Goal: Task Accomplishment & Management: Use online tool/utility

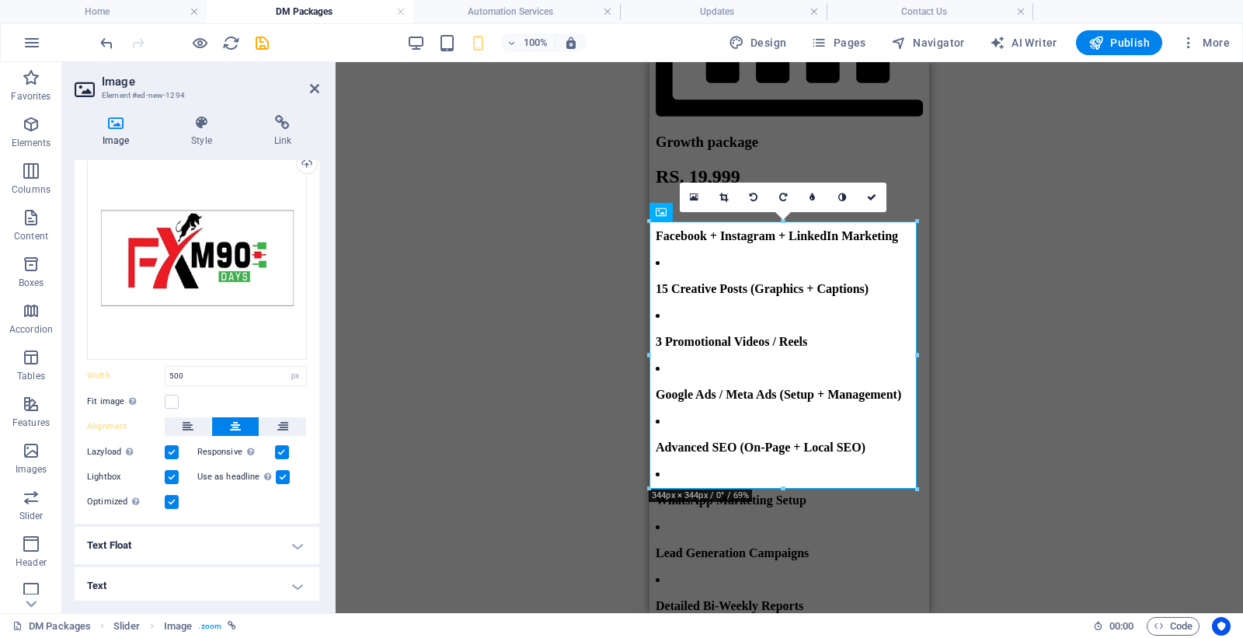
click at [199, 573] on h4 "Text" at bounding box center [197, 585] width 245 height 37
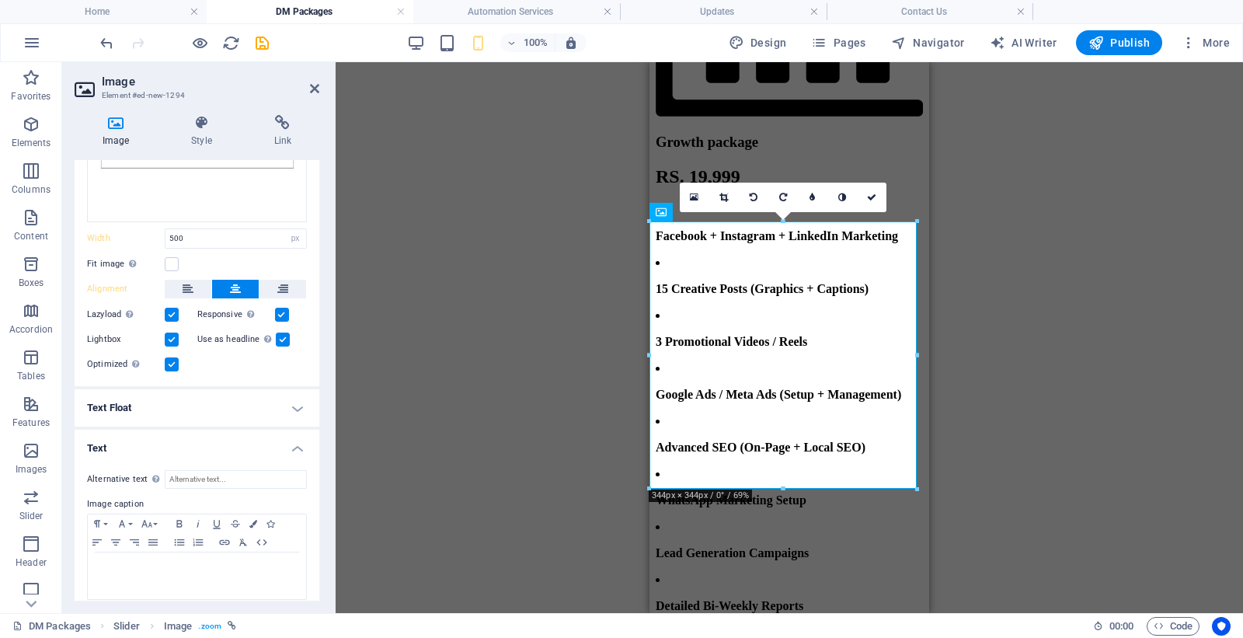
scroll to position [207, 0]
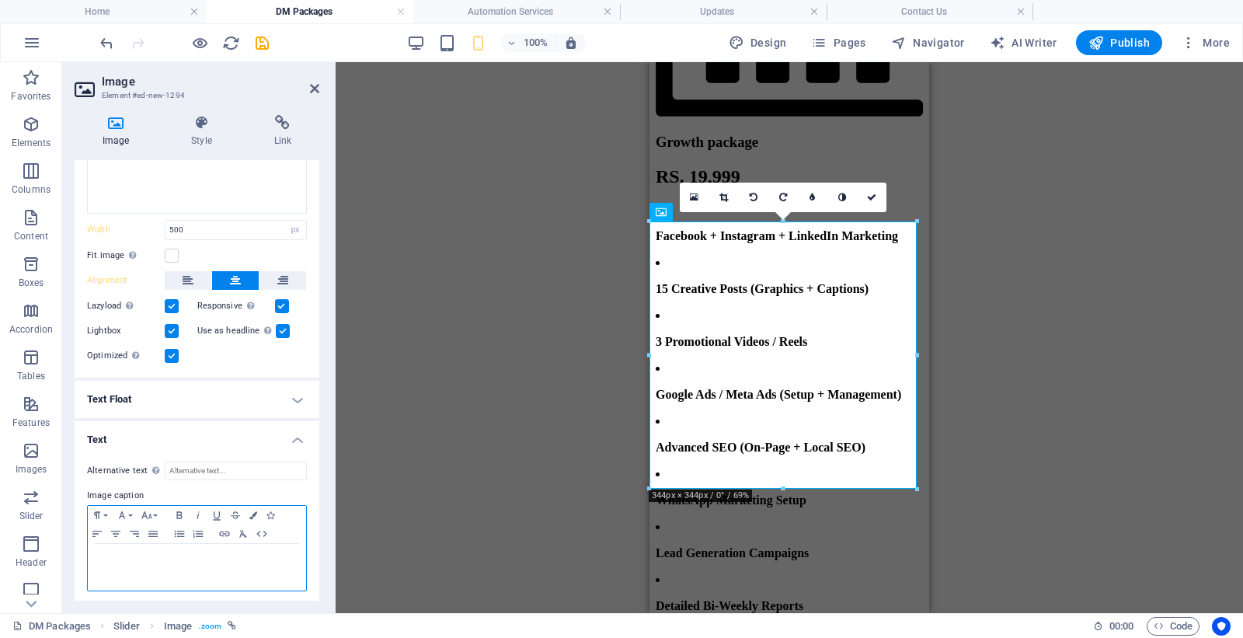
click at [161, 552] on p at bounding box center [197, 559] width 203 height 14
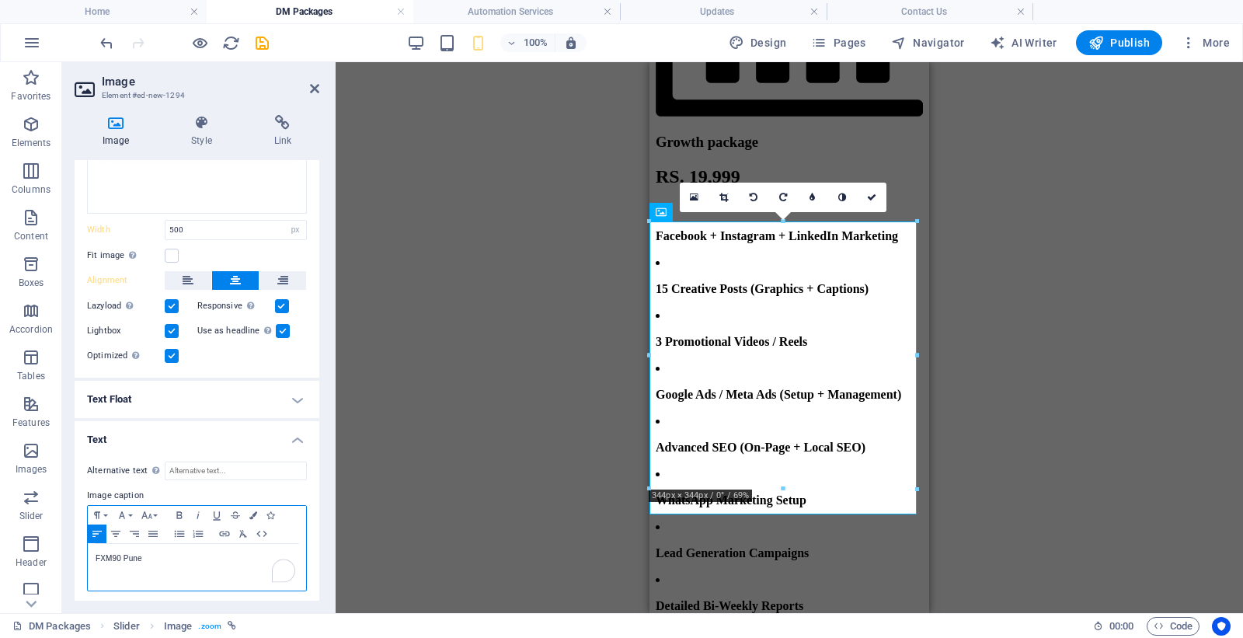
drag, startPoint x: 157, startPoint y: 559, endPoint x: 80, endPoint y: 548, distance: 77.8
click at [80, 548] on div "Alternative text The alternative text is used by devices that cannot display im…" at bounding box center [197, 526] width 245 height 155
click at [146, 509] on icon "button" at bounding box center [147, 515] width 19 height 12
click at [161, 304] on link "11" at bounding box center [166, 315] width 56 height 23
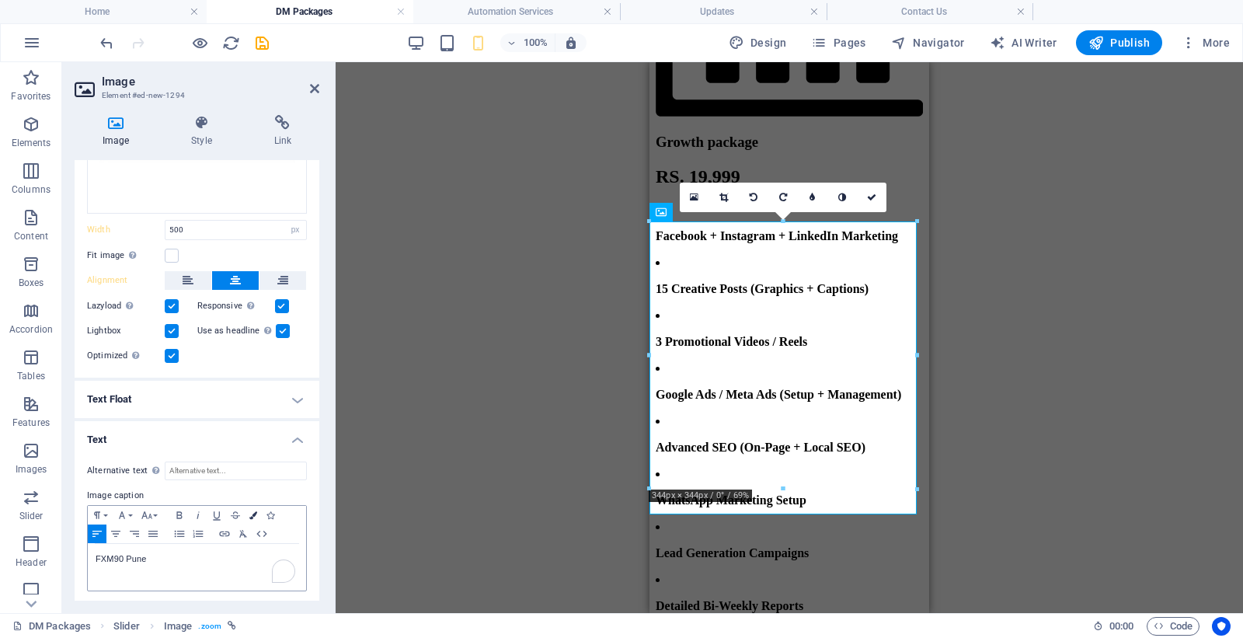
click at [258, 506] on button "Colors" at bounding box center [253, 515] width 17 height 19
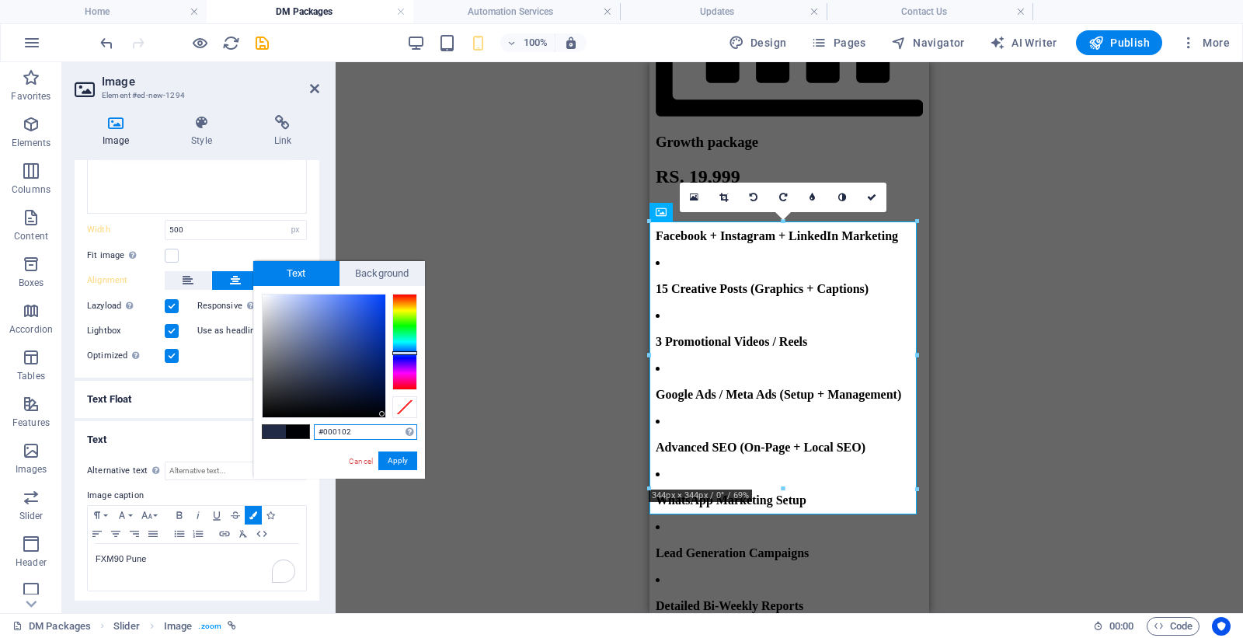
type input "#000000"
click at [385, 416] on div at bounding box center [324, 355] width 123 height 123
click at [399, 466] on button "Apply" at bounding box center [397, 460] width 39 height 19
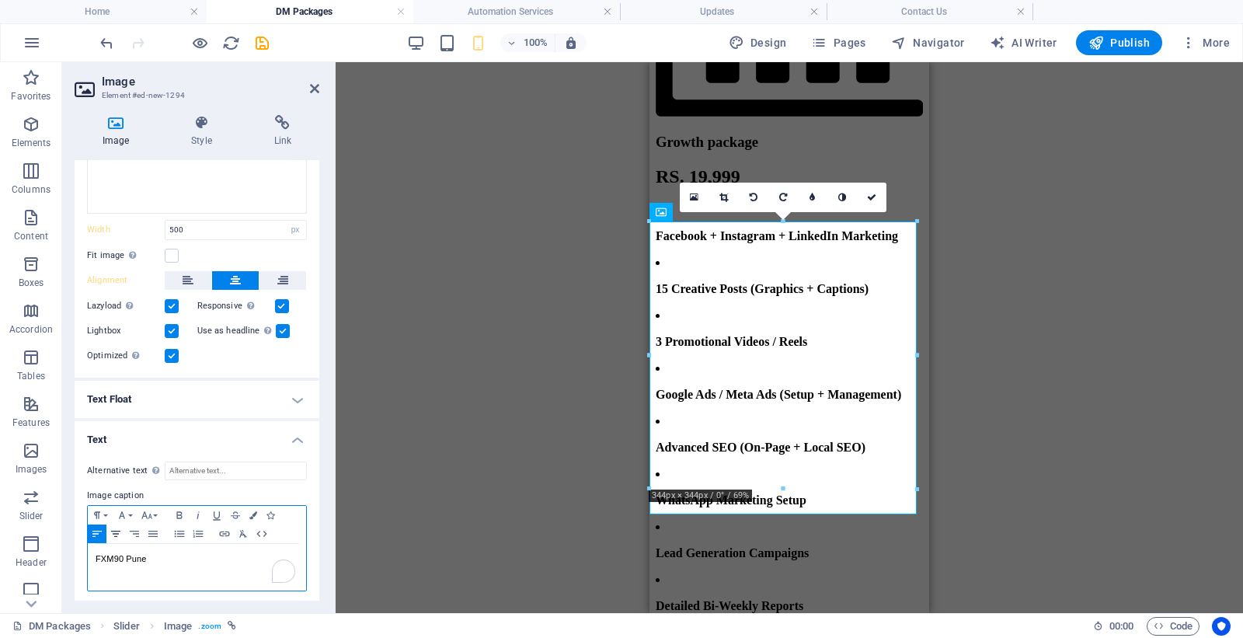
click at [120, 527] on icon "button" at bounding box center [115, 533] width 19 height 12
click at [184, 468] on input "Alternative text The alternative text is used by devices that cannot display im…" at bounding box center [236, 470] width 142 height 19
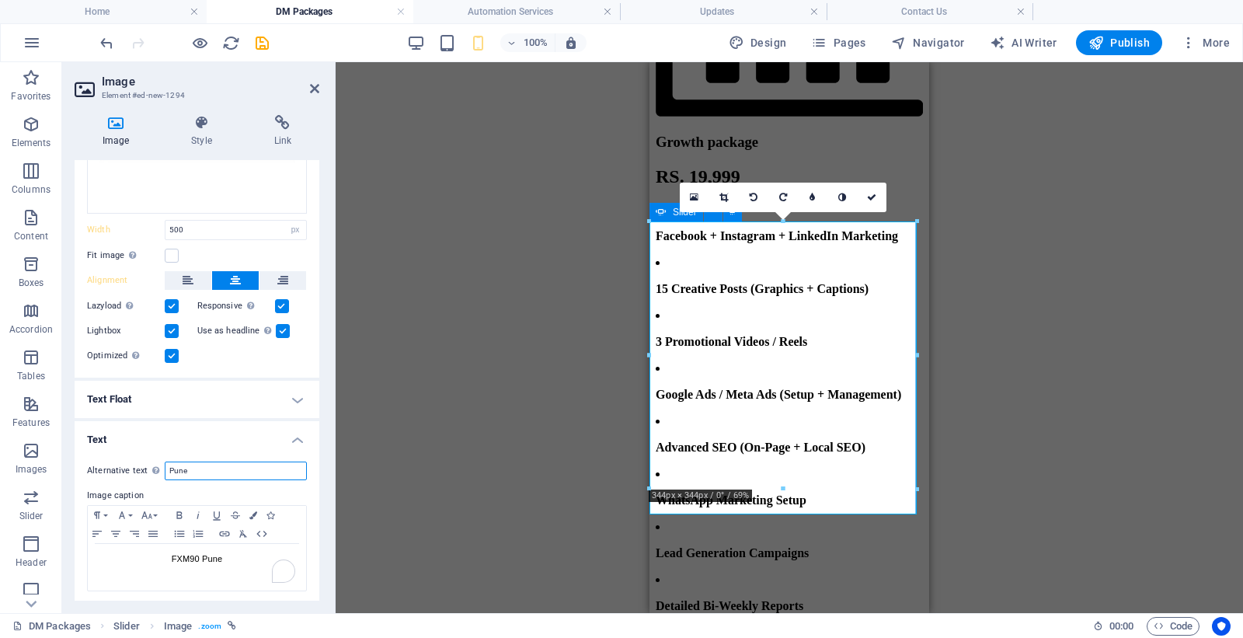
type input "Pune"
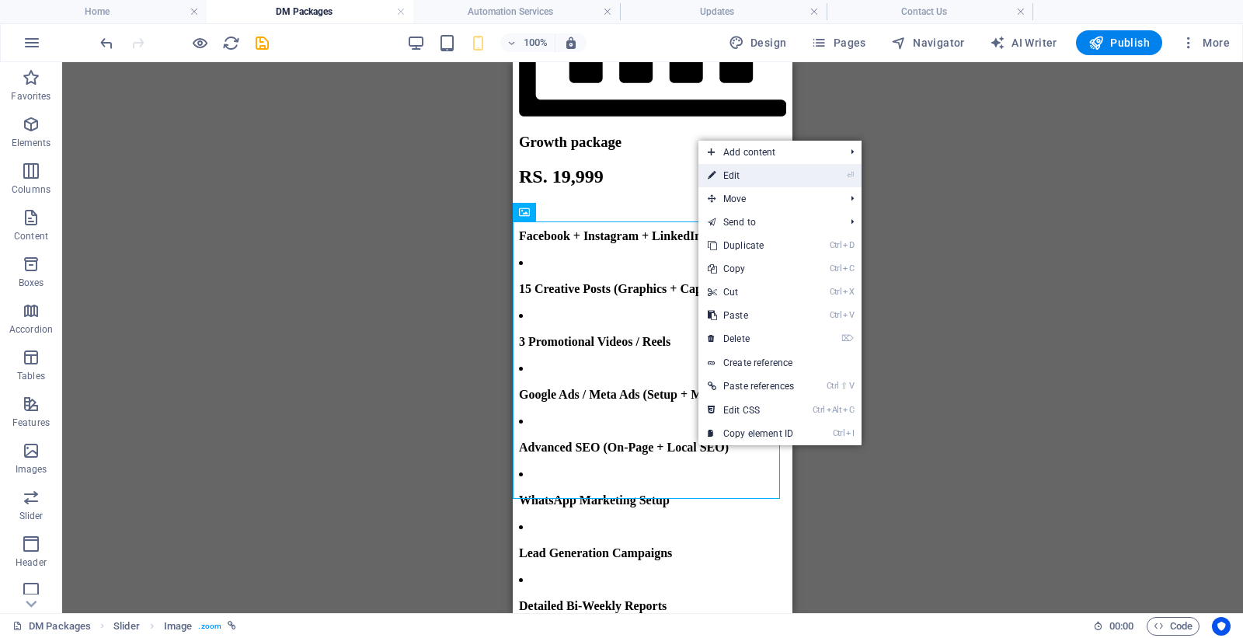
click at [734, 175] on link "⏎ Edit" at bounding box center [750, 175] width 105 height 23
select select "px"
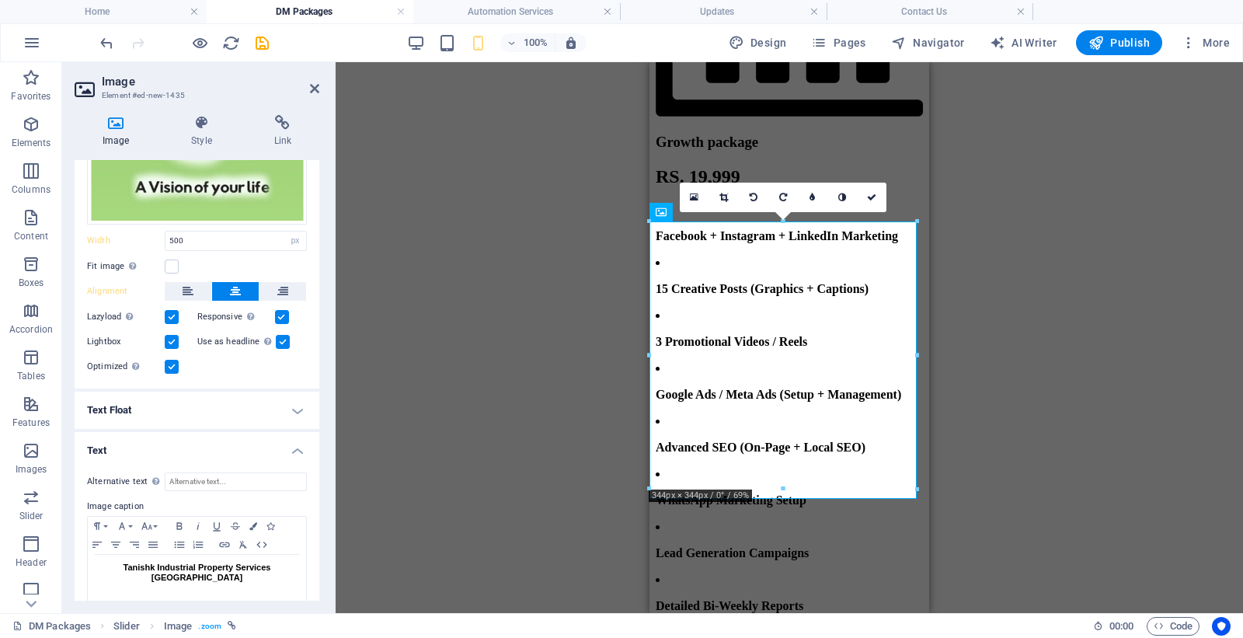
scroll to position [207, 0]
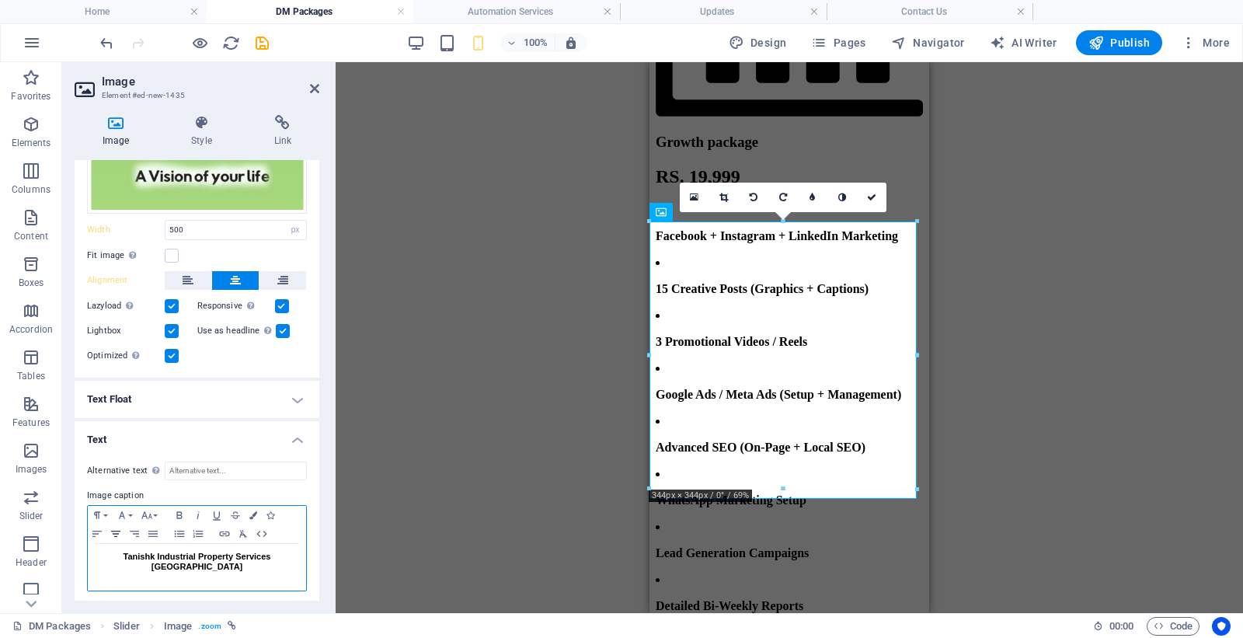
click at [118, 531] on icon "button" at bounding box center [115, 533] width 19 height 12
click at [197, 556] on span "Tanishk Industrial Property Services Pune" at bounding box center [198, 561] width 148 height 19
click at [114, 528] on icon "button" at bounding box center [115, 533] width 19 height 12
click at [822, 491] on div at bounding box center [782, 488] width 267 height 5
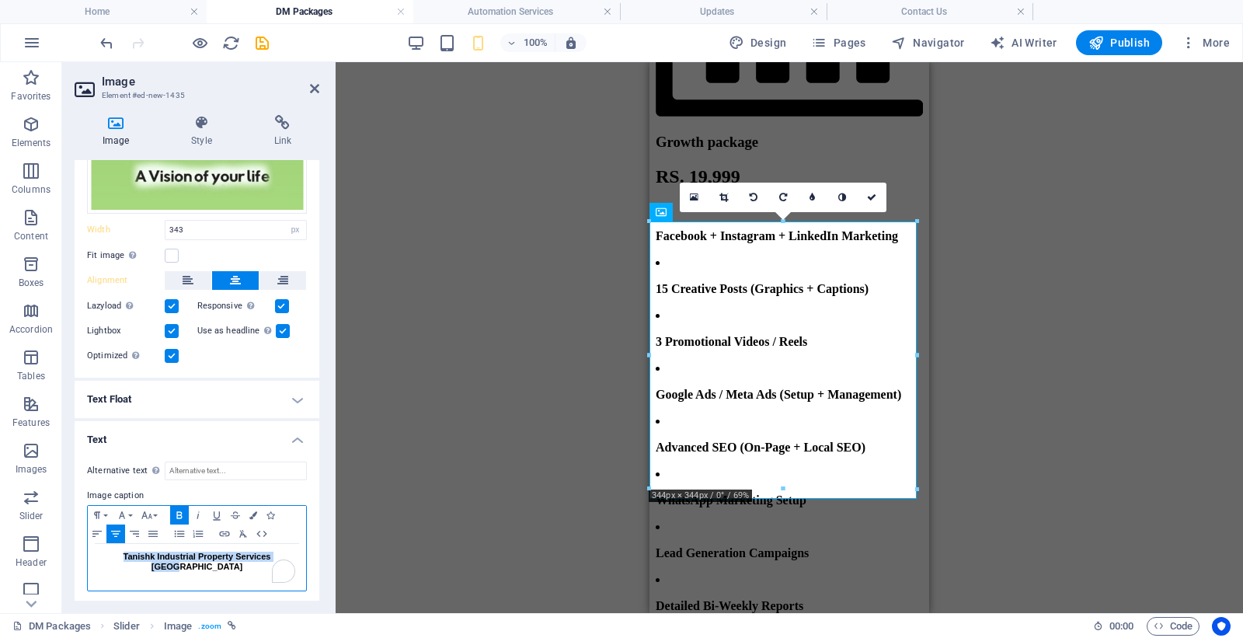
type input "343"
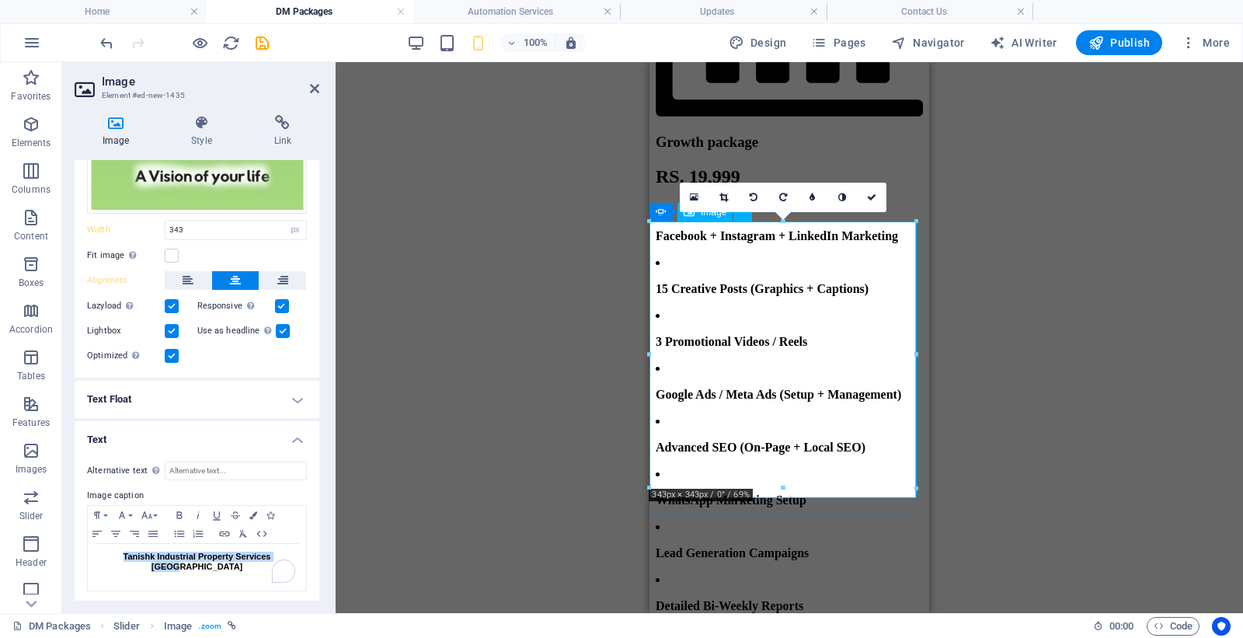
click at [110, 527] on icon "button" at bounding box center [115, 533] width 19 height 12
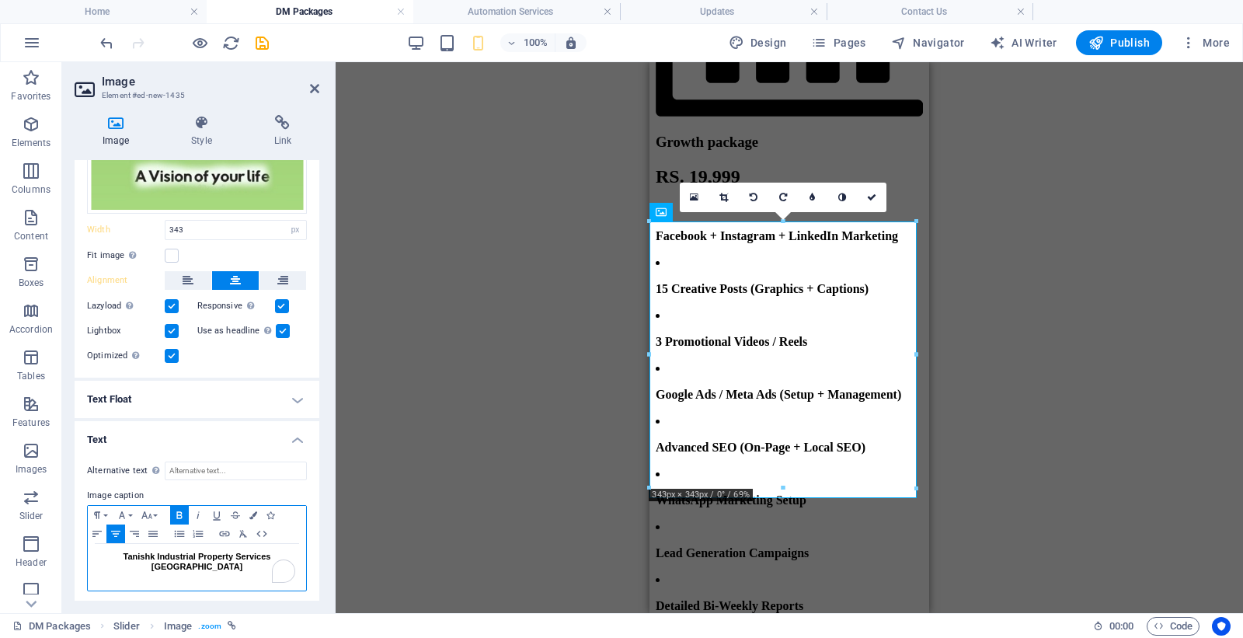
click at [124, 552] on span "Tanishk Industrial Property Services Pune" at bounding box center [198, 561] width 148 height 19
click at [0, 0] on div "Drag here to replace the existing content. Press “Ctrl” if you want to create a…" at bounding box center [0, 0] width 0 height 0
click at [121, 552] on span "Tanishk Industrial Property Services Pune" at bounding box center [196, 561] width 171 height 19
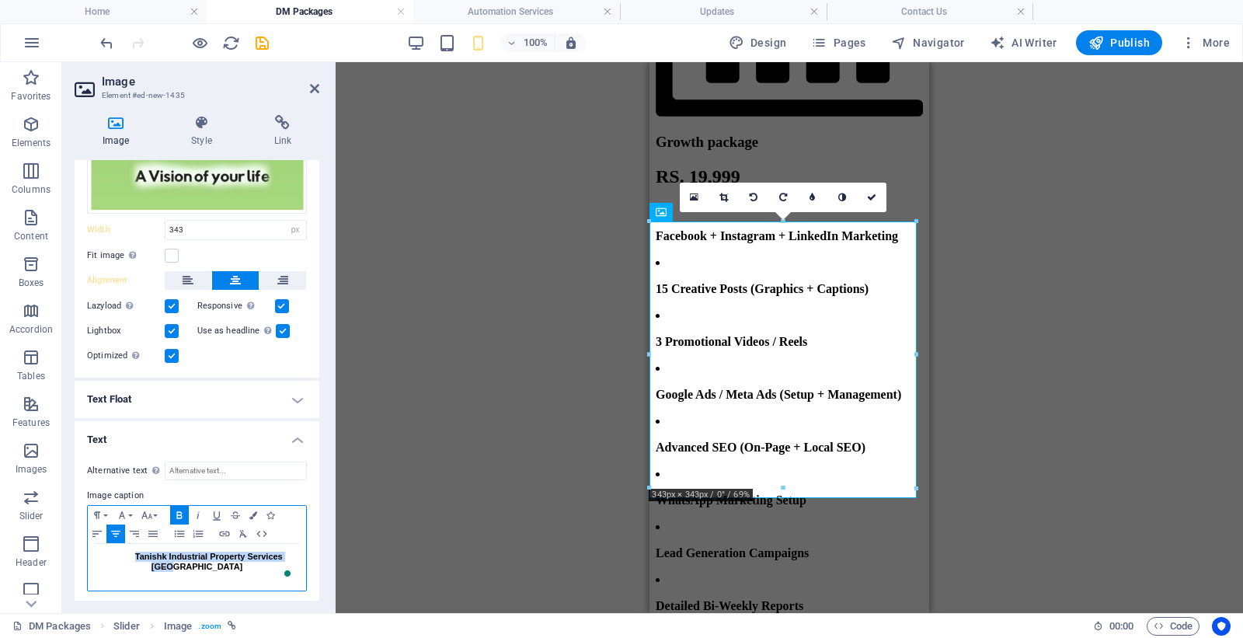
drag, startPoint x: 120, startPoint y: 552, endPoint x: 324, endPoint y: 622, distance: 216.2
click at [0, 0] on section "Favorites Elements Columns Content Boxes Accordion Tables Features Images Slide…" at bounding box center [0, 0] width 0 height 0
click at [133, 545] on div "Tanishk Industrial Property Services Pune" at bounding box center [197, 561] width 203 height 33
click at [117, 553] on span "Tanishk Industrial Property Services Pune" at bounding box center [196, 561] width 171 height 19
click at [275, 553] on div "Tanishk Industrial Property Services Pune" at bounding box center [197, 562] width 203 height 20
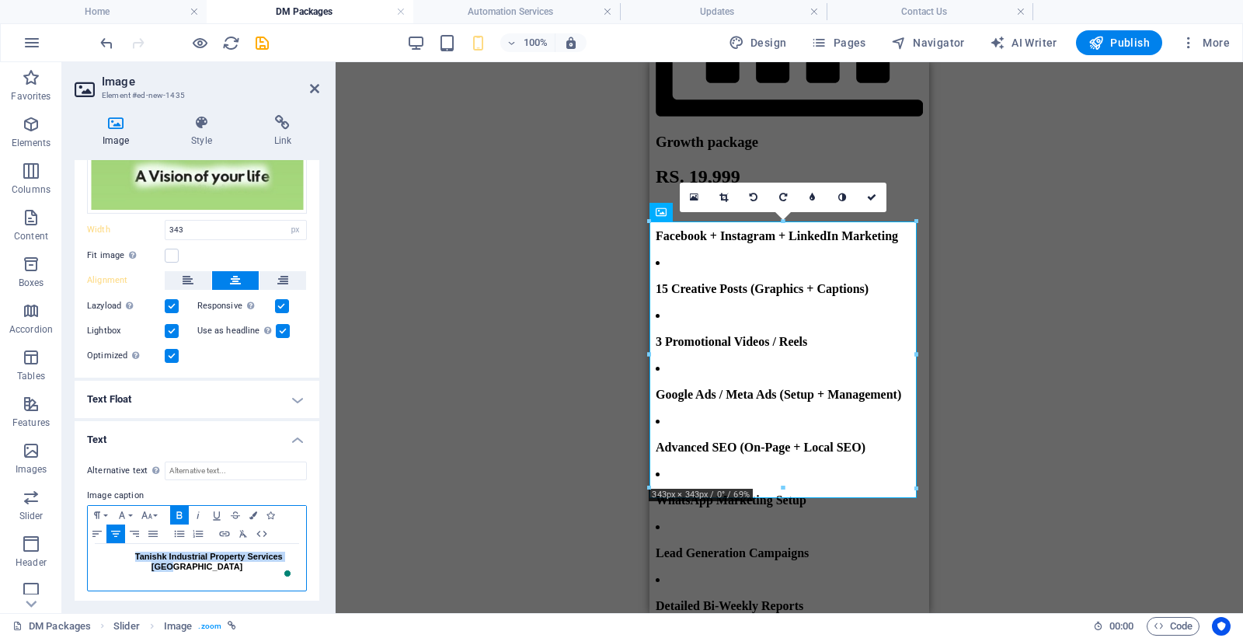
drag, startPoint x: 273, startPoint y: 552, endPoint x: 130, endPoint y: 569, distance: 144.1
click at [118, 552] on div "Tanishk Industrial Property Services Pune" at bounding box center [197, 562] width 203 height 20
click at [115, 533] on icon "button" at bounding box center [115, 533] width 19 height 12
click at [115, 531] on icon "button" at bounding box center [115, 533] width 19 height 12
click at [124, 552] on span "Tanishk Industrial Property Services Pune" at bounding box center [198, 561] width 148 height 19
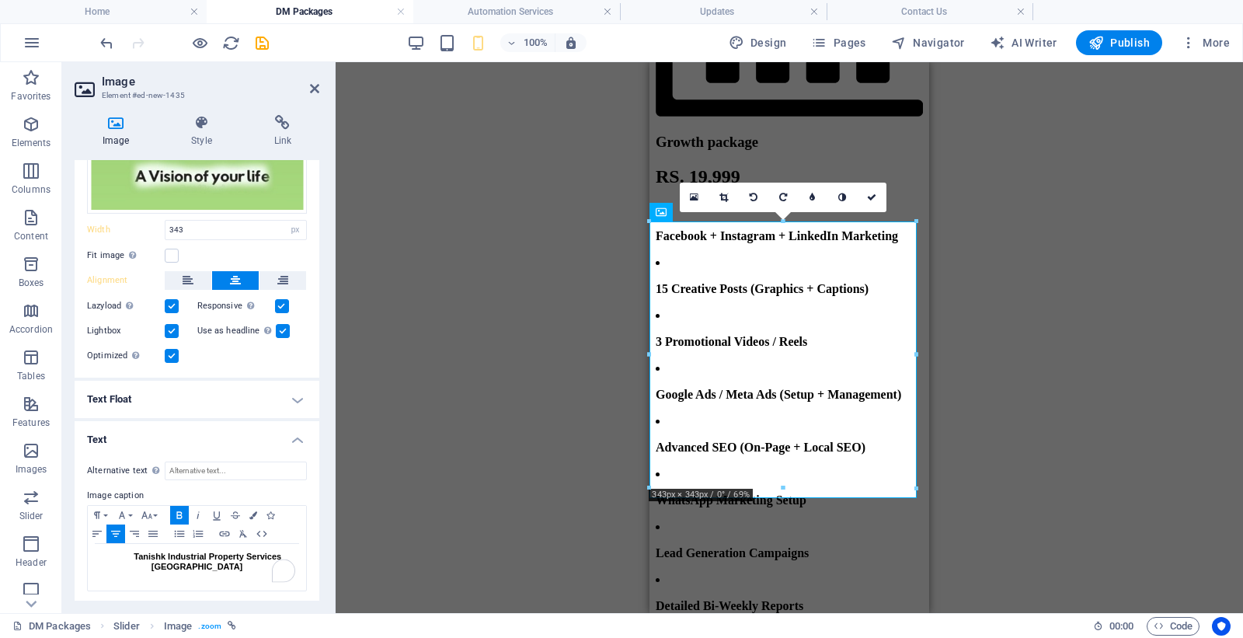
click at [0, 0] on div "Drag here to replace the existing content. Press “Ctrl” if you want to create a…" at bounding box center [0, 0] width 0 height 0
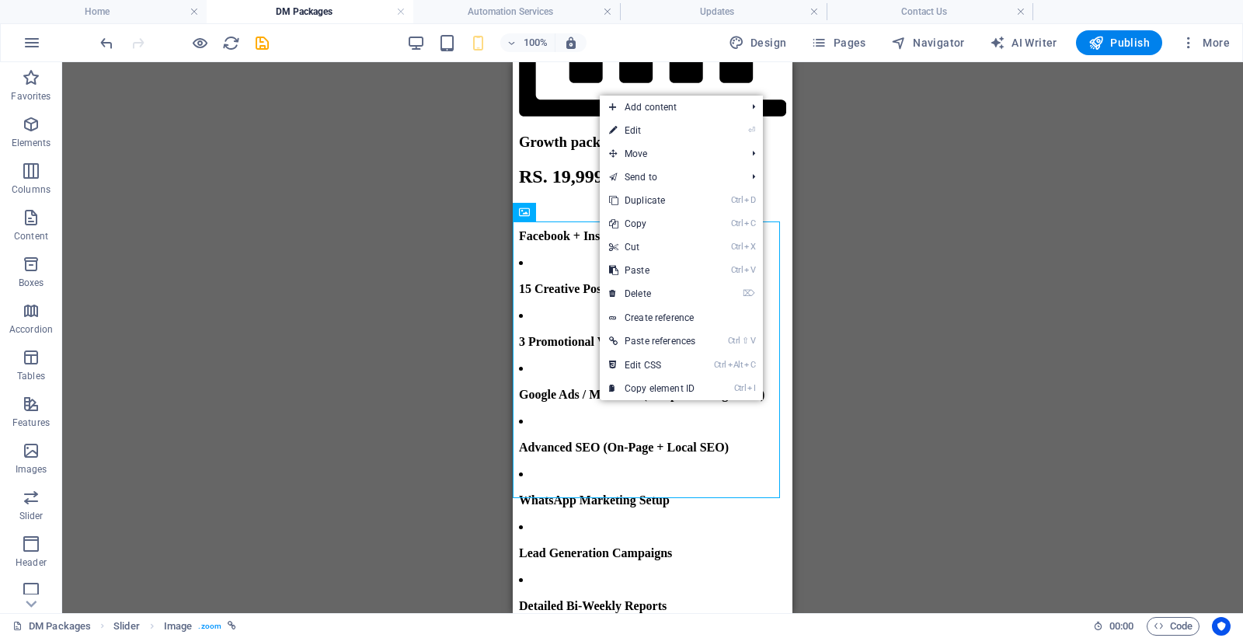
drag, startPoint x: 103, startPoint y: 307, endPoint x: 640, endPoint y: 130, distance: 565.3
click at [640, 130] on link "⏎ Edit" at bounding box center [652, 130] width 105 height 23
select select "ms"
select select "s"
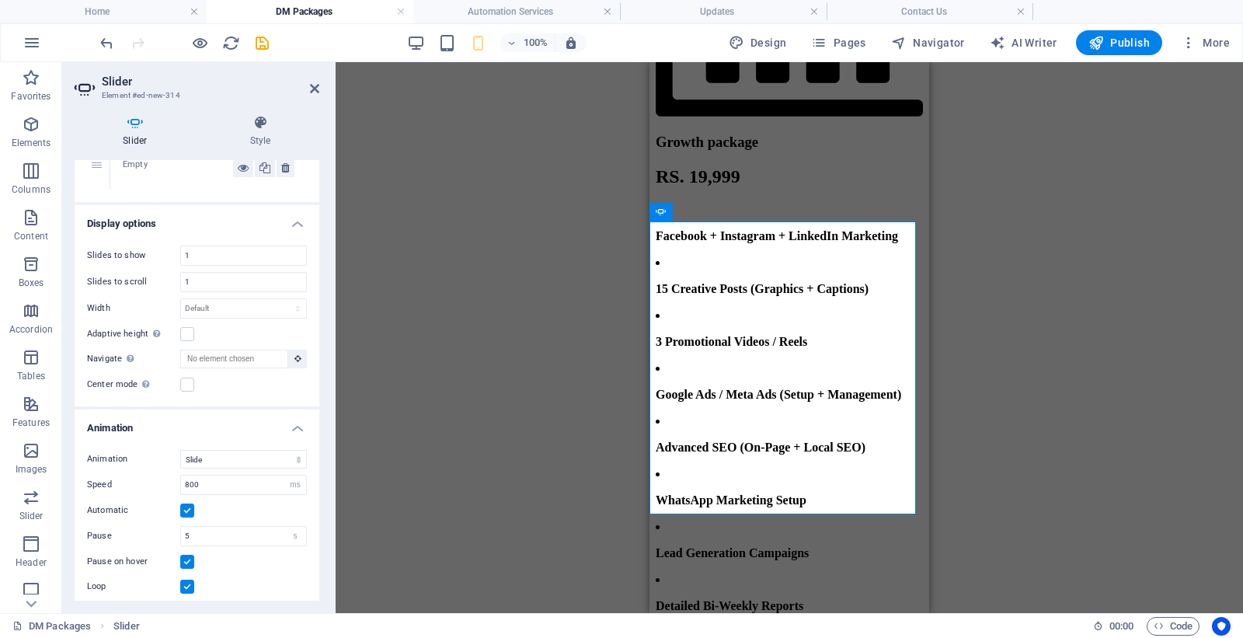
scroll to position [629, 0]
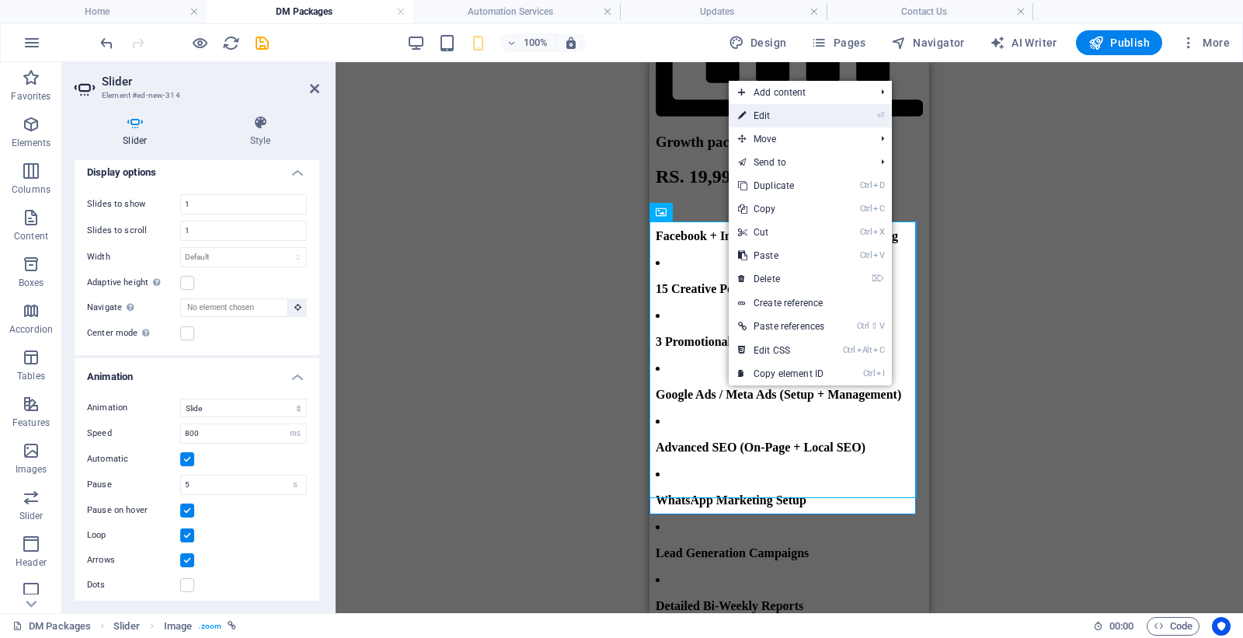
drag, startPoint x: 762, startPoint y: 118, endPoint x: 46, endPoint y: 109, distance: 716.3
click at [762, 118] on link "⏎ Edit" at bounding box center [781, 115] width 105 height 23
select select "px"
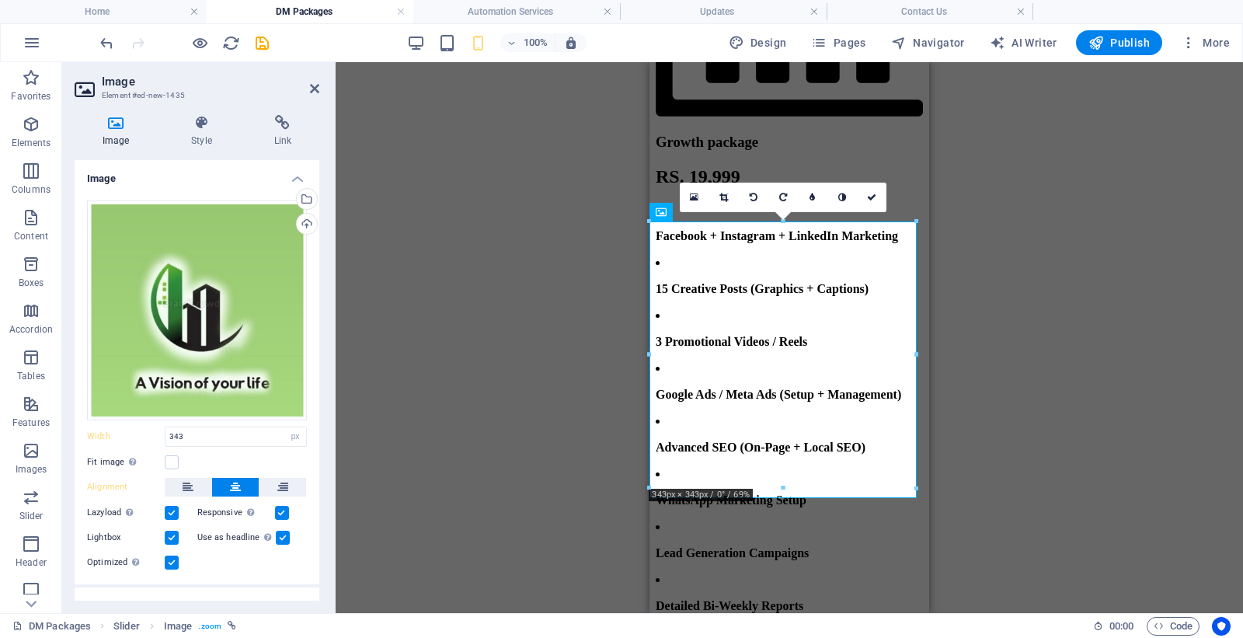
scroll to position [207, 0]
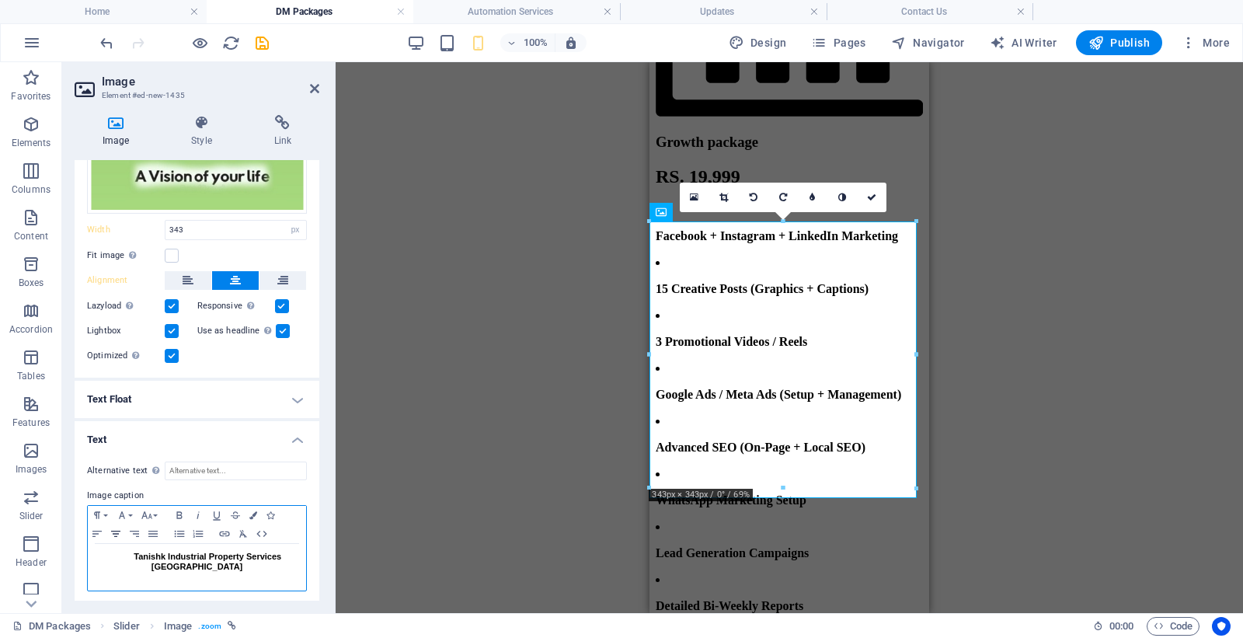
click at [111, 529] on icon "button" at bounding box center [115, 533] width 19 height 12
click at [129, 552] on span "Tanishk Industrial Property Services Pune" at bounding box center [198, 561] width 148 height 19
drag, startPoint x: 115, startPoint y: 556, endPoint x: 45, endPoint y: 555, distance: 69.9
click at [0, 0] on section "Favorites Elements Columns Content Boxes Accordion Tables Features Images Slide…" at bounding box center [0, 0] width 0 height 0
click at [124, 552] on span "Tanishk Industrial Property Services Pune" at bounding box center [198, 561] width 148 height 19
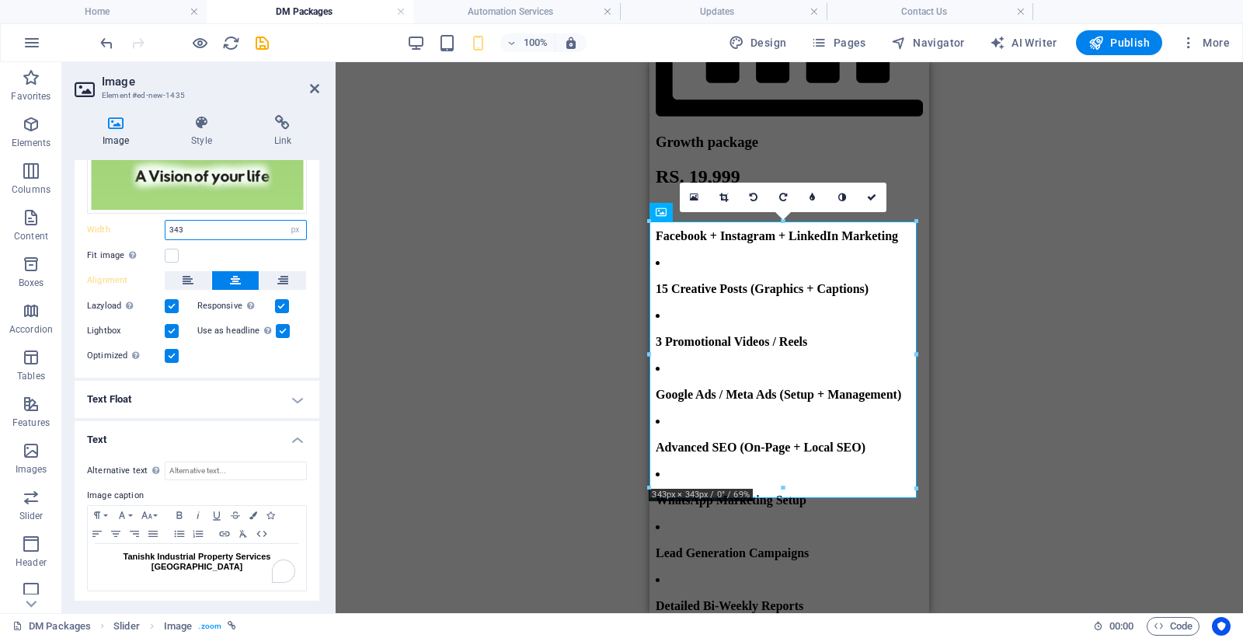
drag, startPoint x: 196, startPoint y: 220, endPoint x: 160, endPoint y: 226, distance: 36.3
click at [160, 226] on div "Width 343 Default auto px rem % em vh vw" at bounding box center [197, 230] width 220 height 20
type input "500"
click at [193, 554] on span "Tanishk Industrial Property Services Pune" at bounding box center [198, 561] width 148 height 19
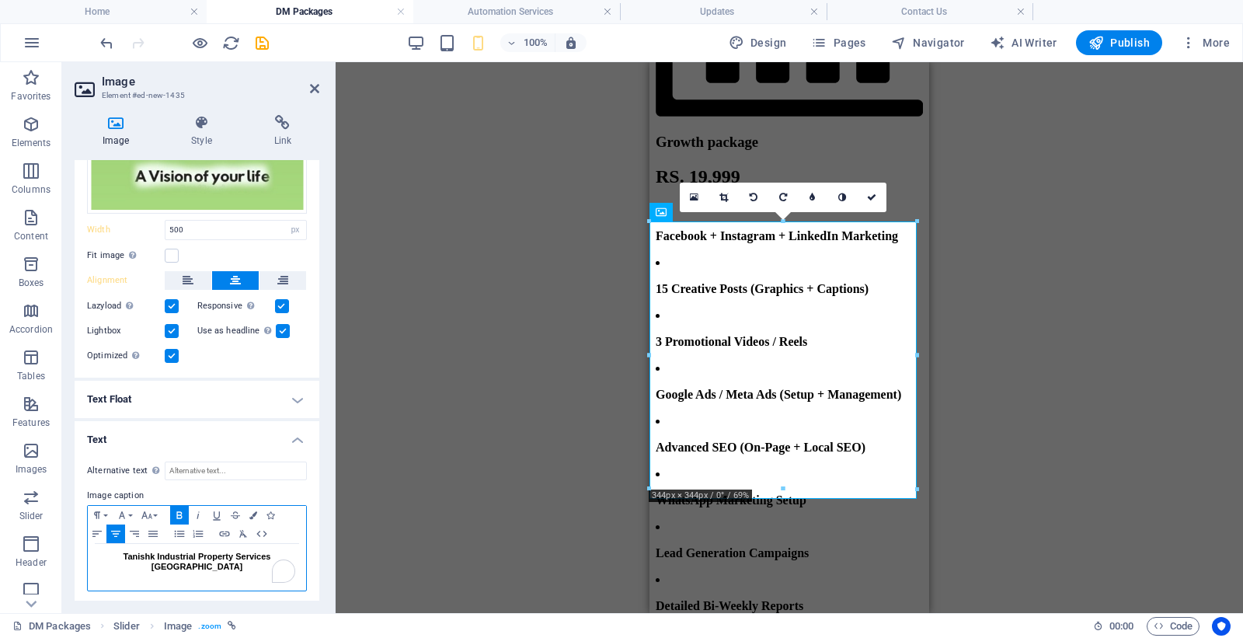
click at [124, 552] on span "Tanishk Industrial Property Services Pune" at bounding box center [198, 561] width 148 height 19
click at [125, 532] on icon "button" at bounding box center [134, 533] width 19 height 12
click at [153, 533] on icon "button" at bounding box center [153, 533] width 19 height 12
click at [110, 530] on icon "button" at bounding box center [115, 533] width 19 height 12
click at [141, 563] on div "Tanishk Industrial Property Services Pune" at bounding box center [197, 561] width 203 height 33
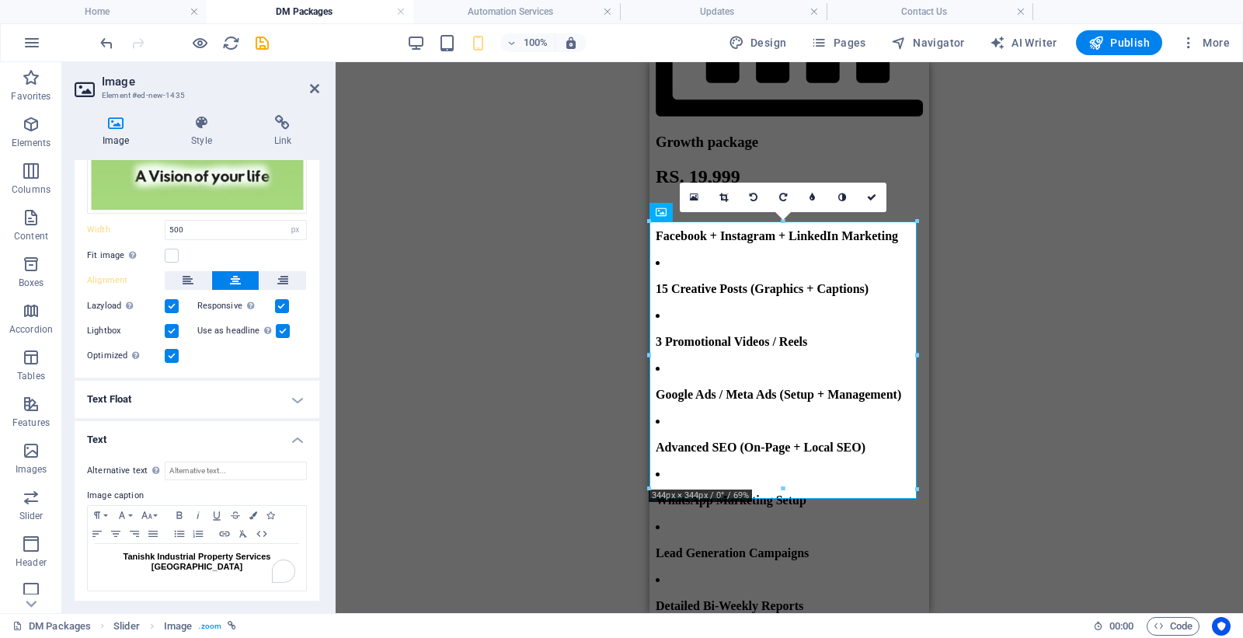
click at [144, 405] on h4 "Text Float" at bounding box center [197, 399] width 245 height 37
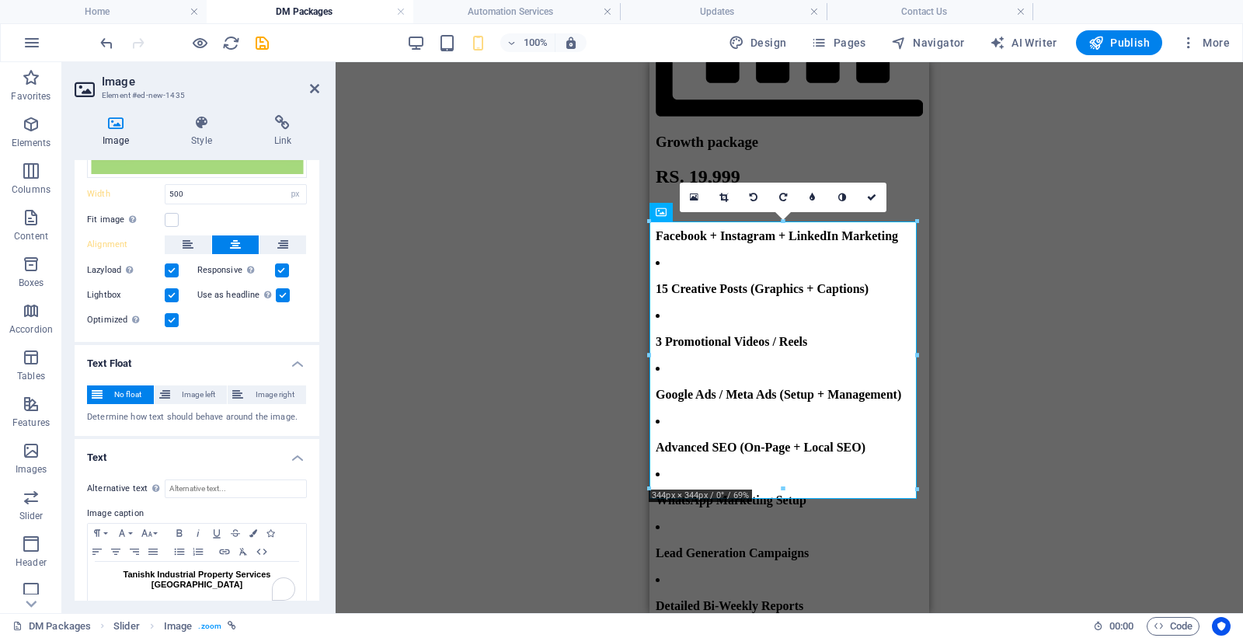
scroll to position [261, 0]
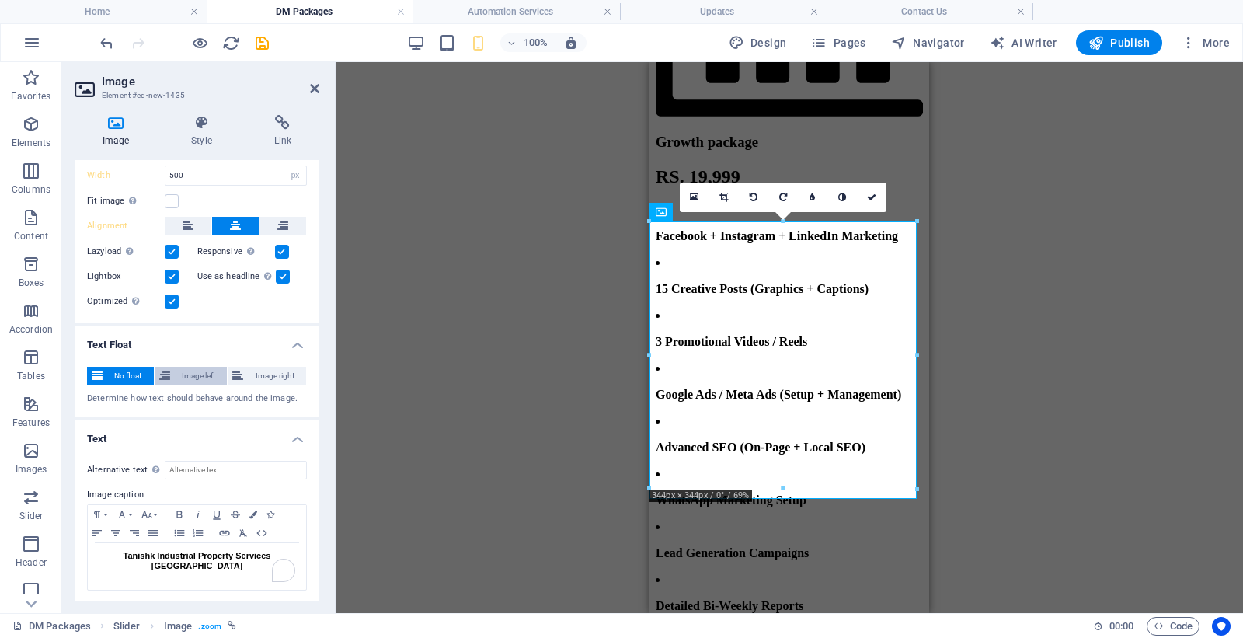
click at [185, 374] on span "Image left" at bounding box center [199, 376] width 48 height 19
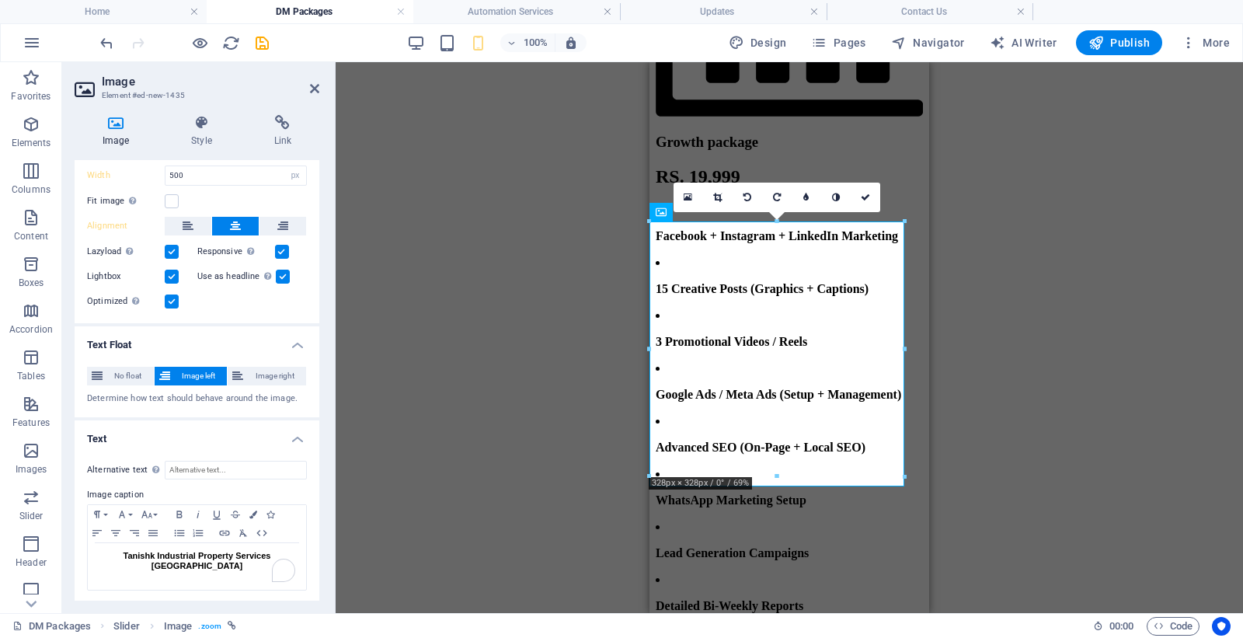
drag, startPoint x: 127, startPoint y: 370, endPoint x: 164, endPoint y: 416, distance: 59.1
click at [127, 369] on span "No float" at bounding box center [128, 376] width 42 height 19
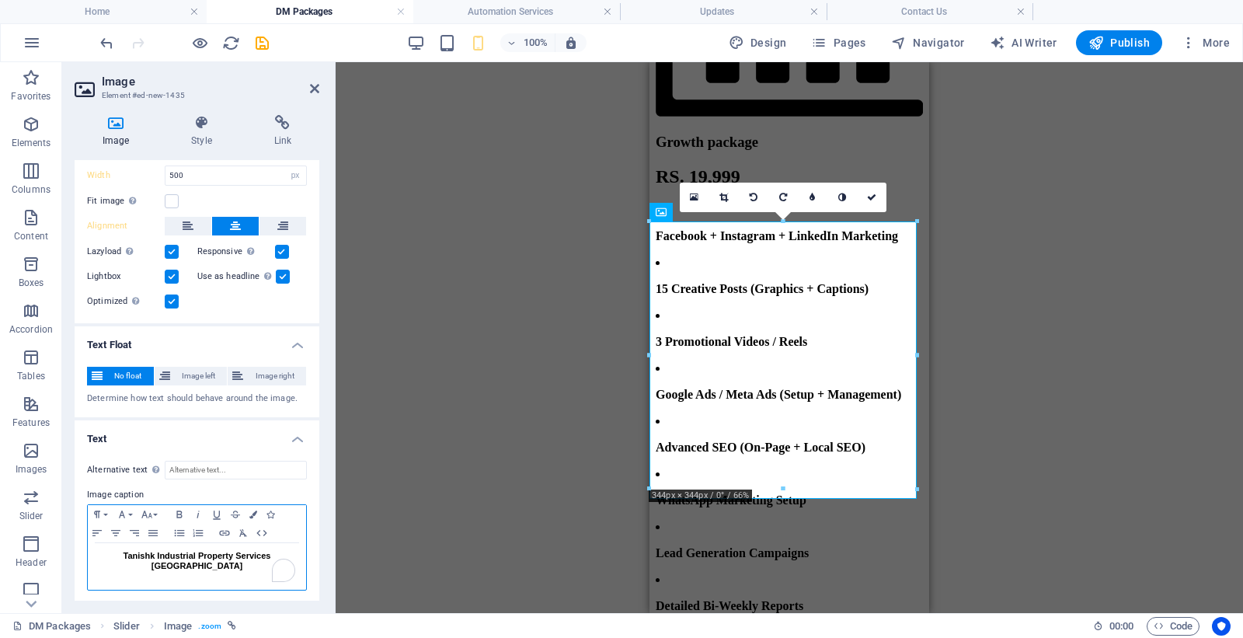
click at [92, 550] on div "Tanishk Industrial Property Services Pune" at bounding box center [197, 566] width 218 height 47
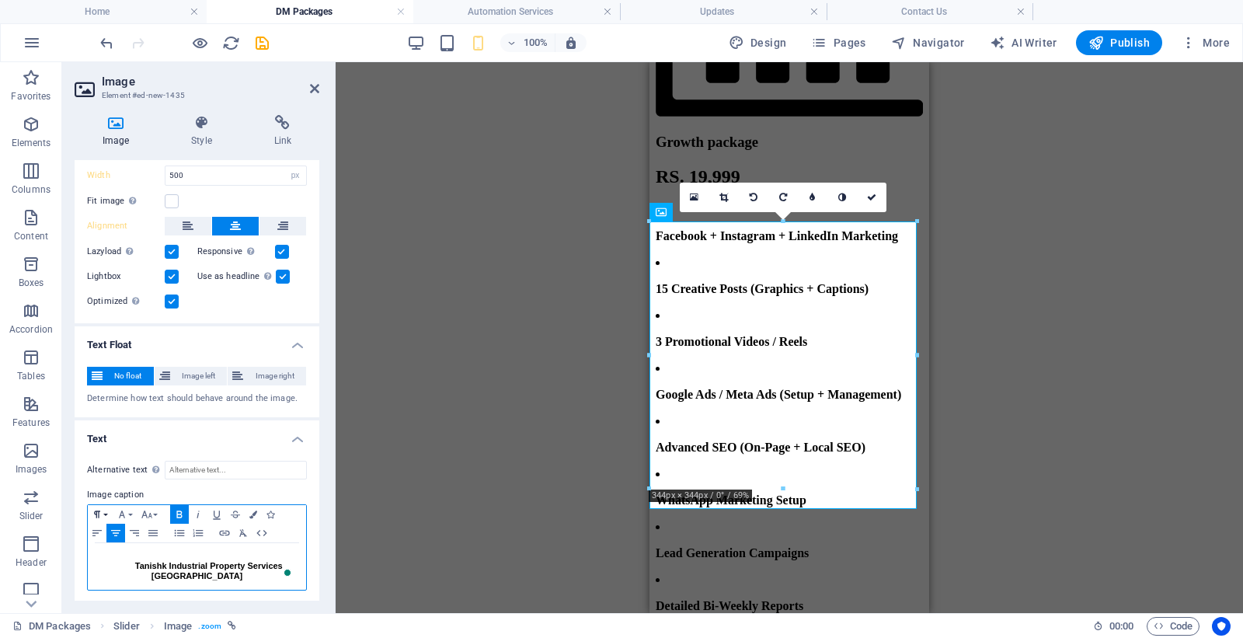
click at [99, 510] on icon "button" at bounding box center [97, 514] width 19 height 12
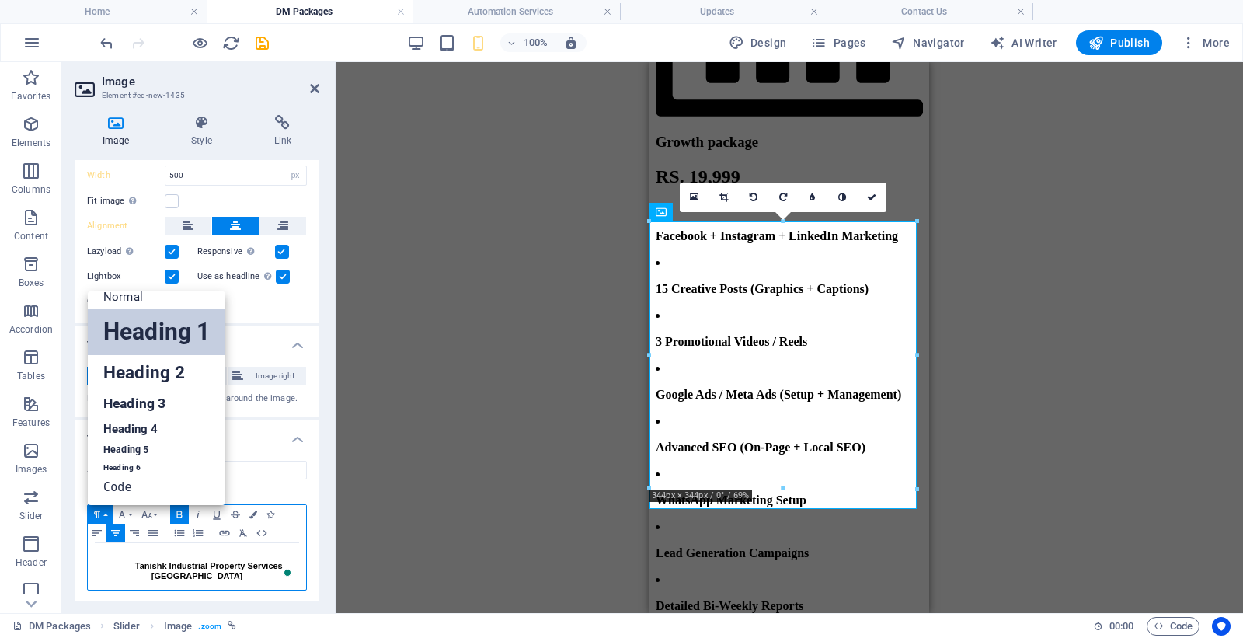
scroll to position [12, 0]
click at [99, 510] on icon "button" at bounding box center [97, 514] width 19 height 12
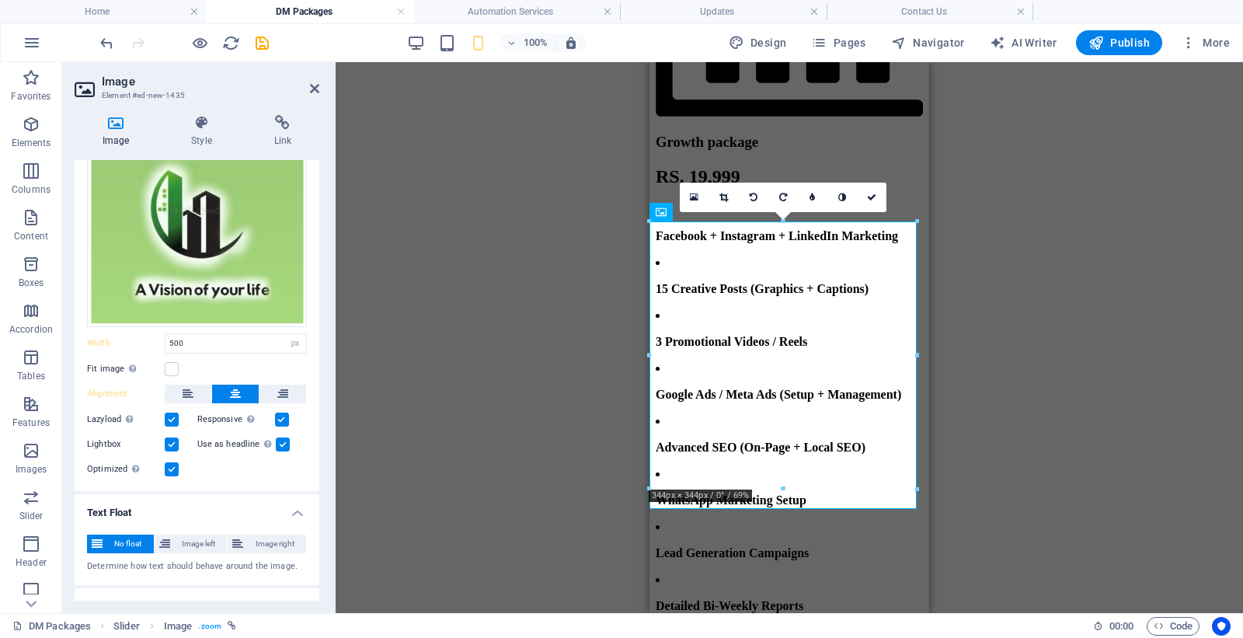
scroll to position [259, 0]
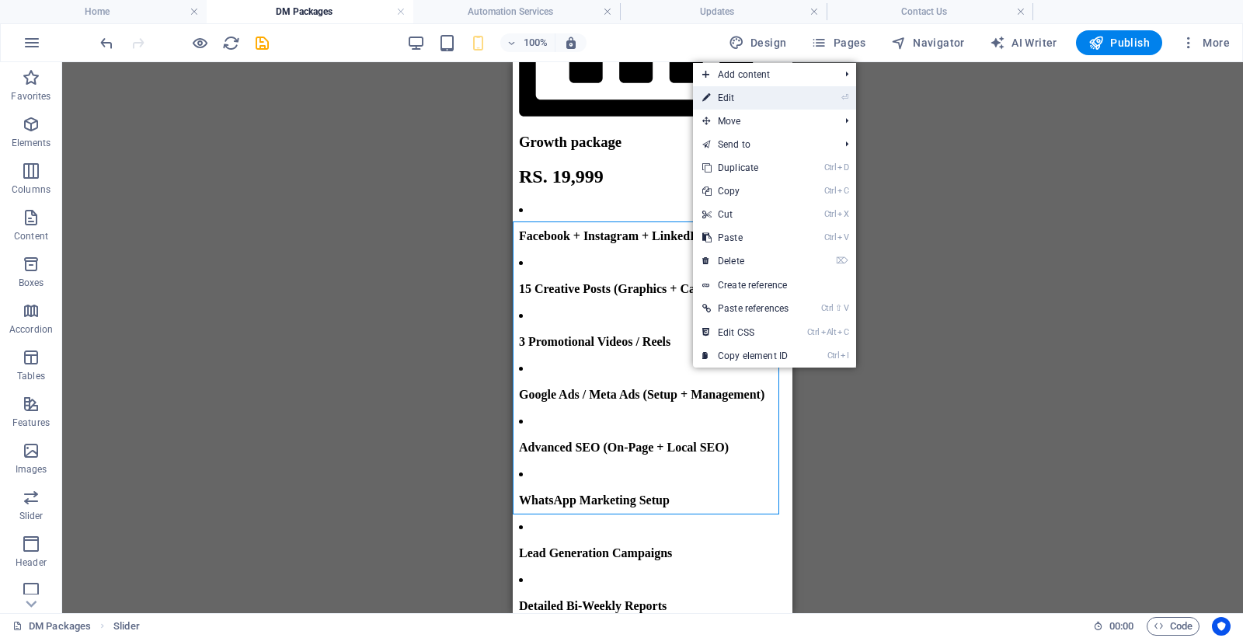
click at [729, 106] on link "⏎ Edit" at bounding box center [745, 97] width 105 height 23
select select "ms"
select select "s"
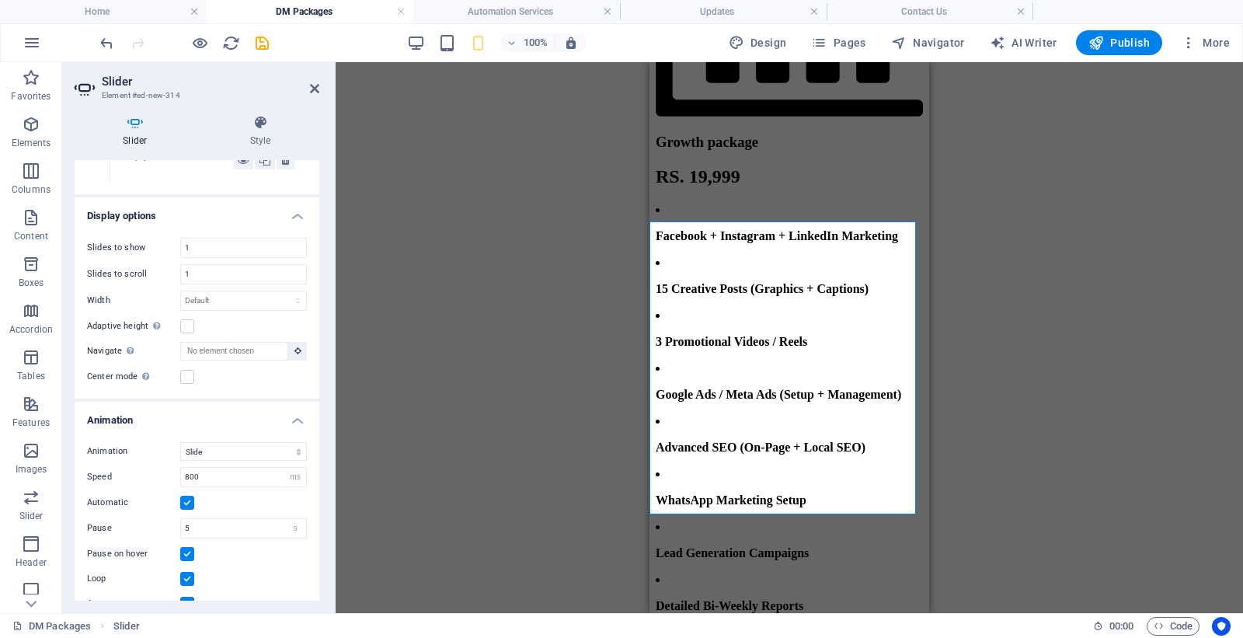
scroll to position [555, 0]
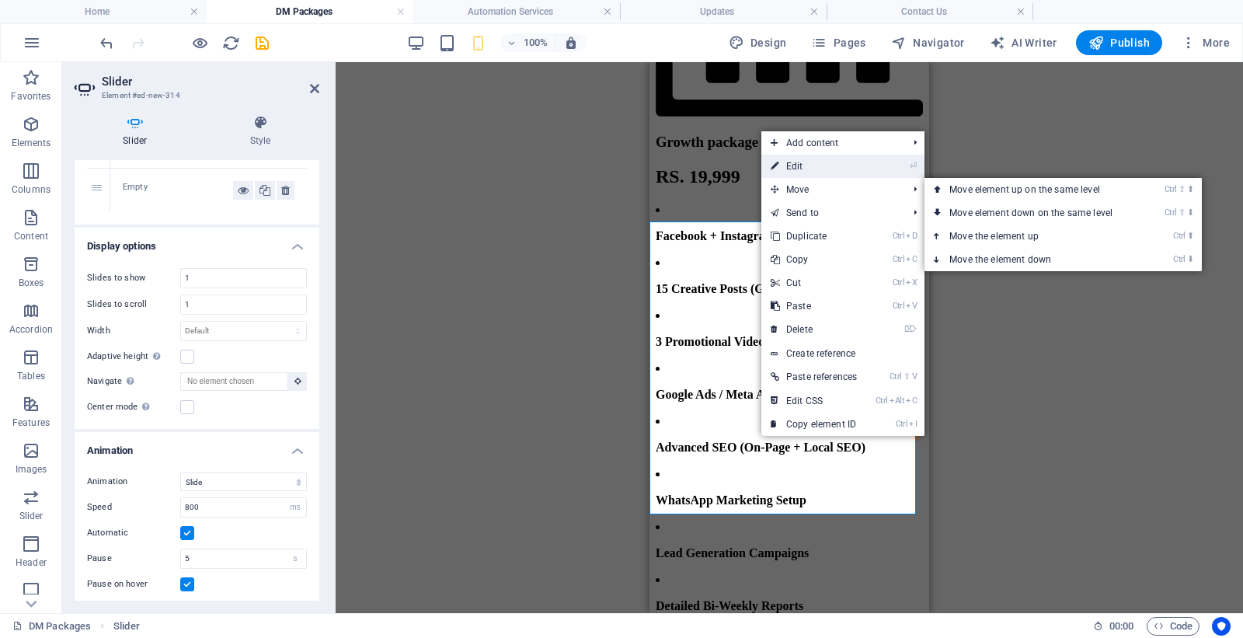
click at [802, 165] on link "⏎ Edit" at bounding box center [813, 166] width 105 height 23
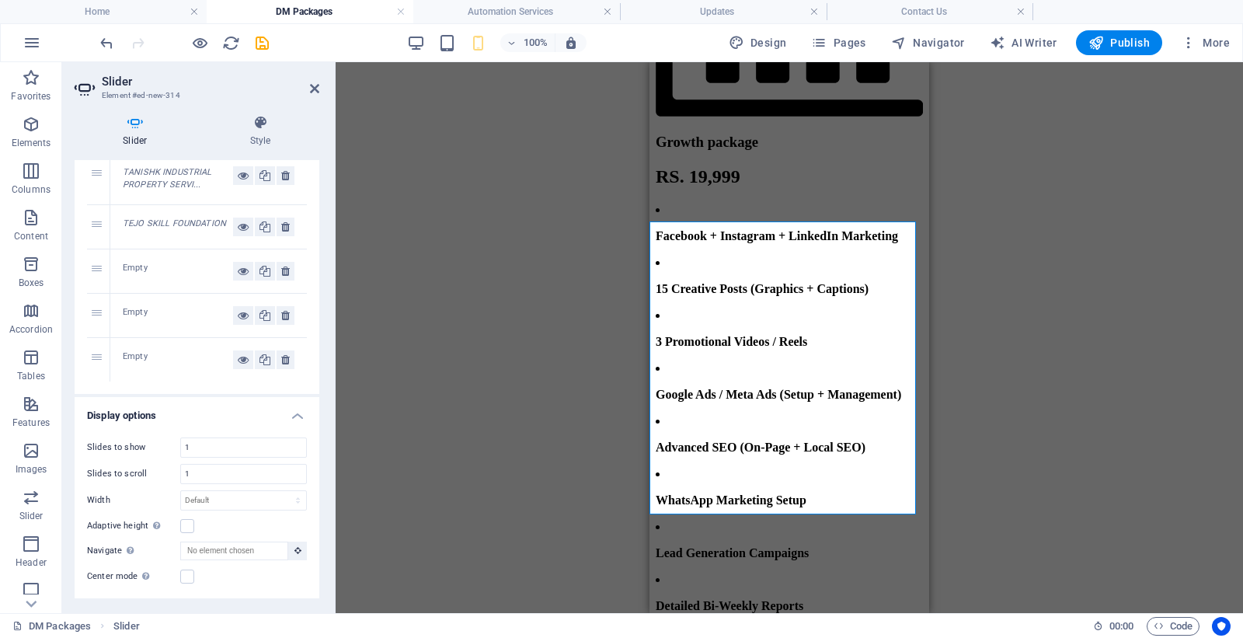
scroll to position [211, 0]
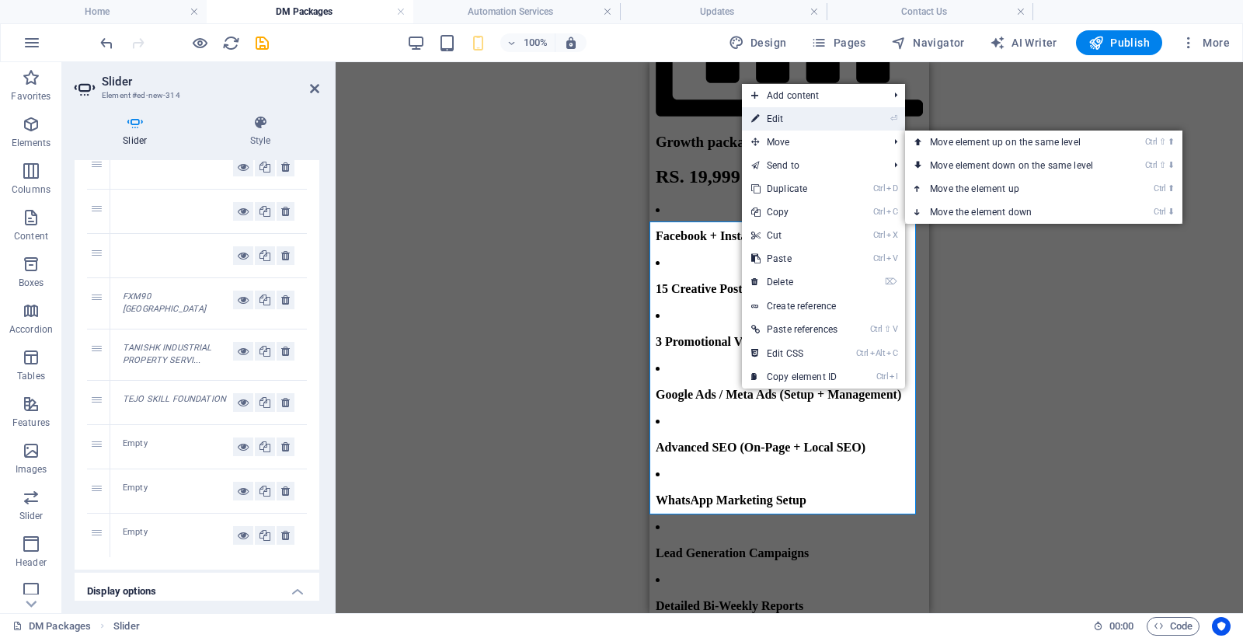
click at [772, 117] on link "⏎ Edit" at bounding box center [794, 118] width 105 height 23
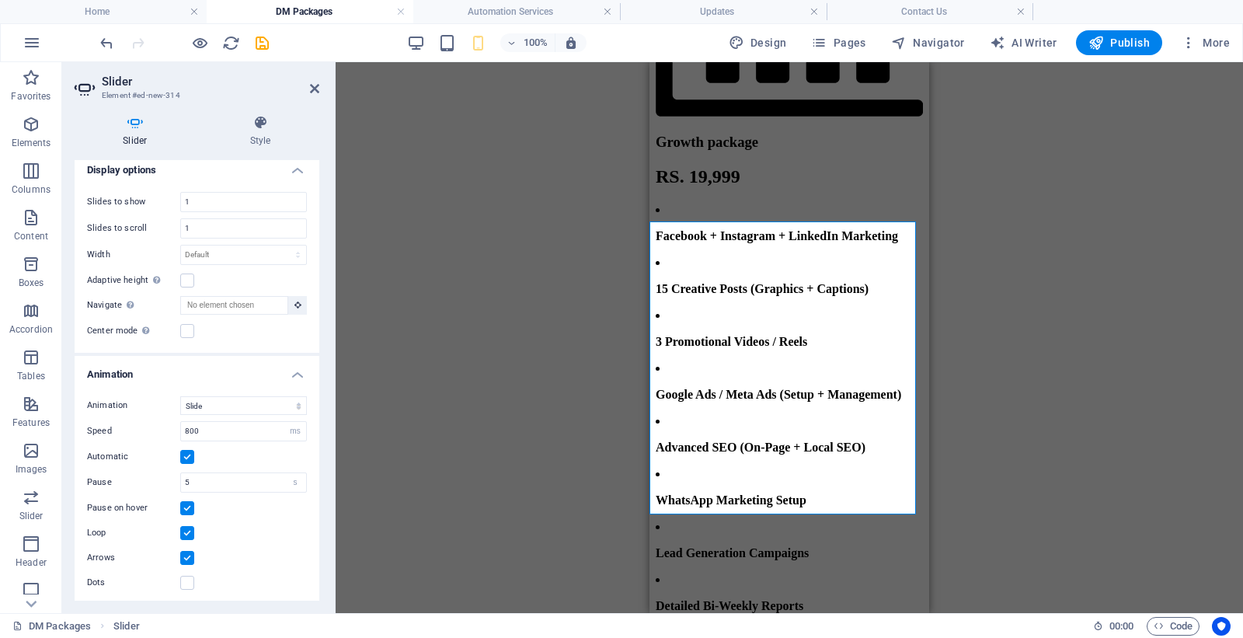
scroll to position [642, 0]
click at [274, 123] on icon at bounding box center [260, 123] width 117 height 16
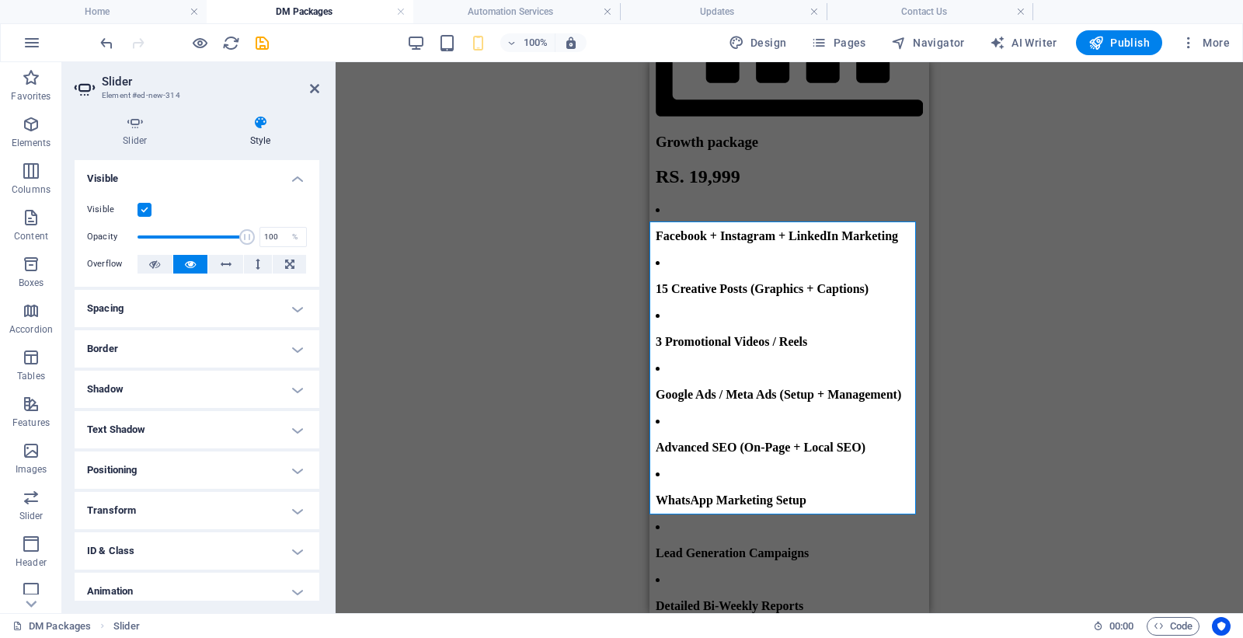
click at [322, 81] on aside "Slider Element #ed-new-314 Slider Style Slides Add slide 1 2 3 4 5 6 7 FXM90 PU…" at bounding box center [198, 337] width 273 height 551
click at [315, 84] on icon at bounding box center [314, 88] width 9 height 12
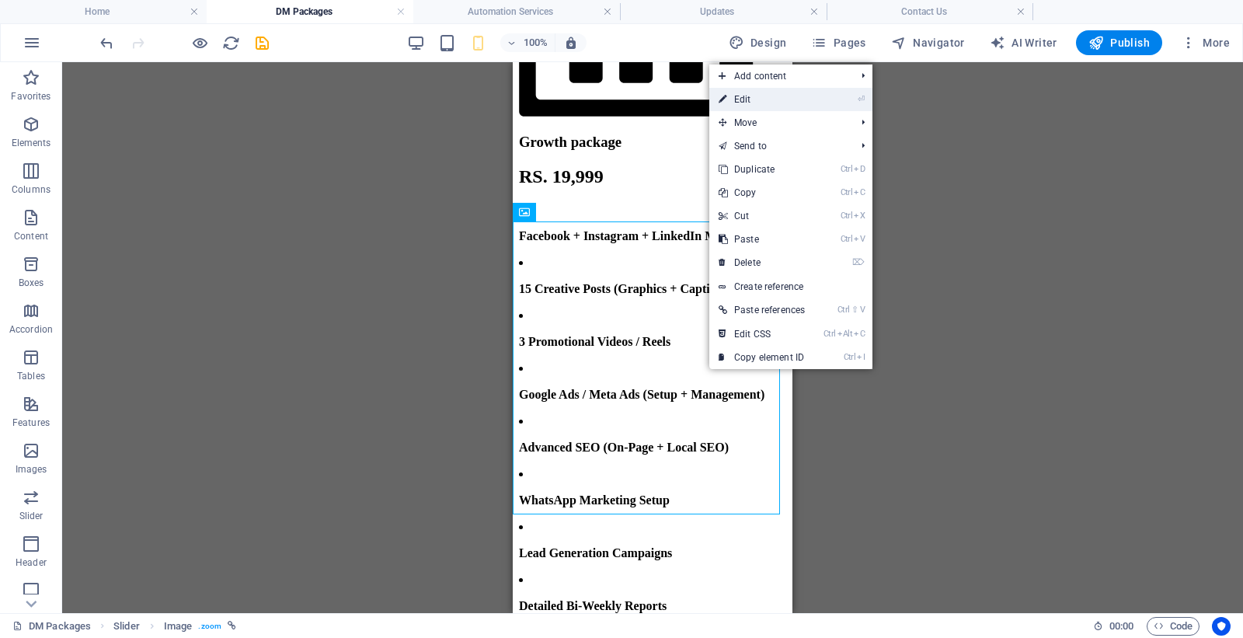
drag, startPoint x: 755, startPoint y: 98, endPoint x: 45, endPoint y: 85, distance: 710.1
click at [755, 98] on link "⏎ Edit" at bounding box center [761, 99] width 105 height 23
select select "px"
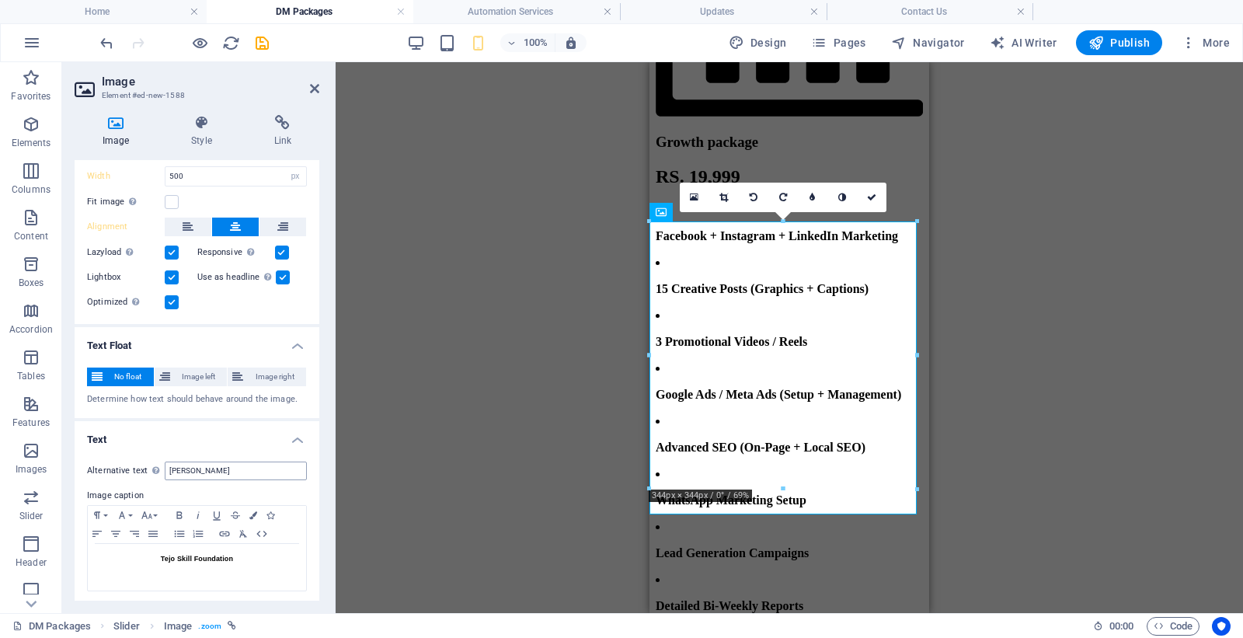
scroll to position [261, 0]
click at [218, 467] on input "[PERSON_NAME]" at bounding box center [236, 470] width 142 height 19
drag, startPoint x: 228, startPoint y: 464, endPoint x: 160, endPoint y: 454, distance: 68.3
click at [160, 454] on div "Alternative text The alternative text is used by devices that cannot display im…" at bounding box center [197, 525] width 245 height 155
click at [241, 552] on p "Tejo Skill Foundation" at bounding box center [197, 558] width 203 height 14
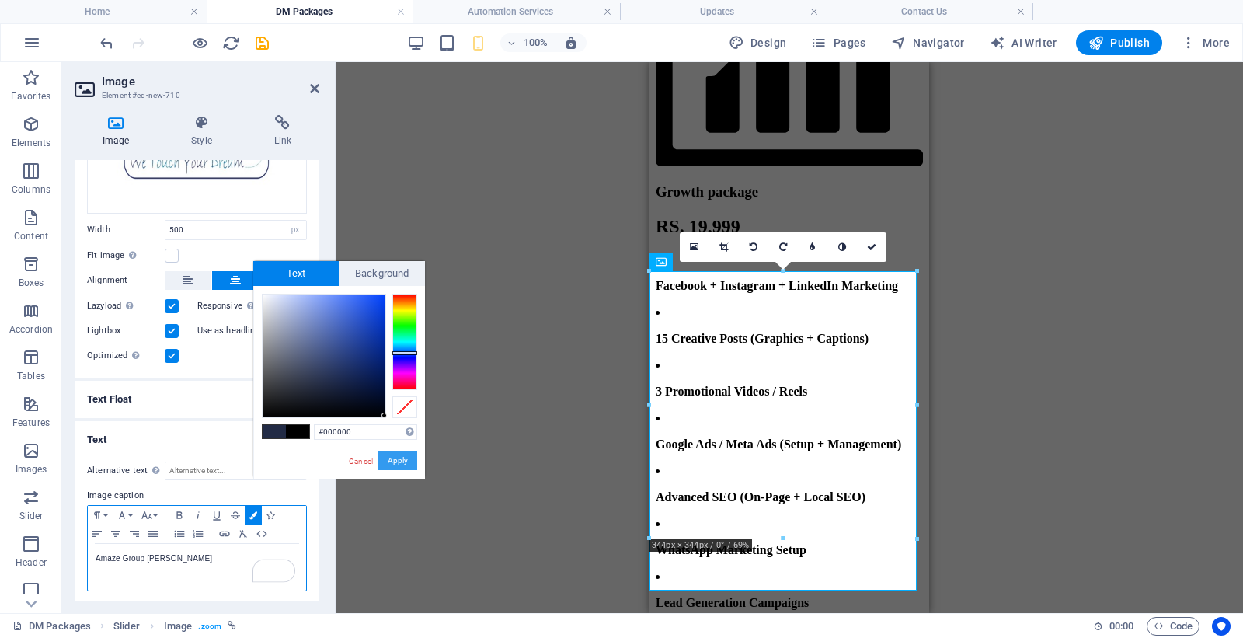
click at [395, 467] on button "Apply" at bounding box center [397, 460] width 39 height 19
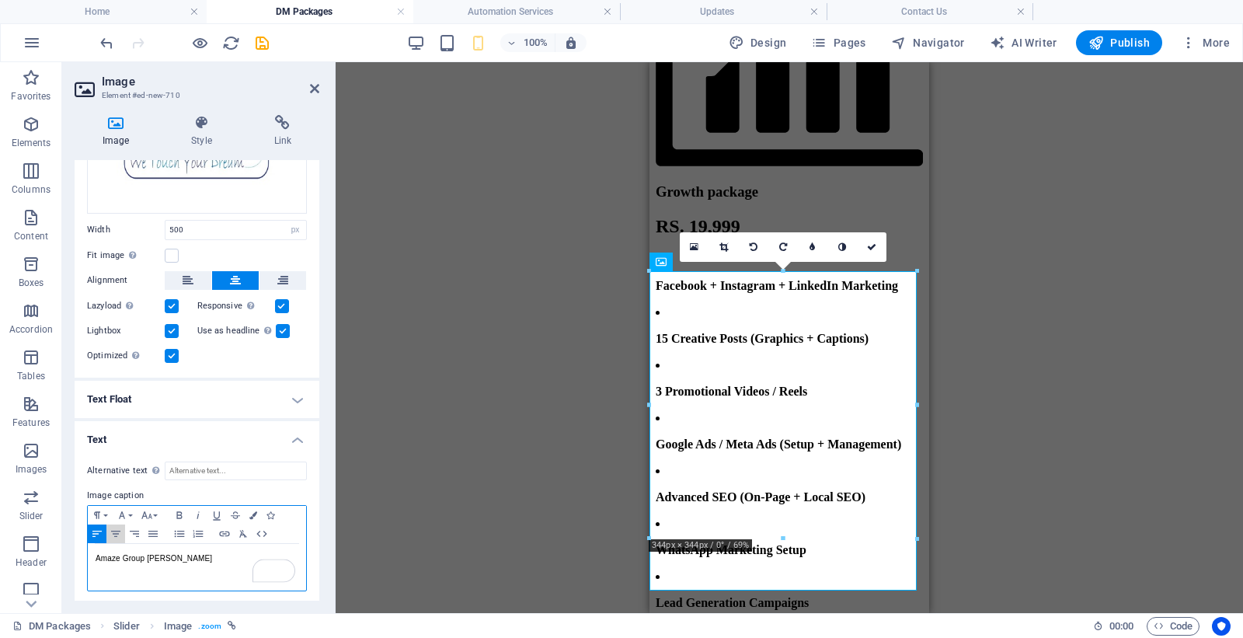
drag, startPoint x: 113, startPoint y: 532, endPoint x: 167, endPoint y: 519, distance: 56.0
click at [117, 531] on icon "button" at bounding box center [115, 533] width 19 height 12
click at [154, 513] on icon "button" at bounding box center [147, 515] width 19 height 12
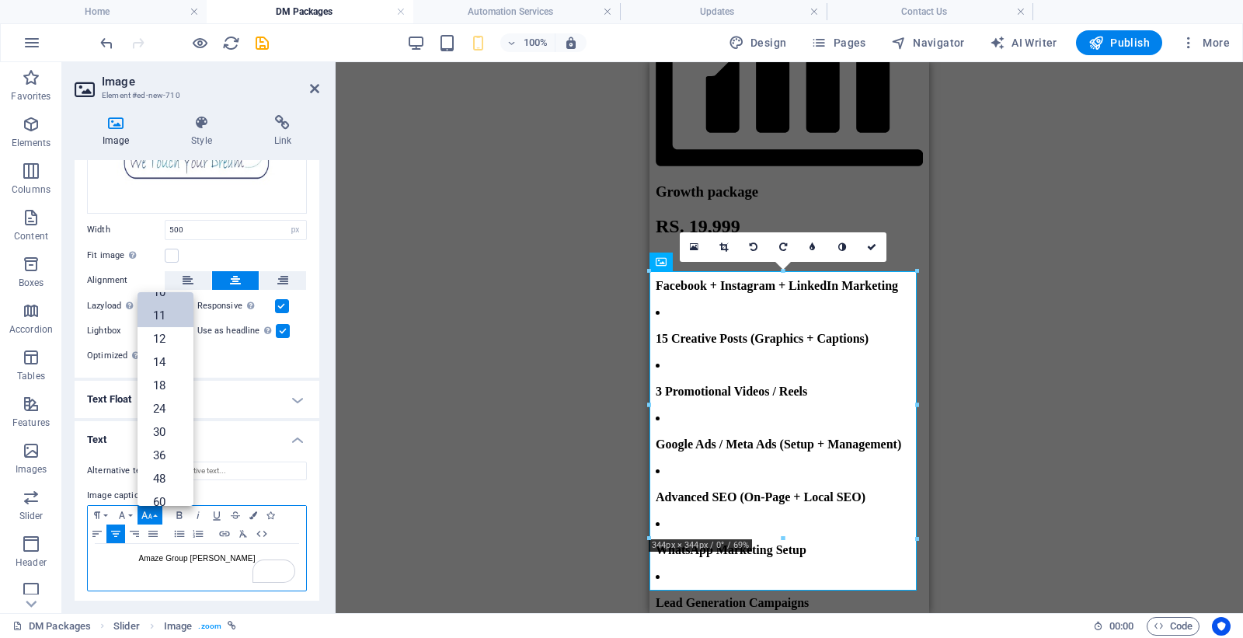
click at [169, 312] on link "11" at bounding box center [166, 315] width 56 height 23
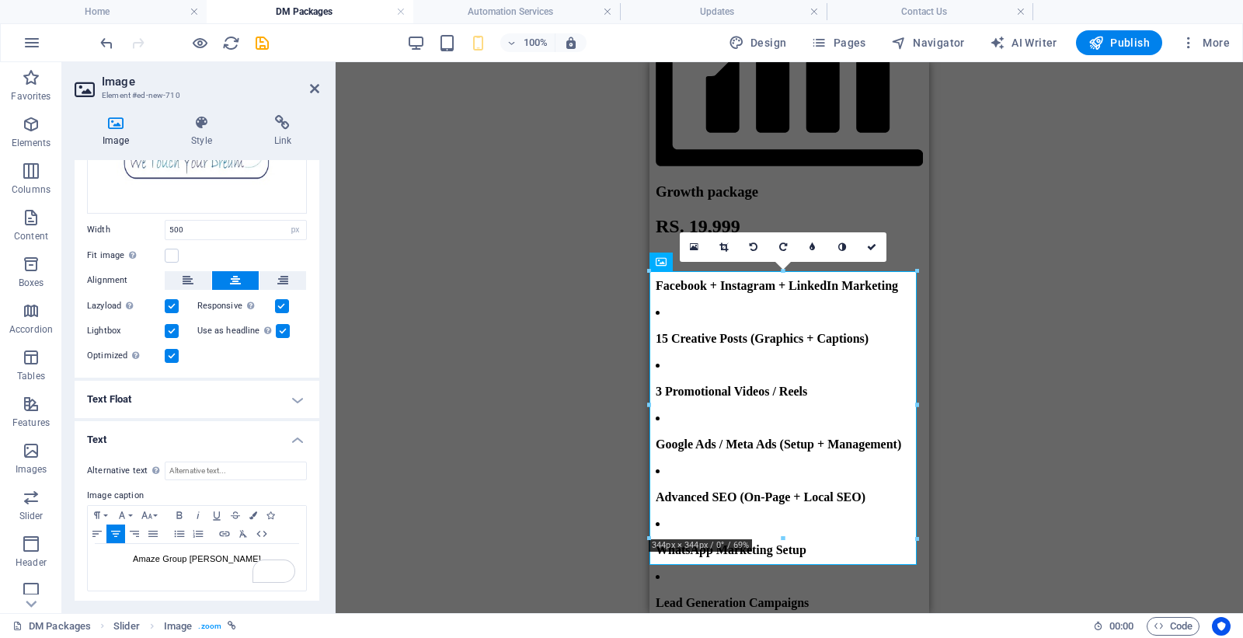
click at [893, 443] on div "Drag here to replace the existing content. Press “Ctrl” if you want to create a…" at bounding box center [789, 337] width 280 height 551
click at [869, 239] on link at bounding box center [872, 247] width 30 height 30
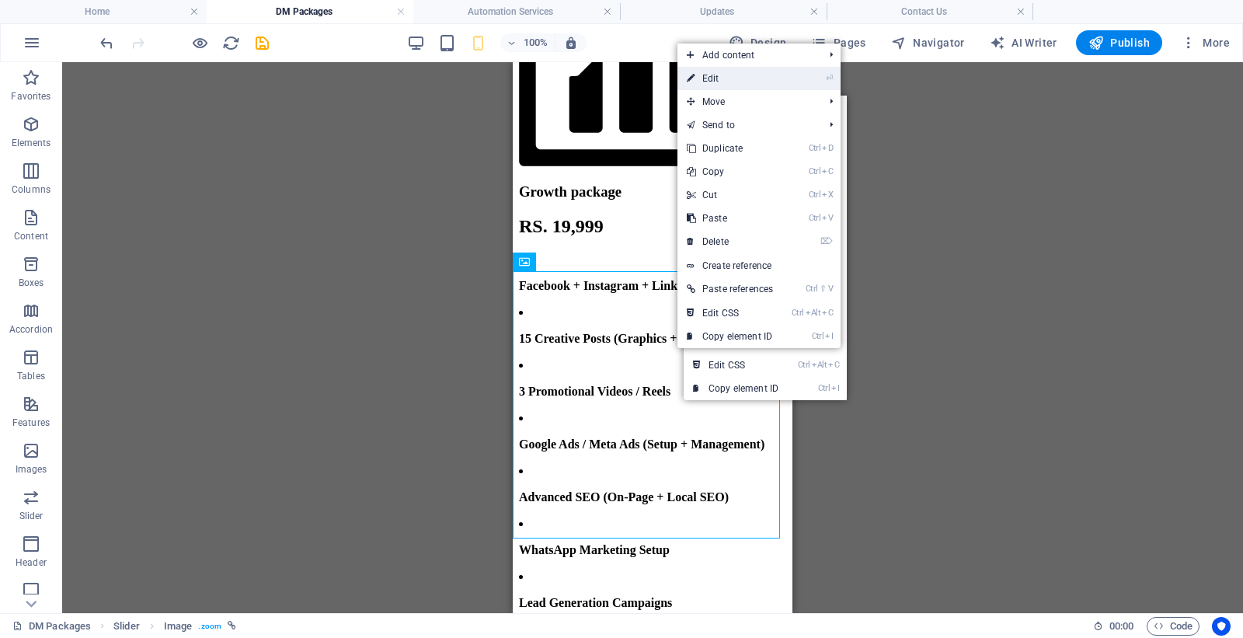
drag, startPoint x: 715, startPoint y: 78, endPoint x: 169, endPoint y: 74, distance: 546.9
click at [715, 78] on link "⏎ Edit" at bounding box center [729, 78] width 105 height 23
select select "px"
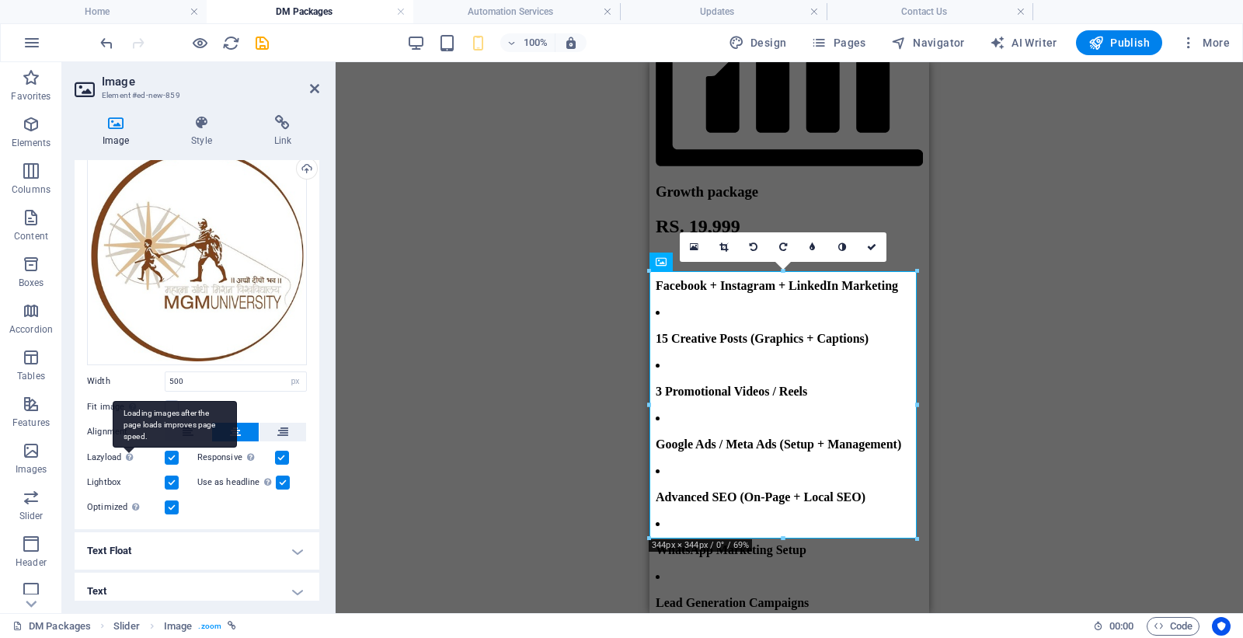
scroll to position [61, 0]
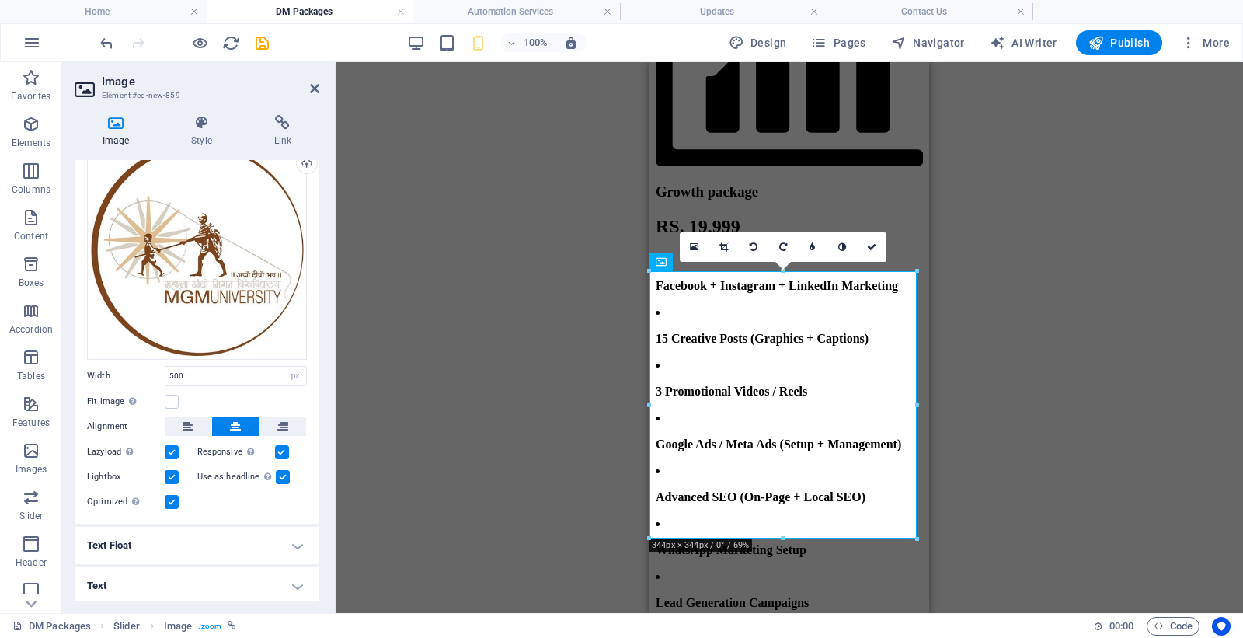
click at [194, 587] on h4 "Text" at bounding box center [197, 585] width 245 height 37
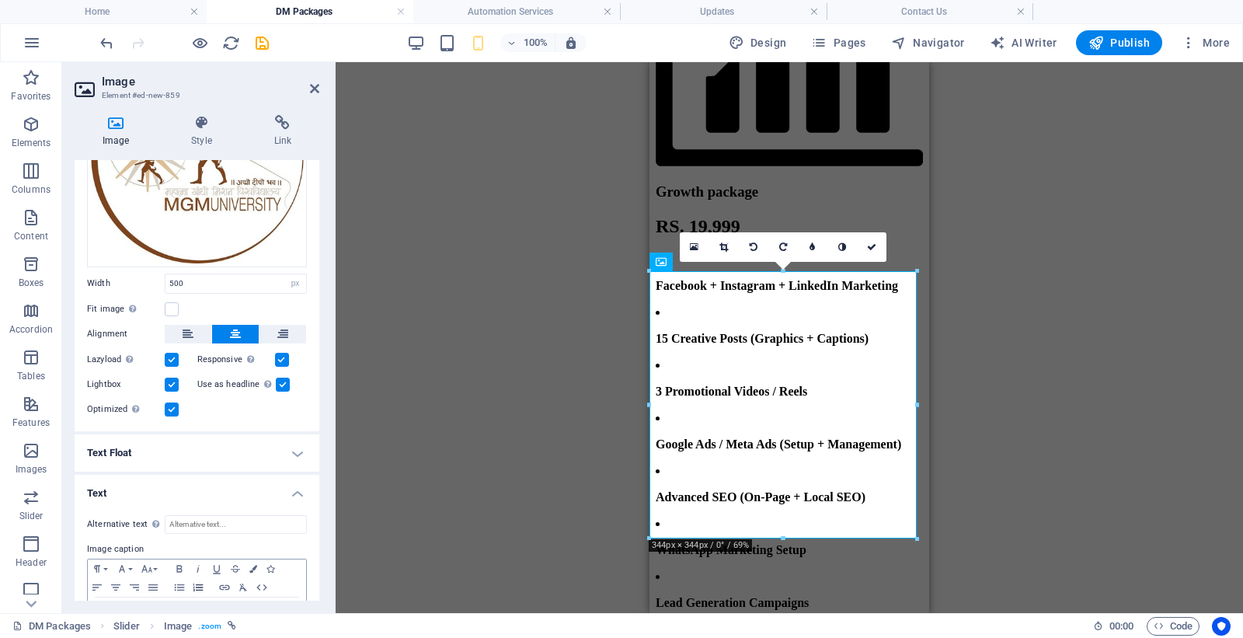
scroll to position [207, 0]
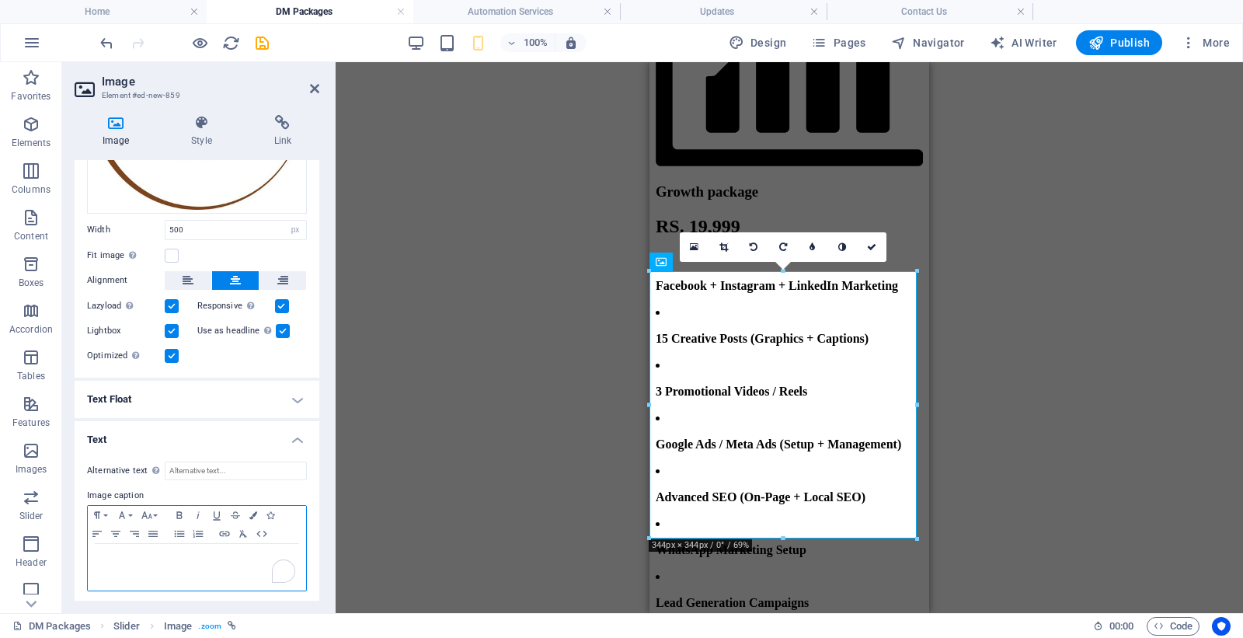
click at [184, 565] on div "To enrich screen reader interactions, please activate Accessibility in Grammarl…" at bounding box center [197, 567] width 218 height 47
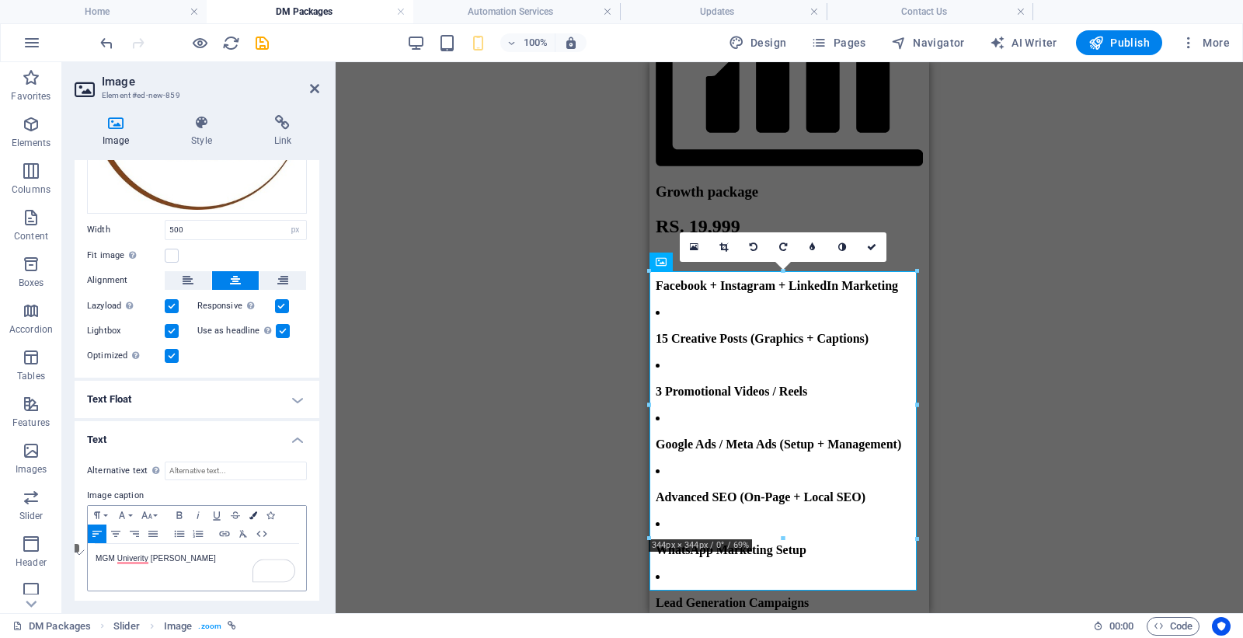
click at [251, 511] on icon "button" at bounding box center [253, 515] width 8 height 8
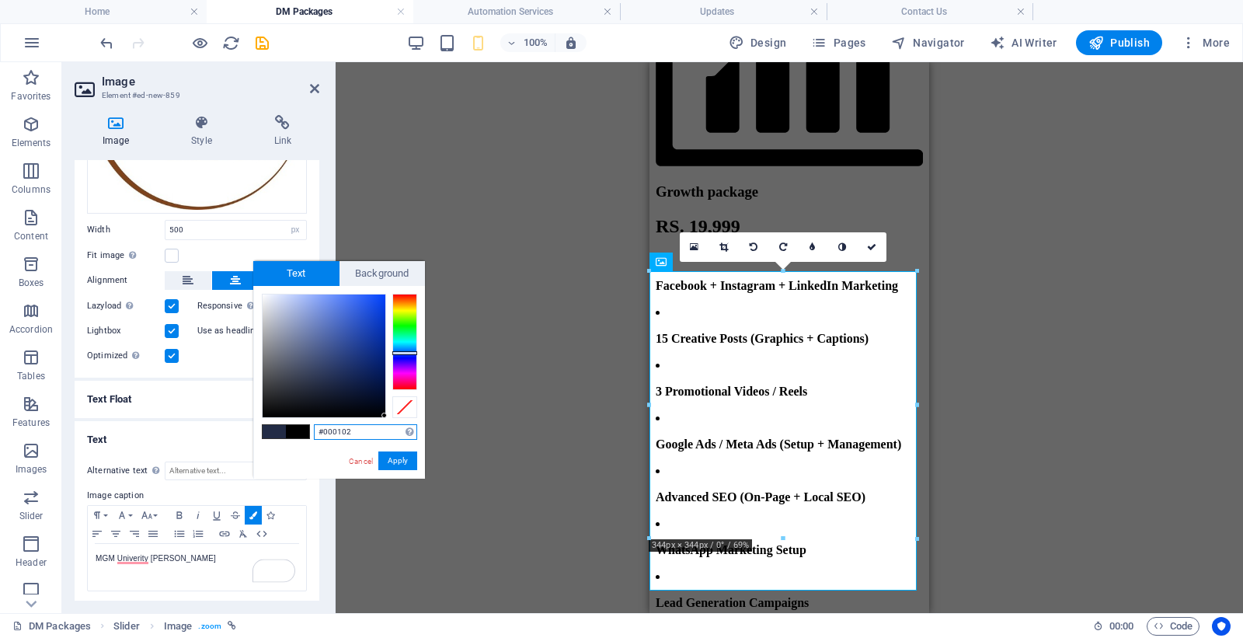
type input "#000000"
drag, startPoint x: 393, startPoint y: 421, endPoint x: 399, endPoint y: 463, distance: 42.3
click at [393, 422] on div "#000000 Supported formats #0852ed rgb(8, 82, 237) rgba(8, 82, 237, 90%) hsv(221…" at bounding box center [339, 495] width 172 height 418
click at [400, 463] on button "Apply" at bounding box center [397, 460] width 39 height 19
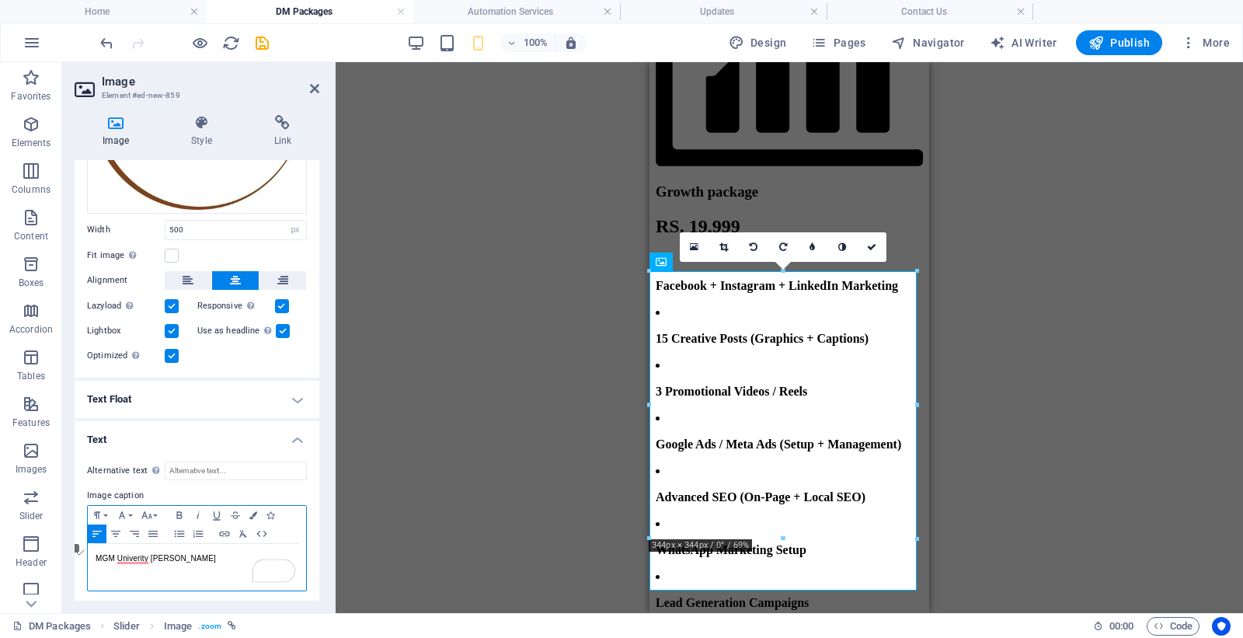
click at [134, 562] on p "MGM Univerity Sambhaji Nagar" at bounding box center [197, 559] width 203 height 14
click at [130, 555] on span "MGM Univerity Sambhaji Nagar" at bounding box center [156, 558] width 120 height 9
click at [222, 561] on p "[GEOGRAPHIC_DATA][PERSON_NAME]" at bounding box center [197, 559] width 203 height 14
click at [127, 554] on span "[GEOGRAPHIC_DATA][PERSON_NAME]" at bounding box center [170, 558] width 148 height 9
drag, startPoint x: 117, startPoint y: 528, endPoint x: 122, endPoint y: 513, distance: 15.7
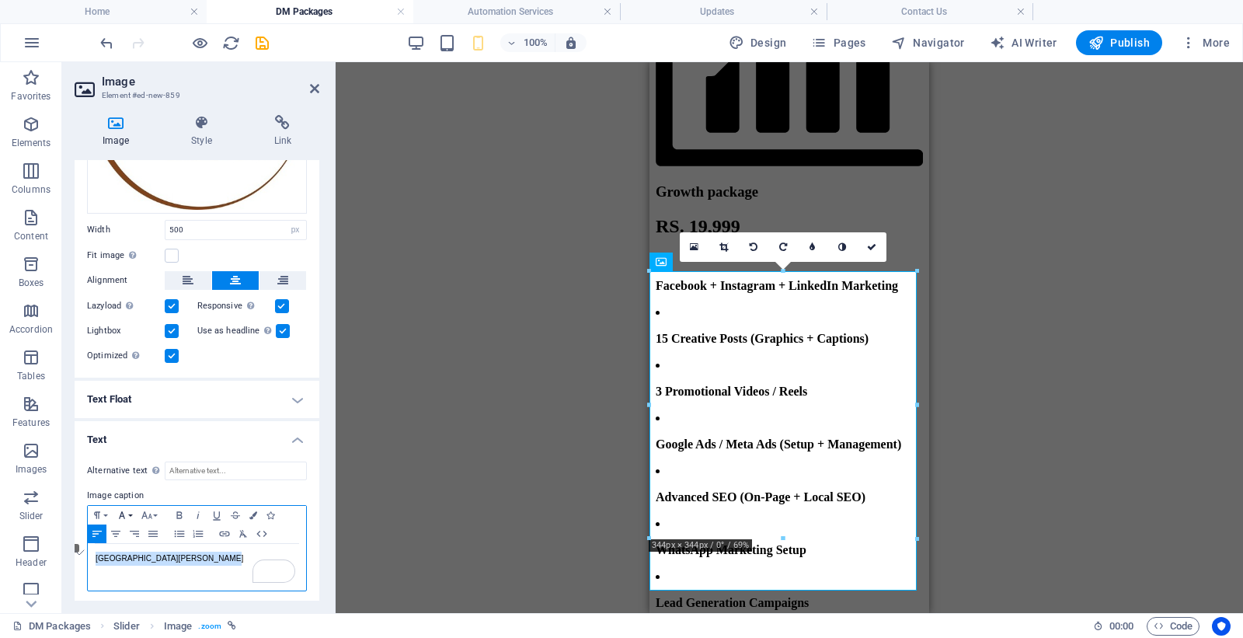
click at [117, 529] on icon "button" at bounding box center [115, 533] width 19 height 12
click at [125, 509] on icon "button" at bounding box center [122, 515] width 19 height 12
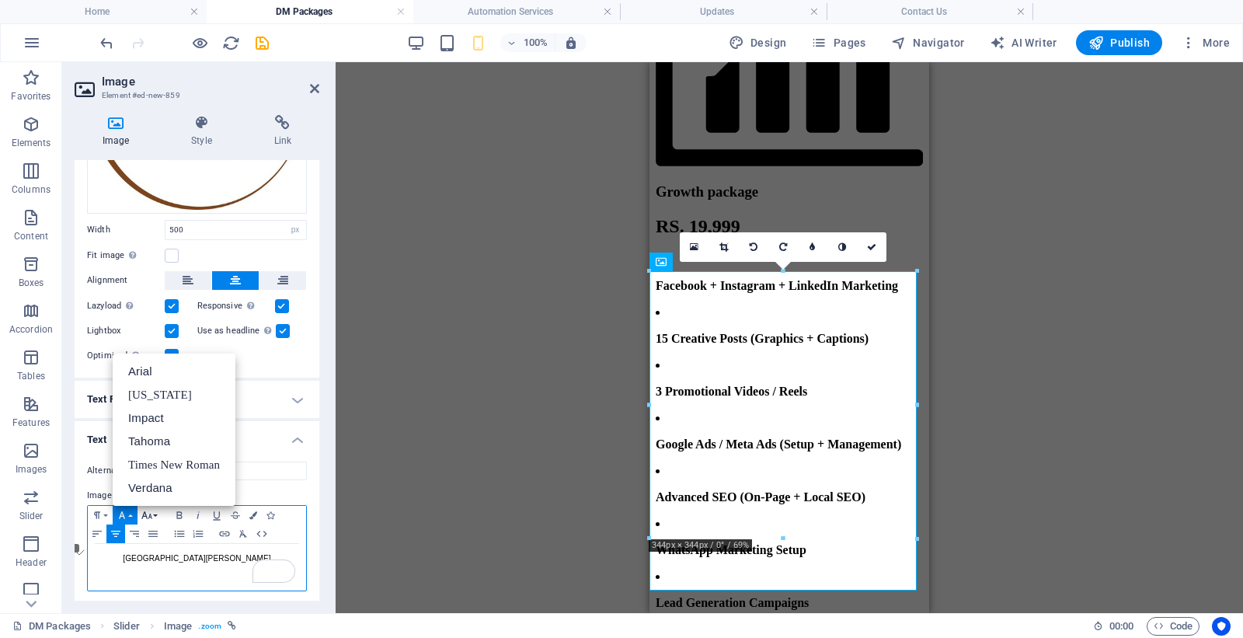
click at [150, 511] on icon "button" at bounding box center [146, 514] width 11 height 7
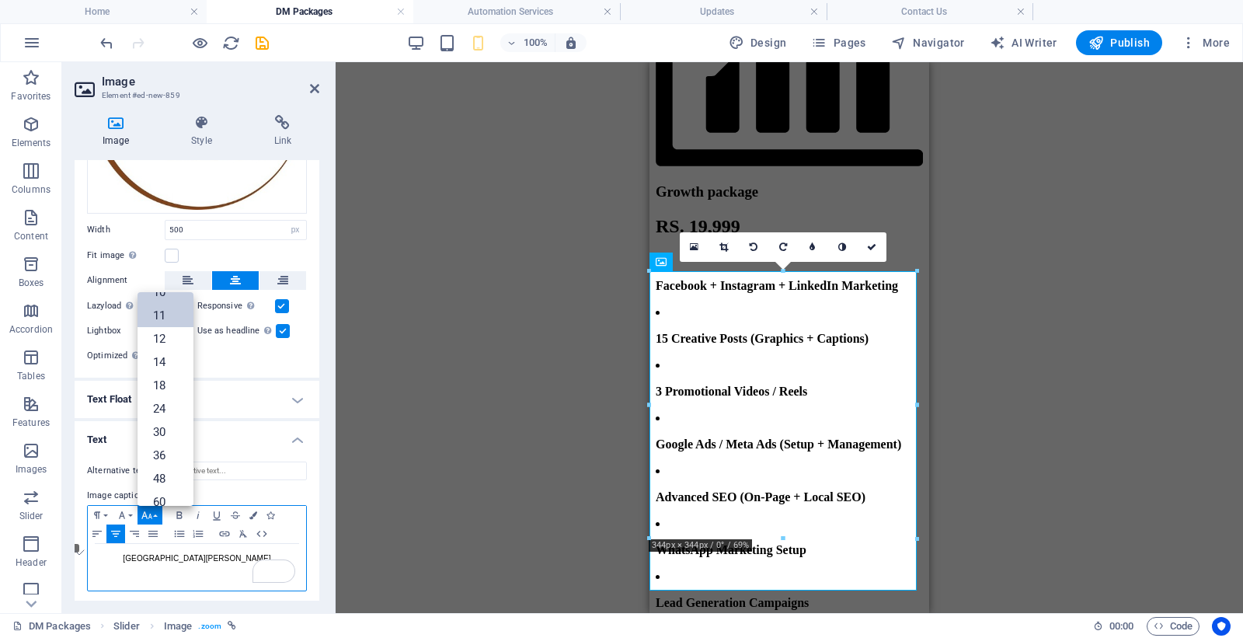
click at [157, 306] on link "11" at bounding box center [166, 315] width 56 height 23
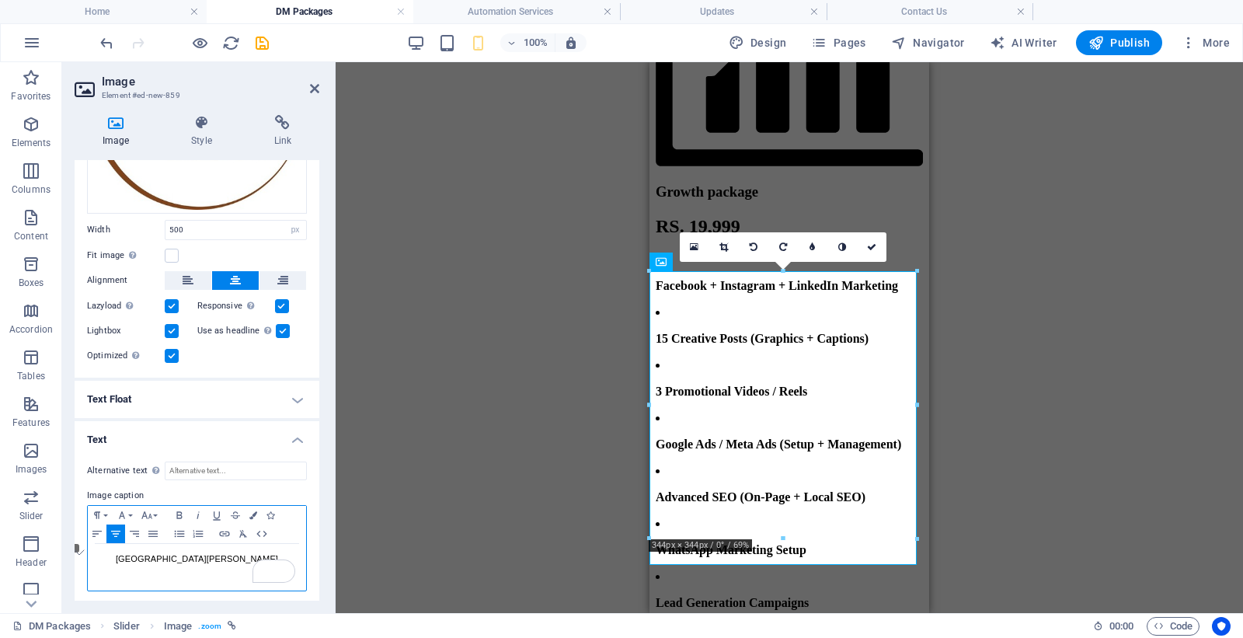
scroll to position [34, 0]
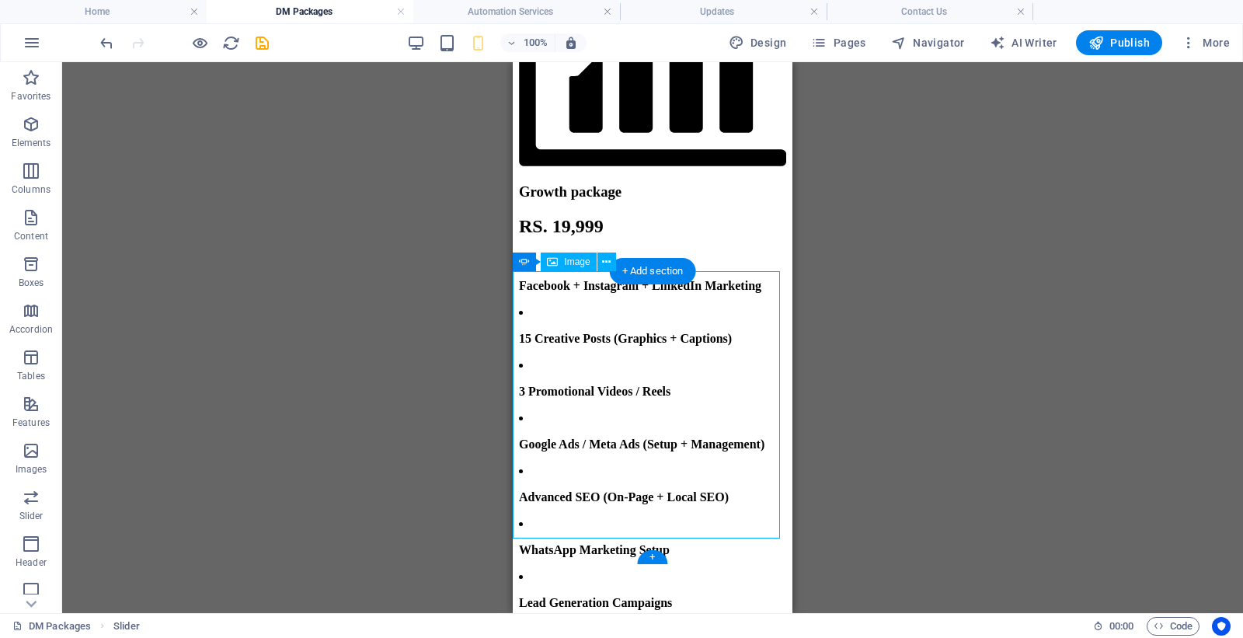
drag, startPoint x: 1347, startPoint y: 472, endPoint x: 668, endPoint y: 390, distance: 683.8
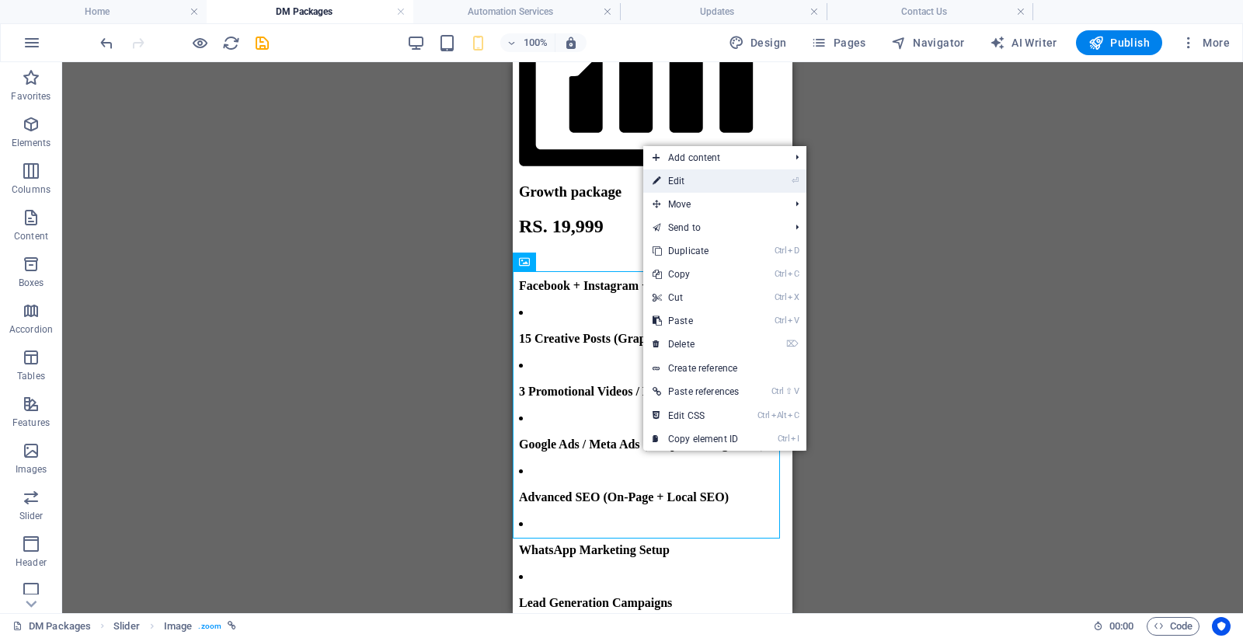
drag, startPoint x: 155, startPoint y: 328, endPoint x: 690, endPoint y: 182, distance: 554.1
click at [690, 182] on link "⏎ Edit" at bounding box center [695, 180] width 105 height 23
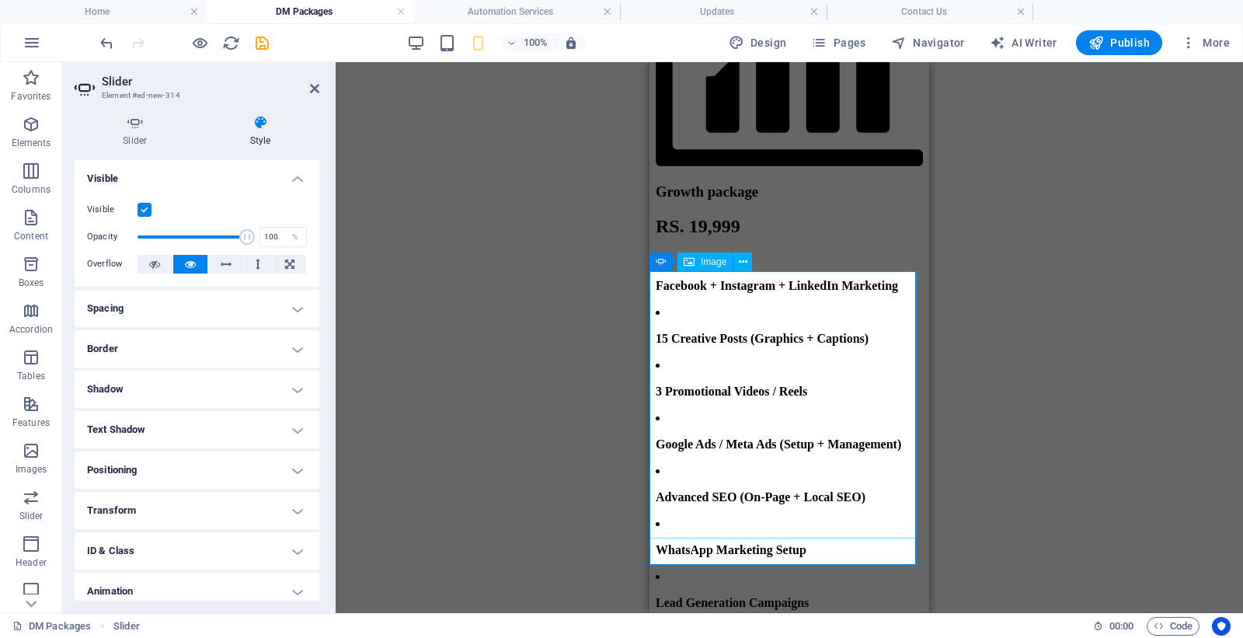
select select "px"
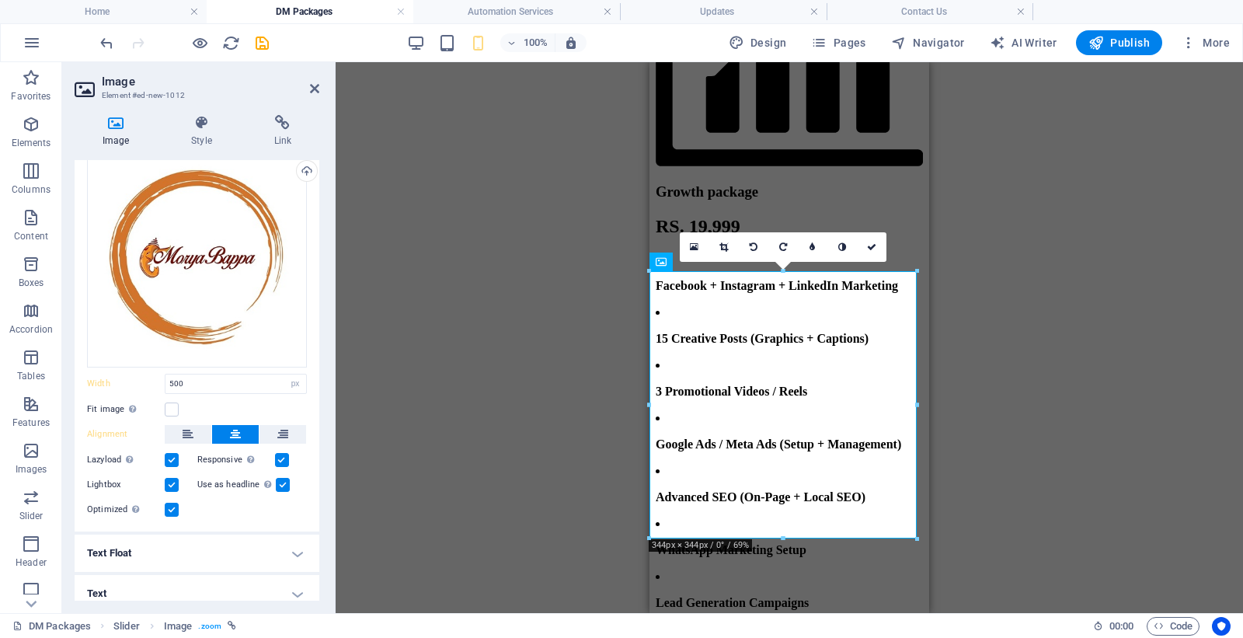
scroll to position [61, 0]
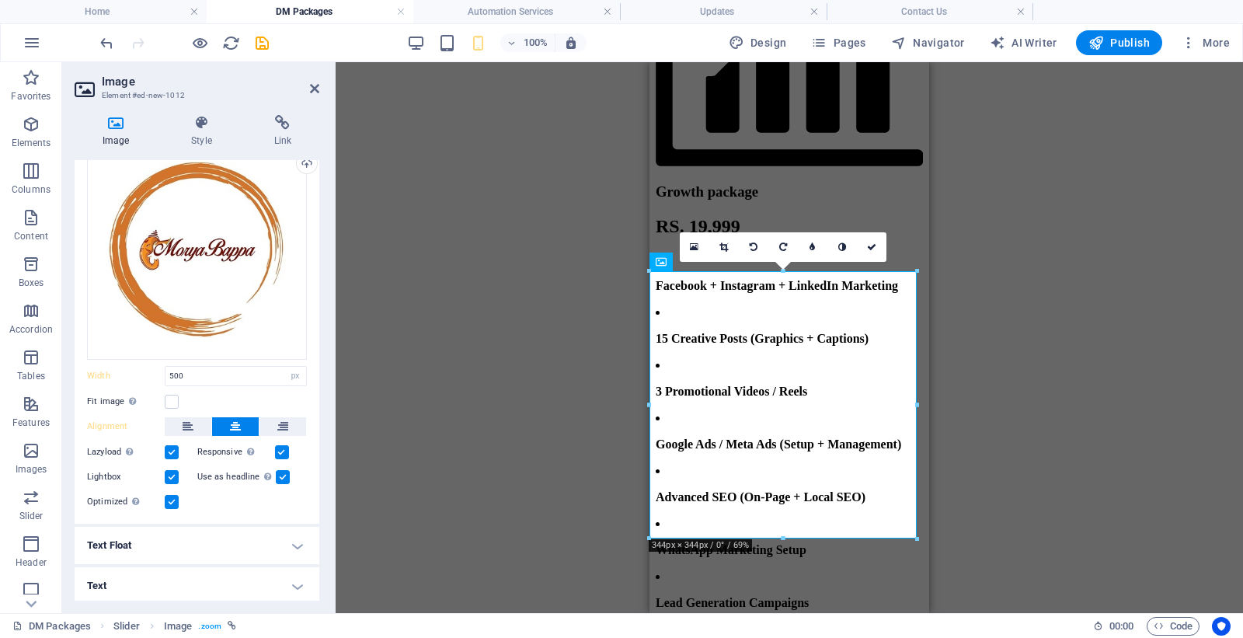
click at [127, 583] on h4 "Text" at bounding box center [197, 585] width 245 height 37
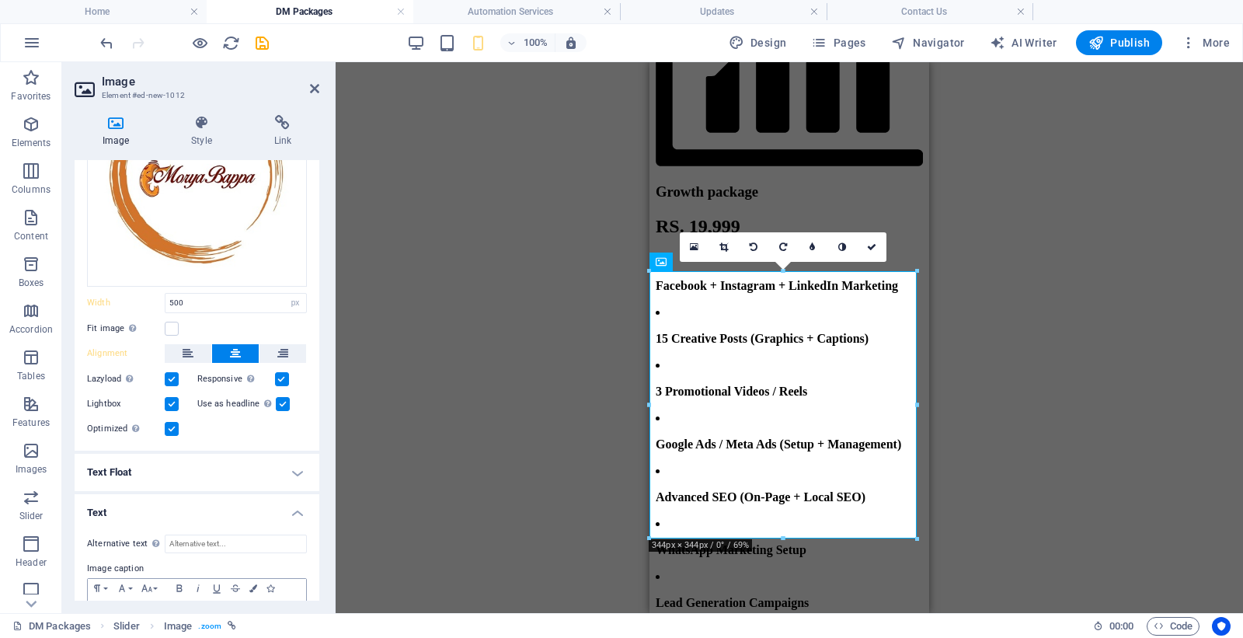
scroll to position [207, 0]
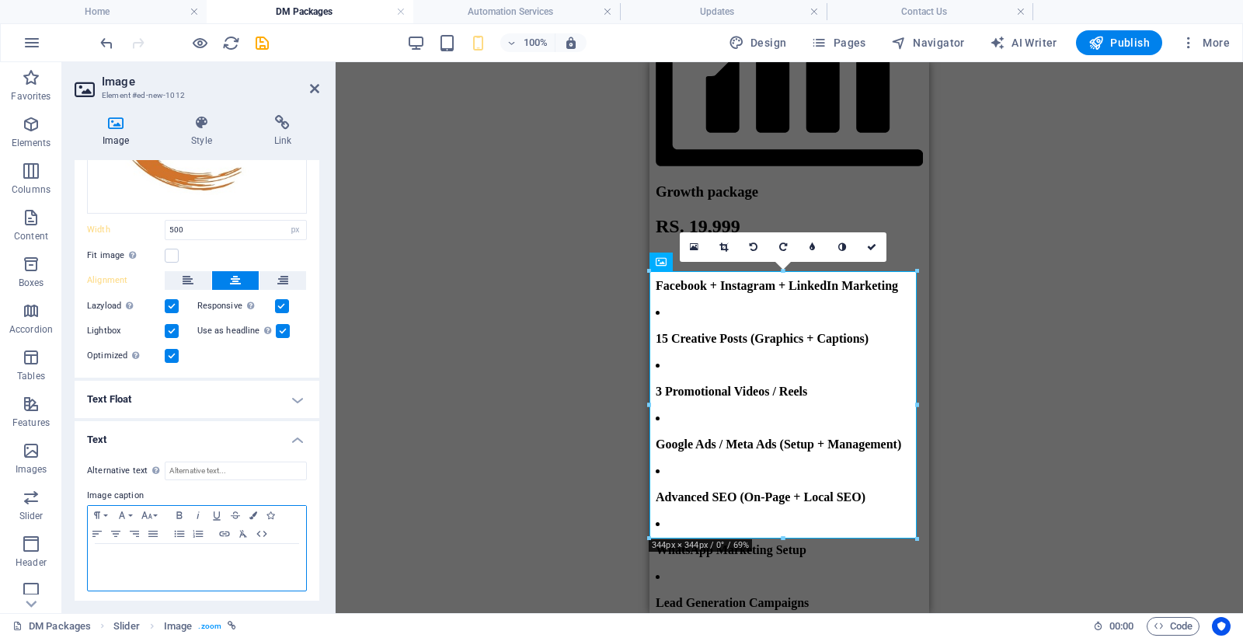
click at [172, 558] on p at bounding box center [197, 559] width 203 height 14
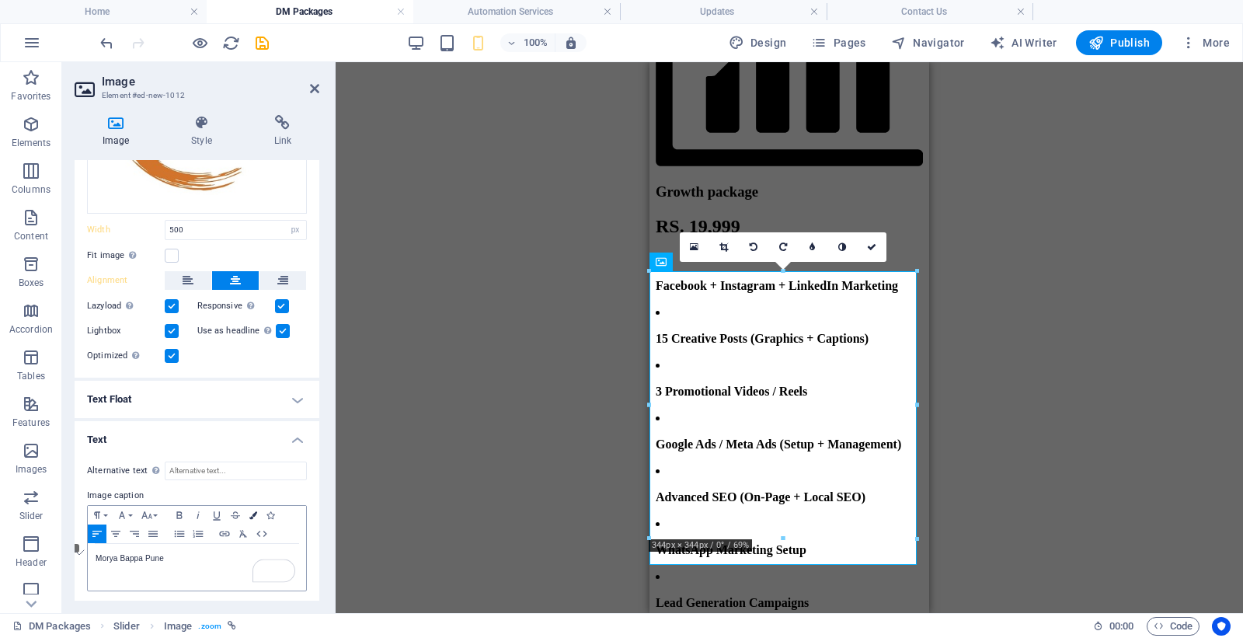
click at [254, 506] on button "Colors" at bounding box center [253, 515] width 17 height 19
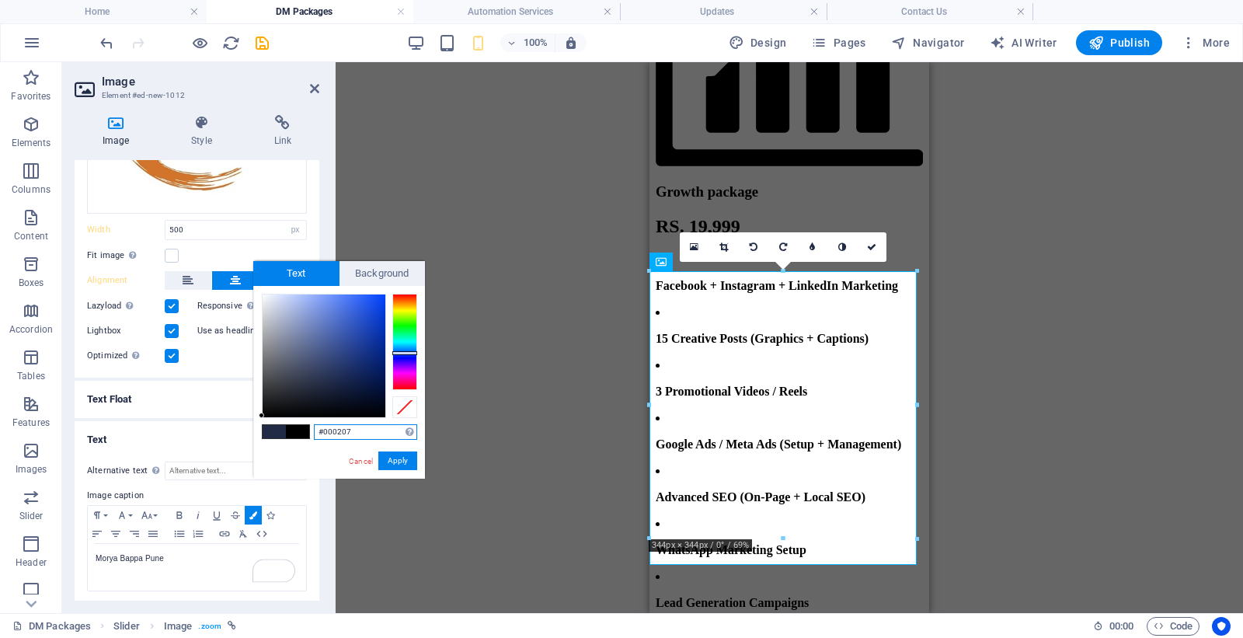
type input "#000000"
drag, startPoint x: 395, startPoint y: 422, endPoint x: 399, endPoint y: 429, distance: 8.4
click at [398, 423] on div "#000000 Supported formats #0852ed rgb(8, 82, 237) rgba(8, 82, 237, 90%) hsv(221…" at bounding box center [339, 495] width 172 height 418
click at [396, 455] on button "Apply" at bounding box center [397, 460] width 39 height 19
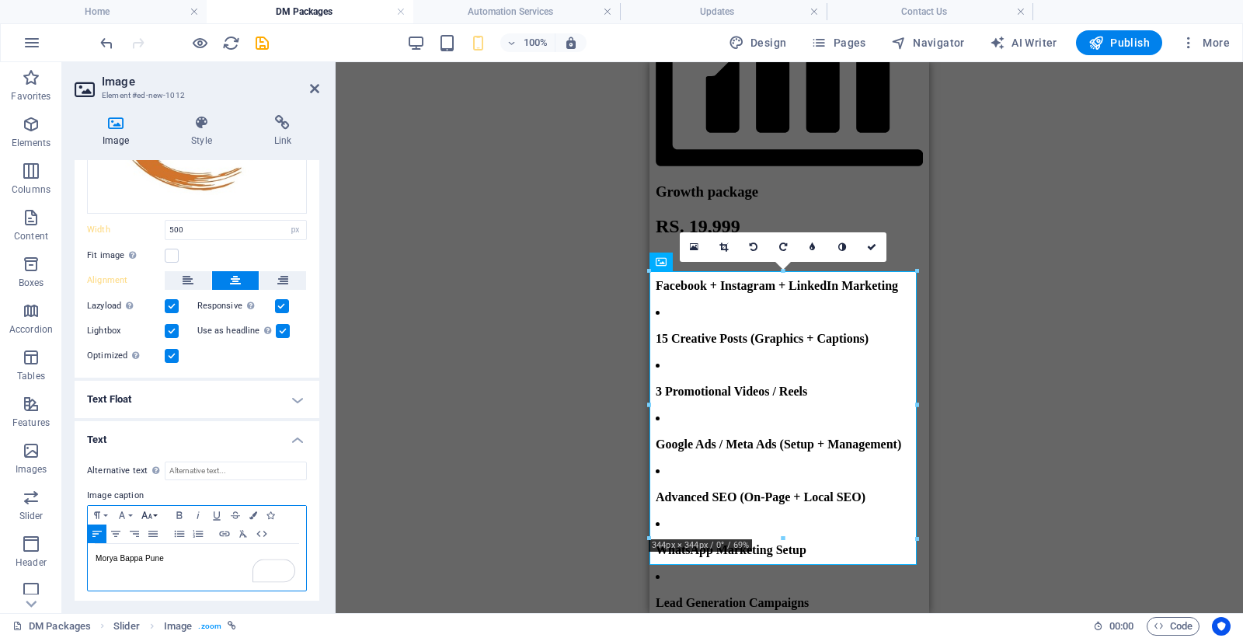
click at [152, 509] on icon "button" at bounding box center [147, 515] width 19 height 12
click at [171, 313] on link "11" at bounding box center [166, 315] width 56 height 23
click at [113, 532] on icon "button" at bounding box center [115, 533] width 19 height 12
click at [870, 244] on icon at bounding box center [871, 246] width 9 height 9
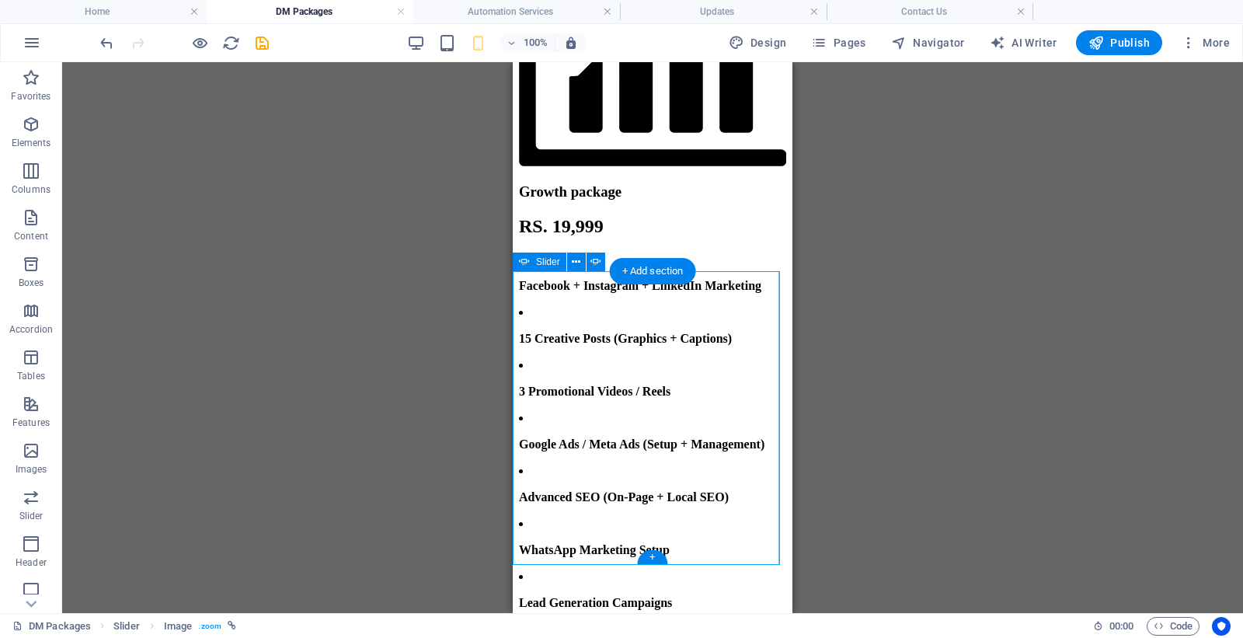
drag, startPoint x: 756, startPoint y: 415, endPoint x: 770, endPoint y: 413, distance: 14.1
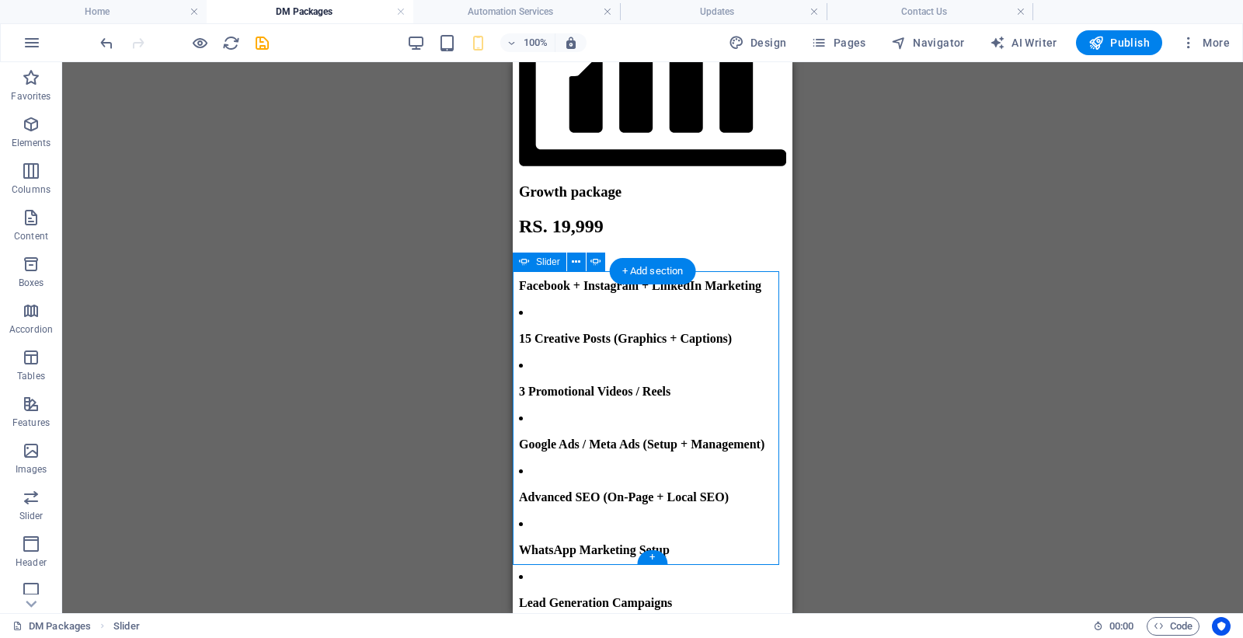
select select "px"
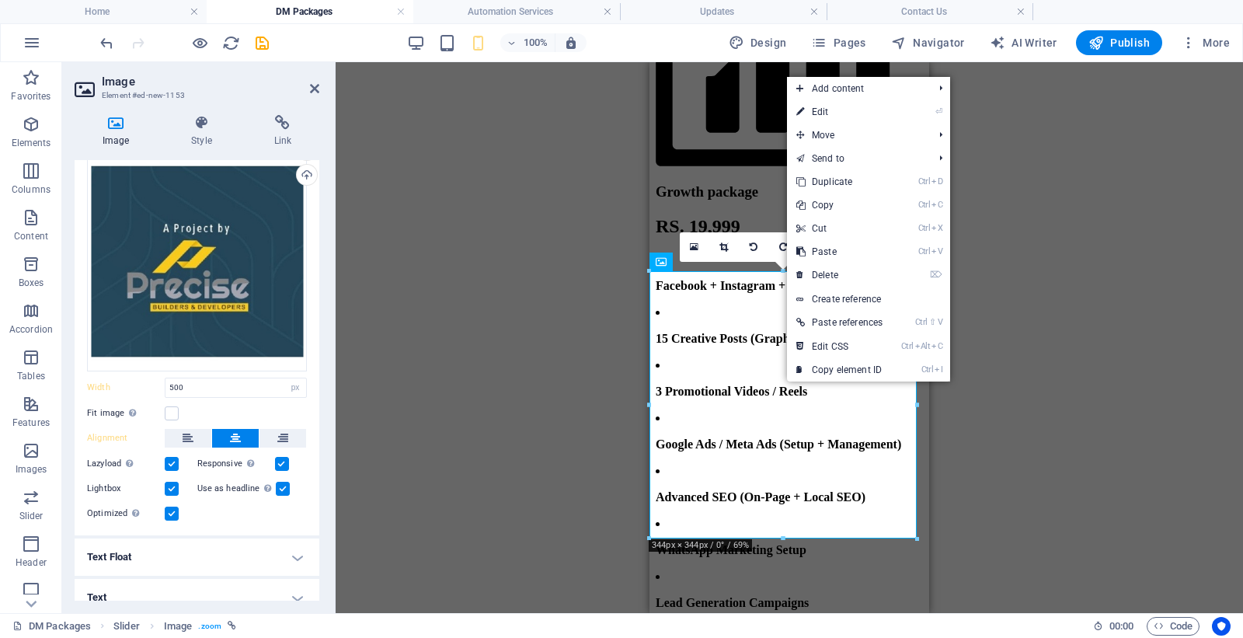
scroll to position [61, 0]
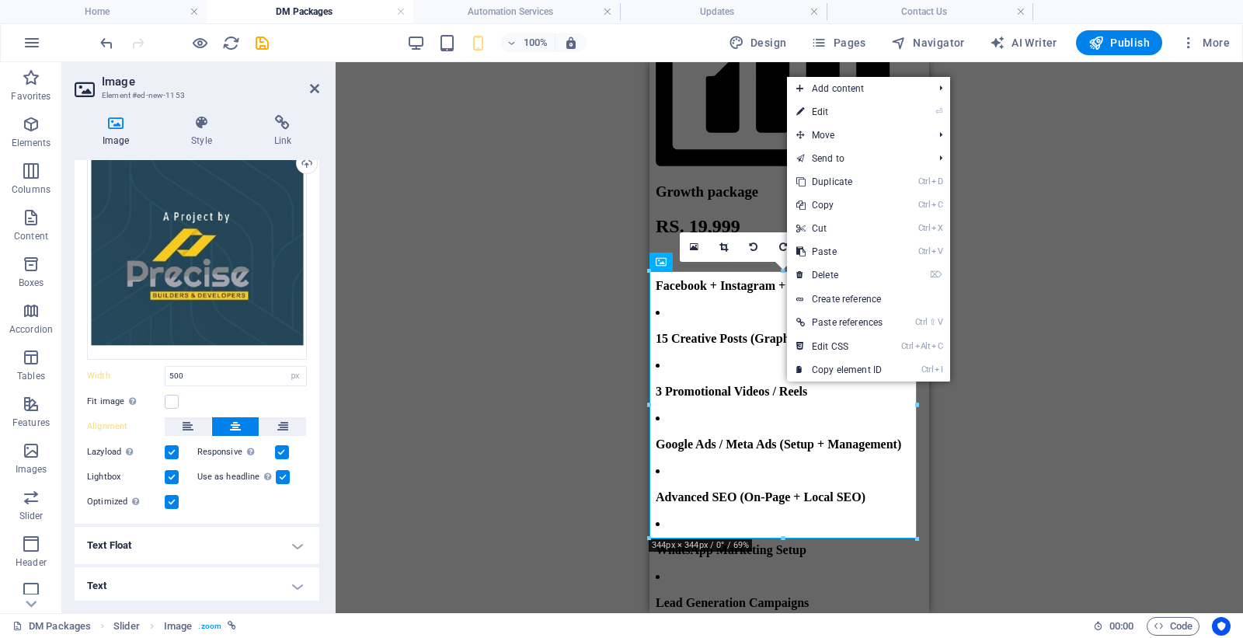
click at [211, 577] on h4 "Text" at bounding box center [197, 585] width 245 height 37
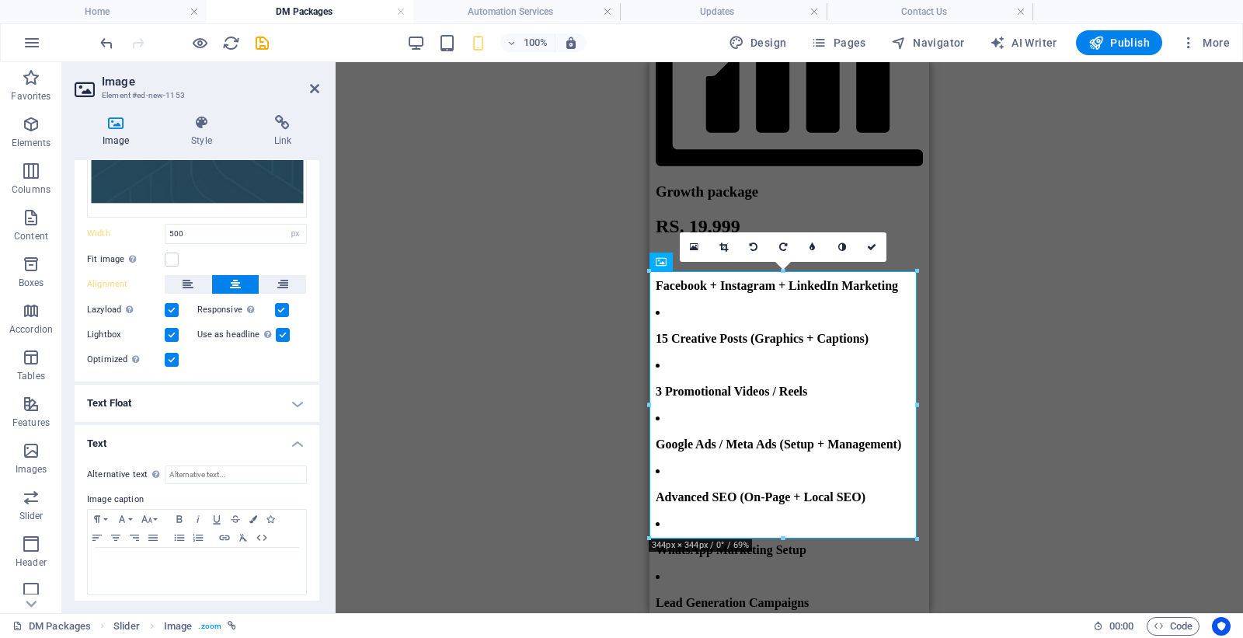
scroll to position [207, 0]
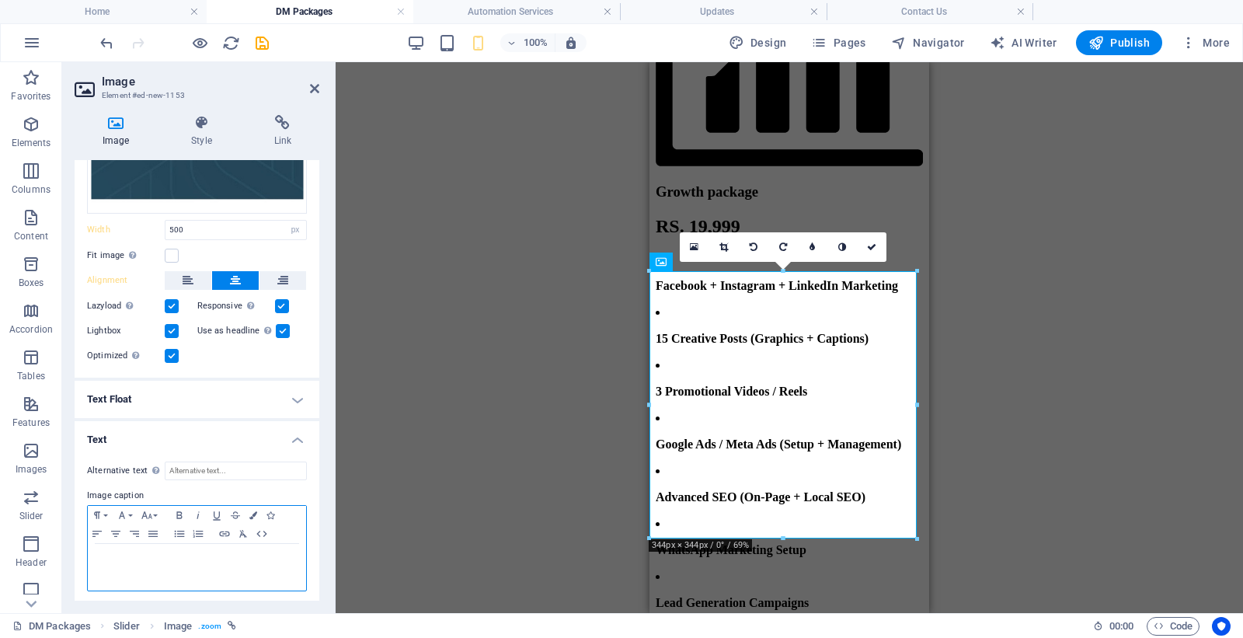
click at [165, 558] on p at bounding box center [197, 559] width 203 height 14
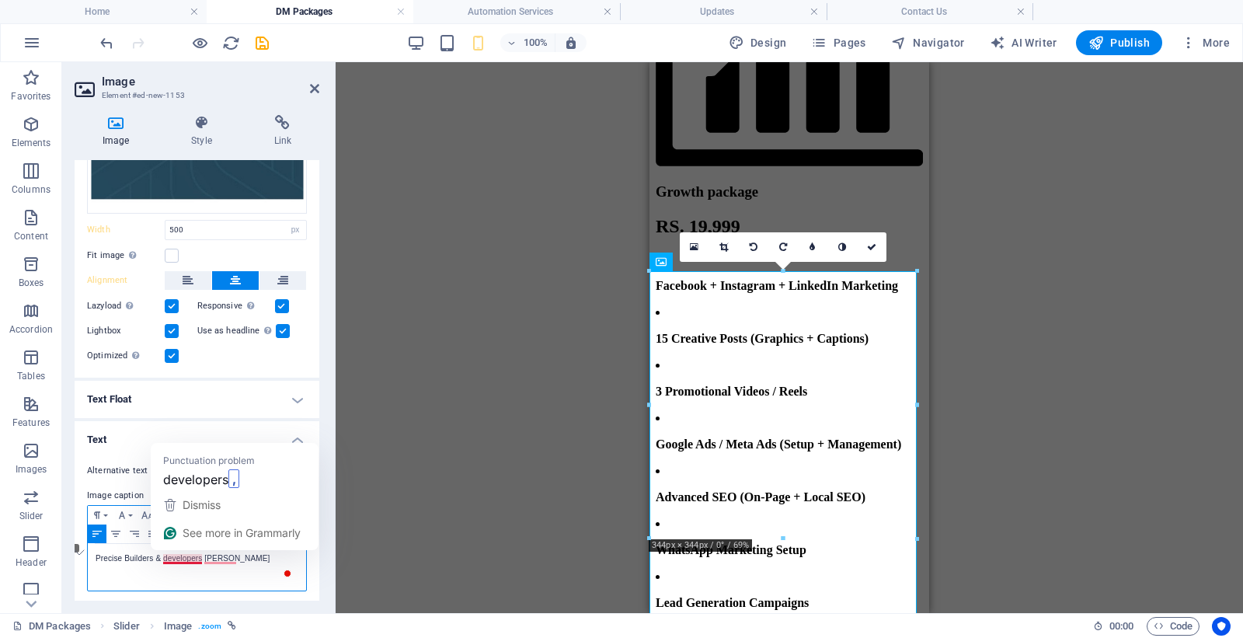
click at [183, 559] on p "Precise Builders & developers sambhaji Nagar" at bounding box center [197, 559] width 203 height 14
click at [252, 557] on p "Precise Builders & developers, Sambhaji Nagar" at bounding box center [197, 559] width 203 height 14
drag, startPoint x: 206, startPoint y: 552, endPoint x: 257, endPoint y: 571, distance: 54.8
click at [266, 556] on p "Precise Builders & developers, Sambhaji Nagar" at bounding box center [197, 559] width 203 height 14
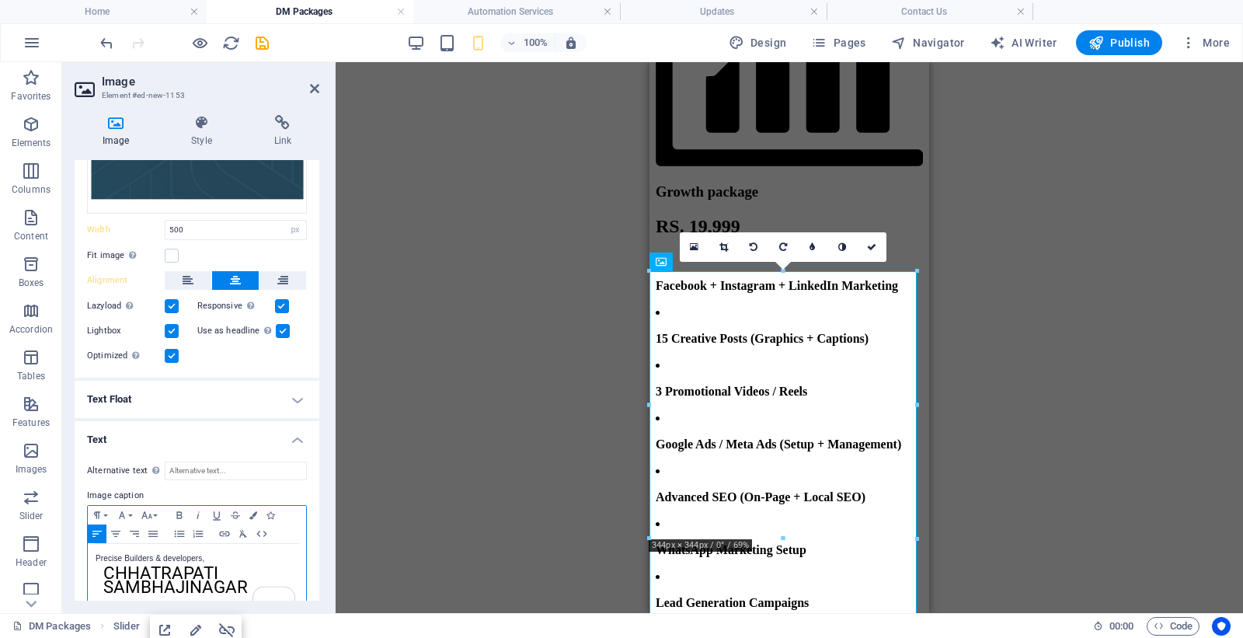
click at [214, 577] on h1 "Chhatrapati Sambhajinagar" at bounding box center [200, 588] width 195 height 44
drag, startPoint x: 101, startPoint y: 564, endPoint x: 245, endPoint y: 579, distance: 145.2
click at [245, 579] on link "Chhatrapati Sambhajinagar" at bounding box center [197, 588] width 203 height 44
click at [153, 509] on icon "button" at bounding box center [147, 515] width 19 height 12
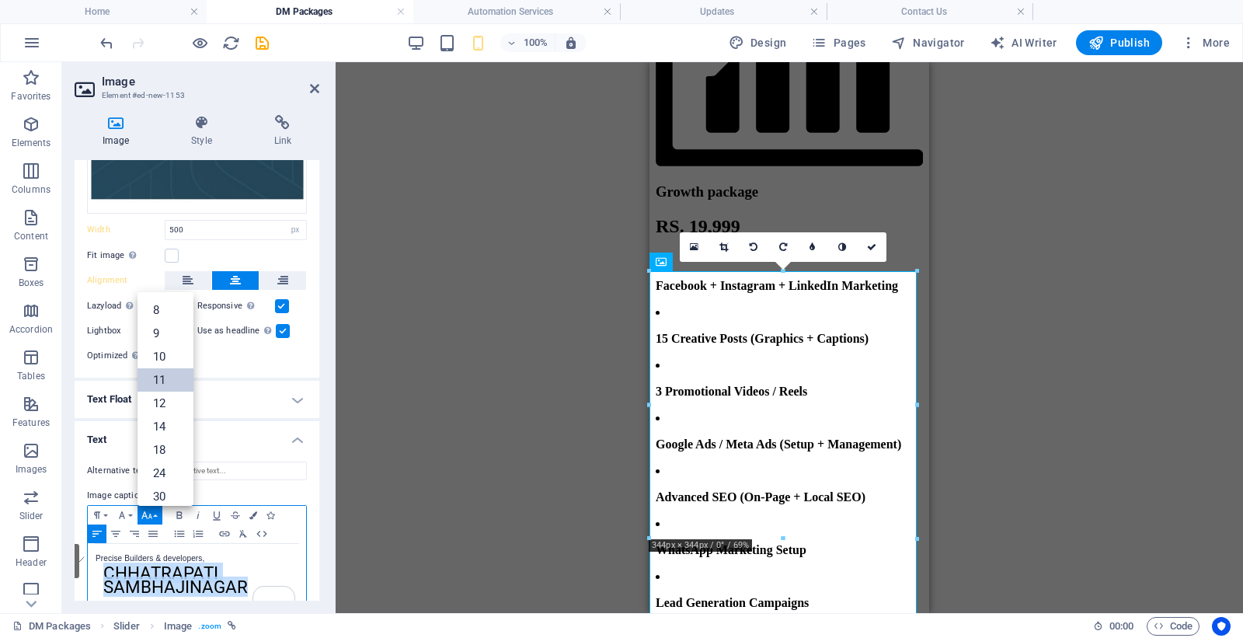
click at [165, 374] on link "11" at bounding box center [166, 379] width 56 height 23
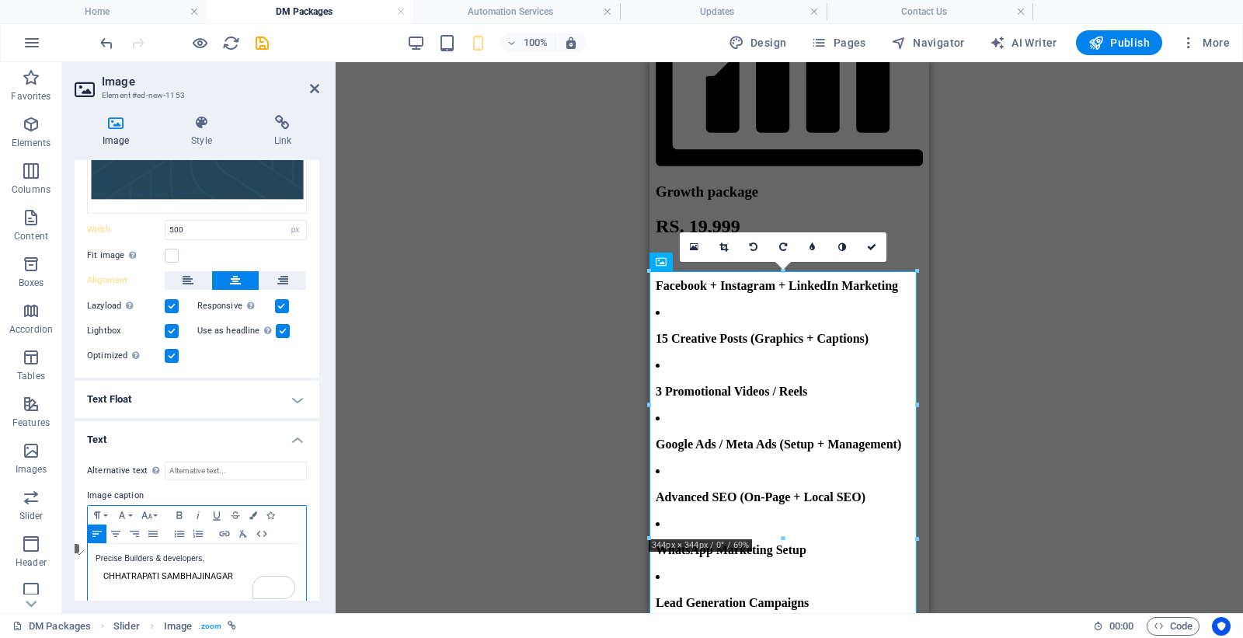
click at [117, 571] on span "Chhatrapati Sambhajinagar" at bounding box center [168, 576] width 130 height 10
click at [99, 573] on link "Chhatrapati Sambhajinagar" at bounding box center [165, 583] width 138 height 34
click at [219, 554] on span "Chhatrapati Sambhajinagar" at bounding box center [174, 566] width 157 height 24
click at [212, 554] on span "Chhatrapati Sambhajinagar" at bounding box center [174, 566] width 157 height 24
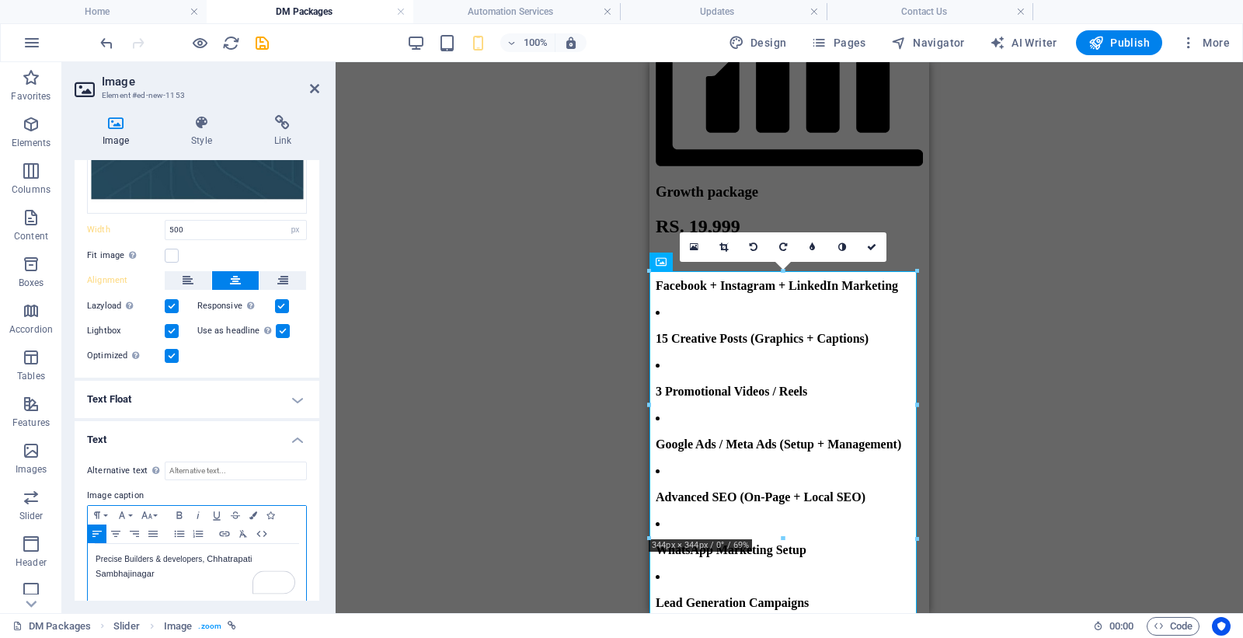
click at [197, 555] on p "Precise Builders & developers, ​ Chhatrapati Sambhajinagar" at bounding box center [197, 567] width 203 height 30
click at [136, 572] on span "Chhatrapati Sambhajinagar" at bounding box center [174, 566] width 157 height 24
click at [136, 570] on span "Chhatrapati Sambhajinagar" at bounding box center [174, 566] width 157 height 24
click at [206, 556] on span "Chhatrapati Sambhajinagar" at bounding box center [174, 566] width 157 height 24
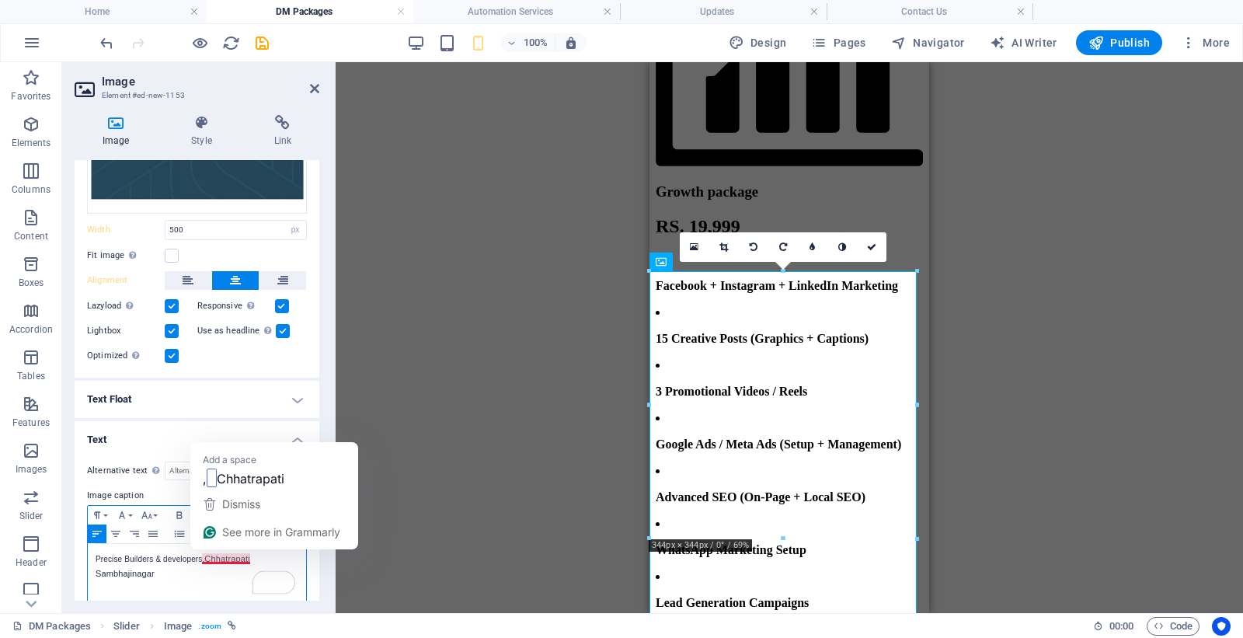
click at [228, 555] on span "Chhatrapati Sambhajinagar" at bounding box center [173, 566] width 155 height 24
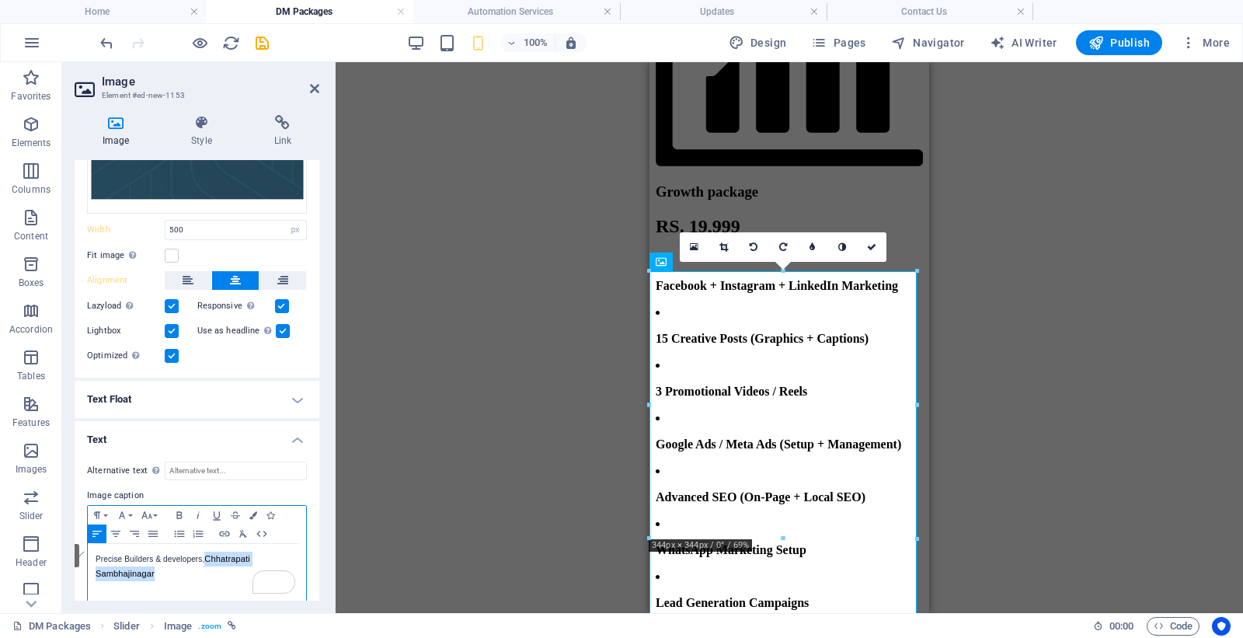
drag, startPoint x: 208, startPoint y: 553, endPoint x: 241, endPoint y: 570, distance: 36.8
click at [241, 570] on p "Precise Builders & developers, Chhatrapati Sambhajinagar" at bounding box center [197, 567] width 203 height 30
copy span "Chhatrapati Sambhajinagar"
click at [204, 572] on p "Precise Builders & developers, Chhatrapati Sambhajinagar" at bounding box center [197, 567] width 203 height 30
click at [183, 561] on p "Precise Builders & developers, Chhatrapati Sambhajinagar" at bounding box center [197, 567] width 203 height 30
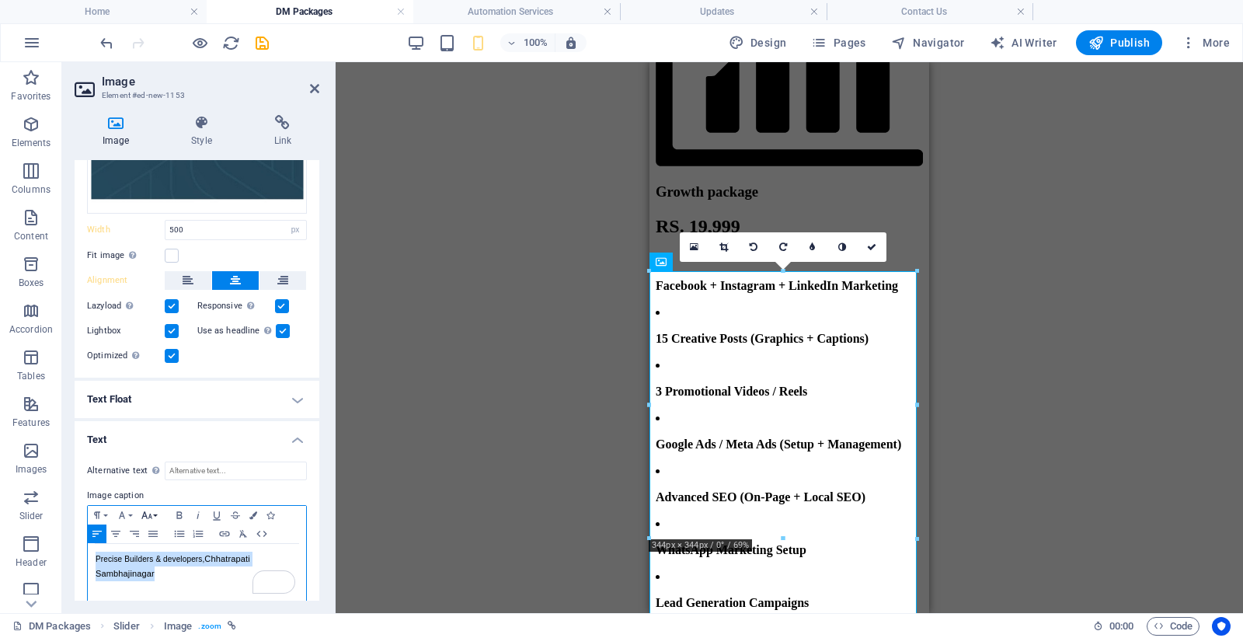
click at [148, 515] on icon "button" at bounding box center [147, 515] width 19 height 12
click at [172, 312] on link "11" at bounding box center [166, 315] width 56 height 23
click at [245, 514] on button "Colors" at bounding box center [253, 515] width 17 height 19
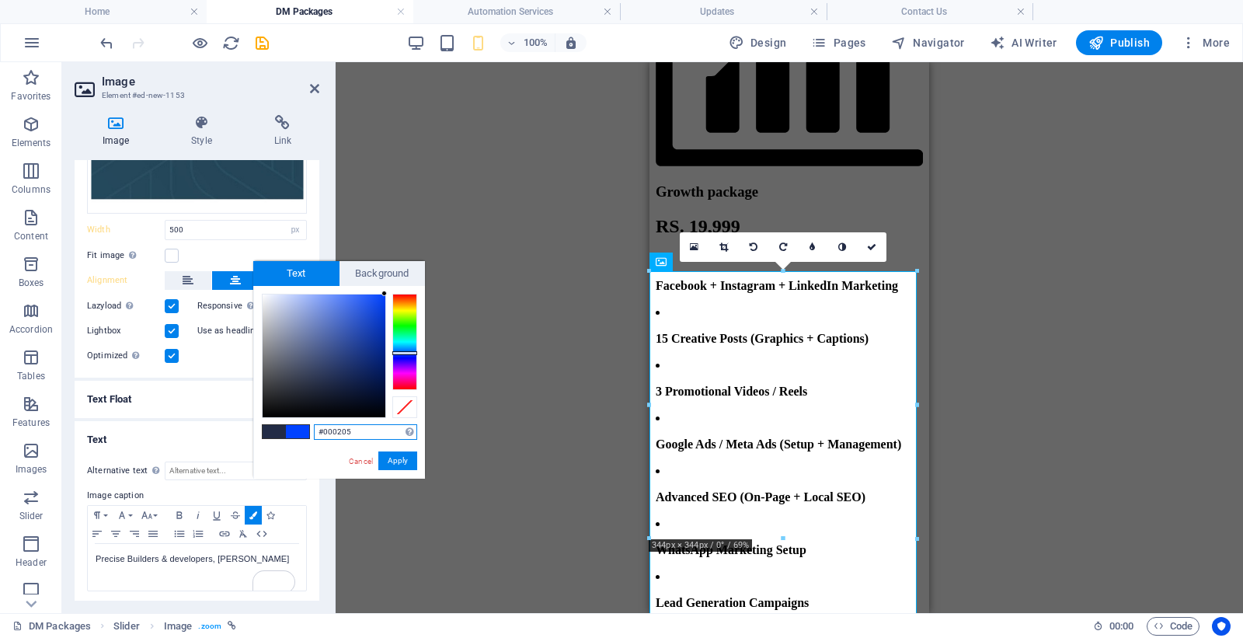
drag, startPoint x: 379, startPoint y: 407, endPoint x: 374, endPoint y: 416, distance: 9.7
click at [377, 415] on div at bounding box center [324, 355] width 123 height 123
drag, startPoint x: 377, startPoint y: 417, endPoint x: 388, endPoint y: 429, distance: 16.5
click at [388, 429] on div "#000102 Supported formats #0852ed rgb(8, 82, 237) rgba(8, 82, 237, 90%) hsv(221…" at bounding box center [339, 495] width 172 height 418
drag, startPoint x: 374, startPoint y: 413, endPoint x: 388, endPoint y: 420, distance: 15.6
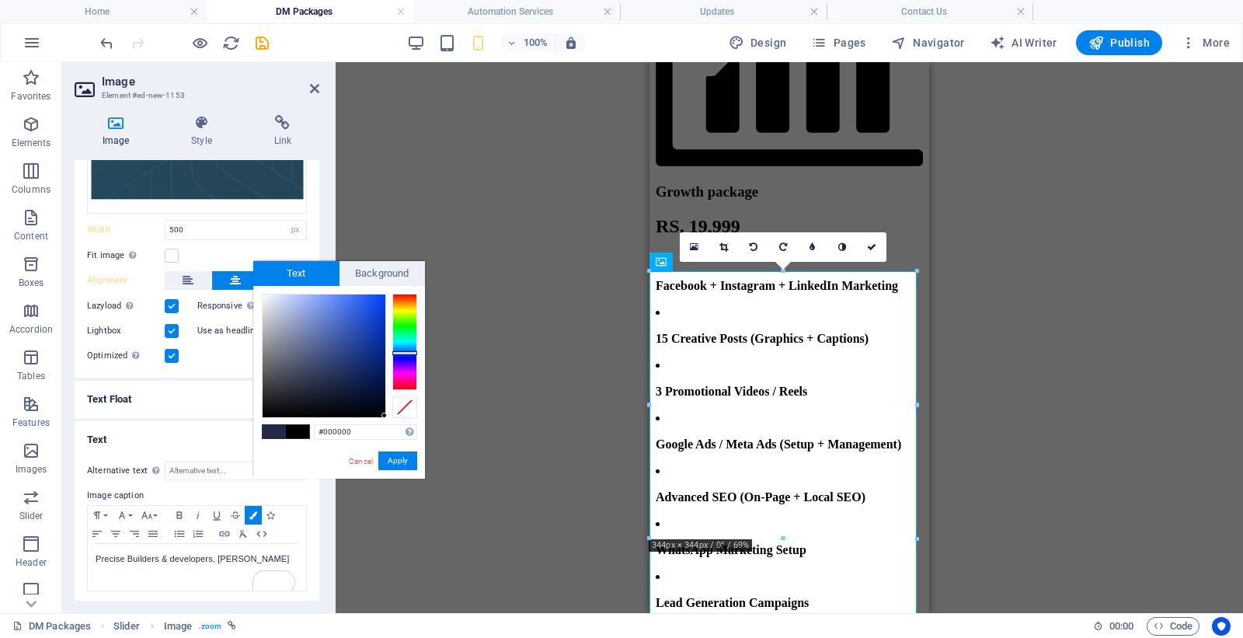
click at [388, 420] on div "#000000 Supported formats #0852ed rgb(8, 82, 237) rgba(8, 82, 237, 90%) hsv(221…" at bounding box center [339, 495] width 172 height 418
click at [399, 454] on button "Apply" at bounding box center [397, 460] width 39 height 19
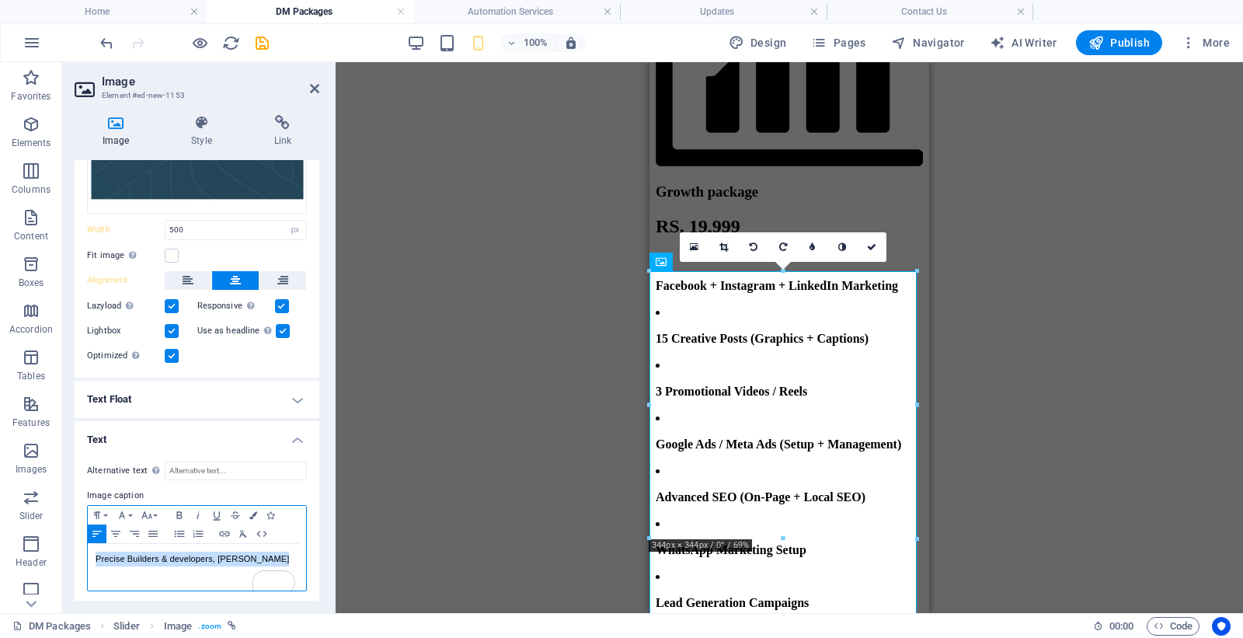
click at [119, 563] on span "Precise Builders & developers, Chhatrapati Sambhajinagar" at bounding box center [192, 558] width 193 height 9
click at [96, 563] on span "Precise Builders & developers, Chhatrapati Sambhajinagar" at bounding box center [192, 558] width 193 height 9
click at [123, 563] on span "Precise Builders & developers, Chhatrapati Sambhajinagar" at bounding box center [156, 566] width 120 height 24
click at [115, 529] on icon "button" at bounding box center [115, 533] width 19 height 12
click at [238, 530] on icon "button" at bounding box center [243, 533] width 19 height 12
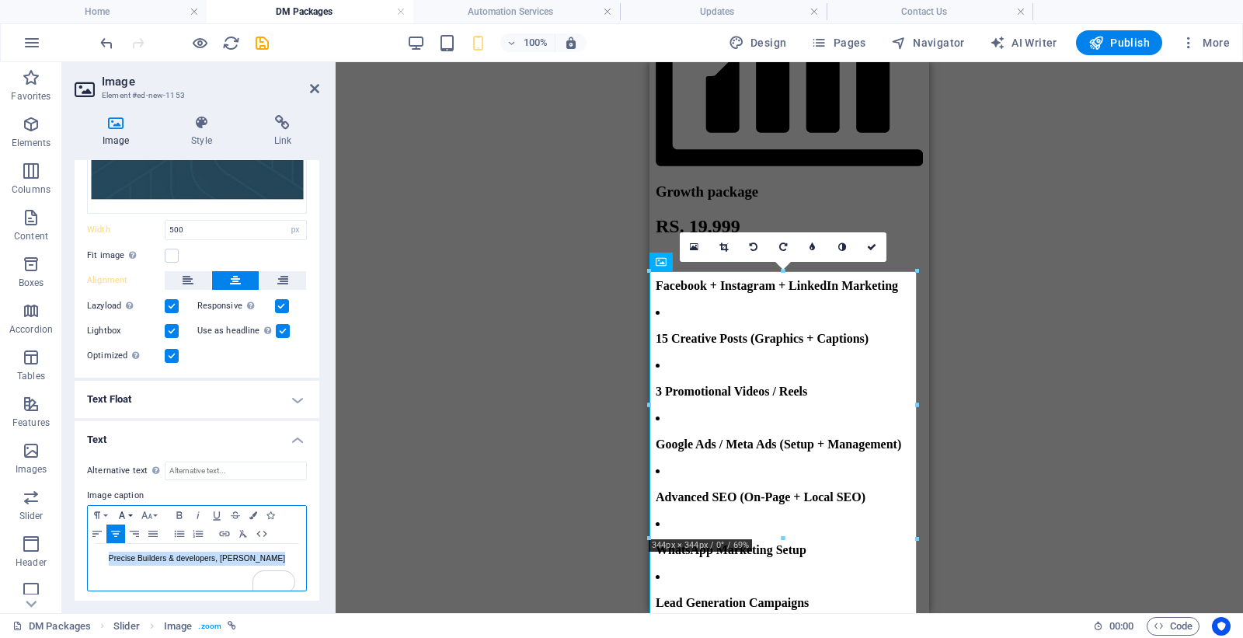
click at [124, 513] on icon "button" at bounding box center [122, 515] width 19 height 12
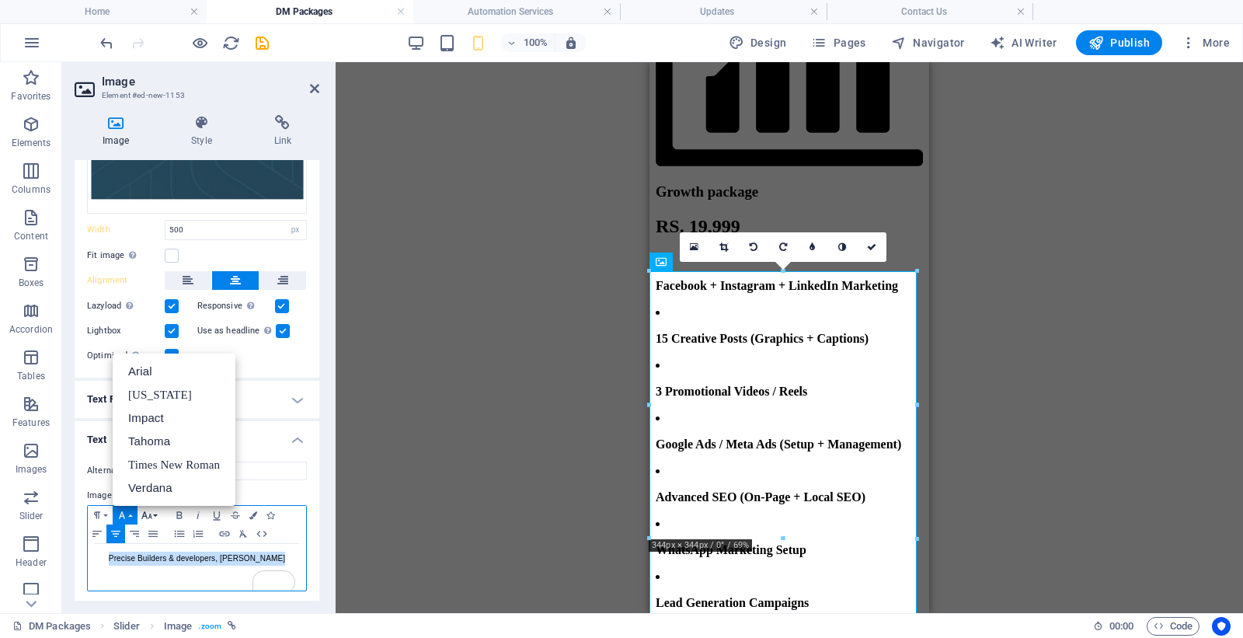
click at [152, 515] on icon "button" at bounding box center [147, 515] width 19 height 12
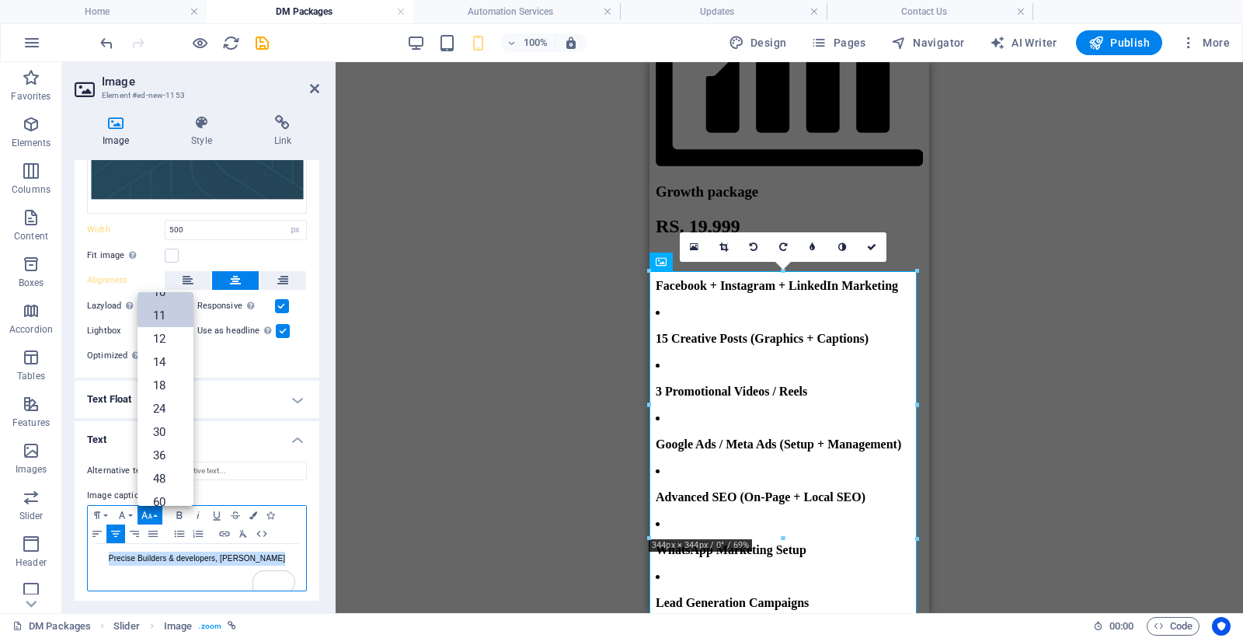
click at [158, 314] on link "11" at bounding box center [166, 315] width 56 height 23
click at [252, 513] on icon "button" at bounding box center [253, 515] width 8 height 8
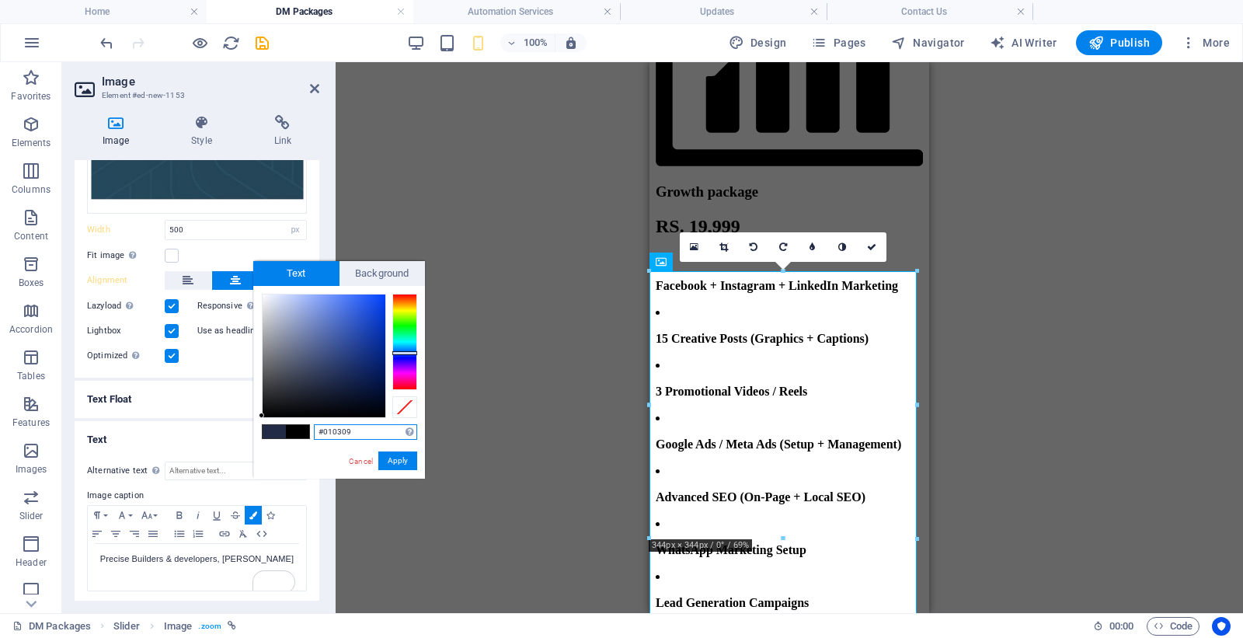
type input "#000000"
click at [382, 430] on div "#000000 Supported formats #0852ed rgb(8, 82, 237) rgba(8, 82, 237, 90%) hsv(221…" at bounding box center [339, 495] width 172 height 418
click at [399, 457] on button "Apply" at bounding box center [397, 460] width 39 height 19
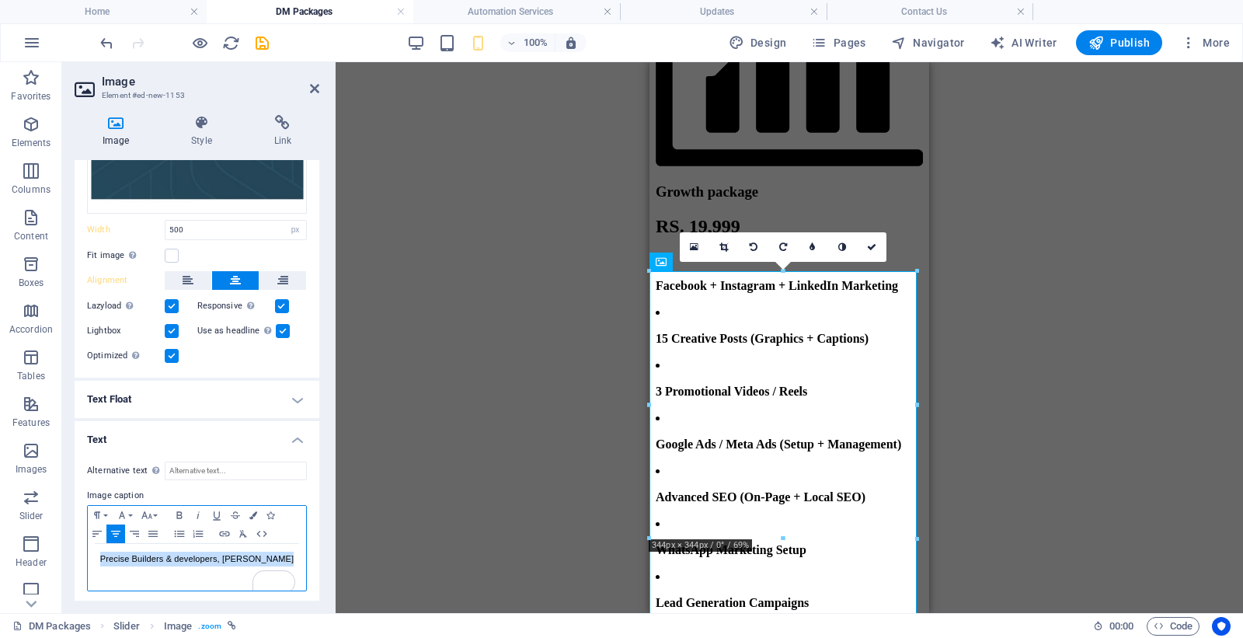
click at [171, 563] on span "Precise Builders & developers, Chhatrapati Sambhajinagar" at bounding box center [196, 558] width 193 height 9
click at [162, 566] on p "Precise Builders & developers, Chhatrapati Sambhajinagar" at bounding box center [197, 559] width 203 height 15
click at [158, 515] on button "Font Size" at bounding box center [150, 515] width 25 height 19
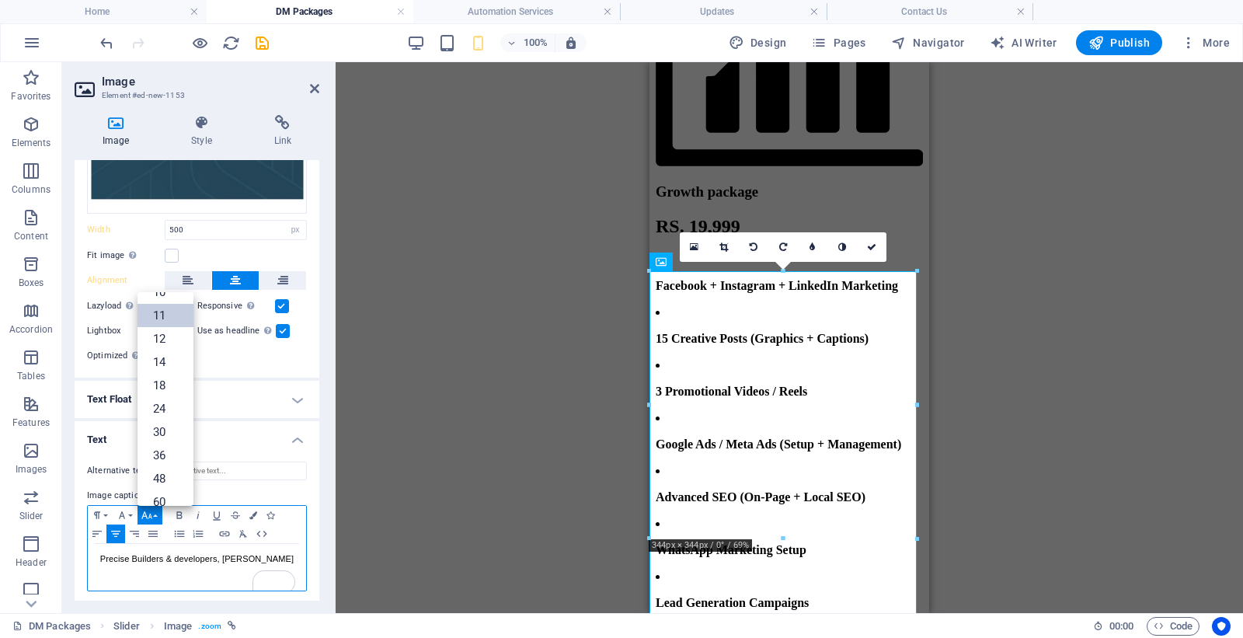
scroll to position [88, 0]
click at [158, 515] on button "Font Size" at bounding box center [150, 515] width 25 height 19
click at [196, 561] on p "Precise Builders & developers, Chhatrapati Sambhajinagar" at bounding box center [197, 559] width 203 height 15
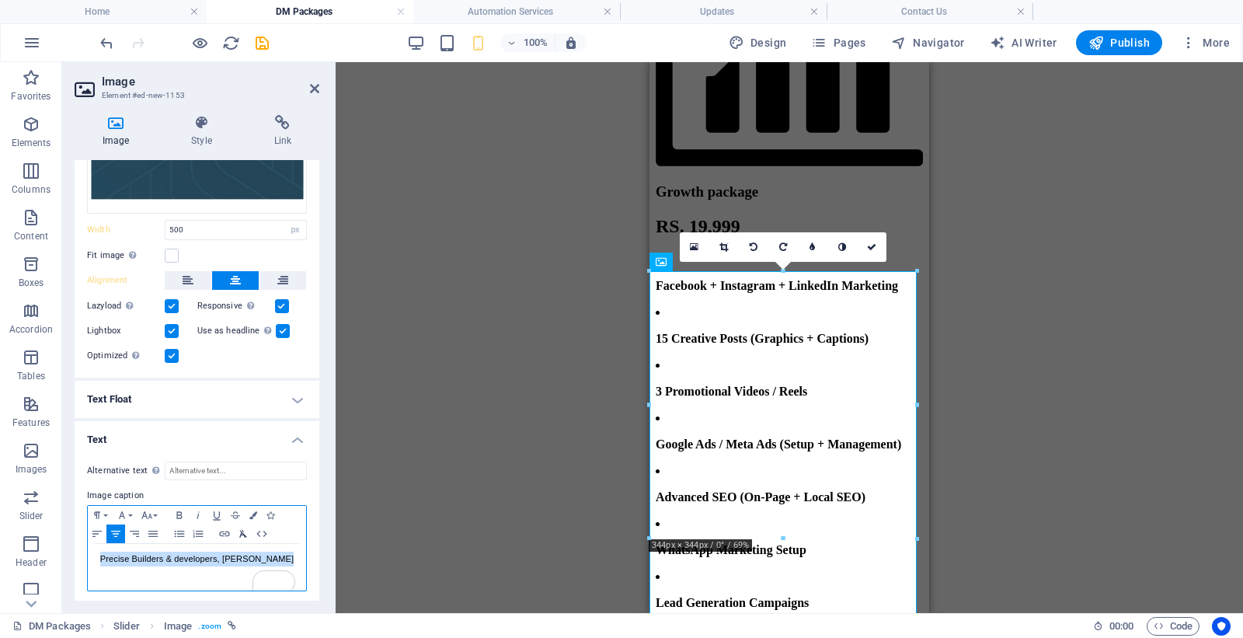
click at [242, 530] on icon "button" at bounding box center [243, 533] width 19 height 12
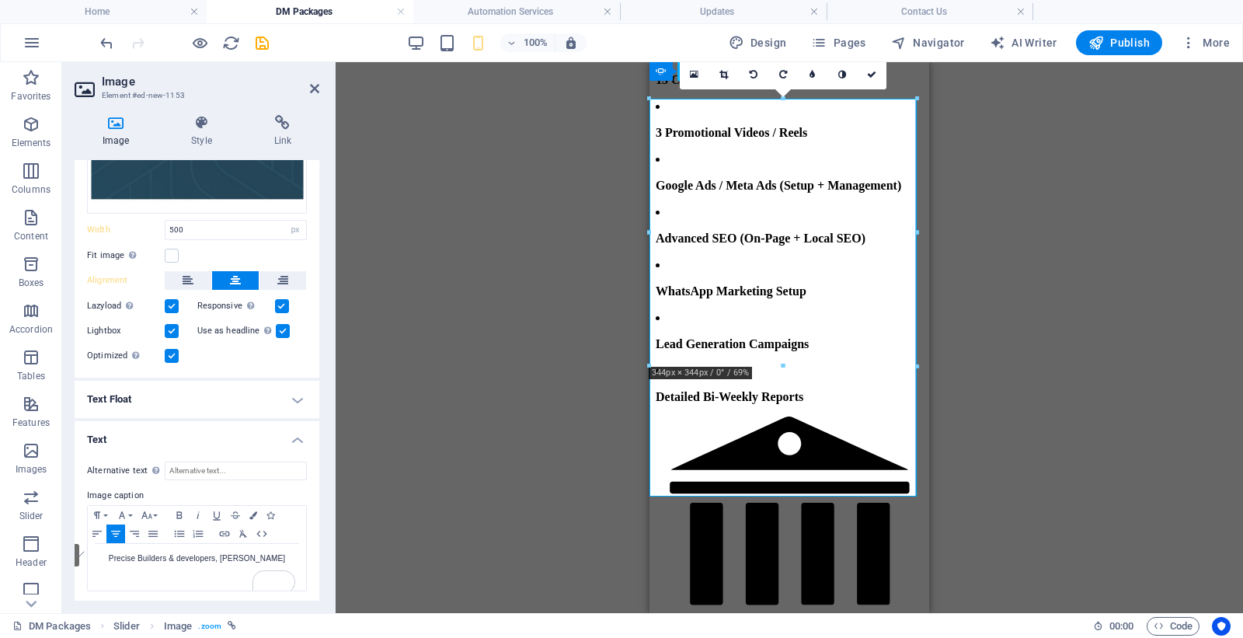
scroll to position [8050, 0]
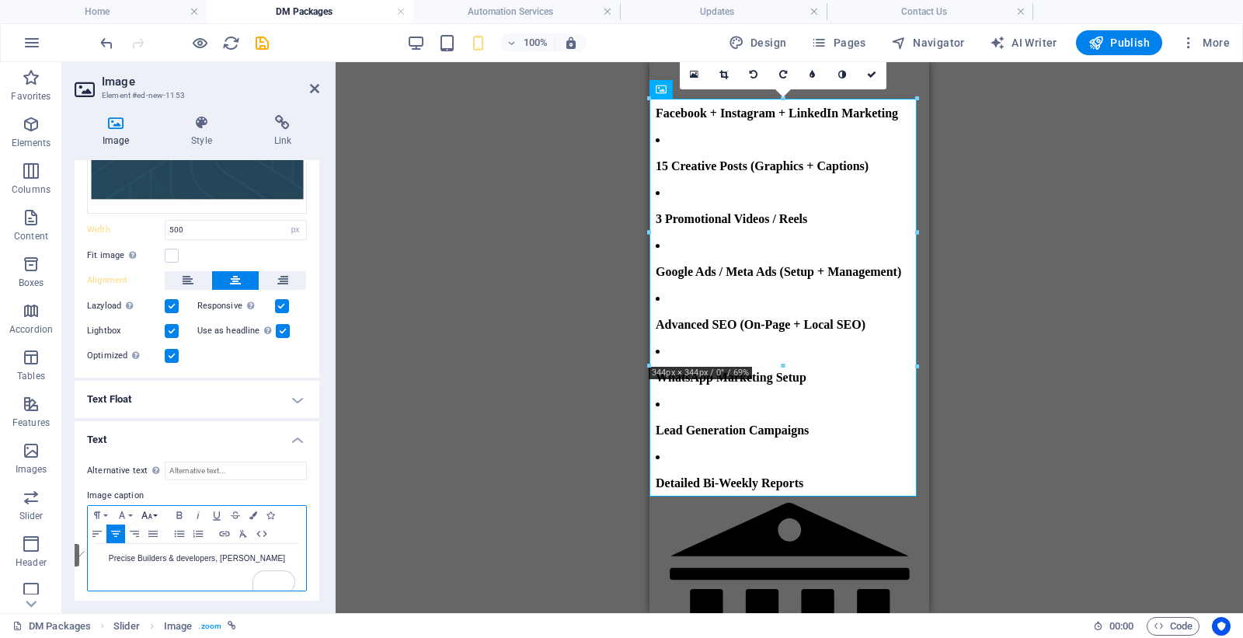
click at [155, 513] on icon "button" at bounding box center [147, 515] width 19 height 12
click at [165, 308] on link "11" at bounding box center [166, 315] width 56 height 23
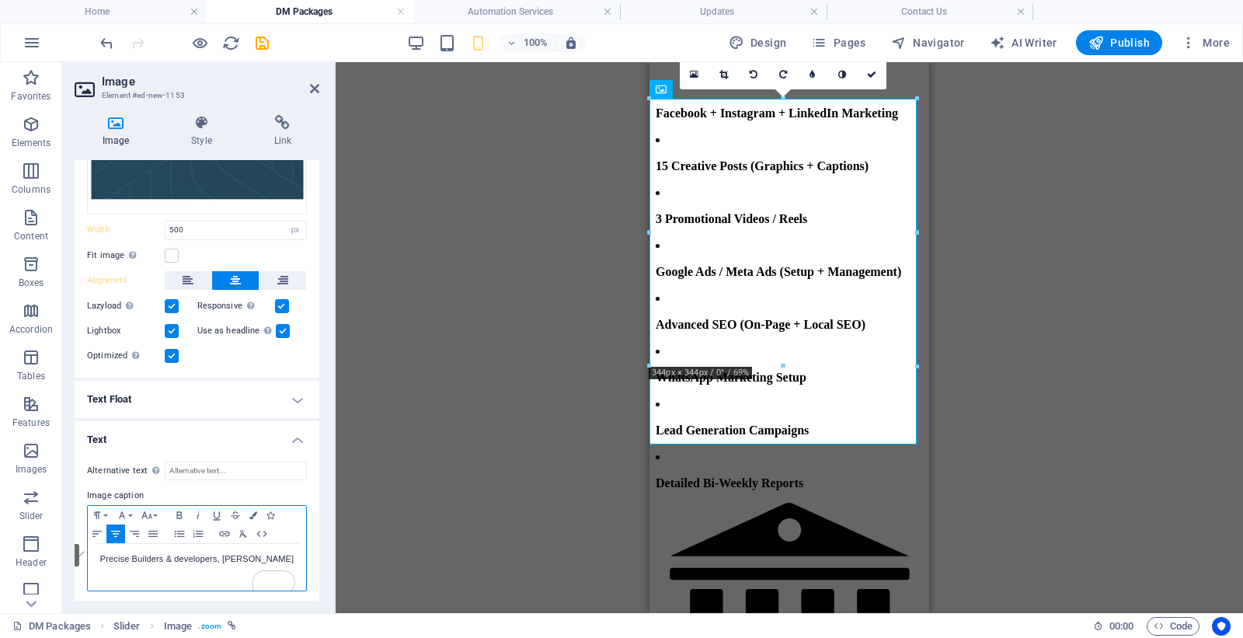
click at [162, 566] on p "Precise Builders & developers, Chhatrapati Sambhajinagar" at bounding box center [197, 559] width 203 height 15
click at [151, 510] on icon "button" at bounding box center [147, 515] width 19 height 12
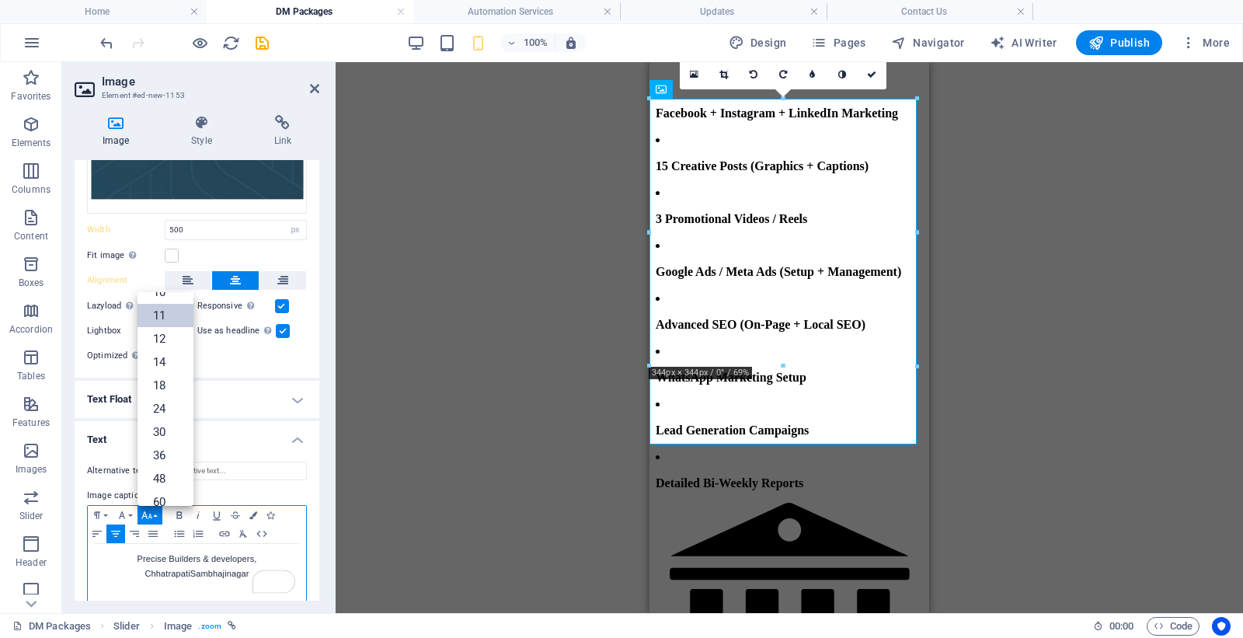
scroll to position [88, 0]
click at [151, 510] on icon "button" at bounding box center [147, 515] width 19 height 12
click at [126, 510] on icon "button" at bounding box center [122, 515] width 19 height 12
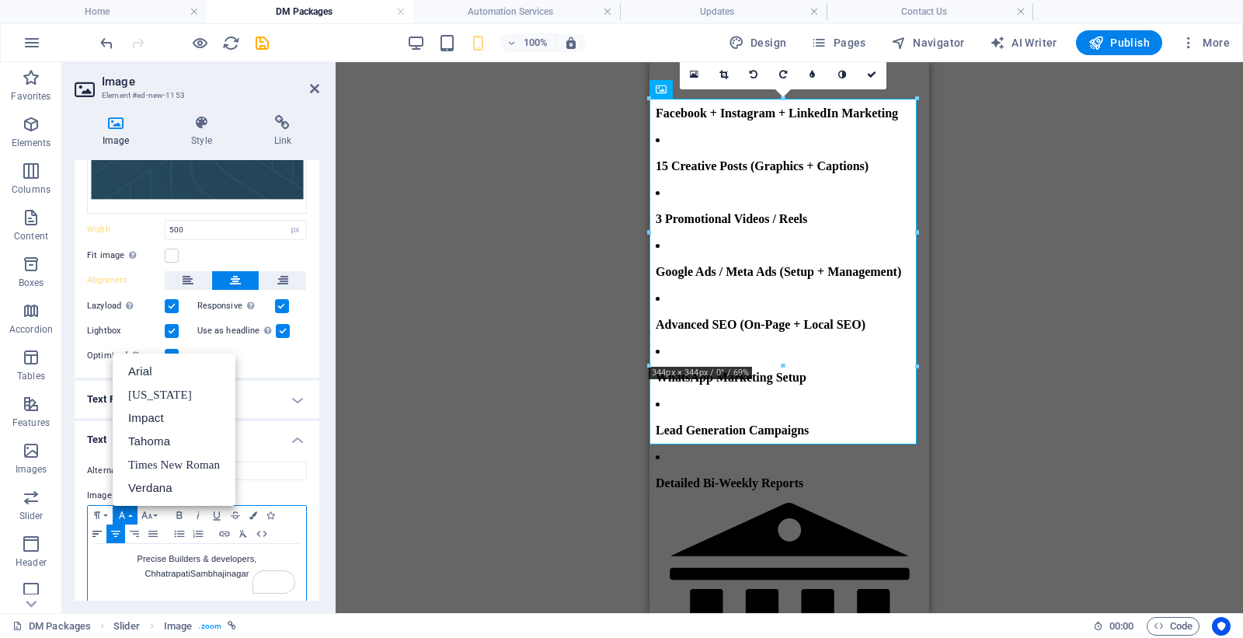
click at [97, 528] on icon "button" at bounding box center [97, 533] width 19 height 12
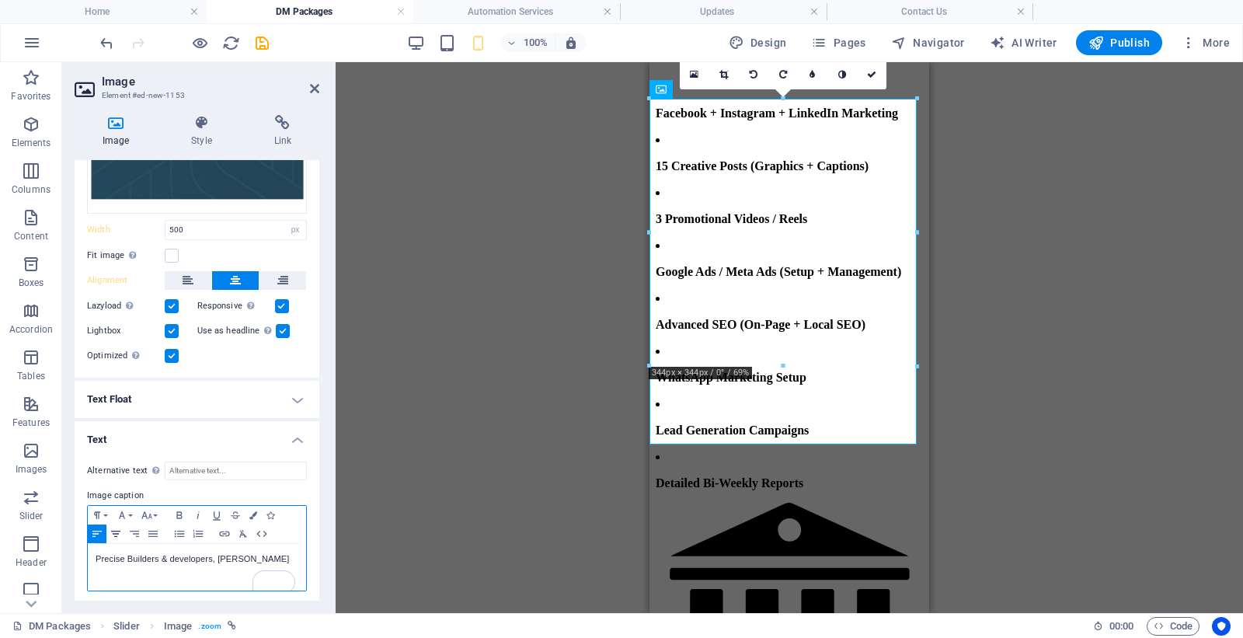
click at [110, 528] on icon "button" at bounding box center [115, 533] width 19 height 12
click at [109, 508] on button "Paragraph Format" at bounding box center [100, 515] width 25 height 19
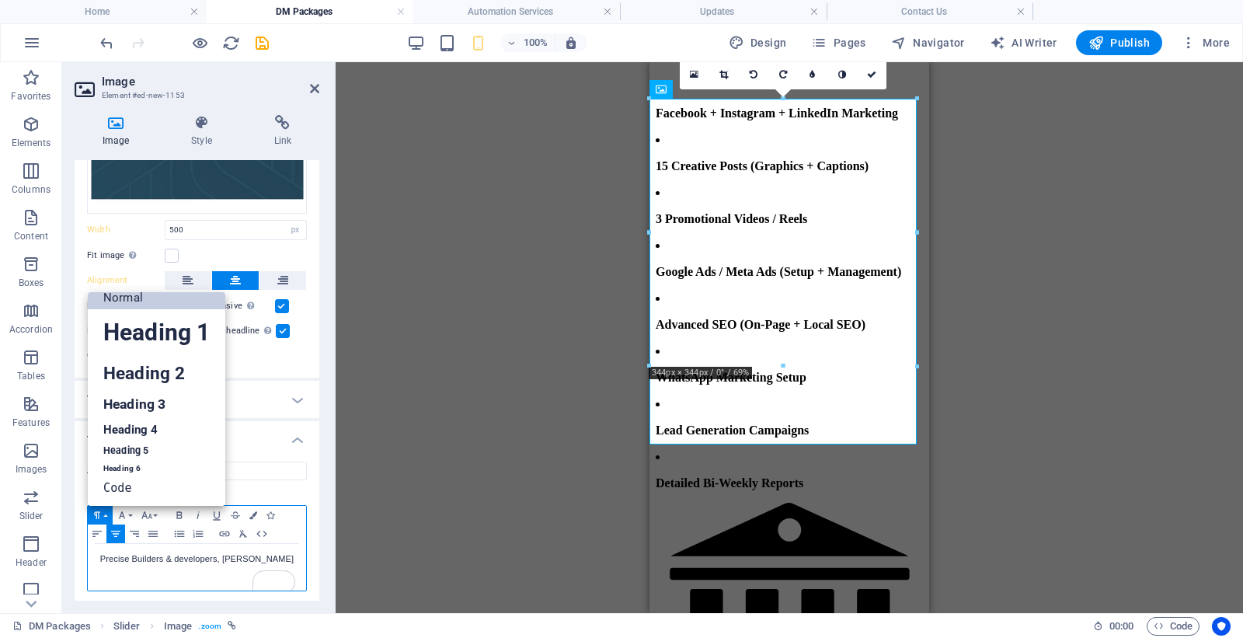
scroll to position [12, 0]
click at [109, 508] on button "Paragraph Format" at bounding box center [100, 515] width 25 height 19
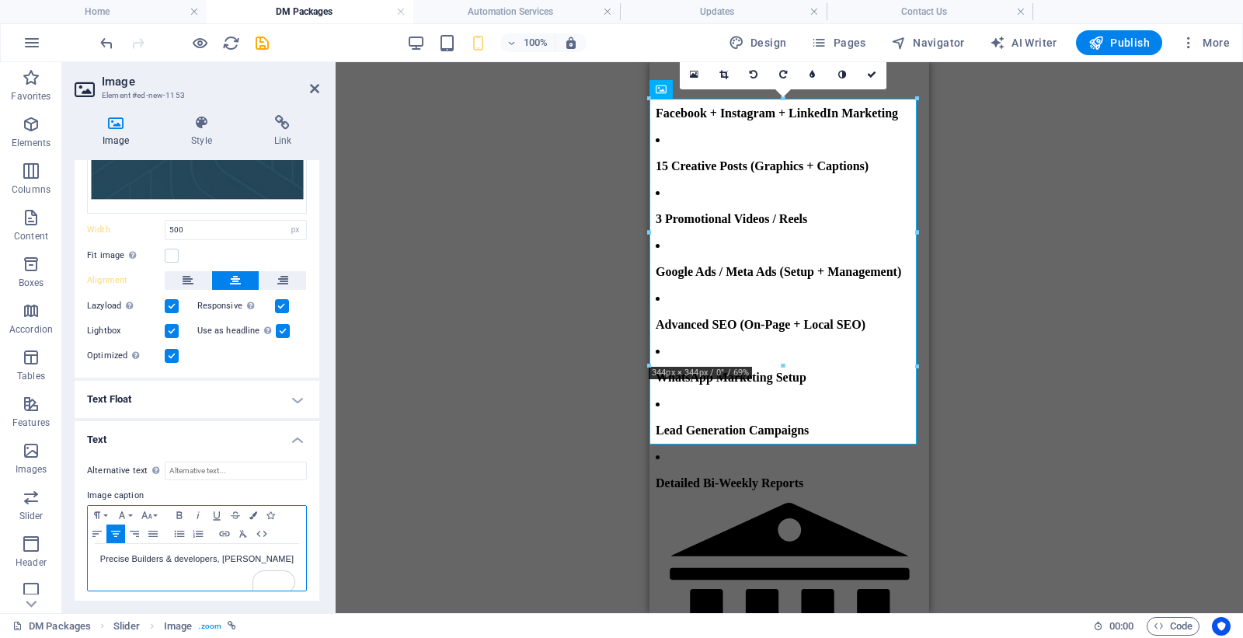
click at [174, 557] on span "Precise Builders & developers, Chhatrapati Sambhajinagar" at bounding box center [196, 558] width 193 height 9
click at [119, 533] on icon "button" at bounding box center [115, 533] width 19 height 12
click at [79, 563] on button "See rewrite suggestions" at bounding box center [73, 555] width 12 height 23
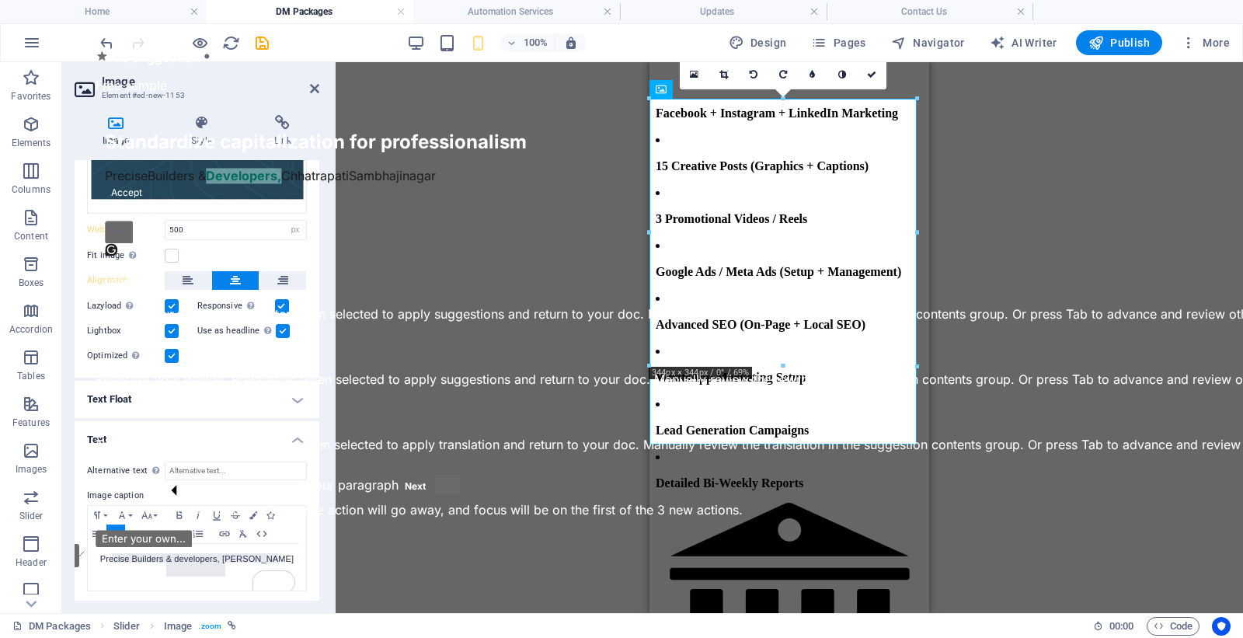
click at [432, 153] on h2 "Standardize capitalization for professionalism" at bounding box center [711, 142] width 1212 height 23
click at [145, 203] on button "Accept" at bounding box center [127, 193] width 44 height 19
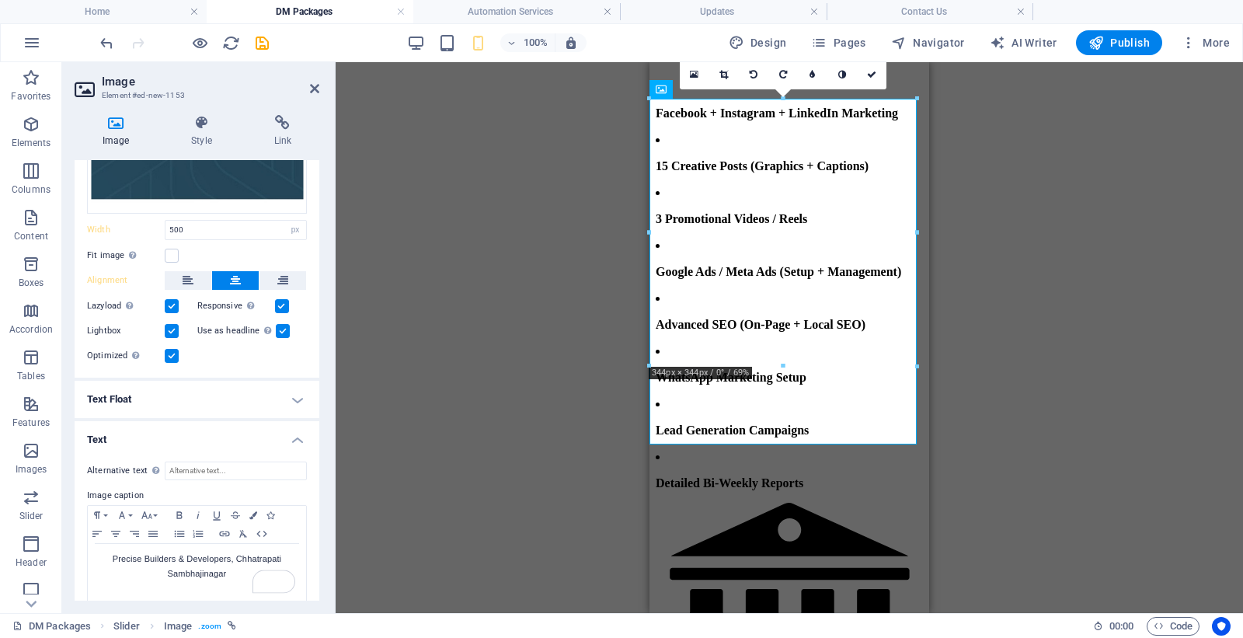
click at [1054, 348] on div "Drag here to replace the existing content. Press “Ctrl” if you want to create a…" at bounding box center [789, 337] width 907 height 551
click at [234, 554] on span "Precise Builders & Developers, Chhatrapati Sambhajinagar" at bounding box center [197, 566] width 169 height 24
drag, startPoint x: 190, startPoint y: 569, endPoint x: 153, endPoint y: 559, distance: 38.4
click at [190, 566] on span "Precise Builders & Developers Chhatrapati Sambhajinagar" at bounding box center [197, 566] width 164 height 24
drag, startPoint x: 113, startPoint y: 552, endPoint x: 238, endPoint y: 562, distance: 125.4
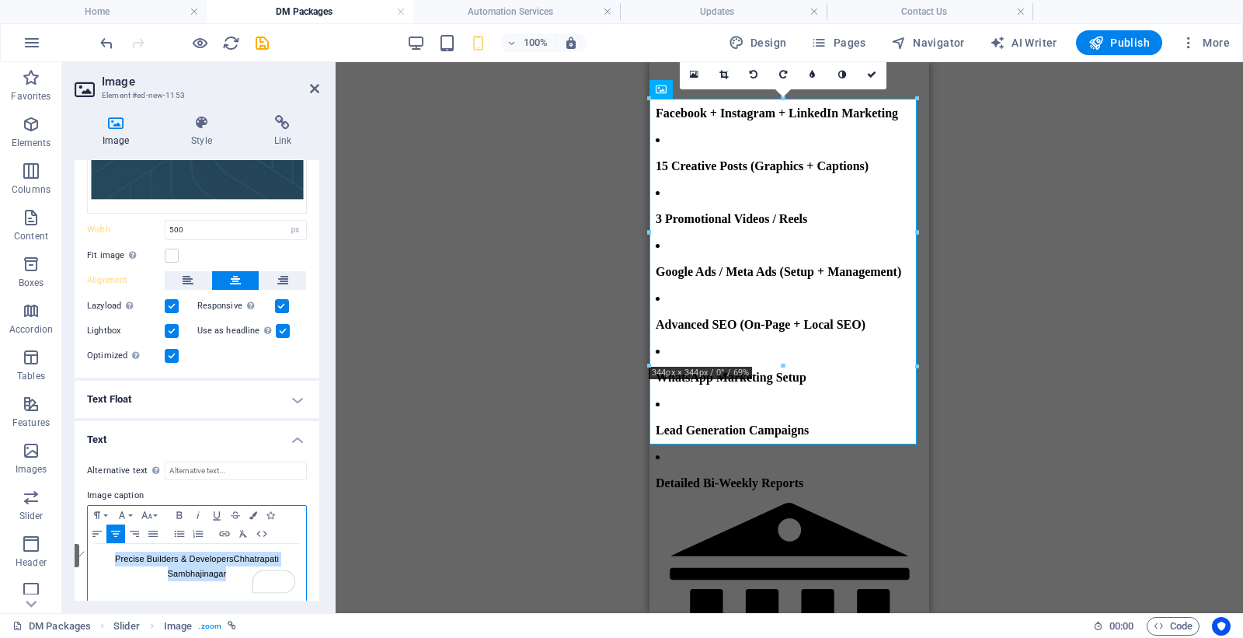
click at [241, 564] on p "Precise Builders & Developers Chhatrapati Sambhajinagar" at bounding box center [197, 567] width 203 height 30
copy span "Precise Builders & Developers Chhatrapati Sambhajinagar"
click at [200, 562] on p "Precise Builders & Developers Chhatrapati Sambhajinagar" at bounding box center [197, 567] width 203 height 30
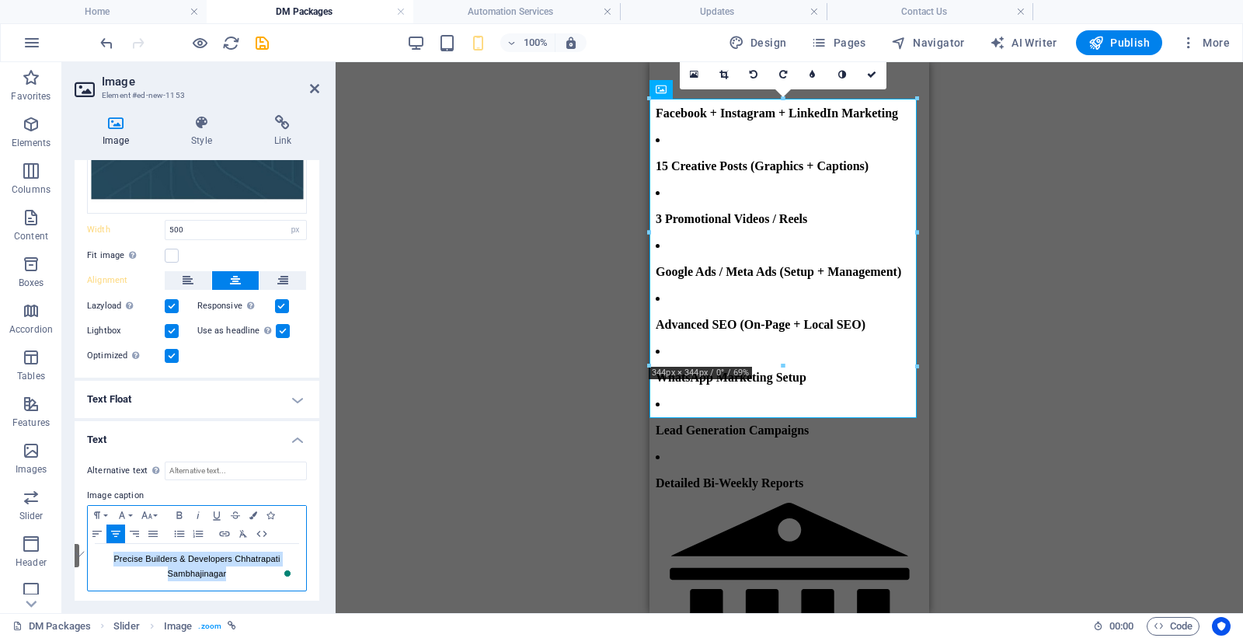
drag, startPoint x: 110, startPoint y: 554, endPoint x: 235, endPoint y: 563, distance: 124.6
click at [235, 563] on p "Precise Builders & Developers Chhatrapati Sambhajinagar" at bounding box center [197, 567] width 203 height 30
click at [167, 569] on span "Precise Builders & Developers Chhatrapati Sambhajinagar" at bounding box center [196, 566] width 166 height 24
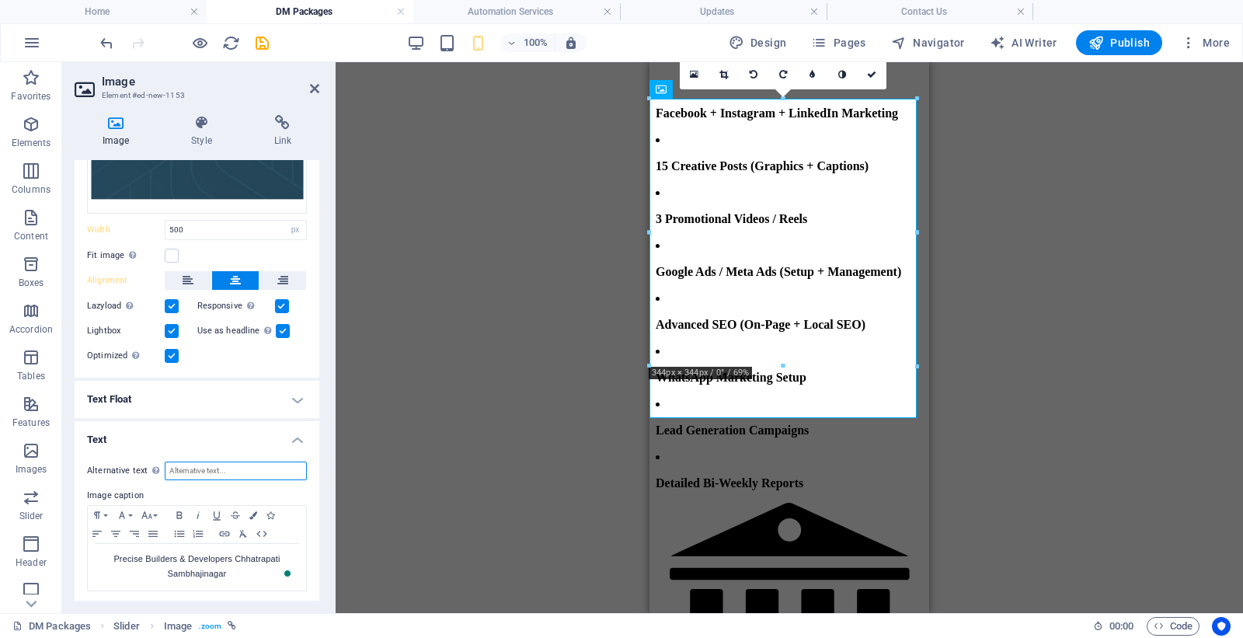
click at [210, 465] on input "Alternative text The alternative text is used by devices that cannot display im…" at bounding box center [236, 470] width 142 height 19
click at [199, 488] on label "Image caption" at bounding box center [197, 495] width 220 height 19
click at [169, 562] on p "Precise Builders & Developers Chhatrapati Sambhajinagar" at bounding box center [197, 567] width 203 height 30
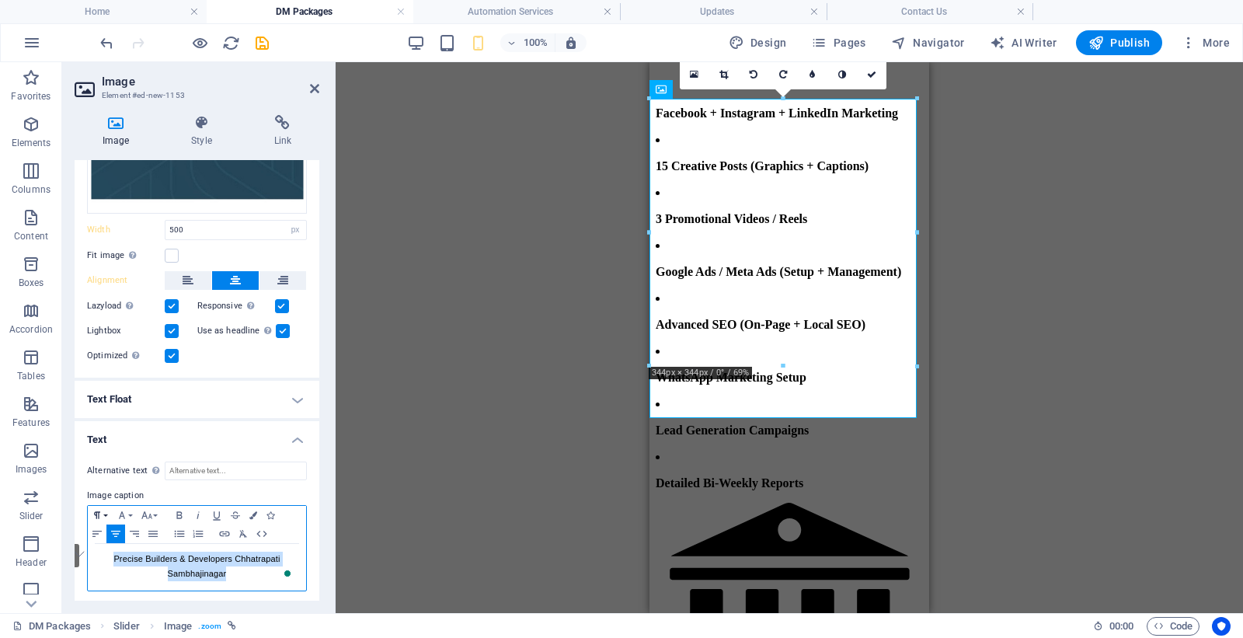
click at [110, 513] on button "Paragraph Format" at bounding box center [100, 515] width 25 height 19
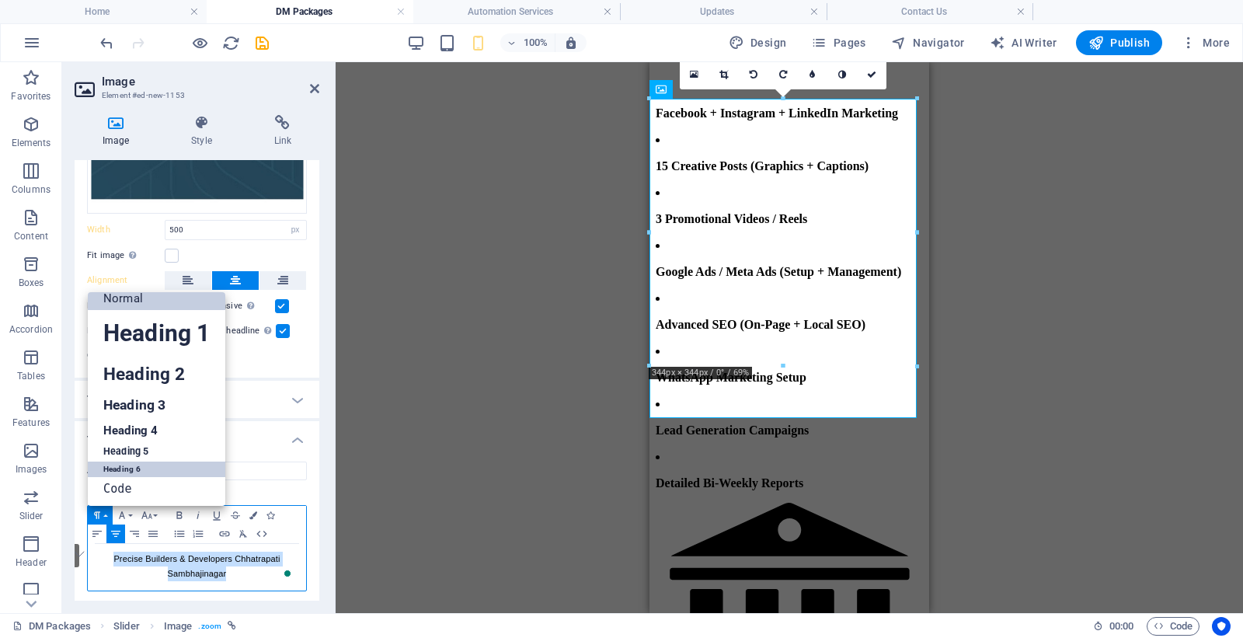
click at [117, 472] on link "Heading 6" at bounding box center [157, 469] width 138 height 16
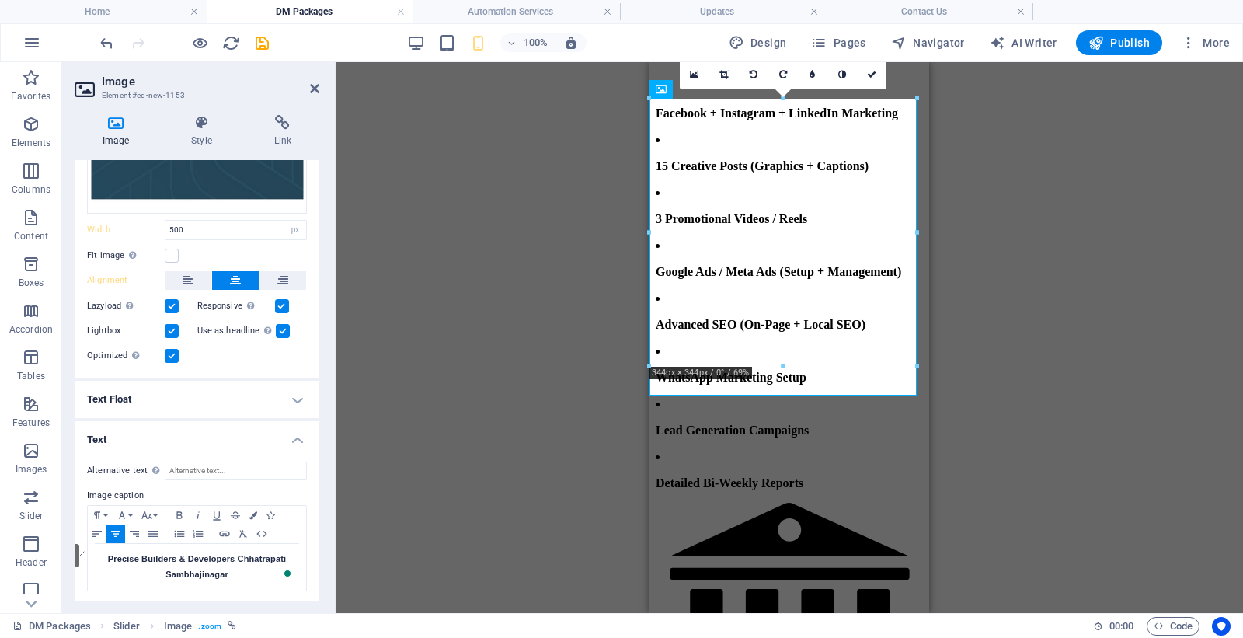
click at [389, 529] on div "Drag here to replace the existing content. Press “Ctrl” if you want to create a…" at bounding box center [789, 337] width 907 height 551
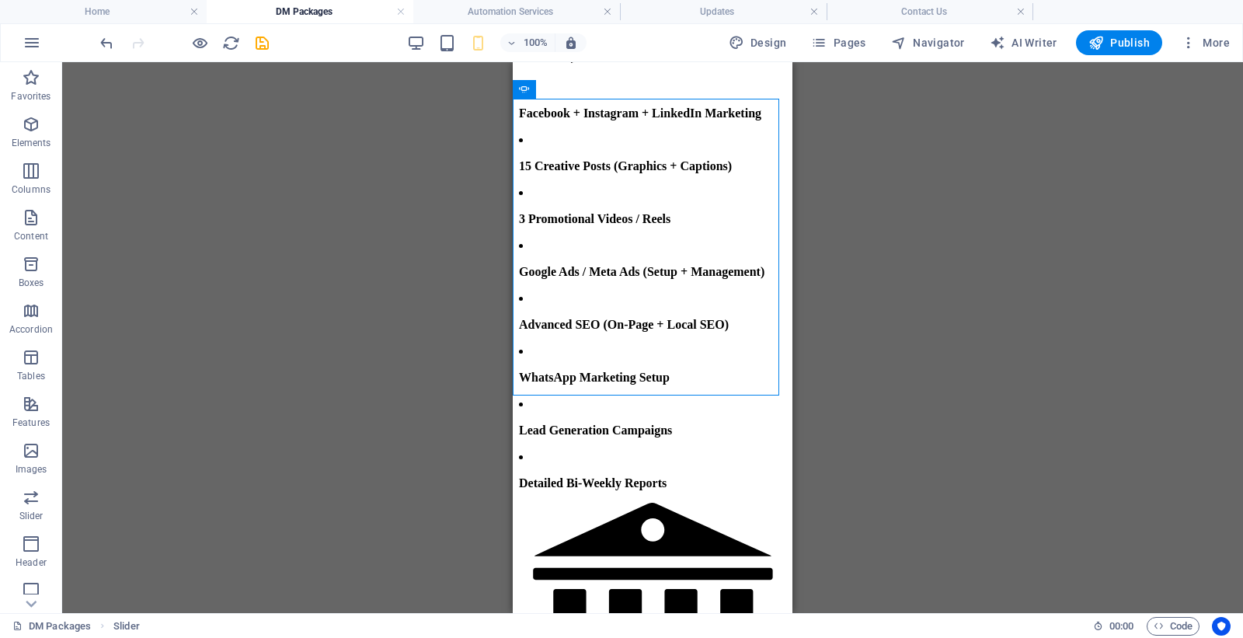
select select "px"
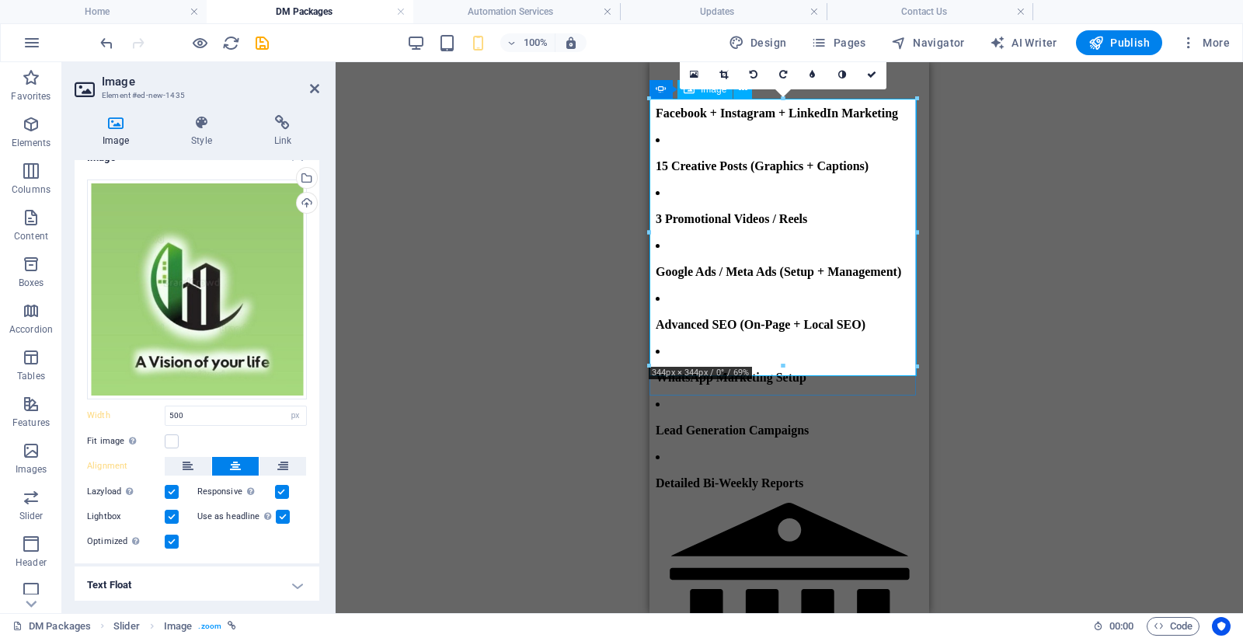
scroll to position [0, 0]
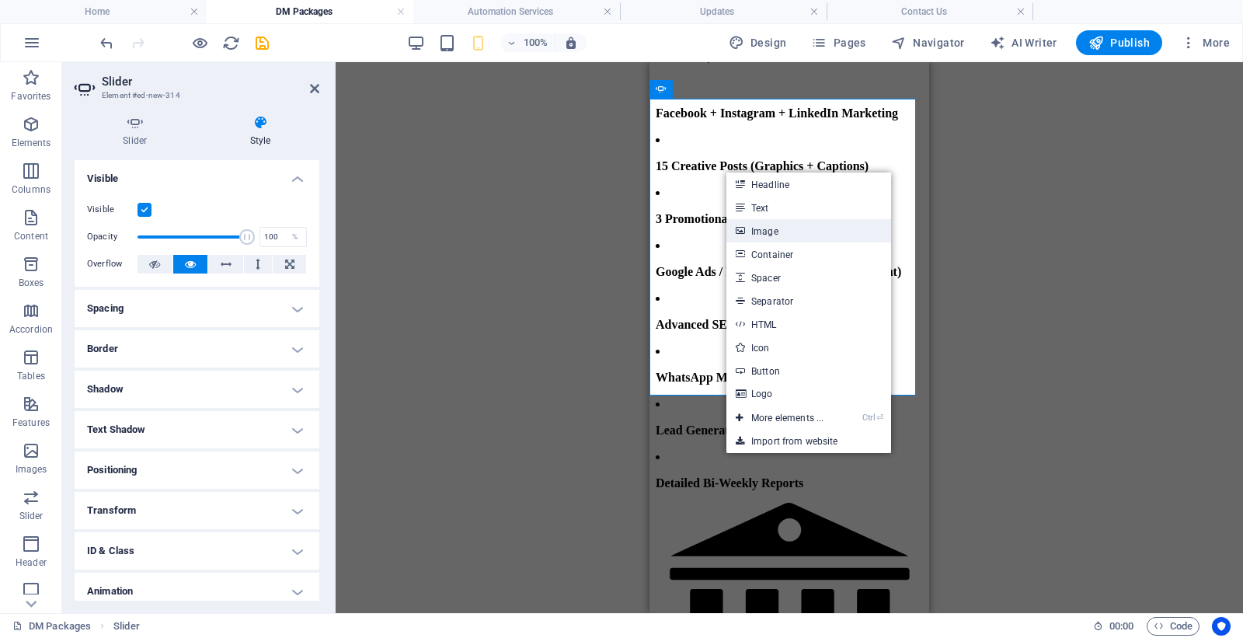
click at [785, 228] on link "Image" at bounding box center [808, 230] width 165 height 23
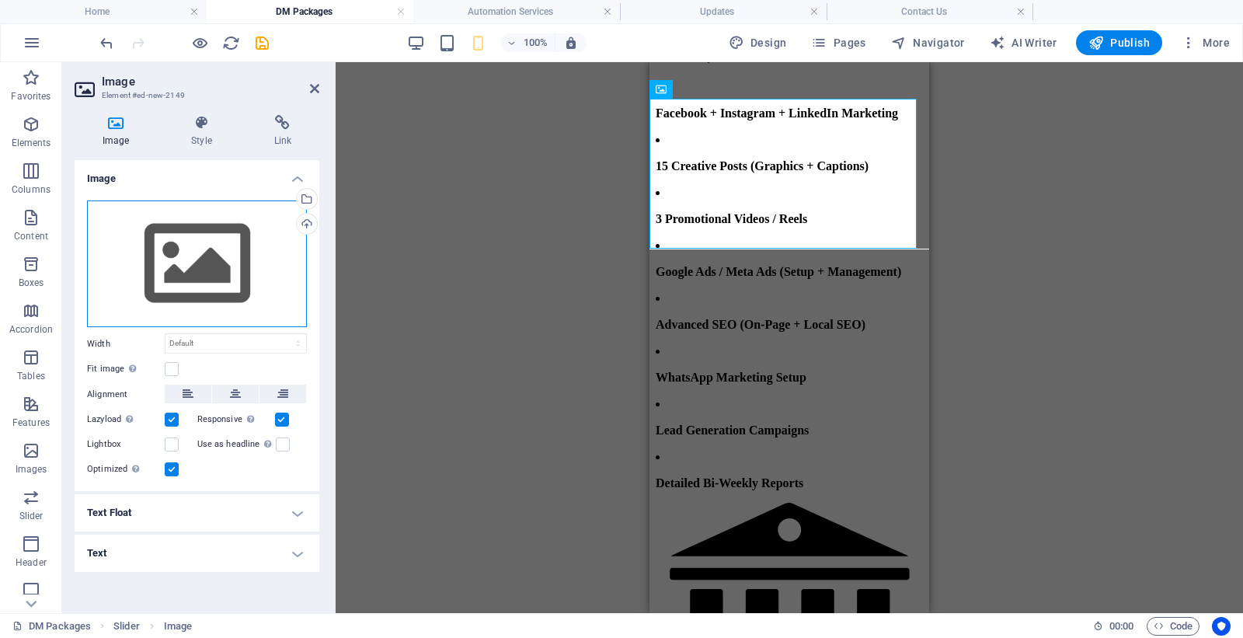
click at [183, 285] on div "Drag files here, click to choose files or select files from Files or our free s…" at bounding box center [197, 263] width 220 height 127
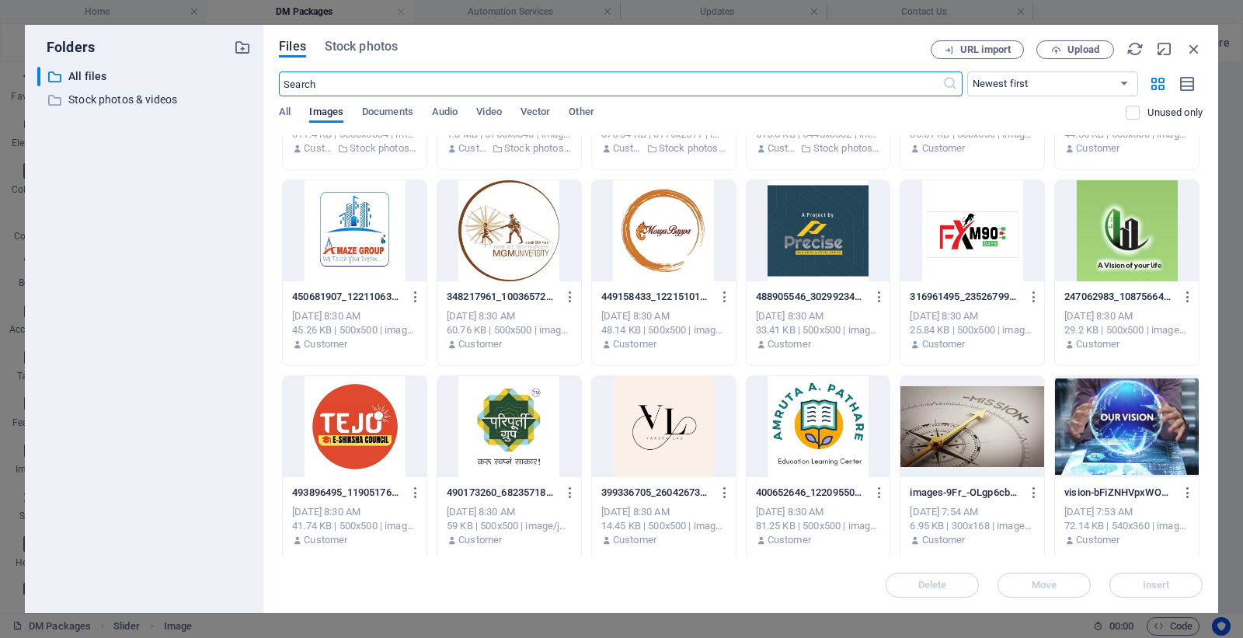
scroll to position [259, 0]
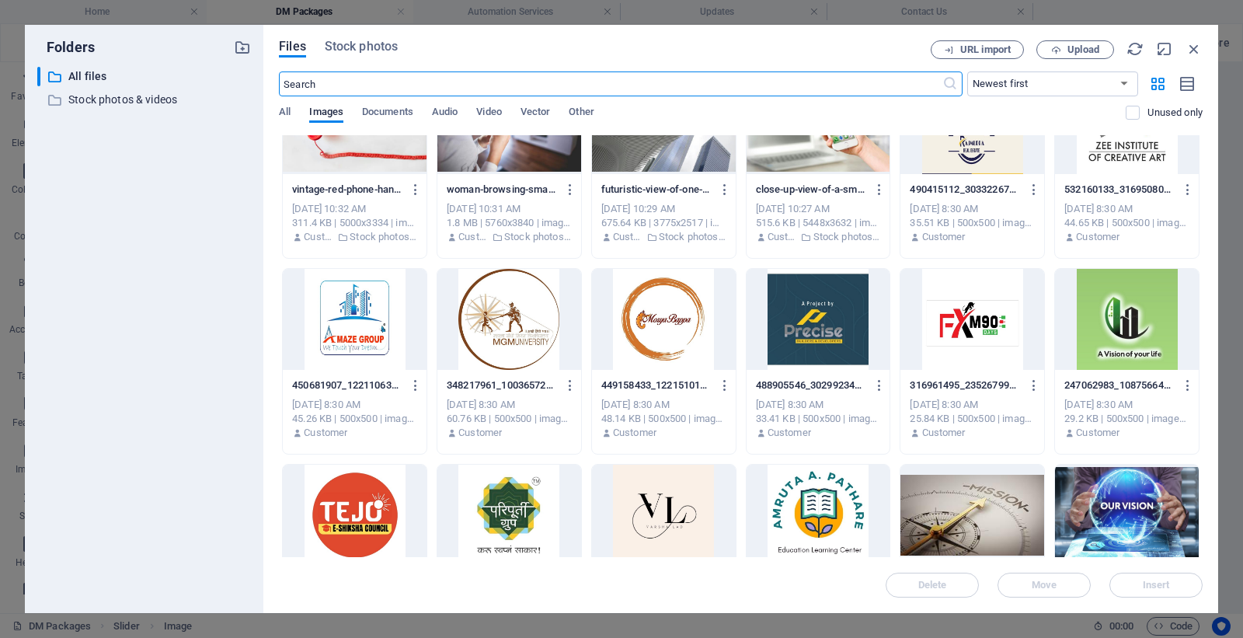
click at [1122, 274] on div at bounding box center [1127, 319] width 144 height 101
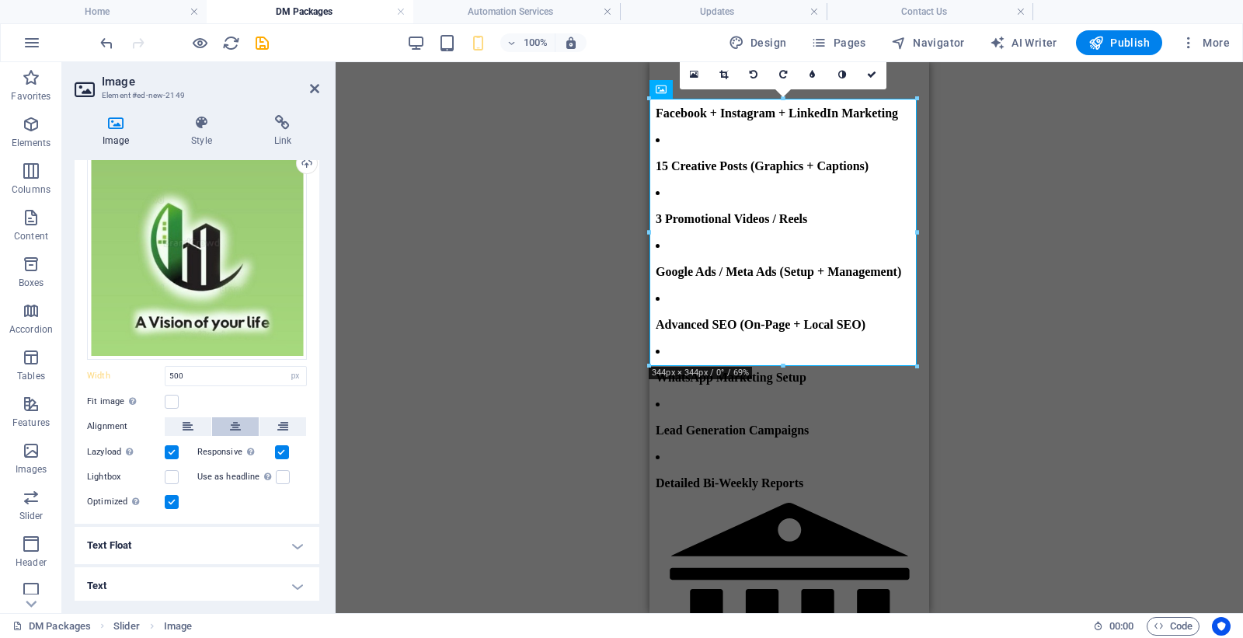
click at [232, 419] on icon at bounding box center [235, 426] width 11 height 19
click at [0, 0] on label at bounding box center [0, 0] width 0 height 0
click at [0, 0] on input "Lightbox" at bounding box center [0, 0] width 0 height 0
drag, startPoint x: 283, startPoint y: 467, endPoint x: 282, endPoint y: 491, distance: 24.1
click at [0, 0] on label at bounding box center [0, 0] width 0 height 0
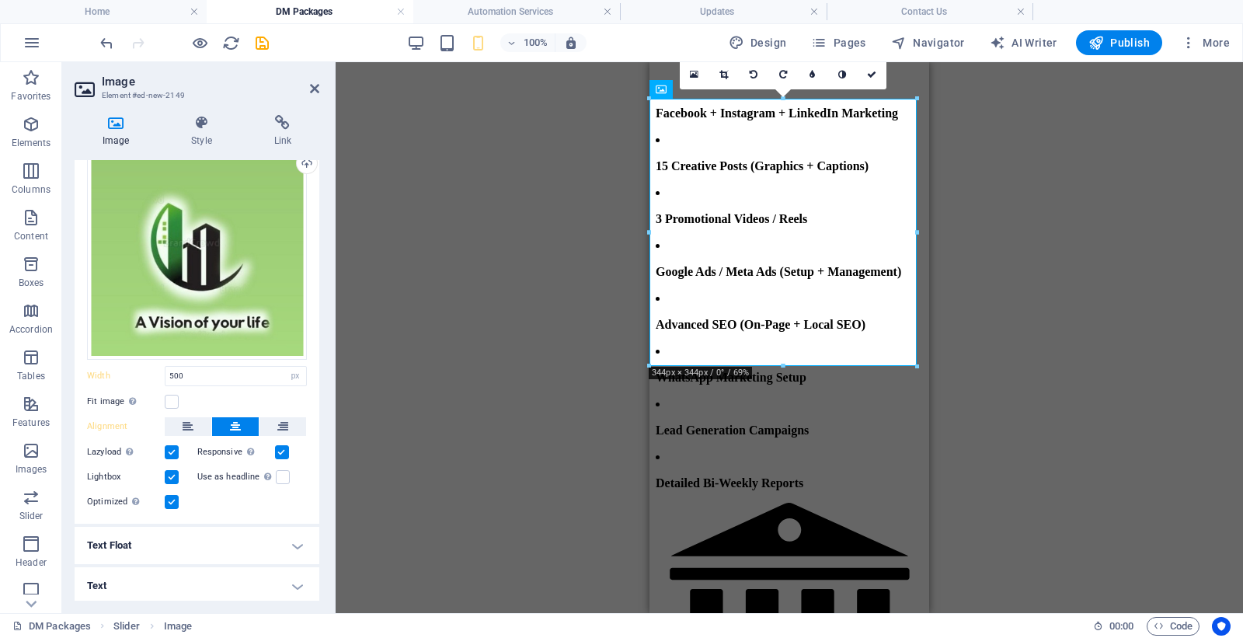
click at [0, 0] on input "Use as headline The image will be wrapped in an H1 headline tag. Useful for giv…" at bounding box center [0, 0] width 0 height 0
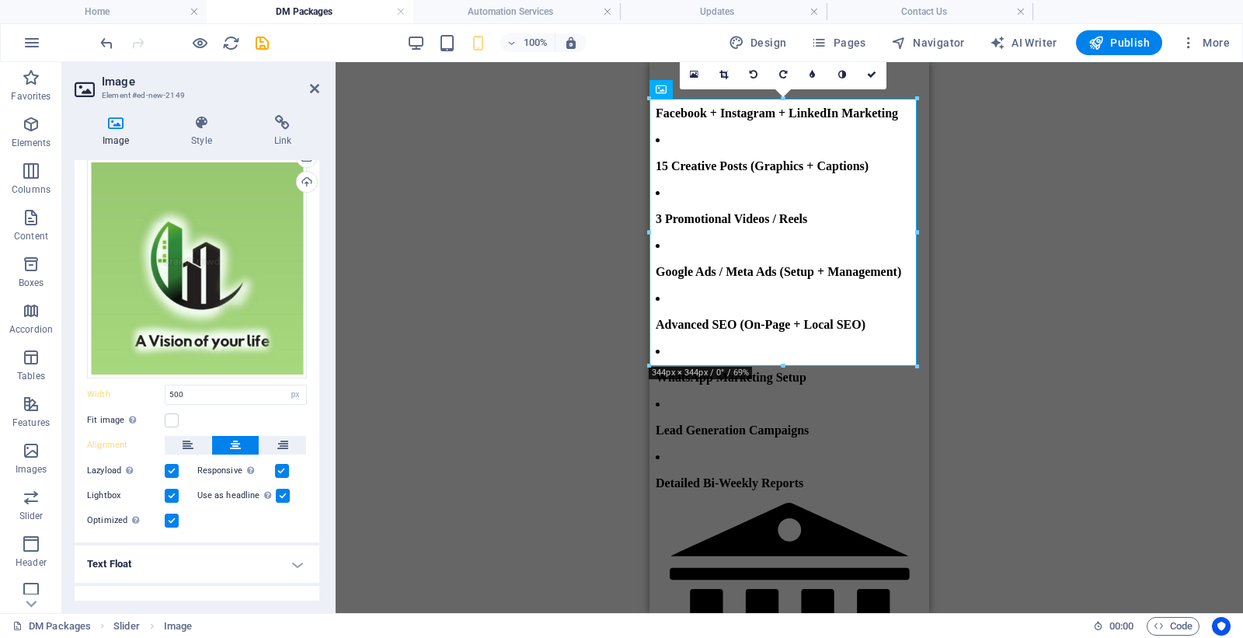
scroll to position [61, 0]
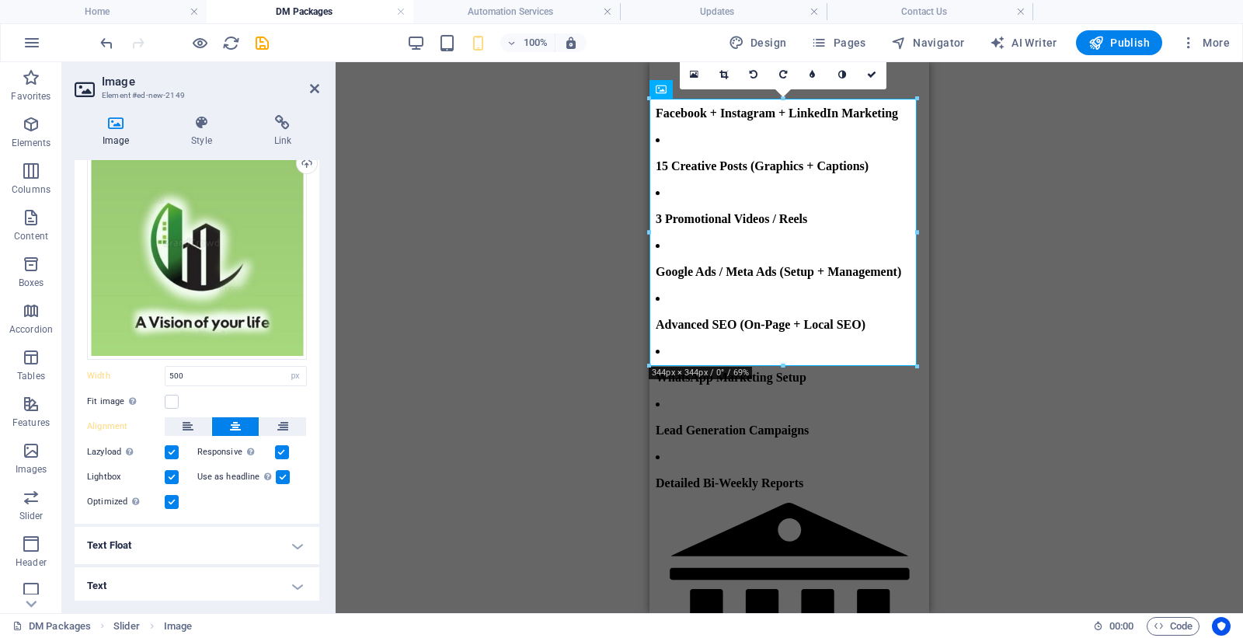
click at [194, 585] on h4 "Text" at bounding box center [197, 585] width 245 height 37
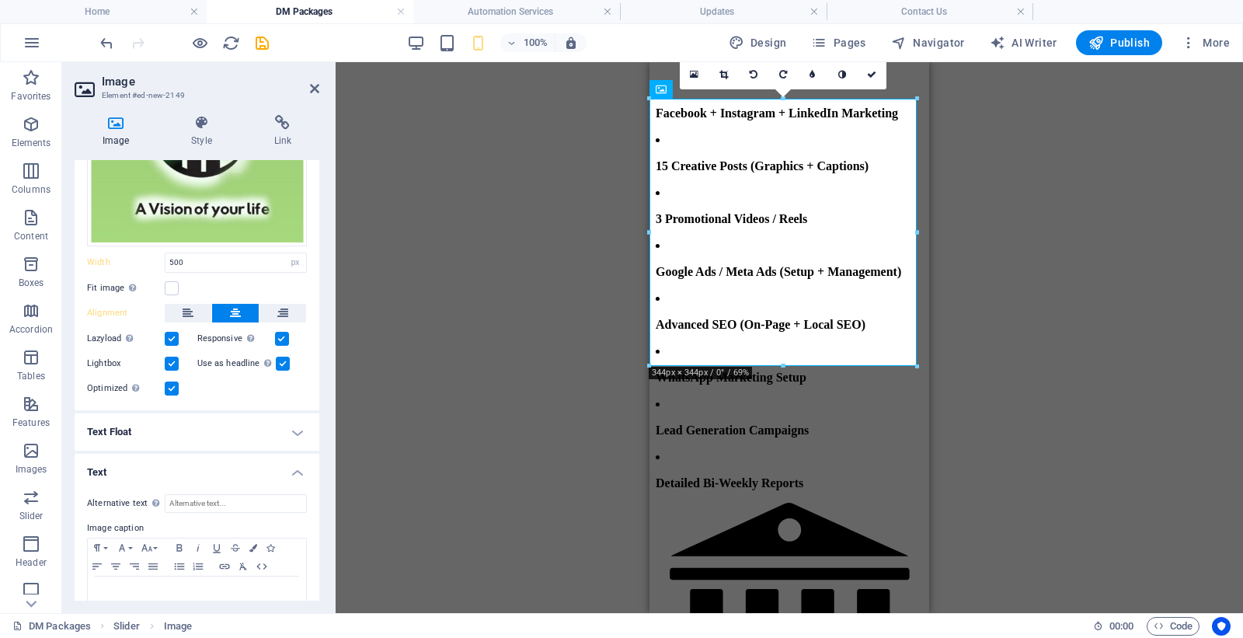
scroll to position [207, 0]
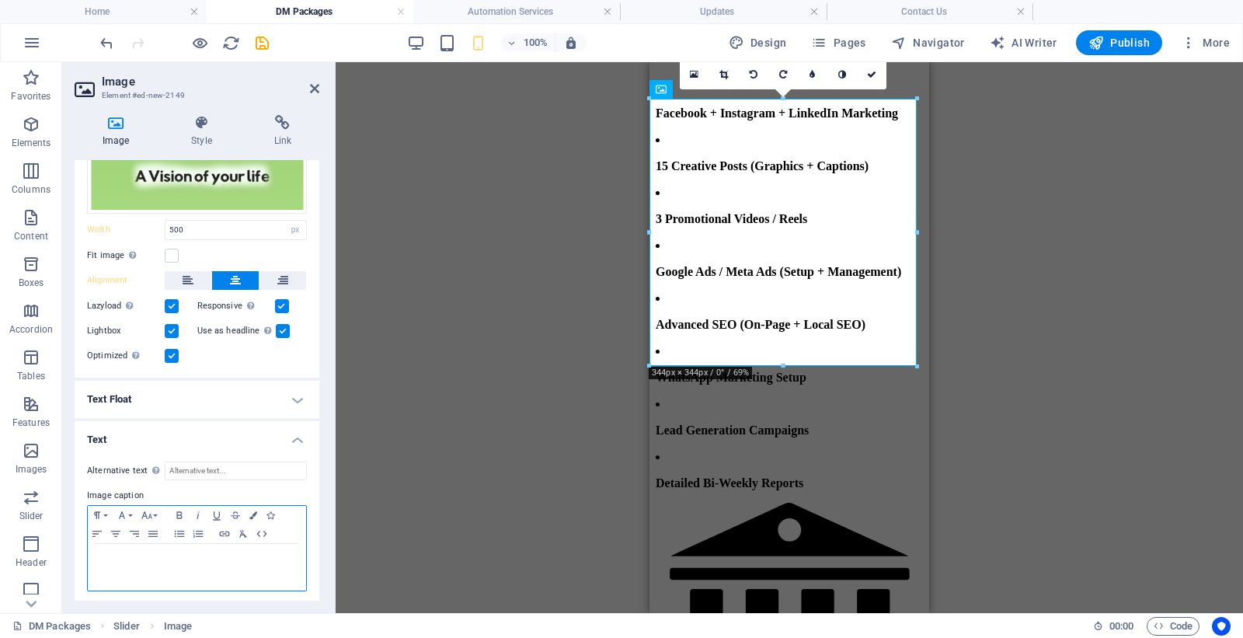
click at [176, 554] on p at bounding box center [197, 559] width 203 height 14
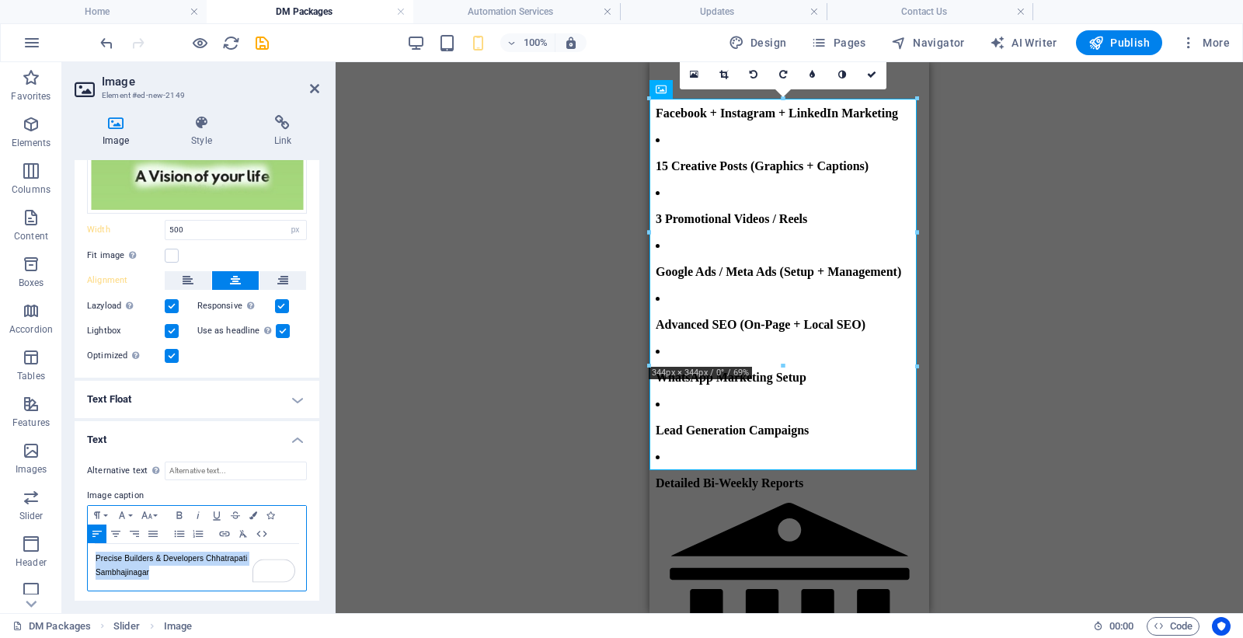
drag, startPoint x: 93, startPoint y: 548, endPoint x: 163, endPoint y: 569, distance: 73.0
click at [163, 569] on div "Precise Builders & Developers Chhatrapati Sambhajinagar" at bounding box center [197, 567] width 218 height 47
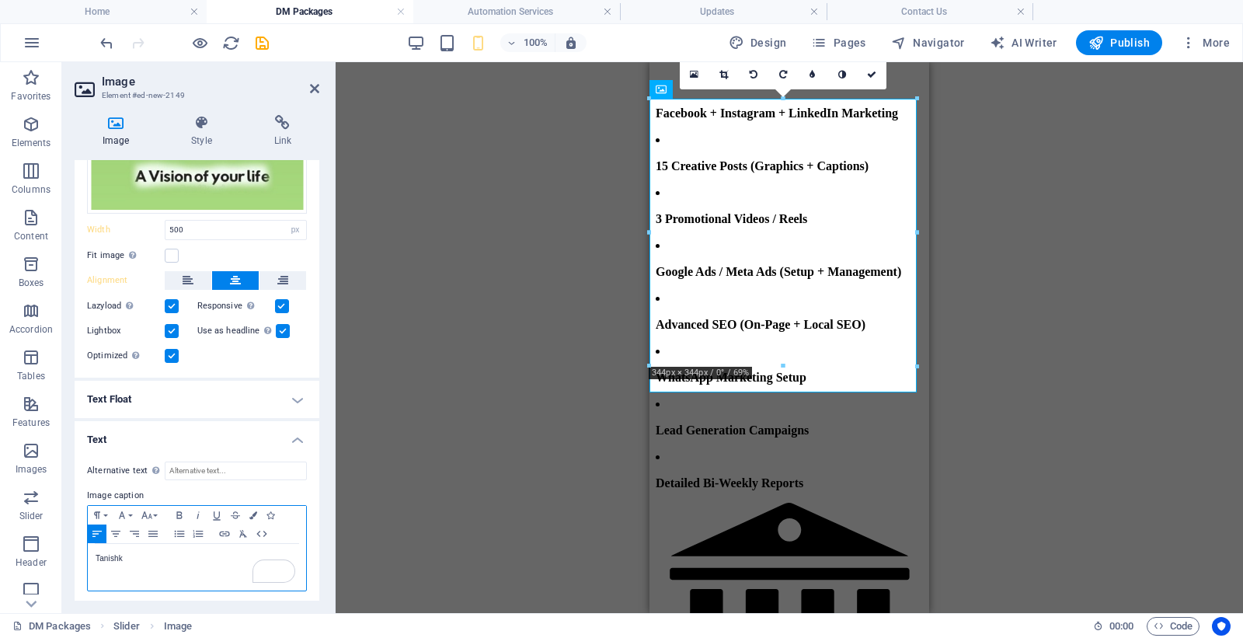
drag, startPoint x: 127, startPoint y: 552, endPoint x: 84, endPoint y: 554, distance: 43.6
click at [84, 554] on div "Alternative text The alternative text is used by devices that cannot display im…" at bounding box center [197, 526] width 245 height 155
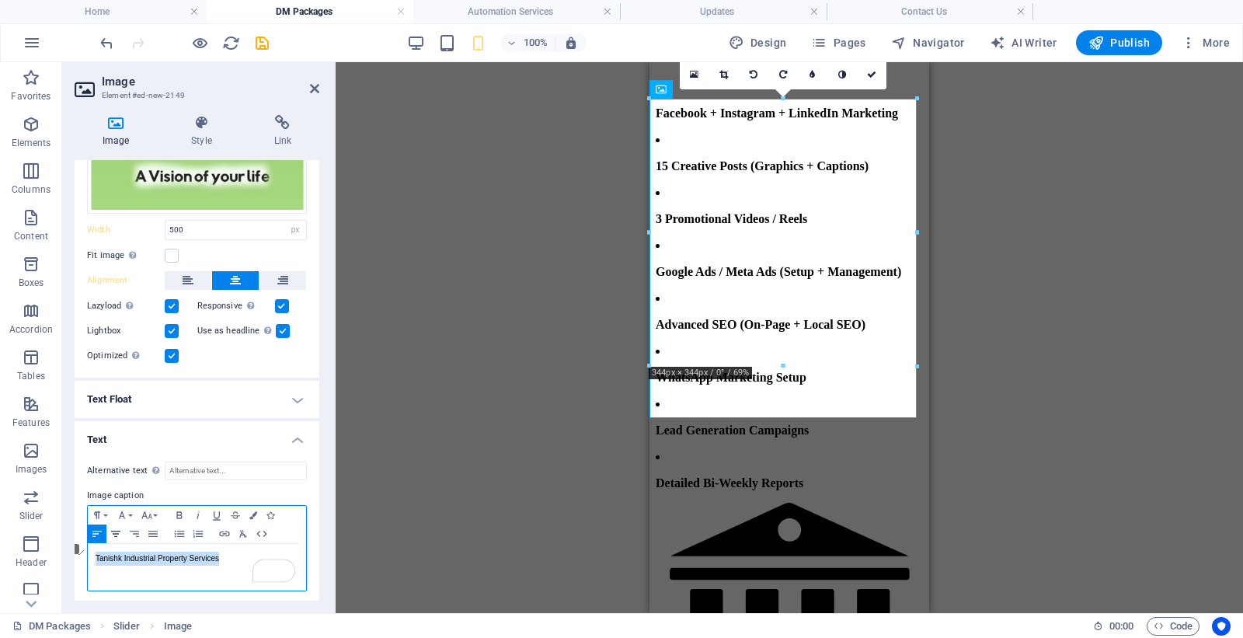
click at [117, 527] on icon "button" at bounding box center [115, 533] width 19 height 12
click at [146, 506] on button "Font Size" at bounding box center [150, 515] width 25 height 19
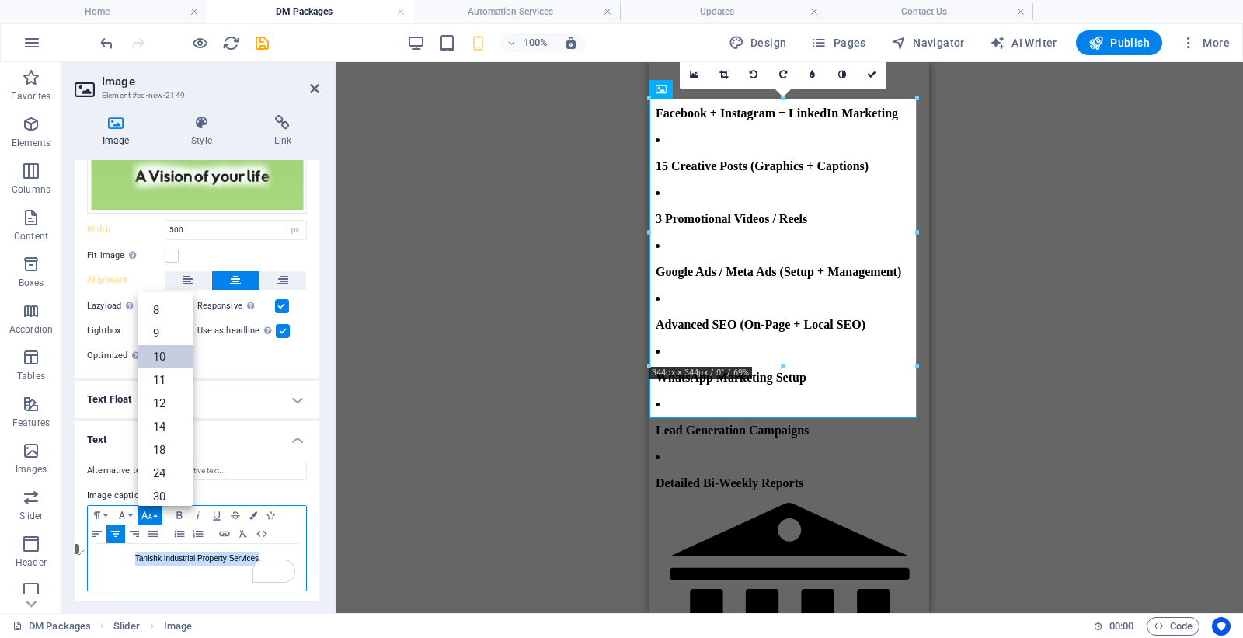
scroll to position [64, 0]
click at [165, 312] on link "11" at bounding box center [166, 315] width 56 height 23
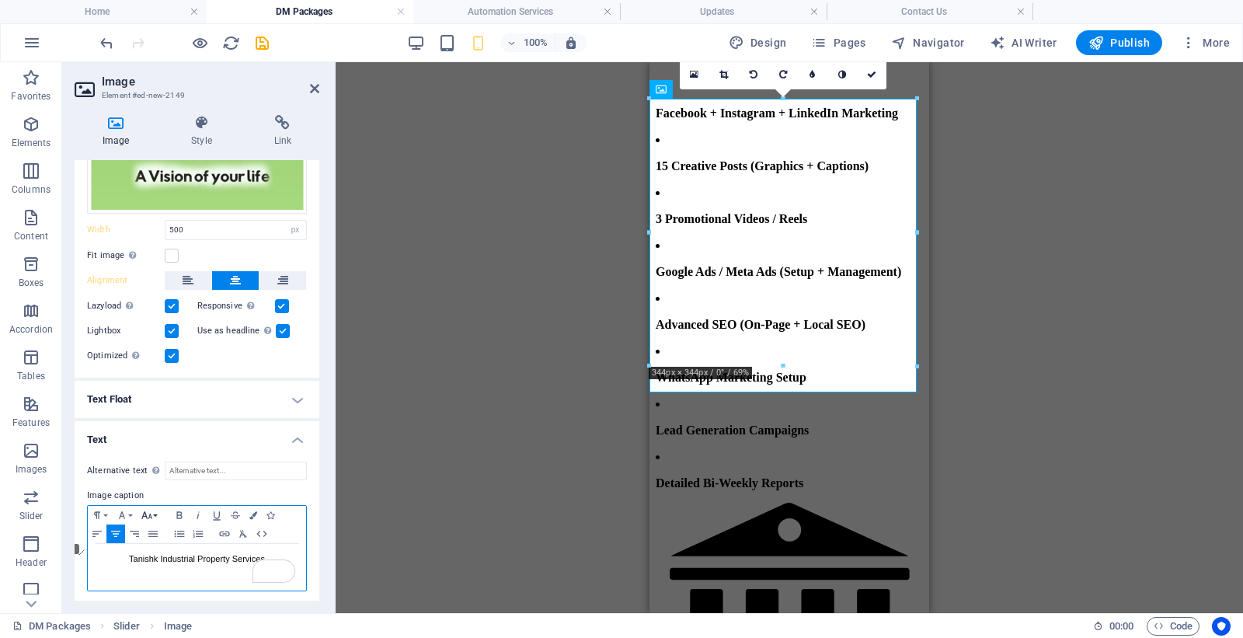
click at [157, 510] on button "Font Size" at bounding box center [150, 515] width 25 height 19
click at [189, 557] on span "Tanishk Industrial Property Services" at bounding box center [197, 558] width 136 height 9
click at [204, 556] on span "Tanishk Industrial Property Services" at bounding box center [197, 558] width 136 height 9
click at [246, 532] on icon "button" at bounding box center [243, 533] width 19 height 12
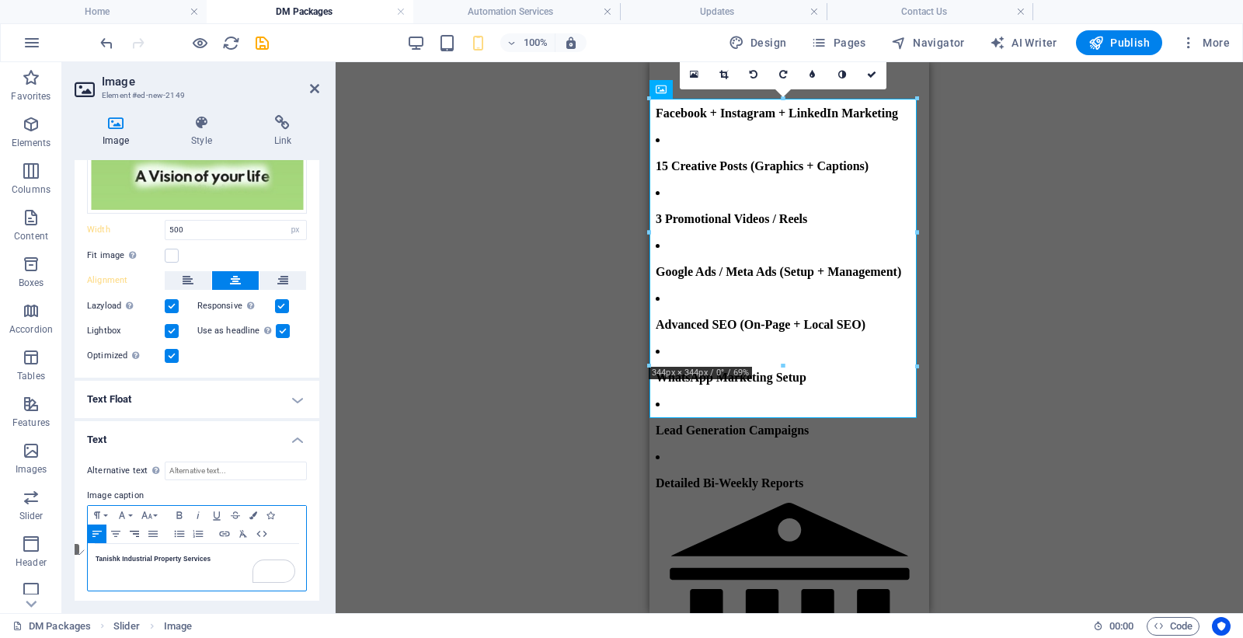
click at [133, 531] on icon "button" at bounding box center [134, 533] width 19 height 12
click at [117, 529] on icon "button" at bounding box center [115, 533] width 19 height 12
click at [148, 509] on icon "button" at bounding box center [147, 515] width 19 height 12
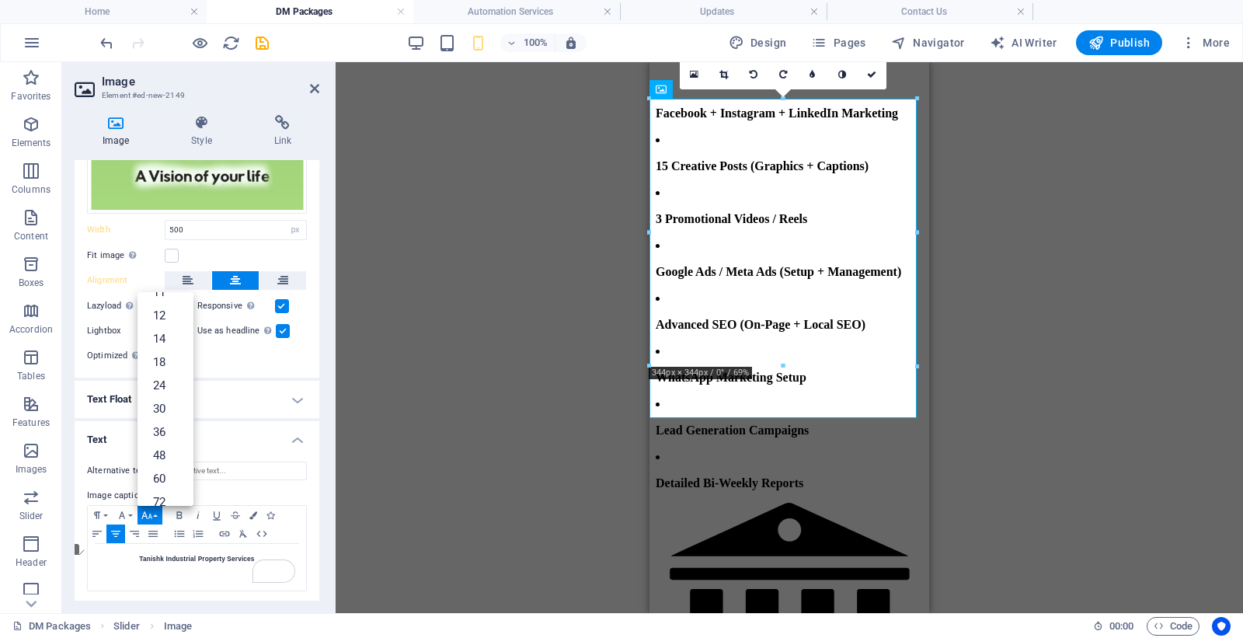
click at [0, 0] on label "Alignment" at bounding box center [0, 0] width 0 height 0
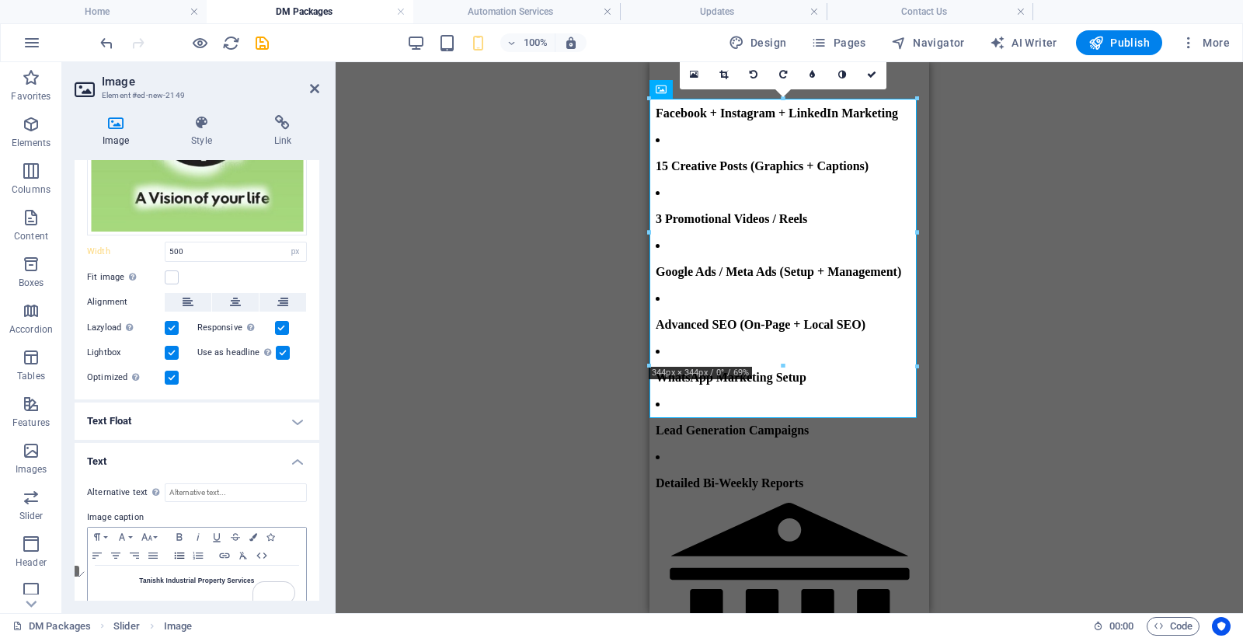
scroll to position [207, 0]
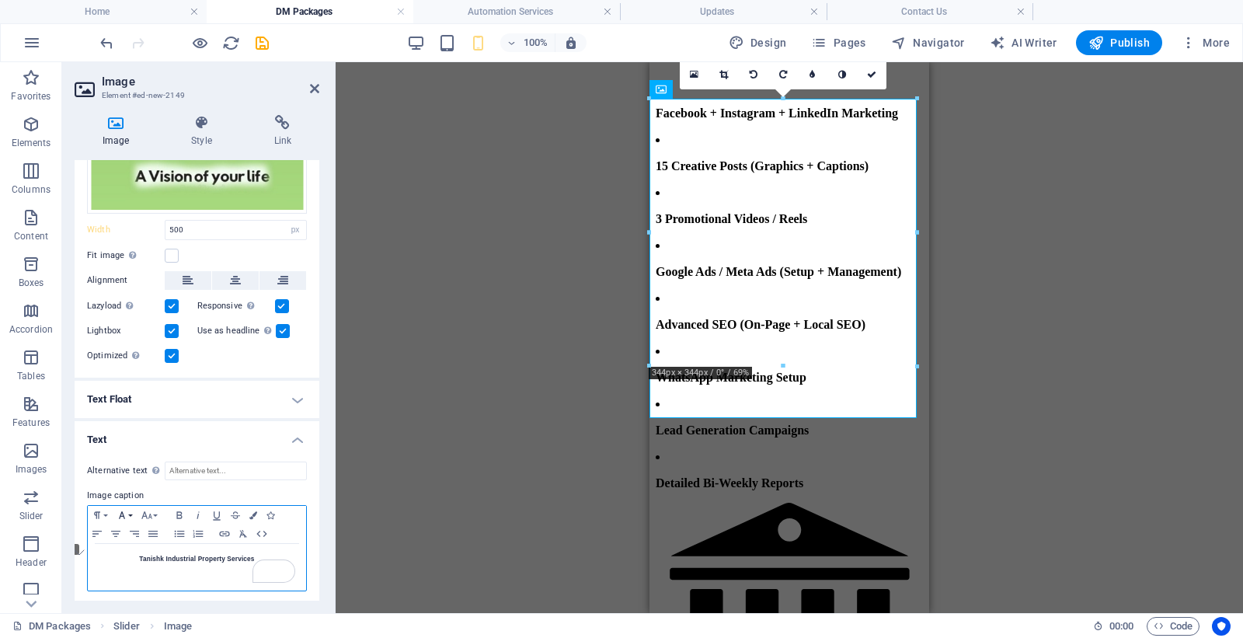
click at [132, 507] on button "Font Family" at bounding box center [125, 515] width 25 height 19
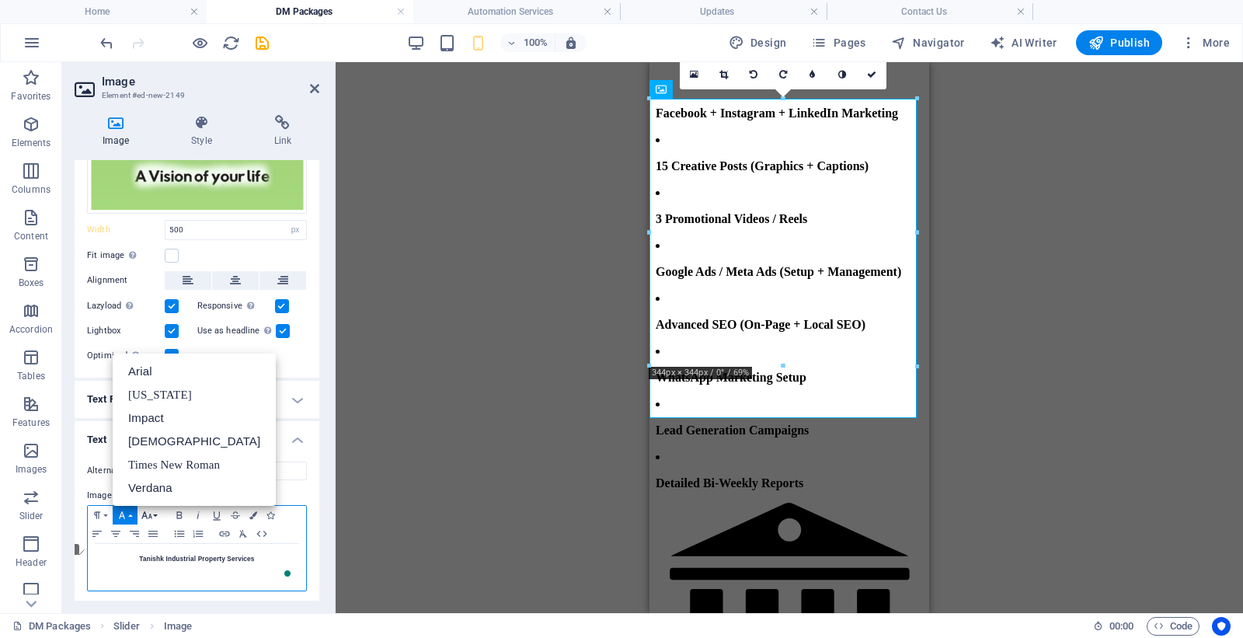
click at [155, 508] on button "Font Size" at bounding box center [150, 515] width 25 height 19
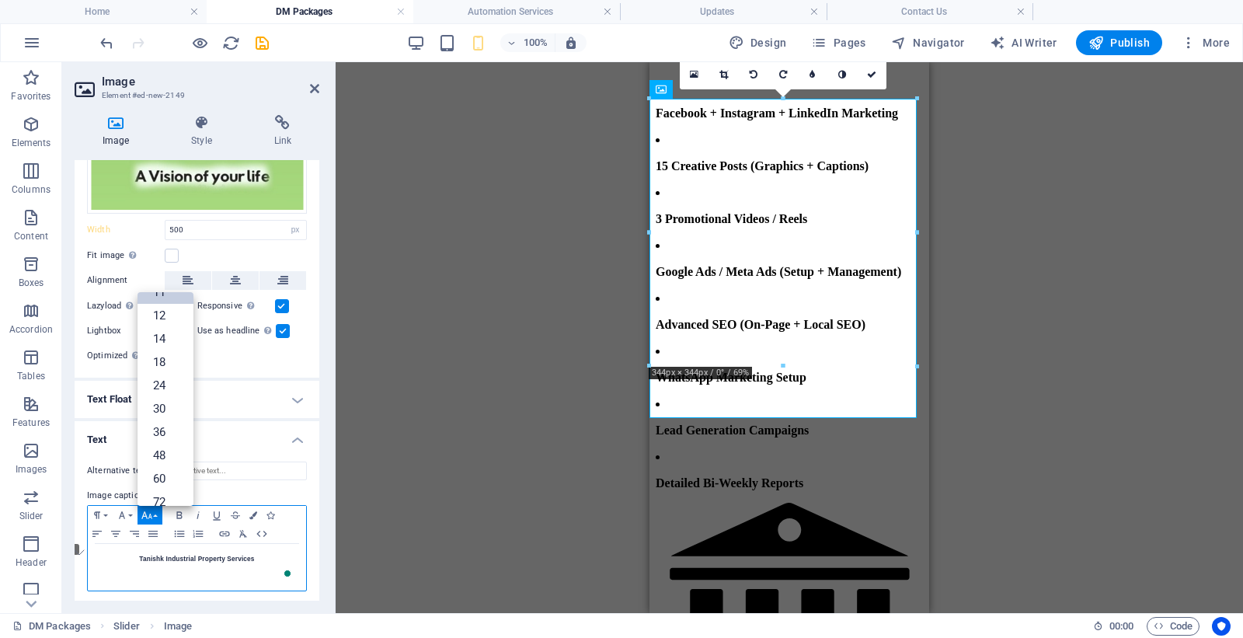
click at [164, 293] on link "11" at bounding box center [166, 291] width 56 height 23
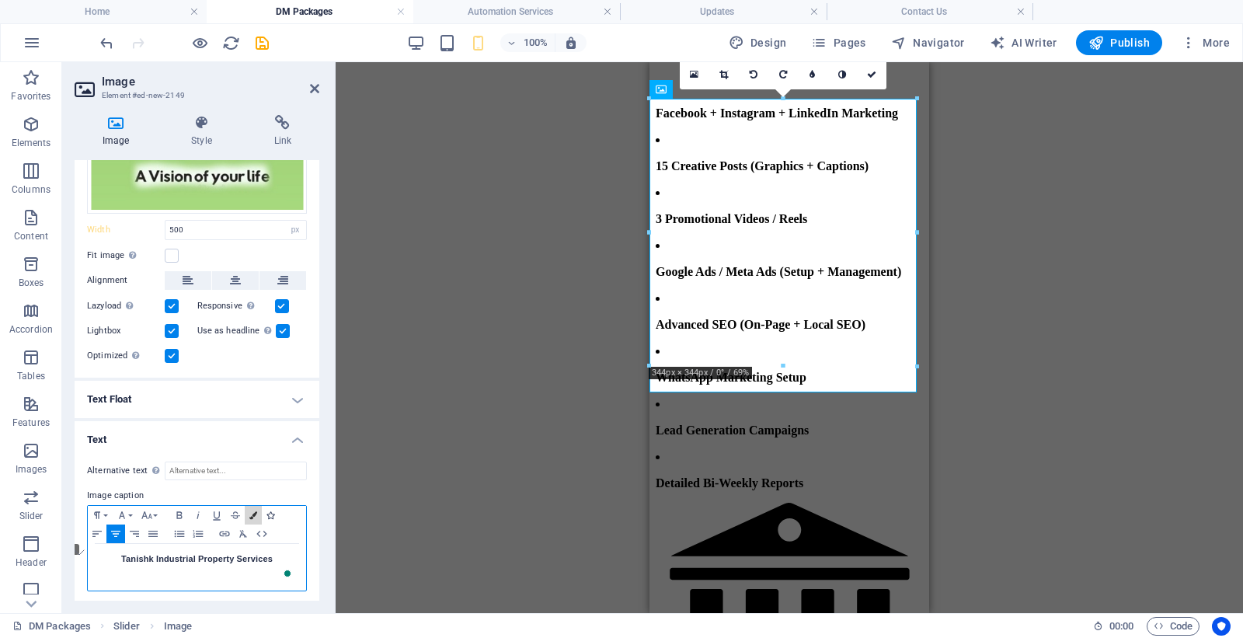
drag, startPoint x: 249, startPoint y: 515, endPoint x: 261, endPoint y: 510, distance: 12.6
click at [251, 515] on icon "button" at bounding box center [253, 515] width 8 height 8
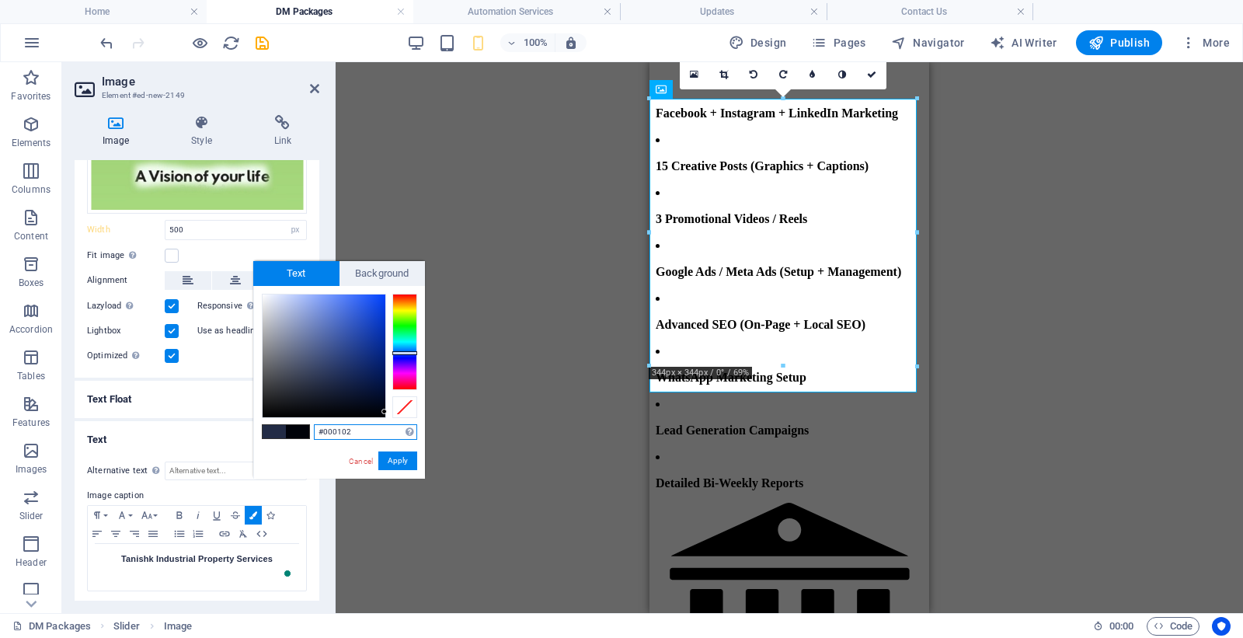
type input "#000000"
drag, startPoint x: 371, startPoint y: 402, endPoint x: 392, endPoint y: 419, distance: 27.1
click at [390, 418] on div "#000000 Supported formats #0852ed rgb(8, 82, 237) rgba(8, 82, 237, 90%) hsv(221…" at bounding box center [339, 495] width 172 height 418
click at [399, 462] on button "Apply" at bounding box center [397, 460] width 39 height 19
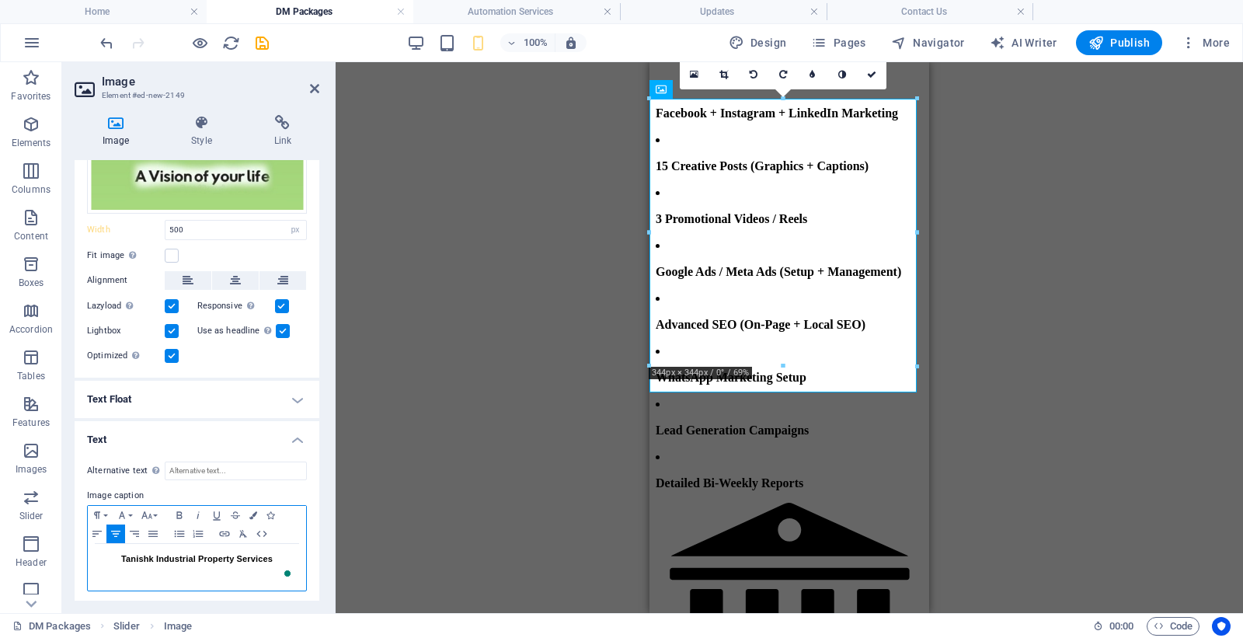
click at [122, 556] on span "Tanishk Industrial Property Services" at bounding box center [196, 558] width 151 height 9
click at [118, 552] on h1 "Tanishk Industrial Property Services" at bounding box center [197, 559] width 203 height 15
click at [151, 559] on h1 "Tanishk Industrial Property Services" at bounding box center [197, 559] width 203 height 15
click at [1030, 424] on div "Drag here to replace the existing content. Press “Ctrl” if you want to create a…" at bounding box center [789, 337] width 907 height 551
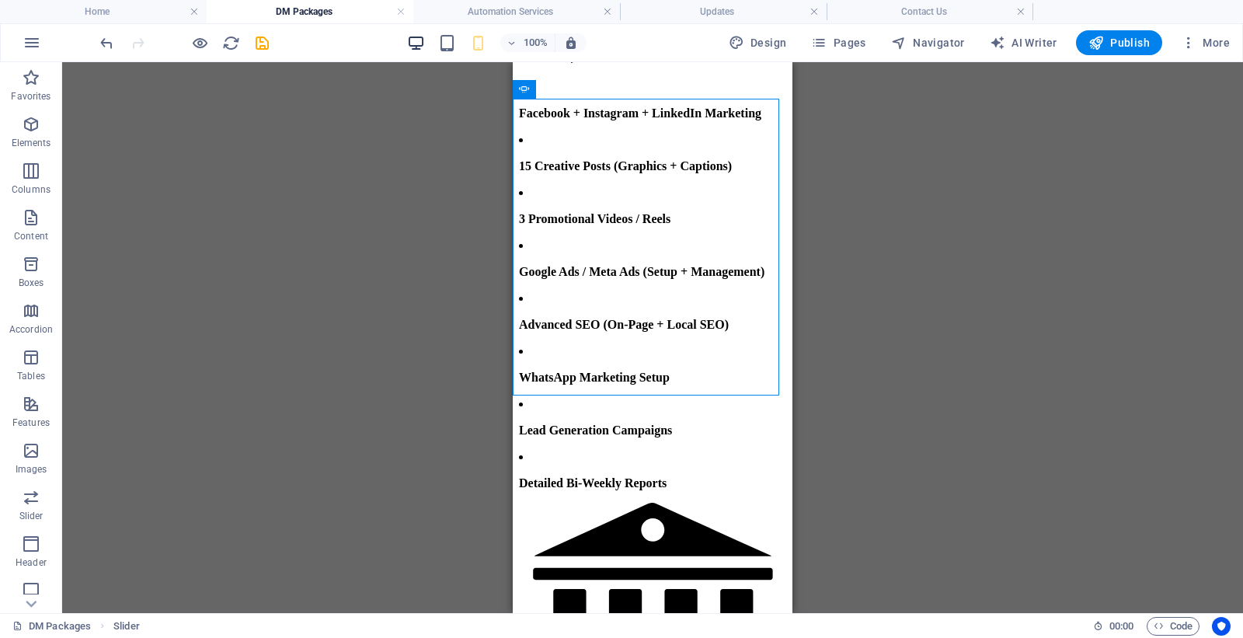
click at [416, 43] on icon "button" at bounding box center [416, 43] width 18 height 18
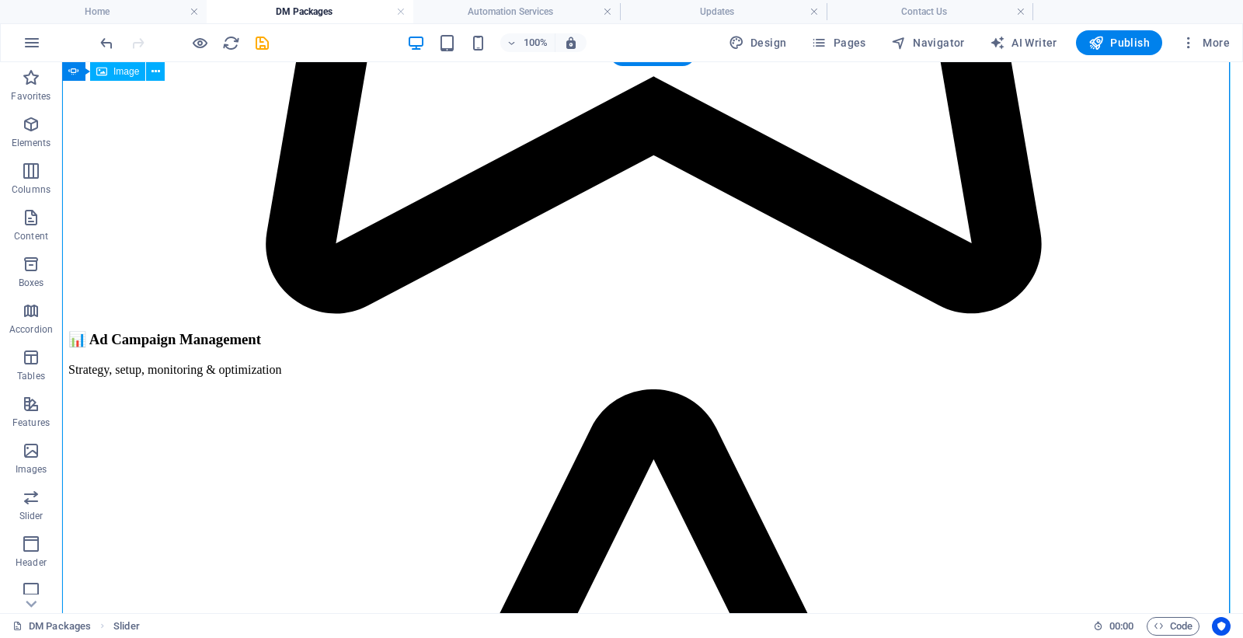
scroll to position [4588, 0]
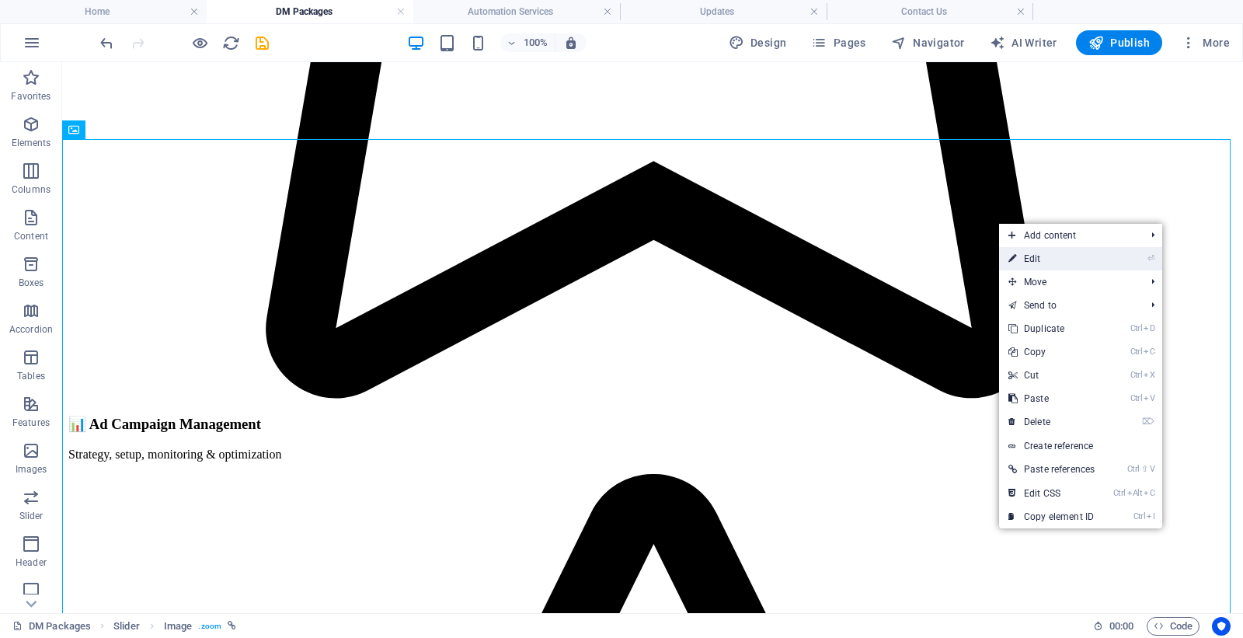
click at [1027, 252] on link "⏎ Edit" at bounding box center [1051, 258] width 105 height 23
select select "px"
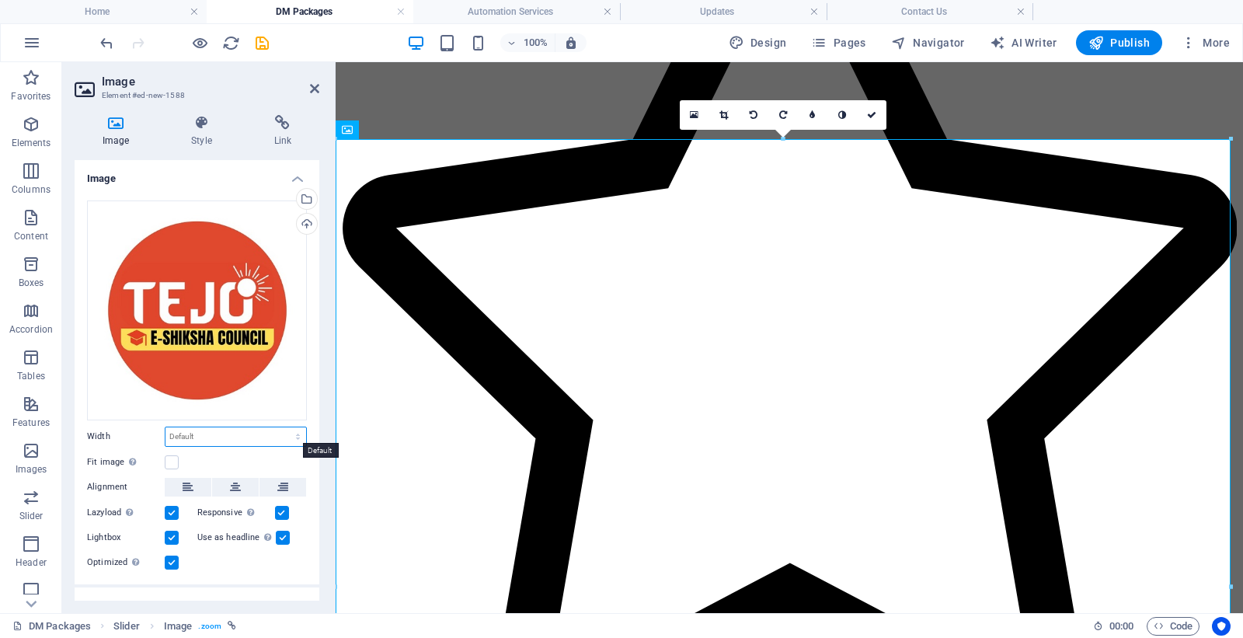
click at [223, 430] on select "Default auto px rem % em vh vw" at bounding box center [235, 436] width 141 height 19
select select "px"
click at [281, 427] on select "Default auto px rem % em vh vw" at bounding box center [235, 436] width 141 height 19
type input "500"
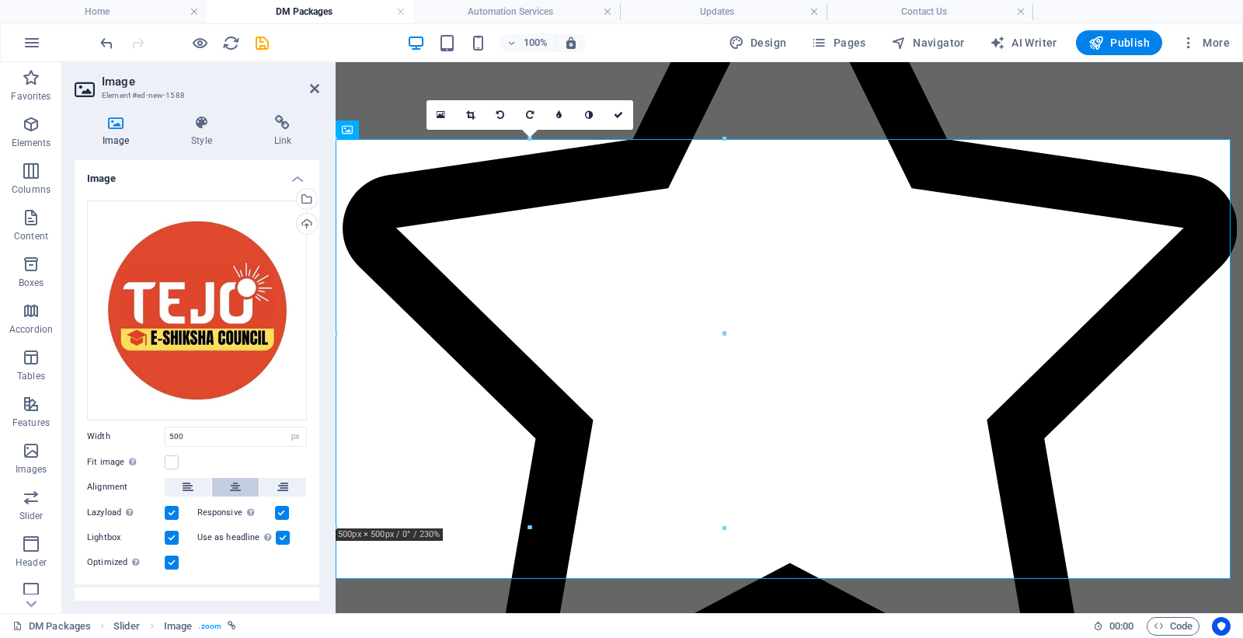
click at [223, 482] on button at bounding box center [235, 487] width 47 height 19
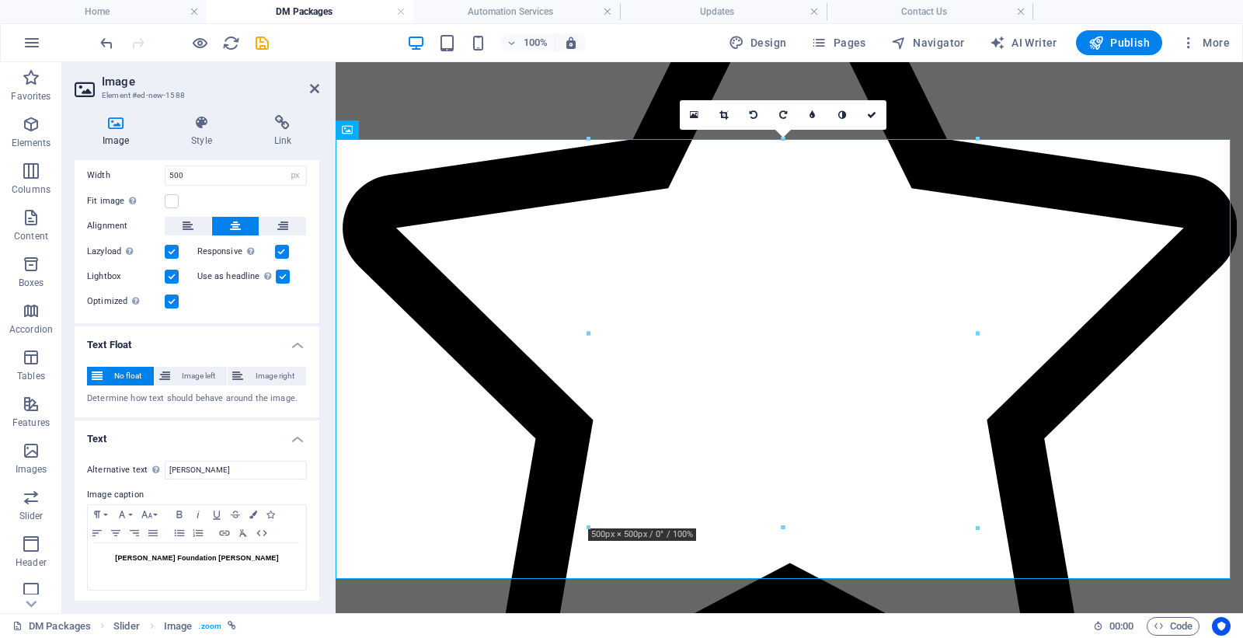
scroll to position [0, 0]
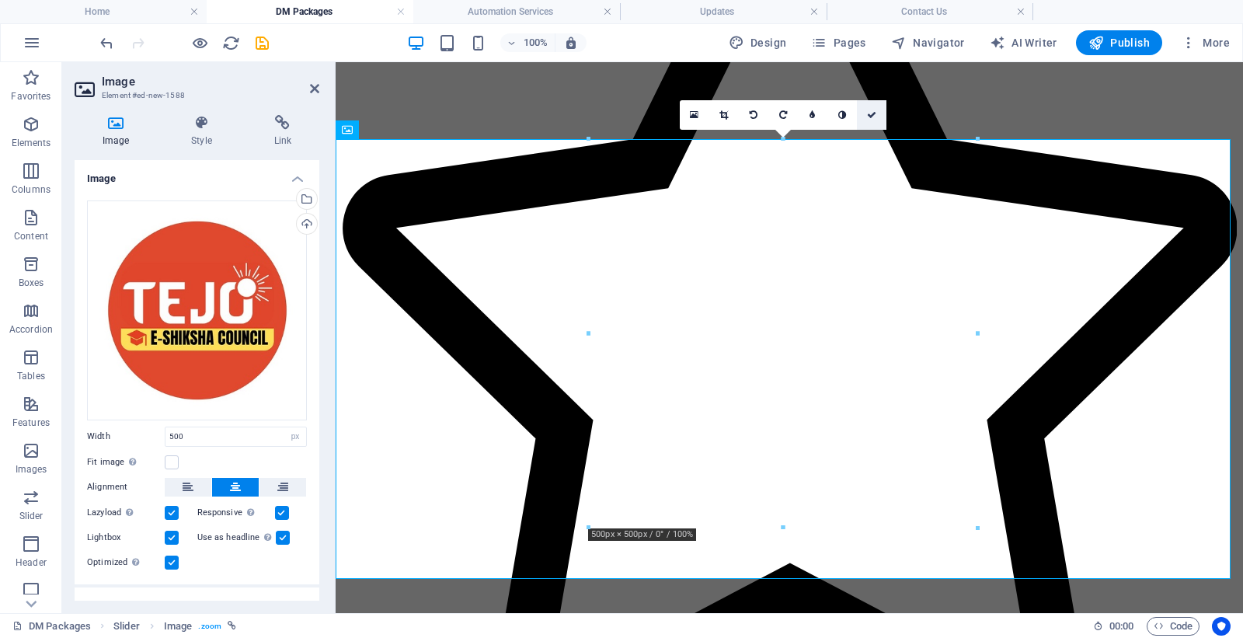
click at [876, 114] on icon at bounding box center [871, 114] width 9 height 9
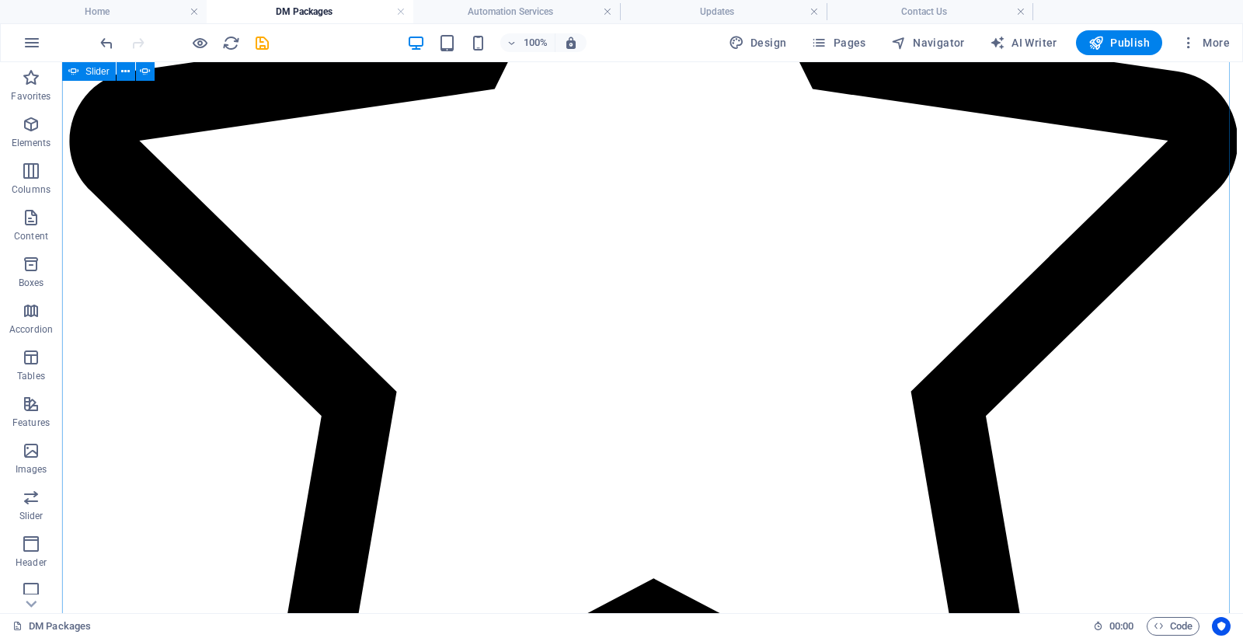
scroll to position [5192, 0]
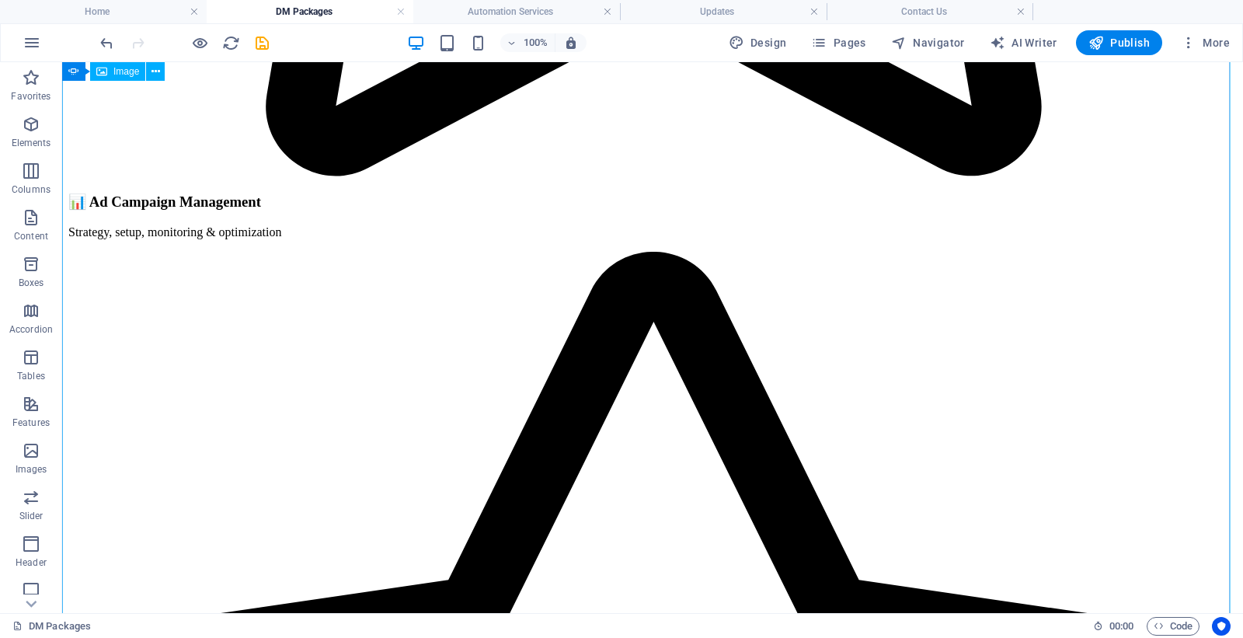
scroll to position [4848, 0]
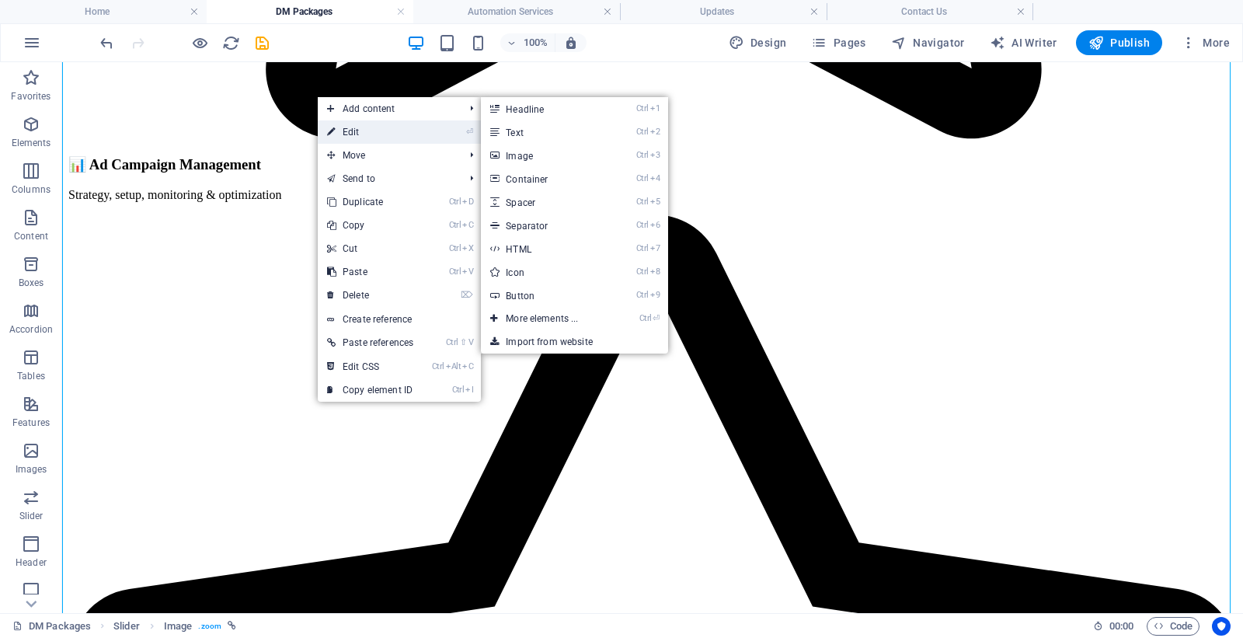
click at [356, 137] on link "⏎ Edit" at bounding box center [370, 131] width 105 height 23
select select "px"
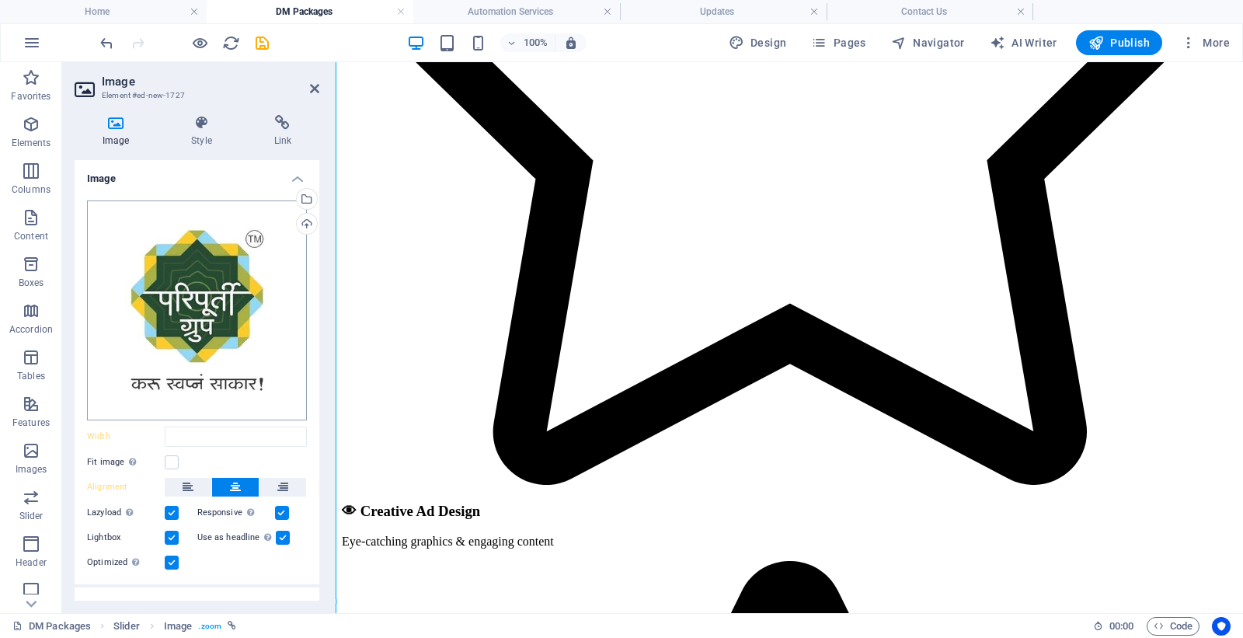
scroll to position [4711, 0]
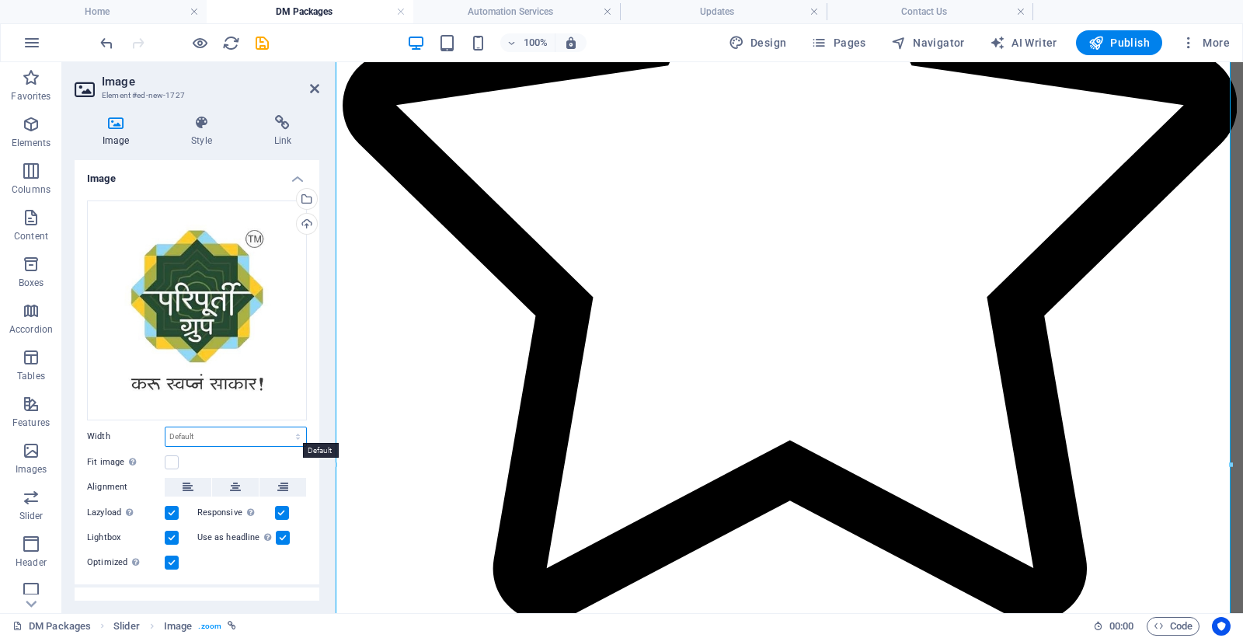
click at [198, 435] on select "Default auto px rem % em vh vw" at bounding box center [235, 436] width 141 height 19
select select "px"
click at [281, 427] on select "Default auto px rem % em vh vw" at bounding box center [235, 436] width 141 height 19
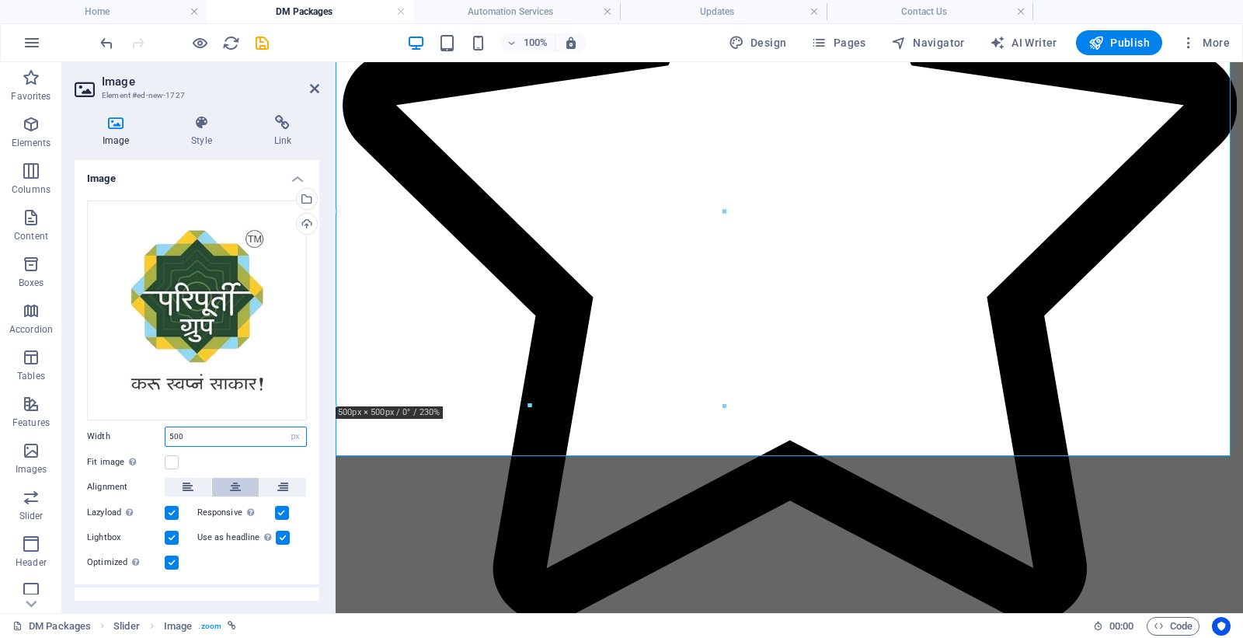
type input "500"
click at [236, 485] on icon at bounding box center [235, 487] width 11 height 19
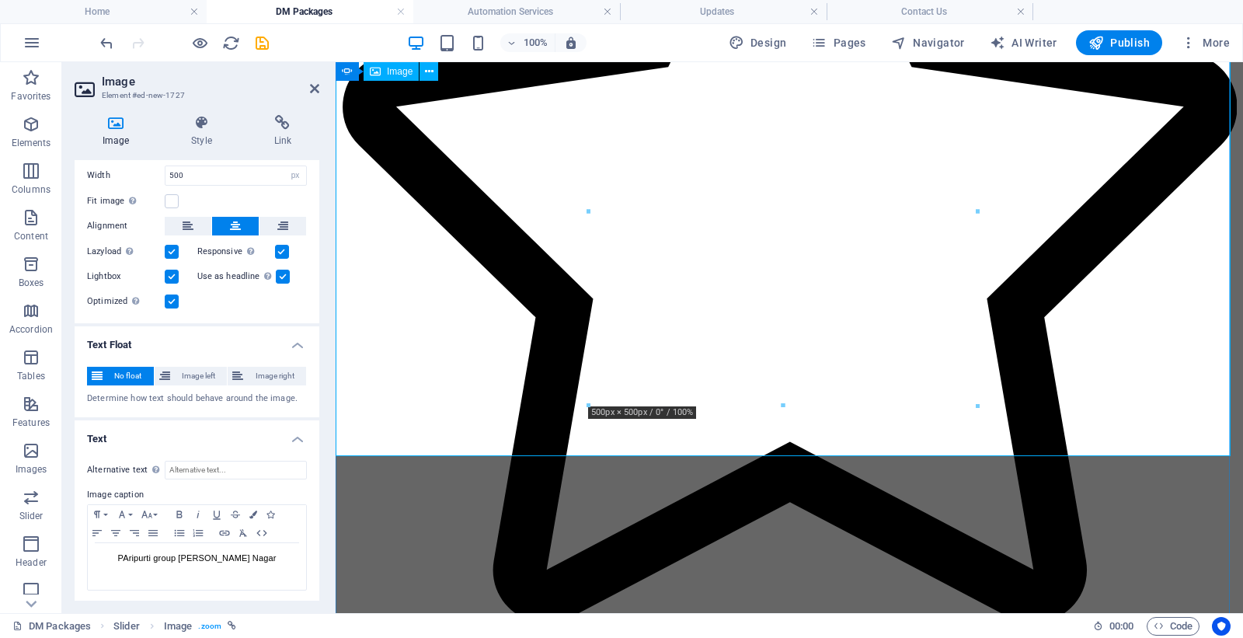
scroll to position [4538, 0]
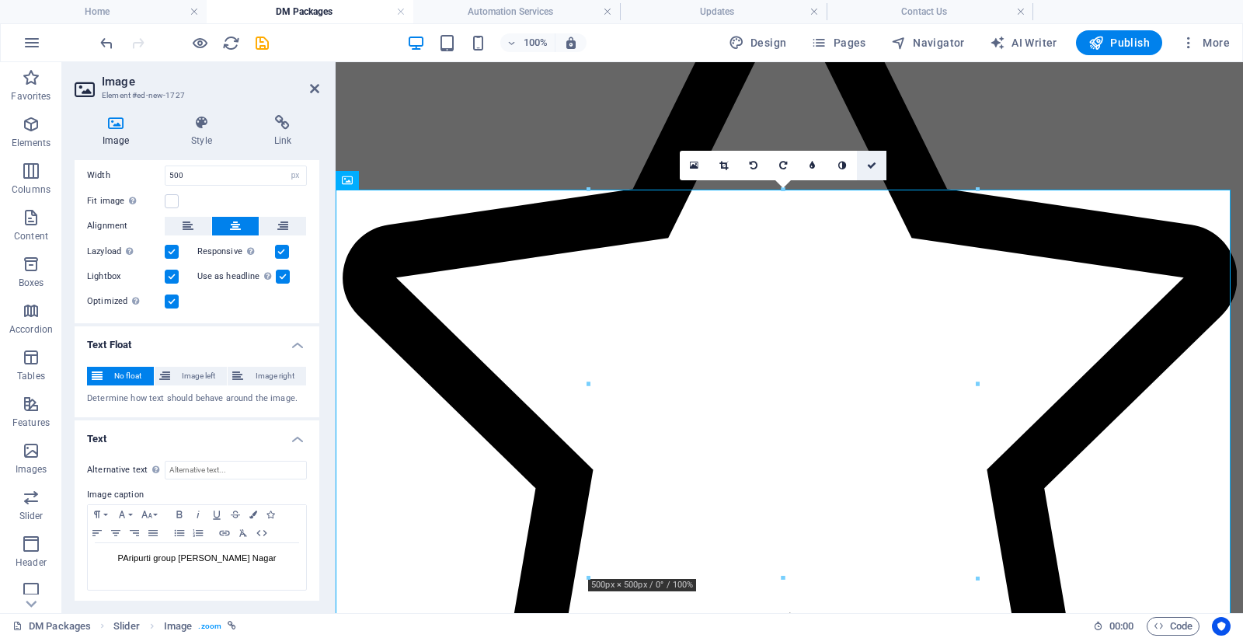
click at [875, 165] on icon at bounding box center [871, 165] width 9 height 9
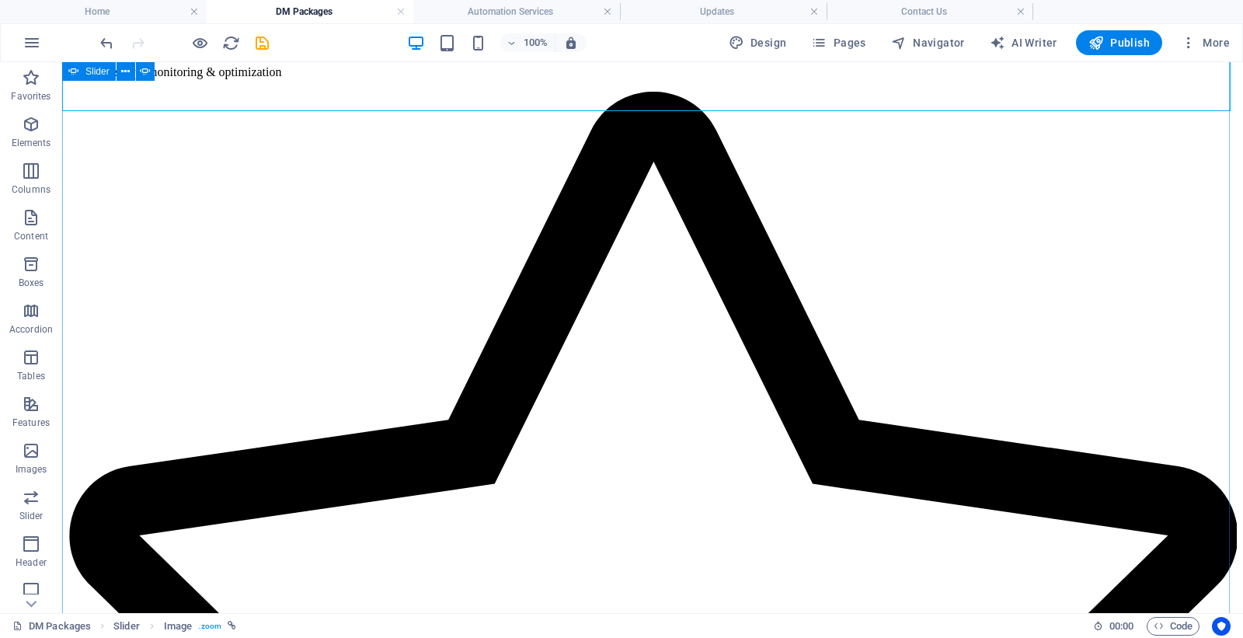
scroll to position [5056, 0]
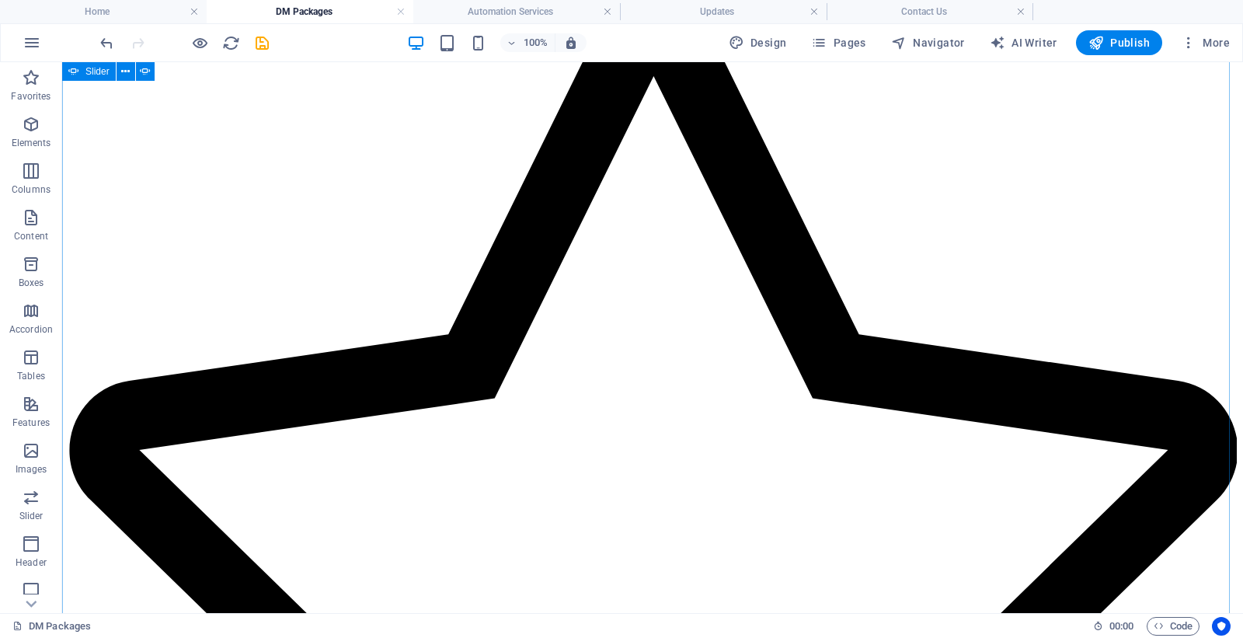
drag, startPoint x: 848, startPoint y: 336, endPoint x: 713, endPoint y: 288, distance: 142.8
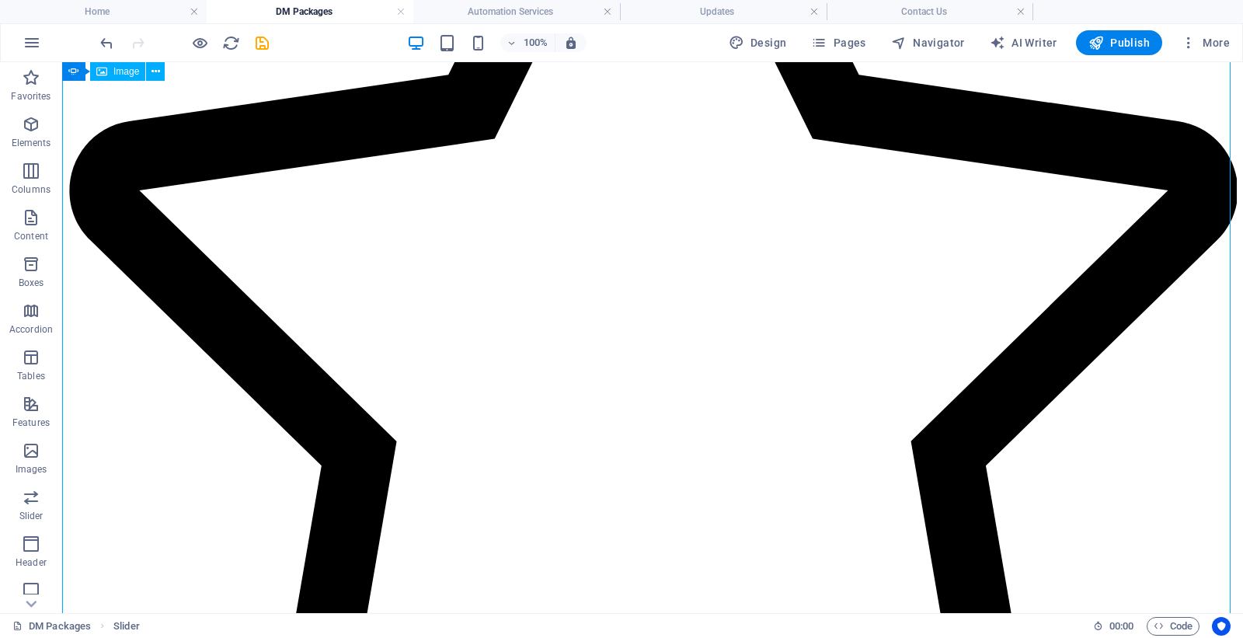
scroll to position [5143, 0]
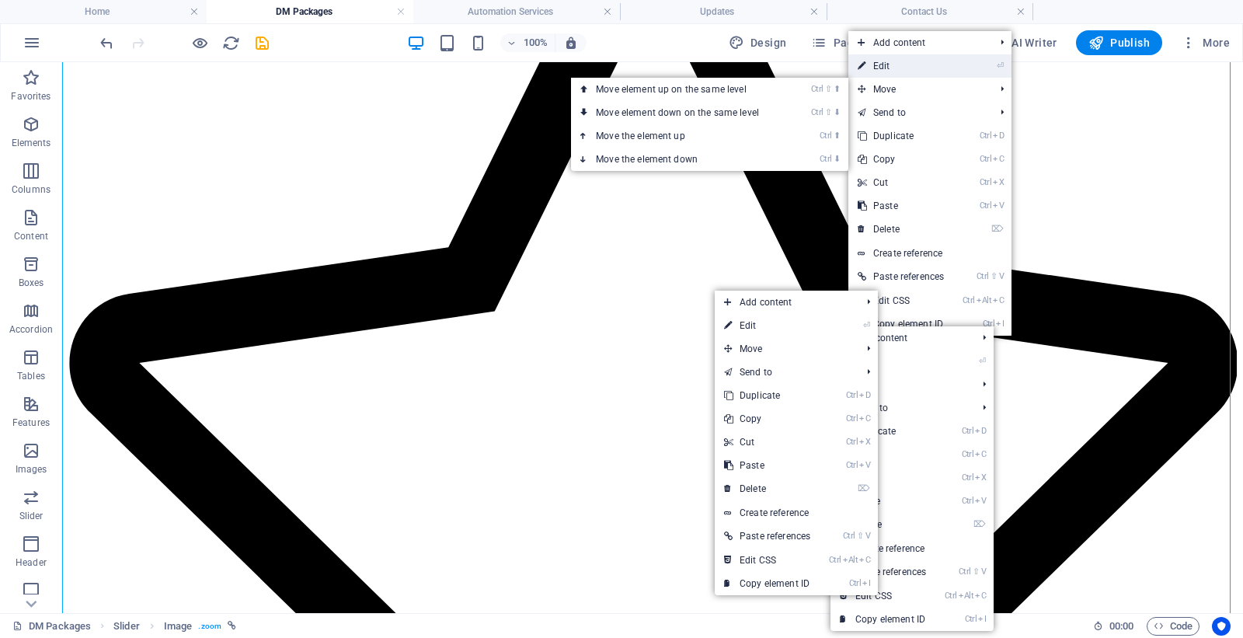
click at [887, 68] on link "⏎ Edit" at bounding box center [900, 65] width 105 height 23
select select "px"
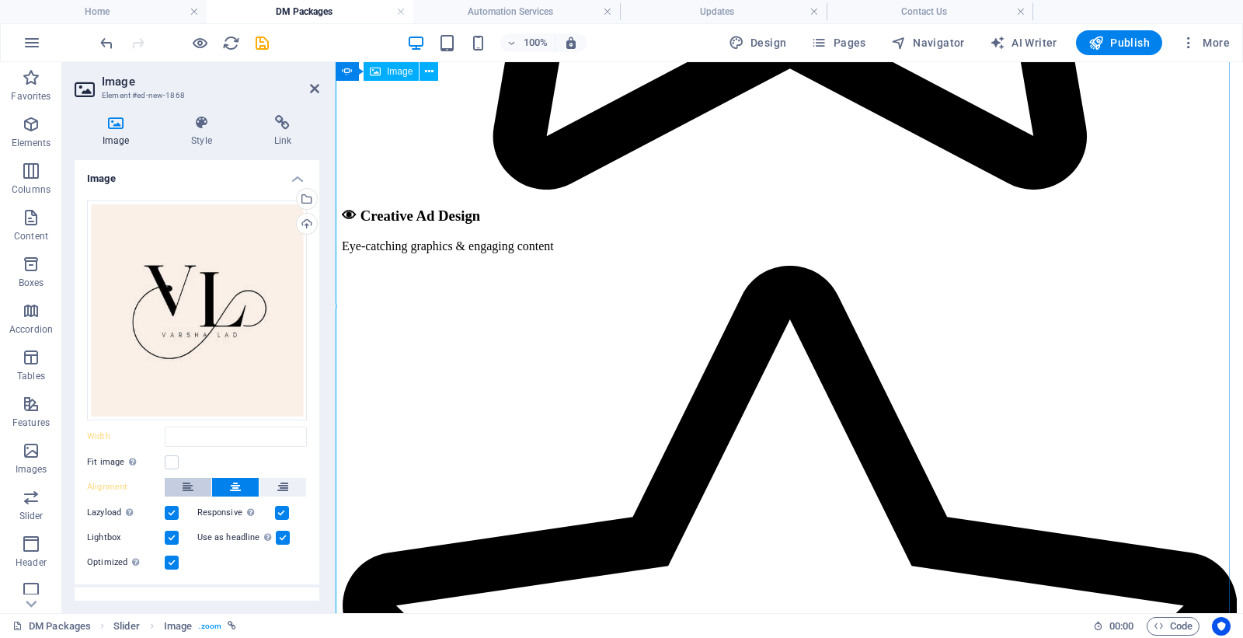
scroll to position [5006, 0]
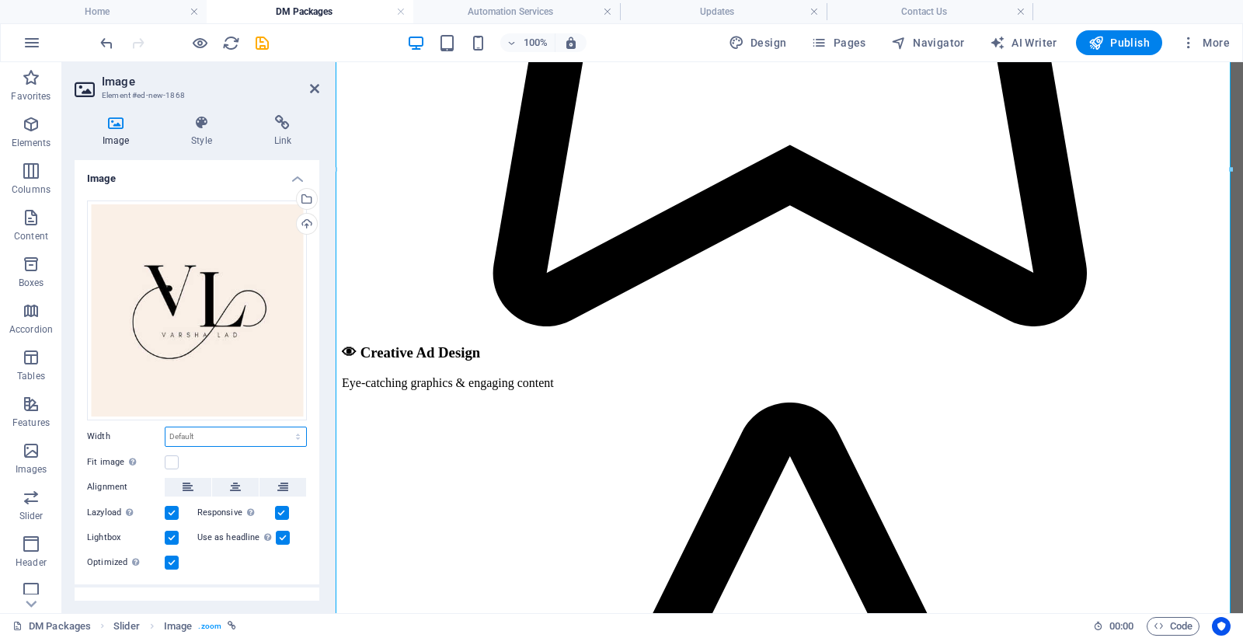
click at [195, 430] on select "Default auto px rem % em vh vw" at bounding box center [235, 436] width 141 height 19
select select "px"
click at [281, 427] on select "Default auto px rem % em vh vw" at bounding box center [235, 436] width 141 height 19
type input "500"
click at [238, 479] on icon at bounding box center [235, 487] width 11 height 19
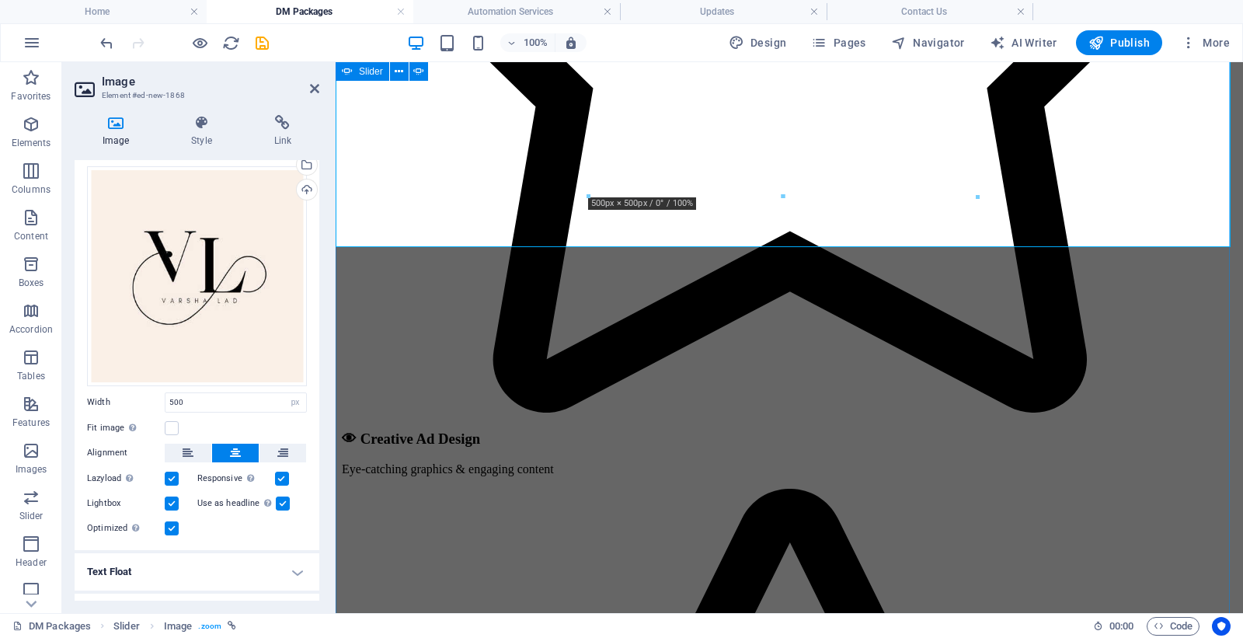
scroll to position [5178, 0]
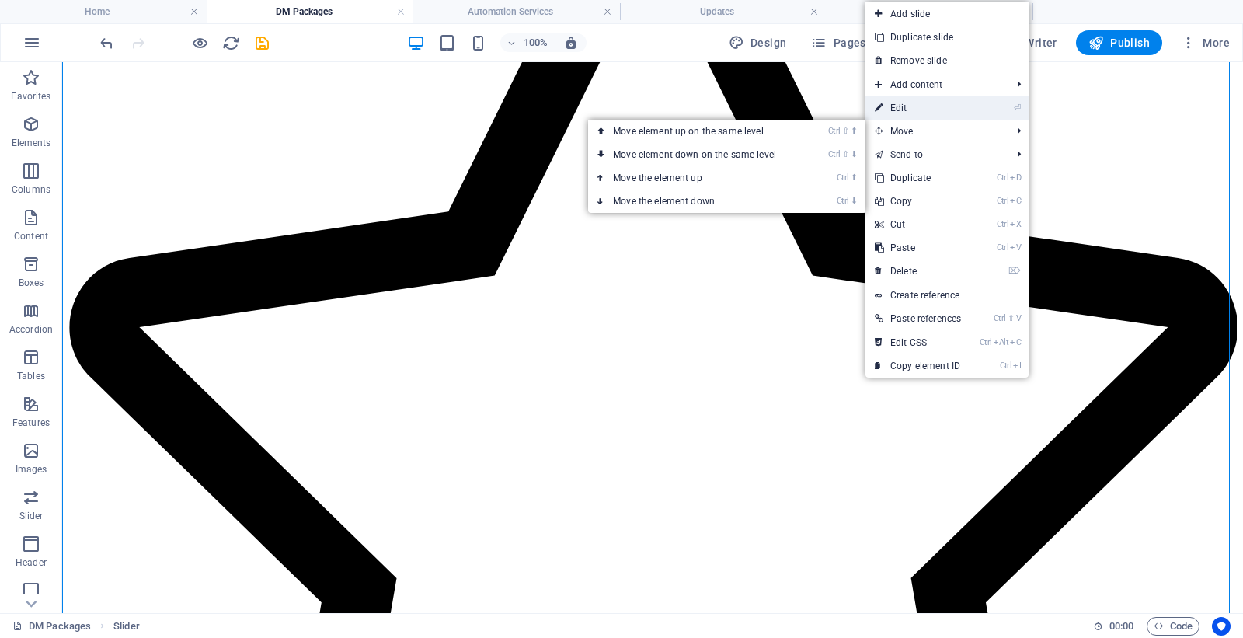
click at [926, 110] on link "⏎ Edit" at bounding box center [917, 107] width 105 height 23
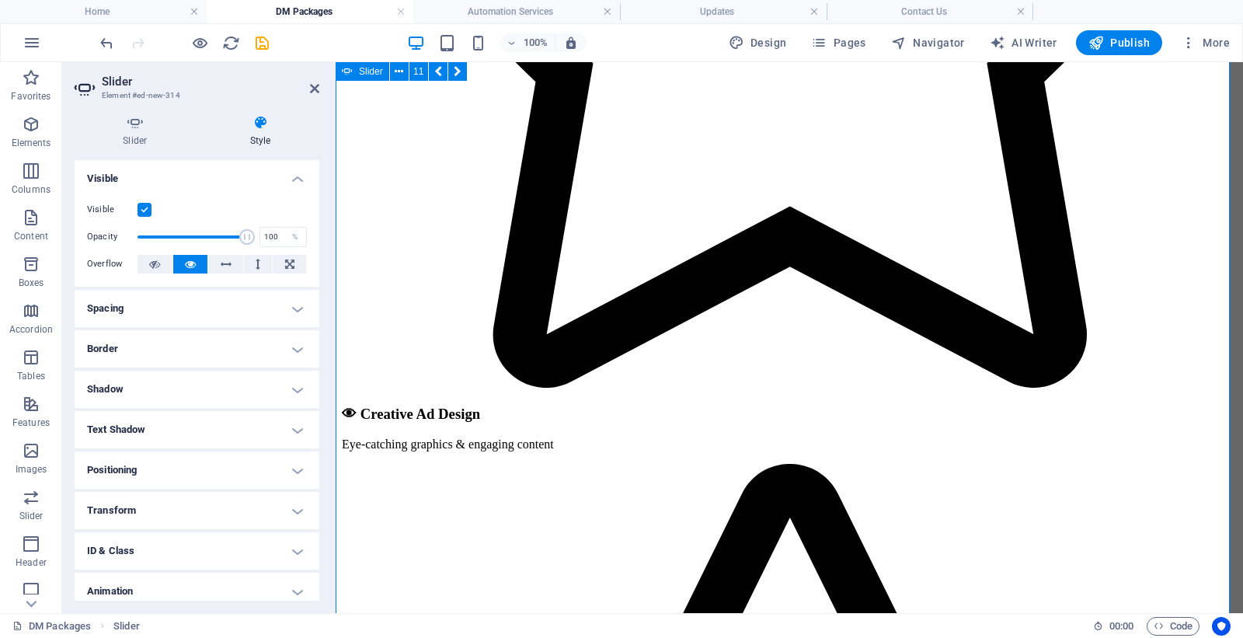
scroll to position [4920, 0]
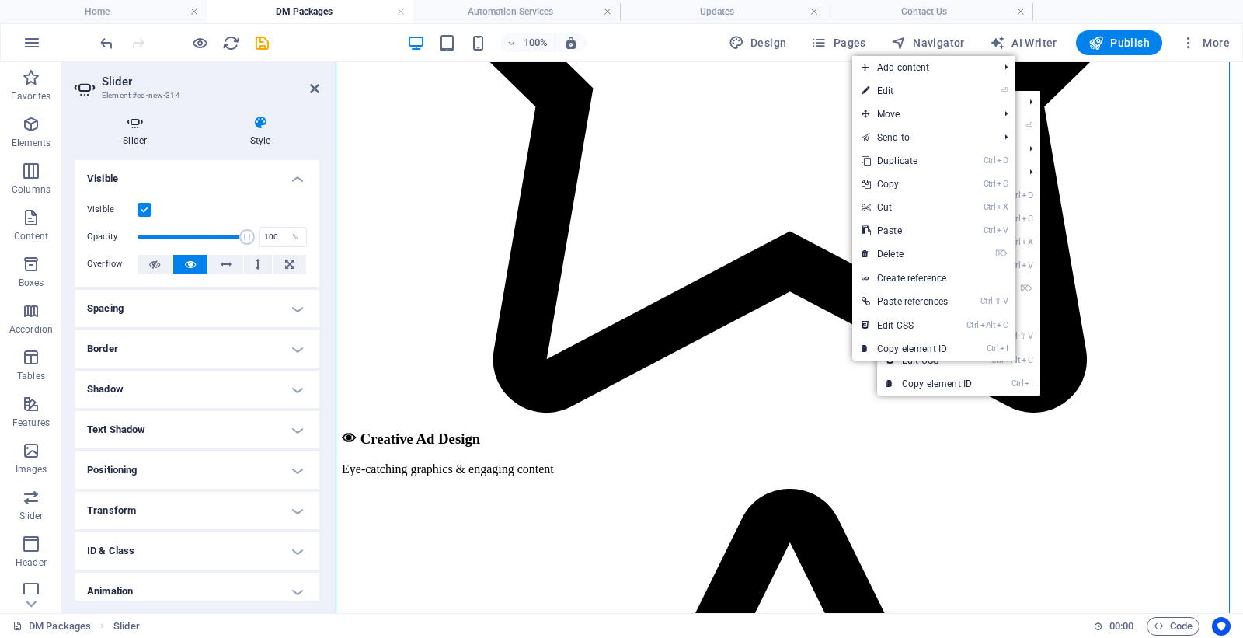
click at [144, 134] on h4 "Slider" at bounding box center [138, 131] width 127 height 33
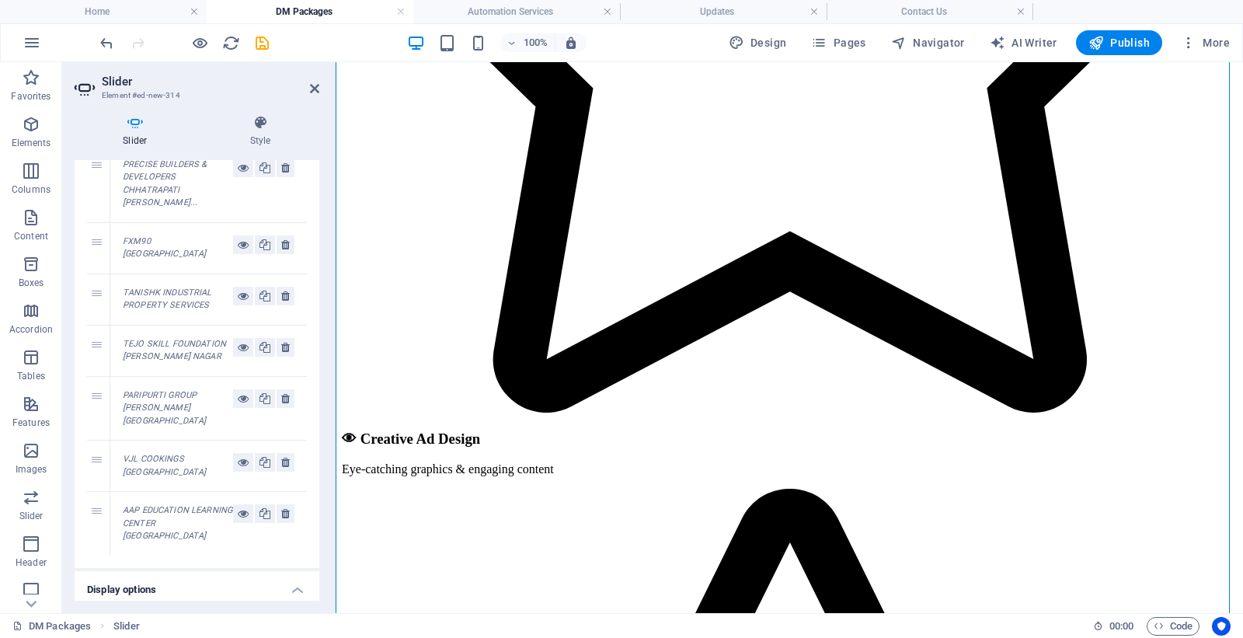
scroll to position [86, 0]
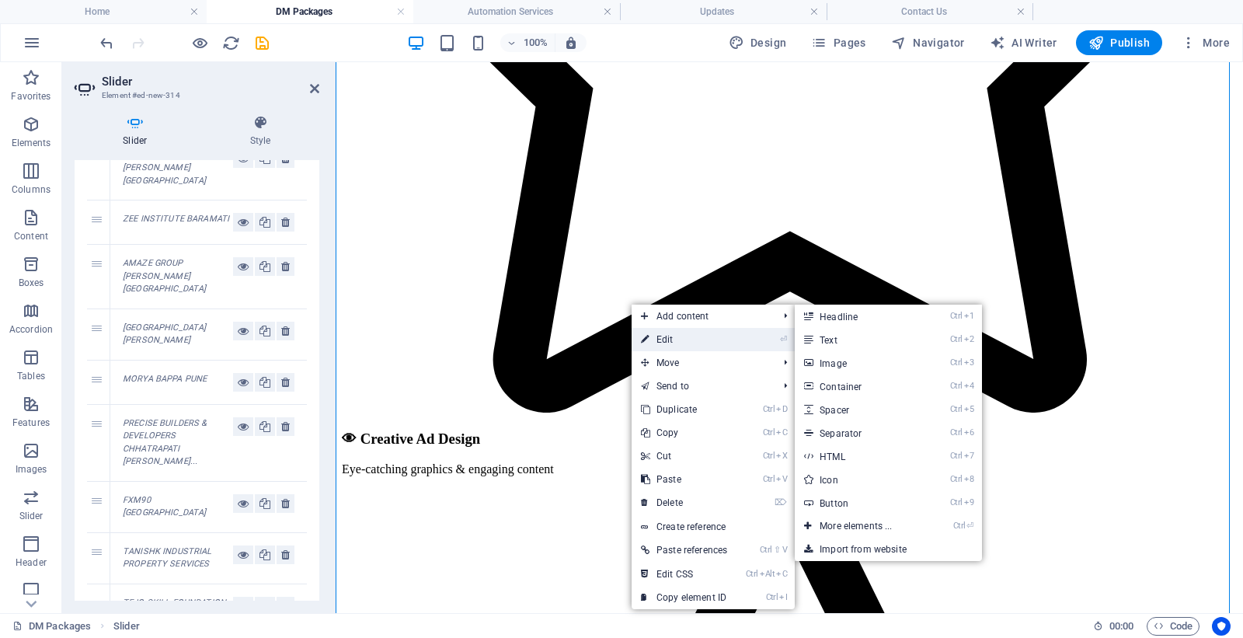
click at [661, 339] on link "⏎ Edit" at bounding box center [684, 339] width 105 height 23
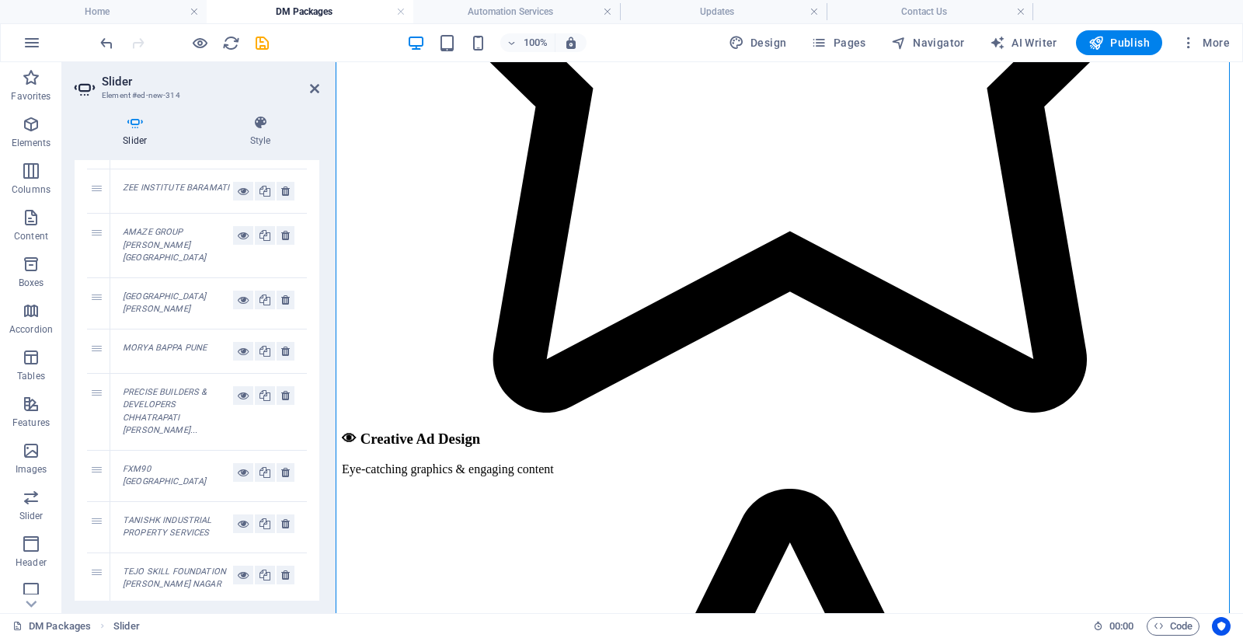
scroll to position [87, 0]
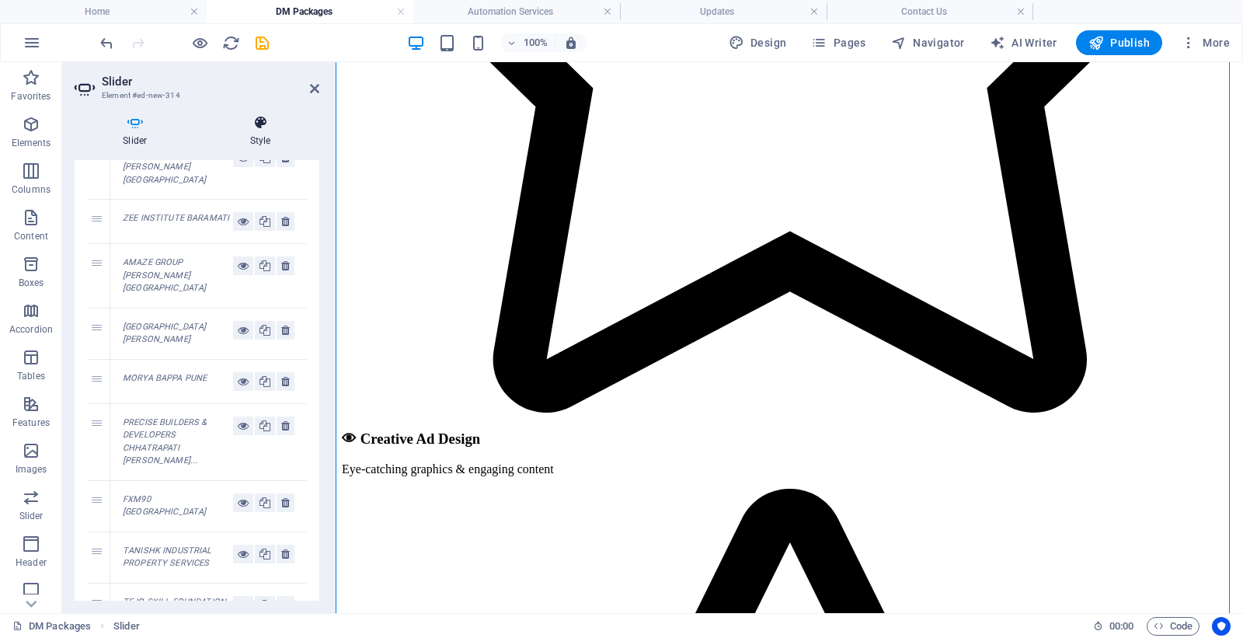
click at [275, 133] on h4 "Style" at bounding box center [260, 131] width 117 height 33
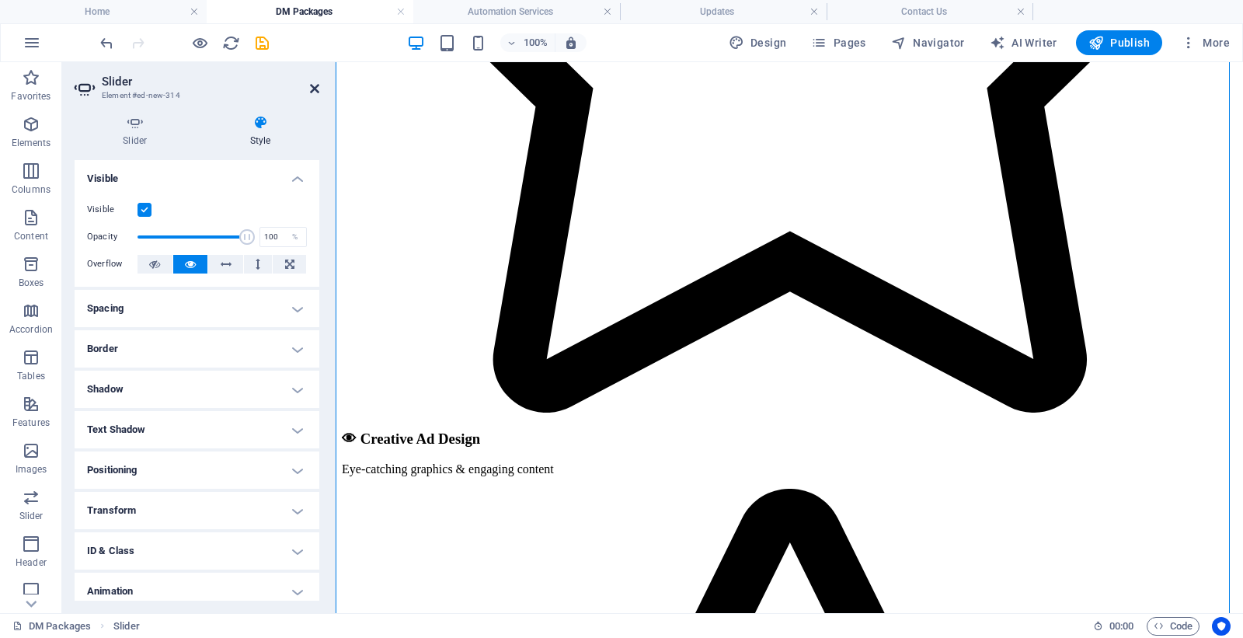
drag, startPoint x: 315, startPoint y: 83, endPoint x: 862, endPoint y: 216, distance: 562.8
click at [315, 83] on icon at bounding box center [314, 88] width 9 height 12
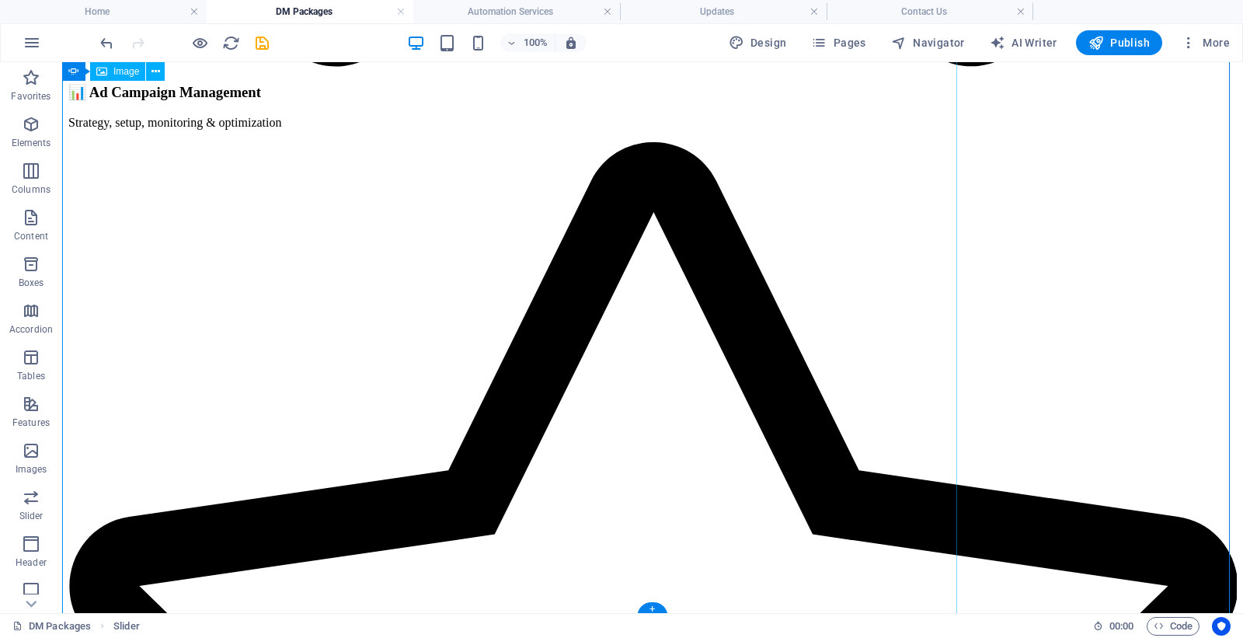
scroll to position [5056, 0]
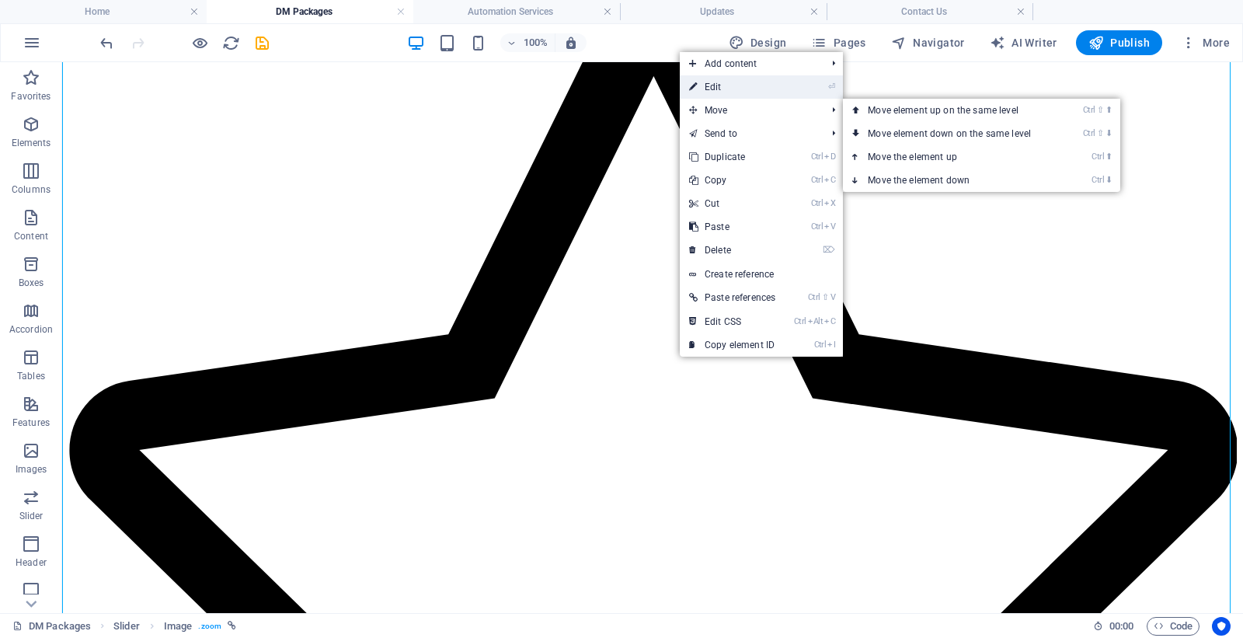
click at [726, 87] on link "⏎ Edit" at bounding box center [732, 86] width 105 height 23
select select "px"
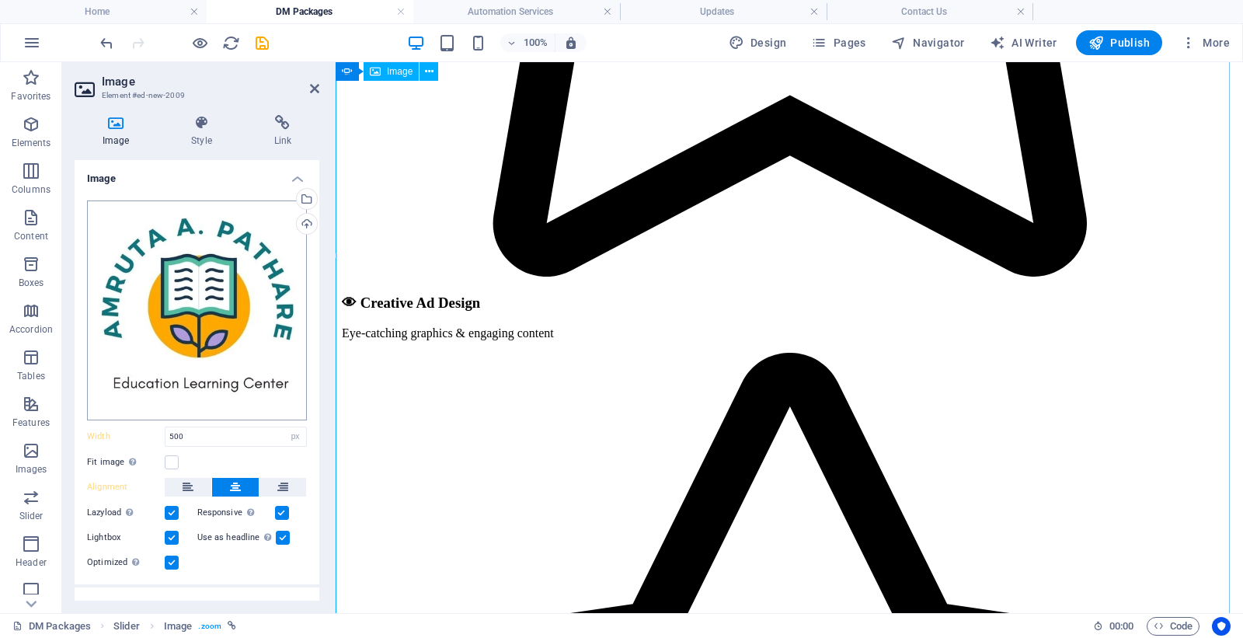
scroll to position [4920, 0]
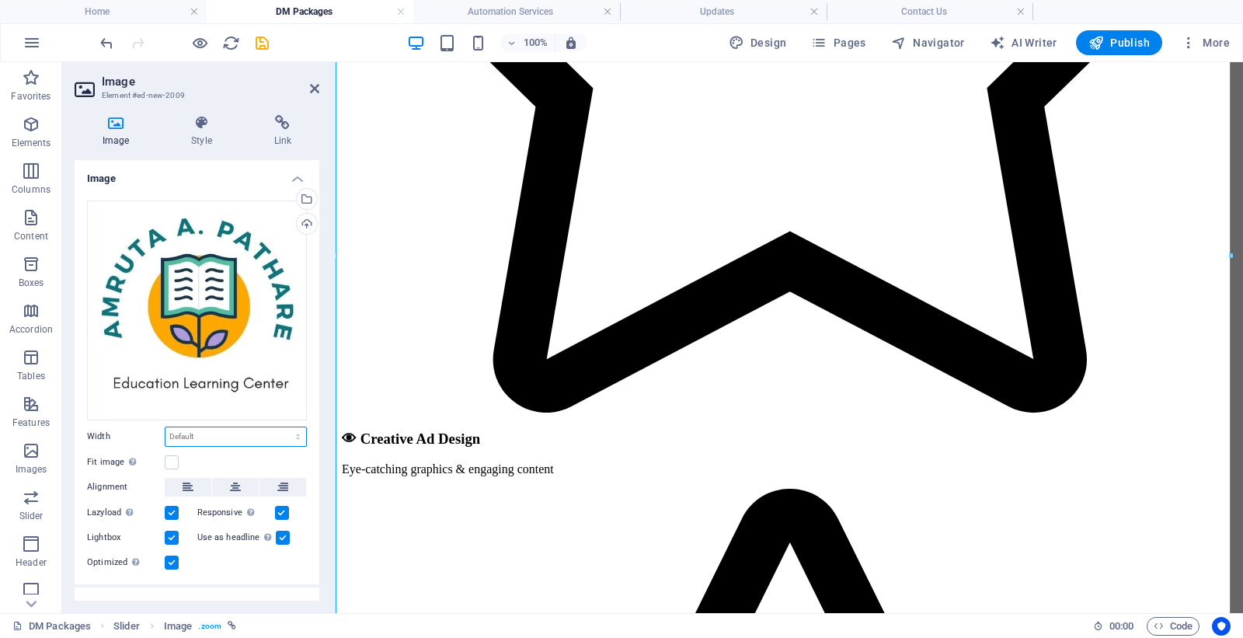
click at [199, 433] on select "Default auto px rem % em vh vw" at bounding box center [235, 436] width 141 height 19
select select "px"
click at [281, 427] on select "Default auto px rem % em vh vw" at bounding box center [235, 436] width 141 height 19
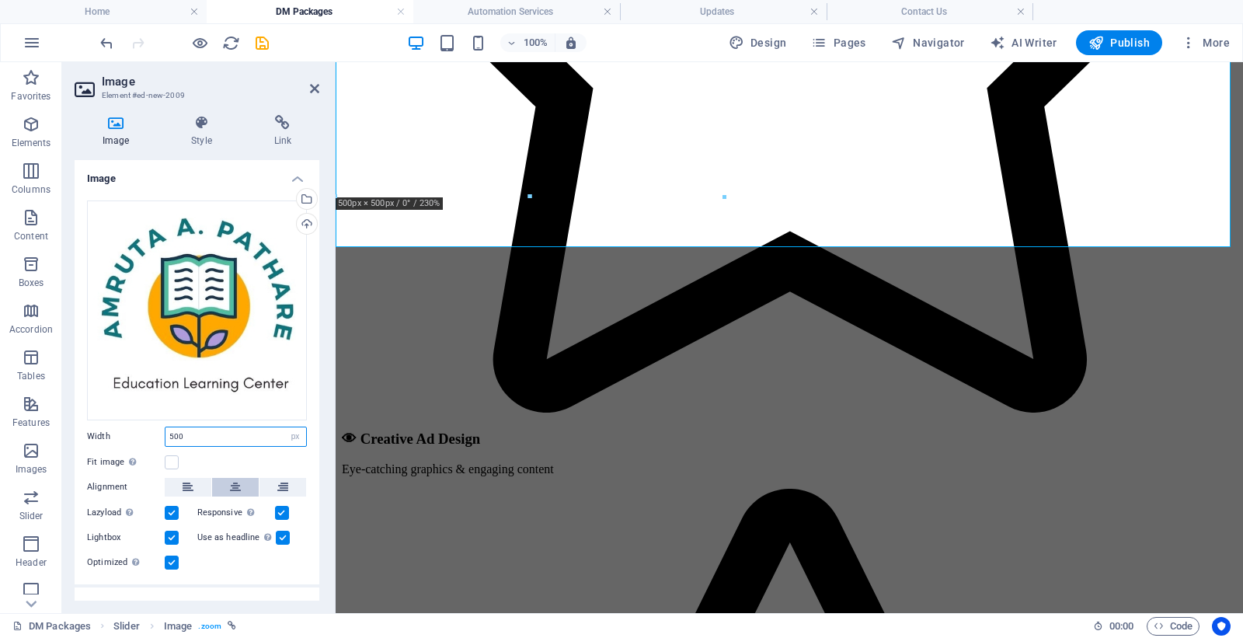
type input "500"
click at [242, 487] on button at bounding box center [235, 487] width 47 height 19
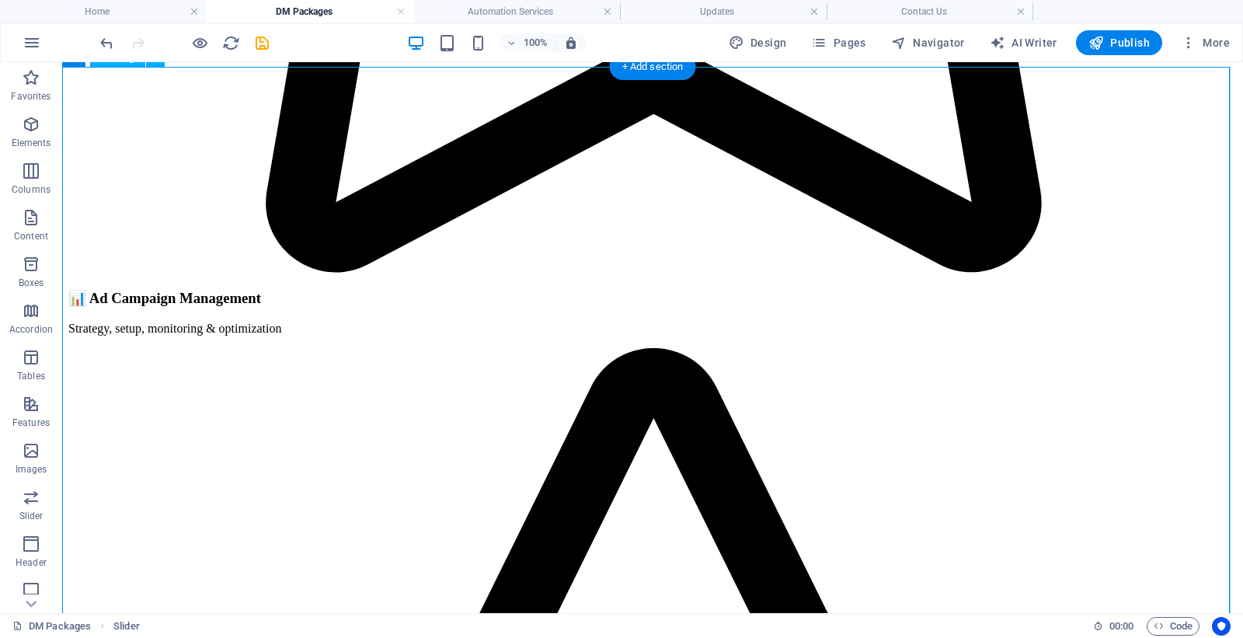
scroll to position [4834, 0]
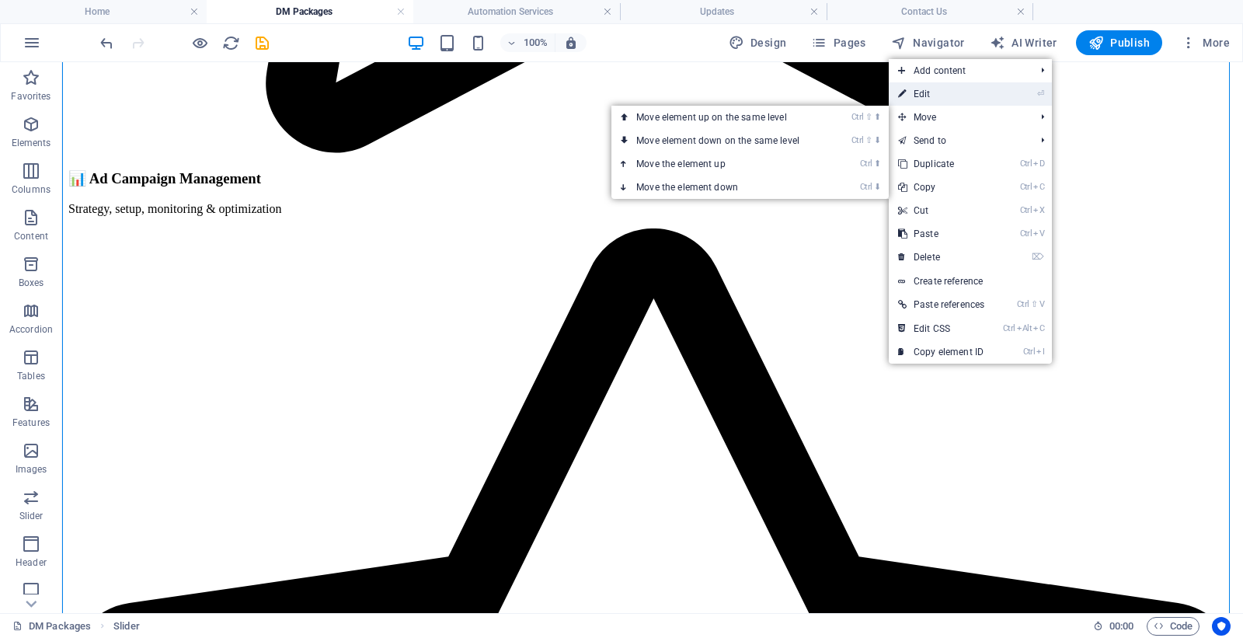
click at [944, 91] on link "⏎ Edit" at bounding box center [941, 93] width 105 height 23
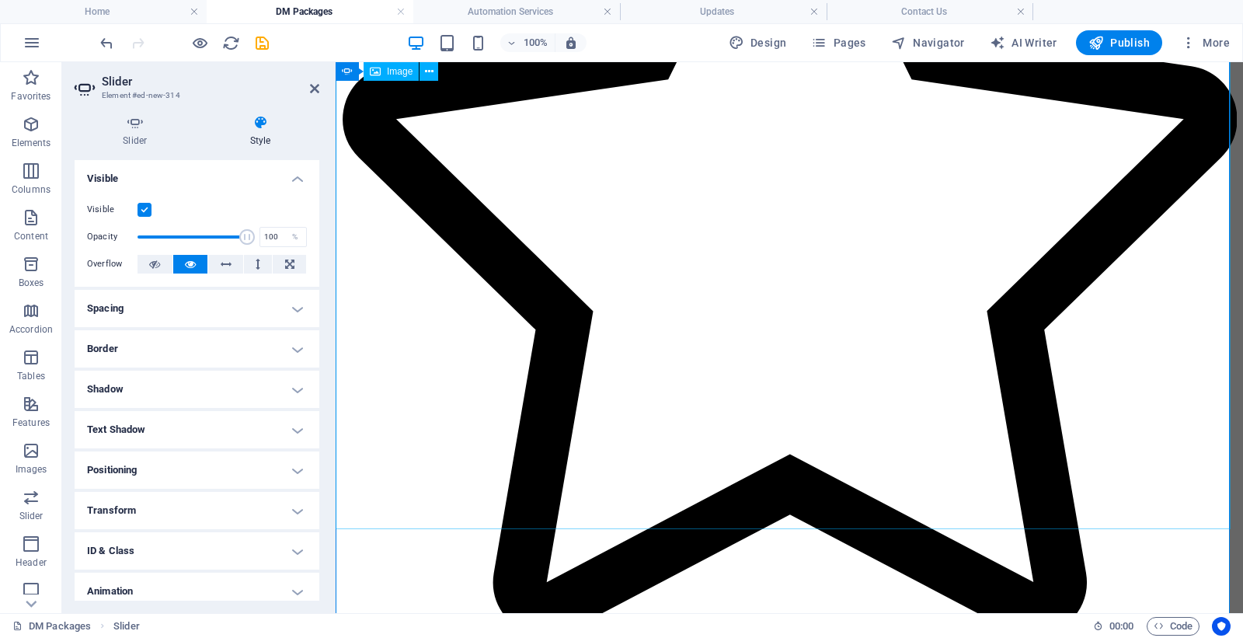
drag, startPoint x: 858, startPoint y: 261, endPoint x: 1138, endPoint y: 262, distance: 280.4
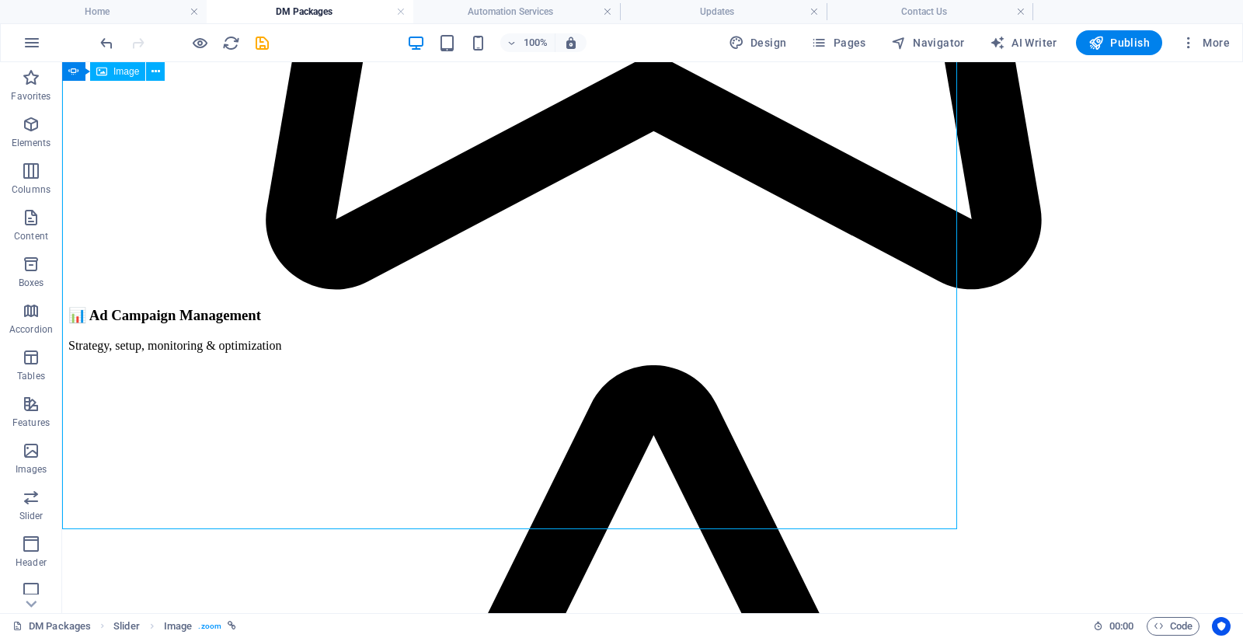
scroll to position [4834, 0]
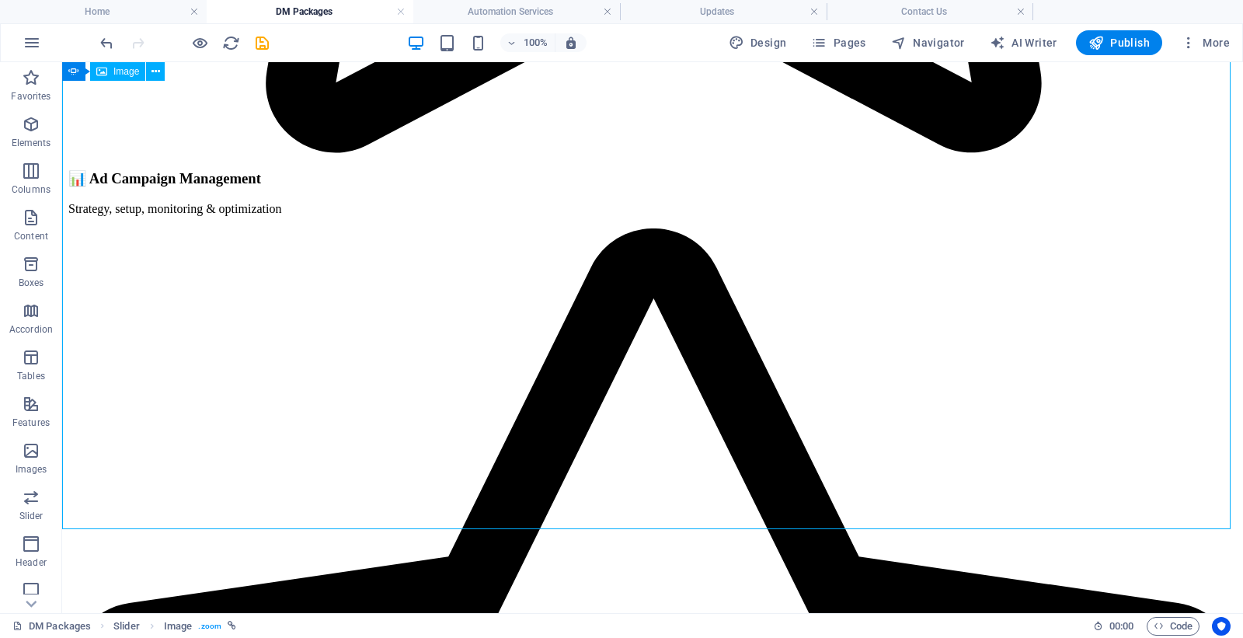
select select "px"
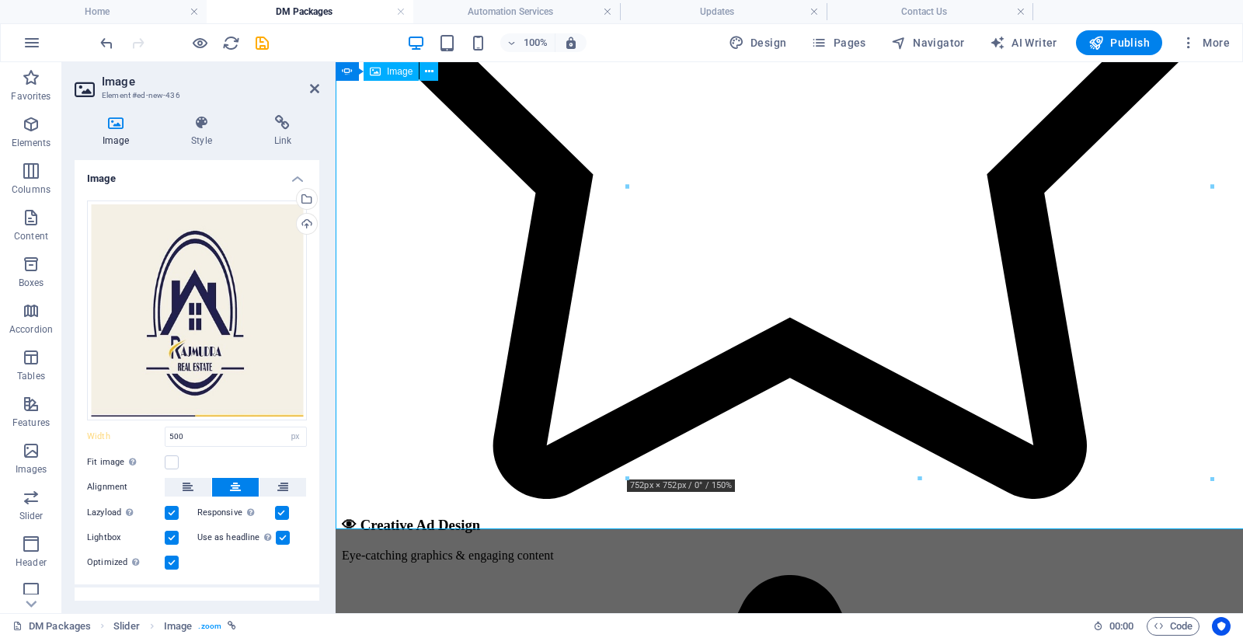
type input "50"
select select "%"
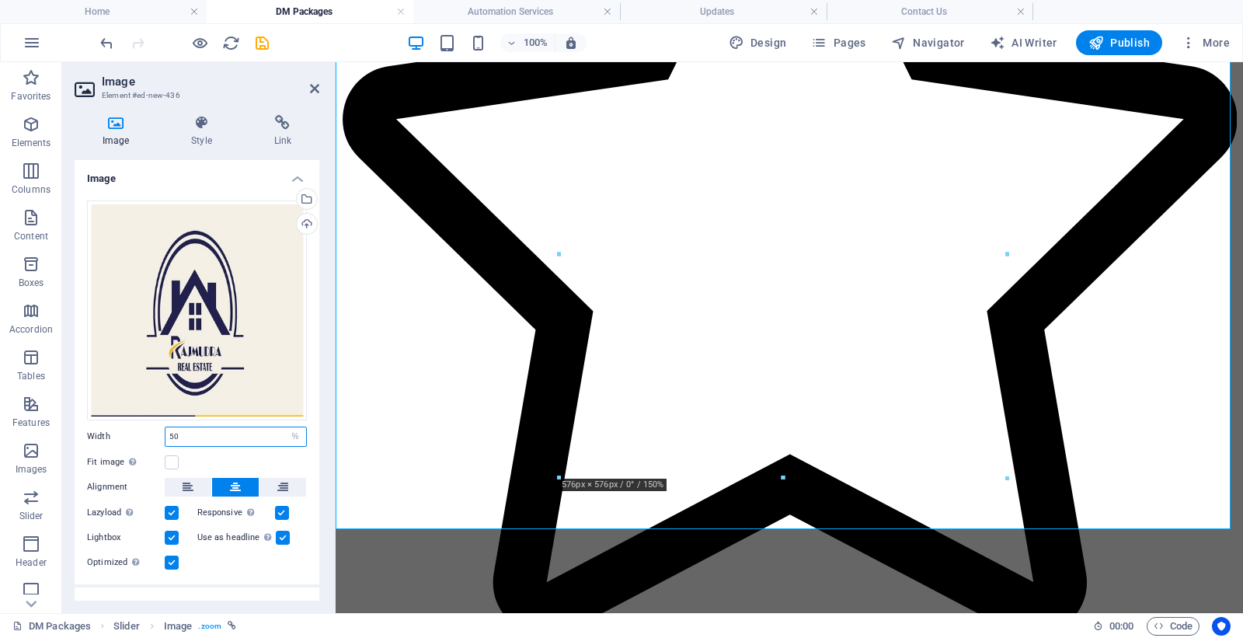
drag, startPoint x: 183, startPoint y: 432, endPoint x: 143, endPoint y: 424, distance: 40.4
click at [144, 428] on div "Width 50 Default auto px rem % em vh vw" at bounding box center [197, 436] width 220 height 20
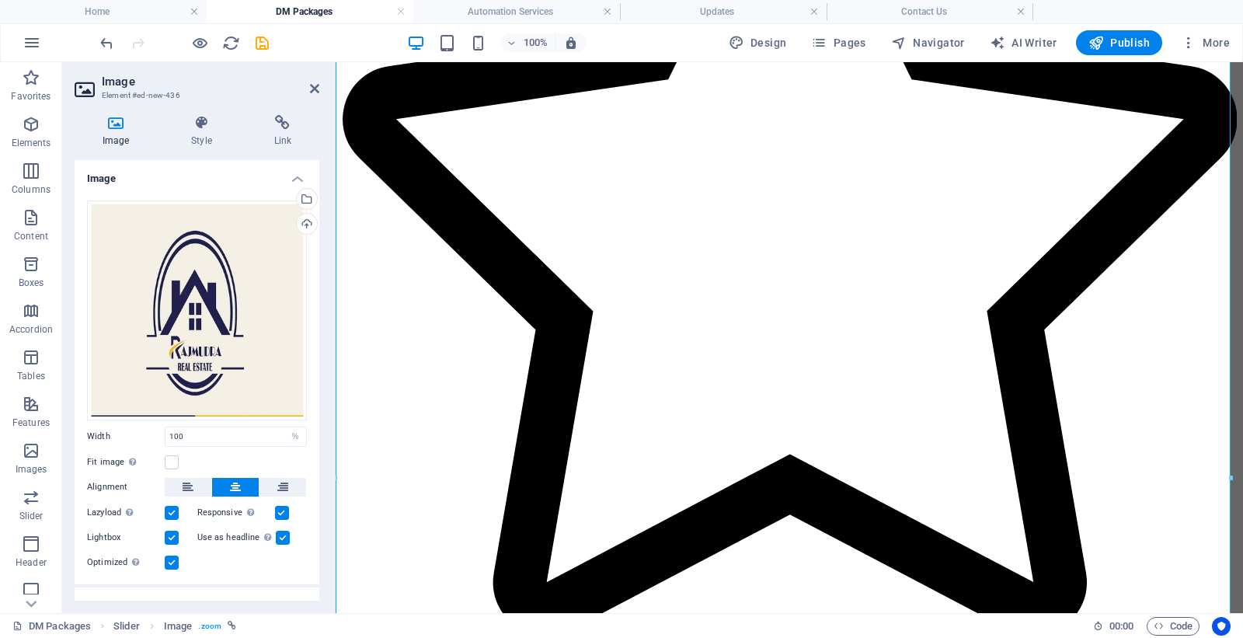
drag, startPoint x: 237, startPoint y: 466, endPoint x: 309, endPoint y: 448, distance: 74.4
click at [238, 466] on div "Fit image Automatically fit image to a fixed width and height" at bounding box center [197, 462] width 220 height 19
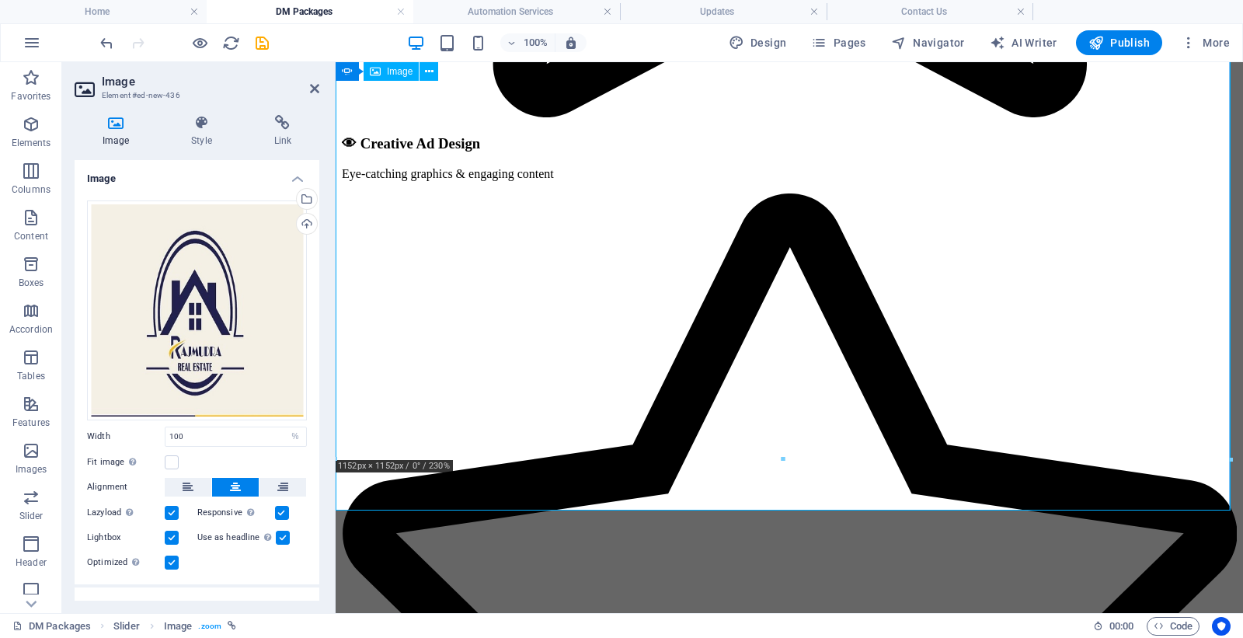
scroll to position [5129, 0]
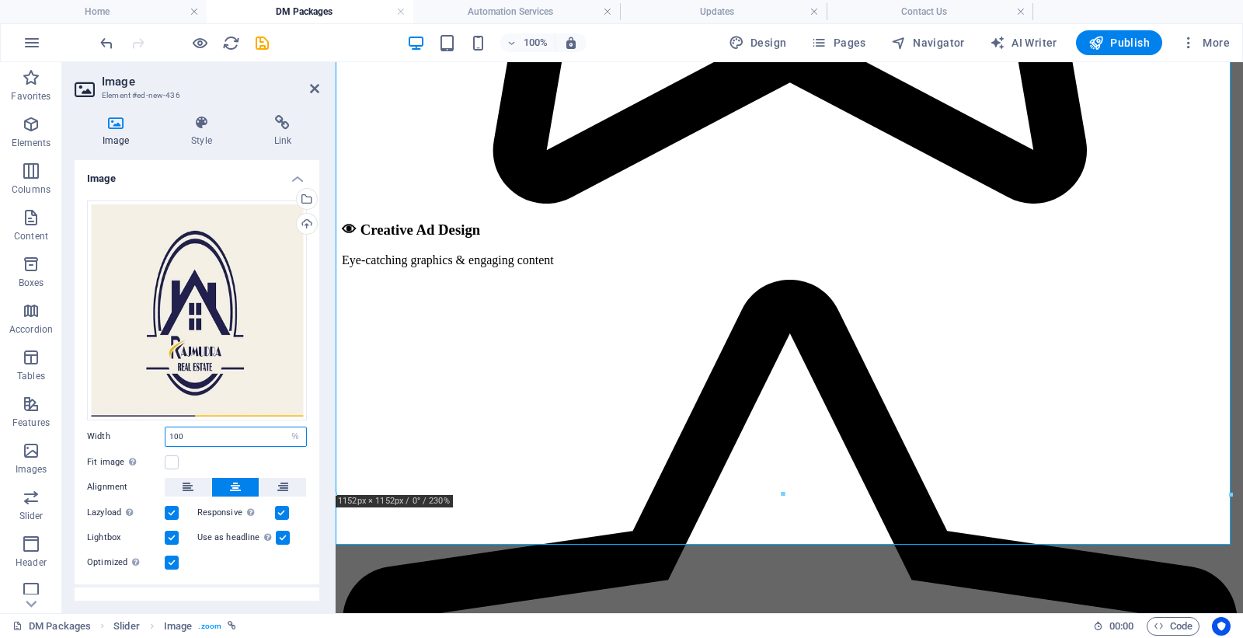
drag, startPoint x: 191, startPoint y: 438, endPoint x: 162, endPoint y: 429, distance: 31.0
click at [162, 429] on div "Width 100 Default auto px rem % em vh vw" at bounding box center [197, 436] width 220 height 20
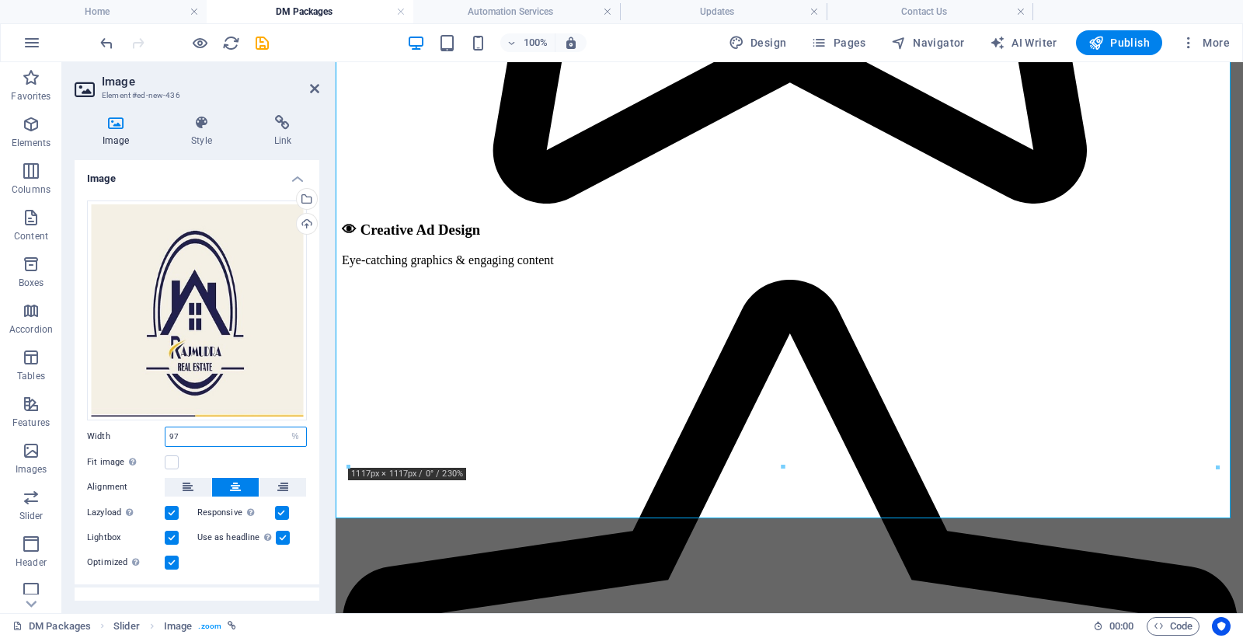
drag, startPoint x: 182, startPoint y: 430, endPoint x: 161, endPoint y: 429, distance: 21.0
click at [161, 429] on div "Width 97 Default auto px rem % em vh vw" at bounding box center [197, 436] width 220 height 20
type input "97"
click at [287, 428] on select "Default auto px rem % em vh vw" at bounding box center [295, 436] width 22 height 19
select select "px"
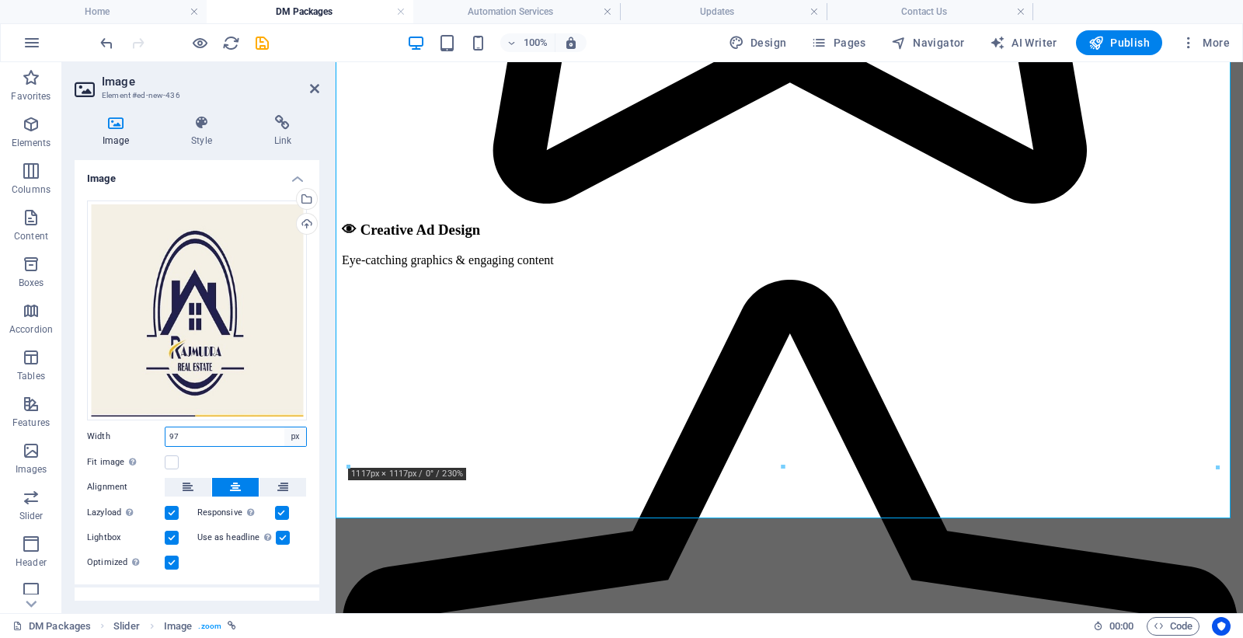
click at [284, 427] on select "Default auto px rem % em vh vw" at bounding box center [295, 436] width 22 height 19
type input "500"
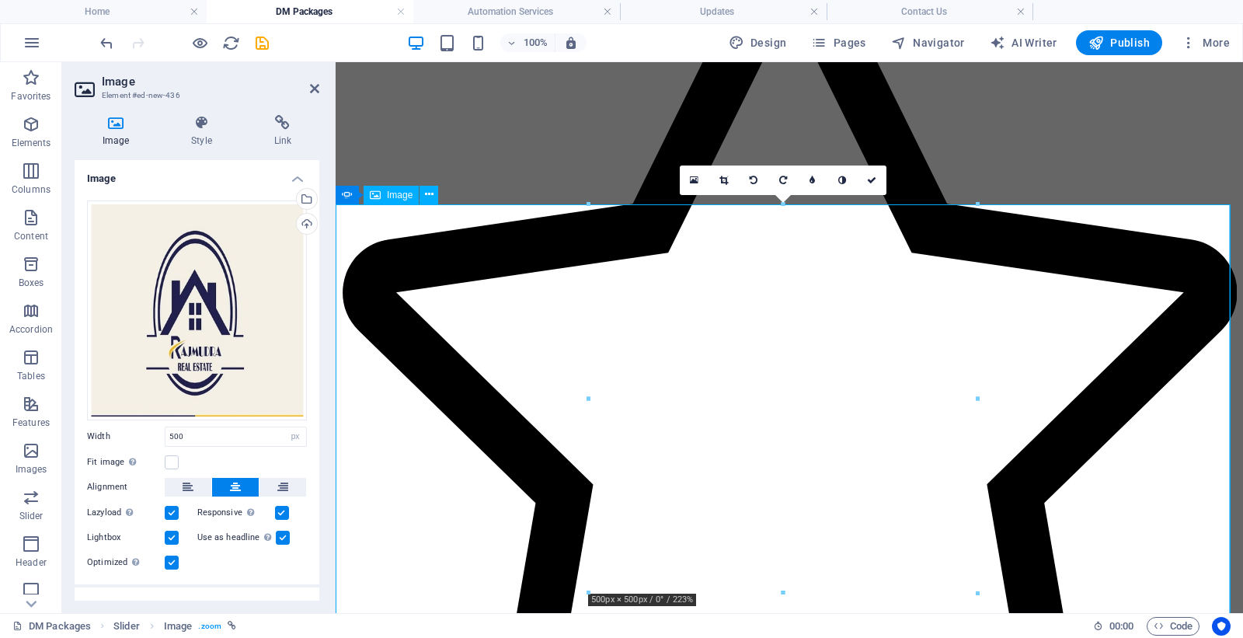
scroll to position [4610, 0]
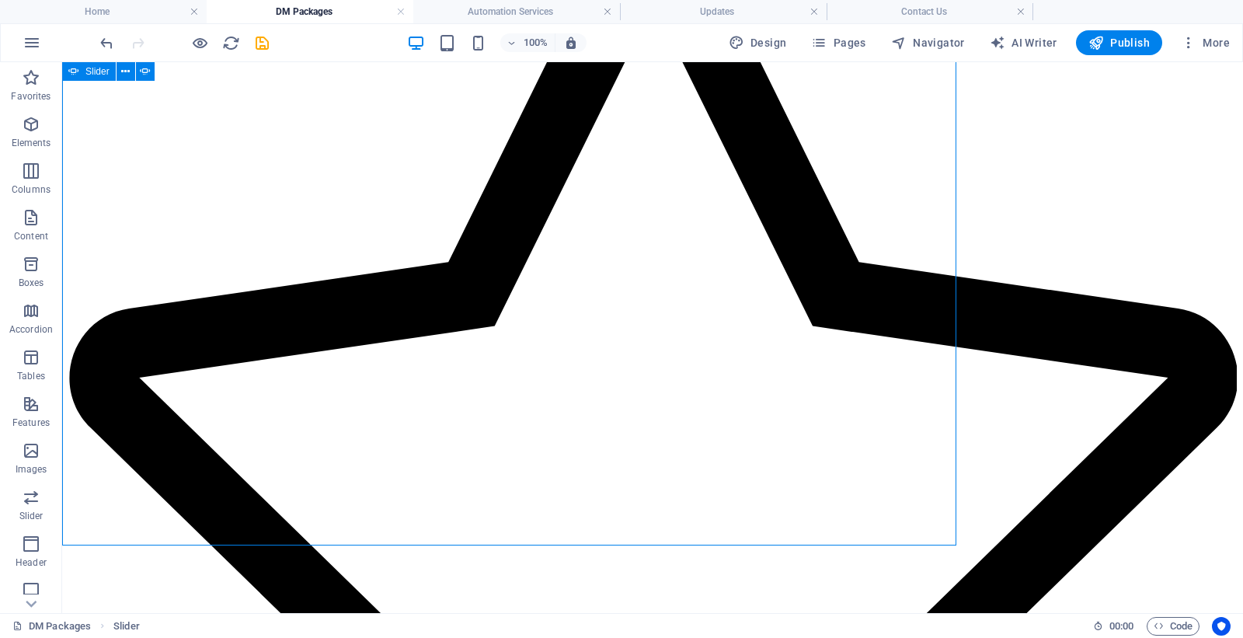
scroll to position [5264, 0]
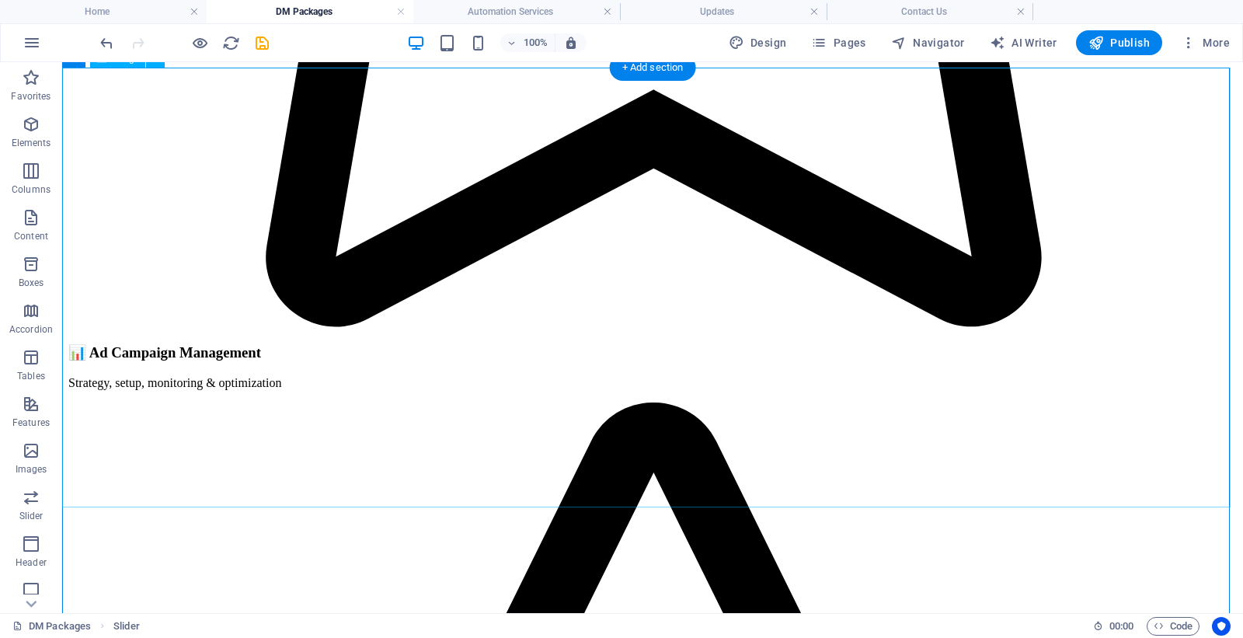
scroll to position [5005, 0]
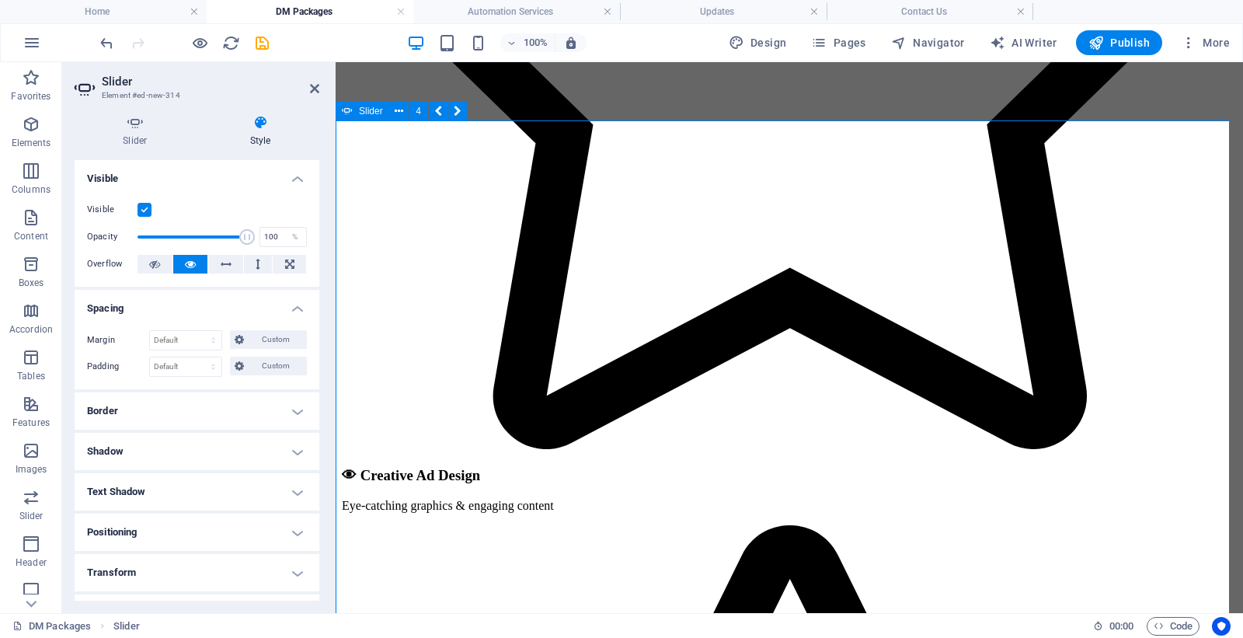
scroll to position [4740, 0]
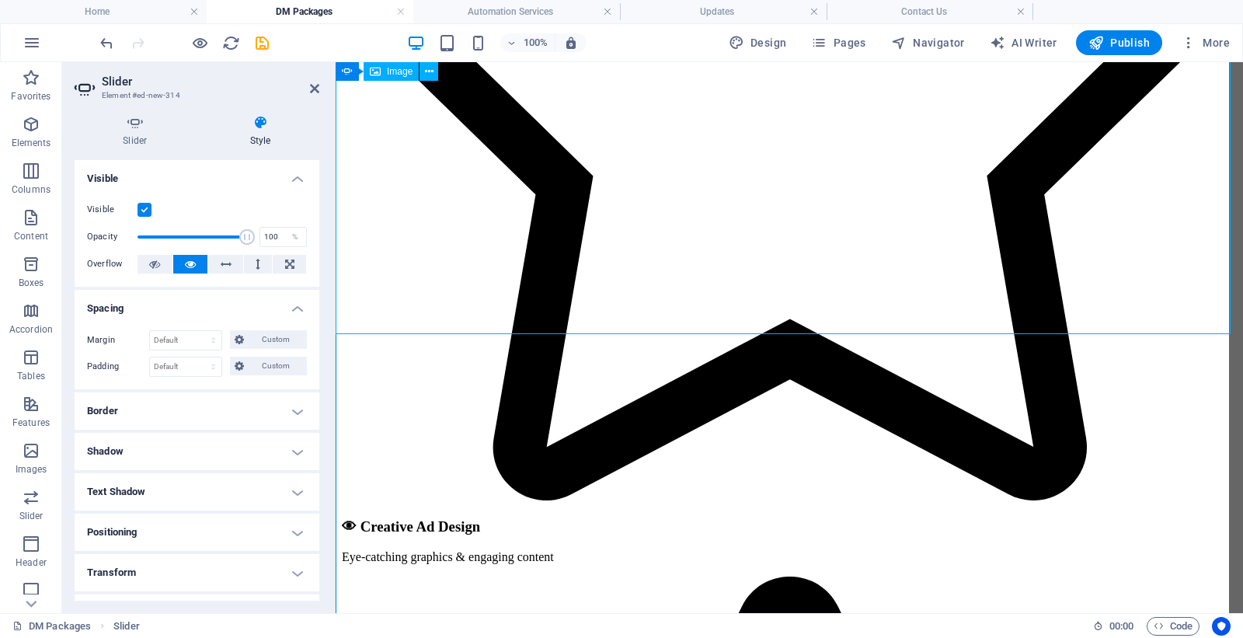
scroll to position [4747, 0]
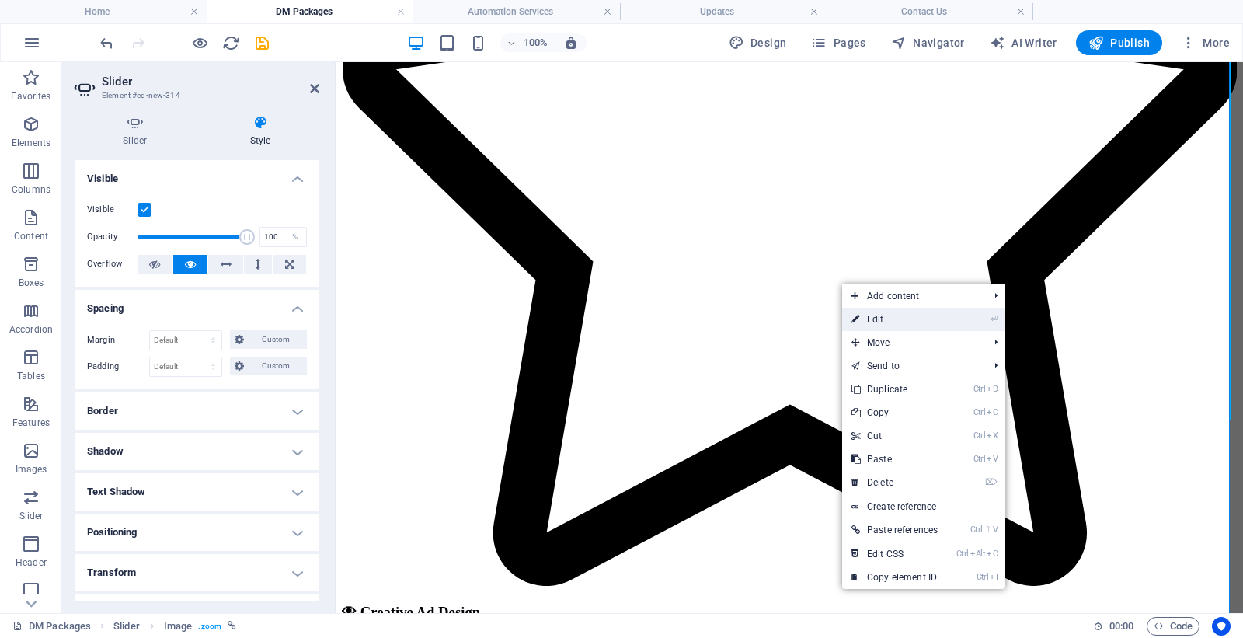
click at [879, 319] on link "⏎ Edit" at bounding box center [894, 319] width 105 height 23
select select "px"
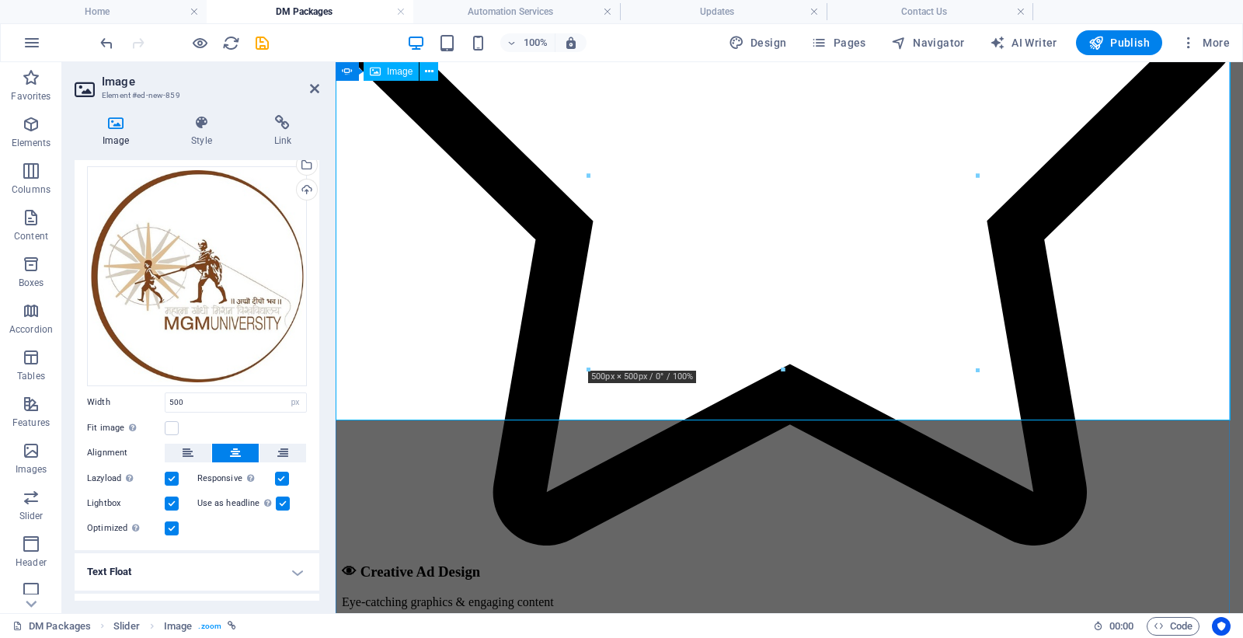
scroll to position [4833, 0]
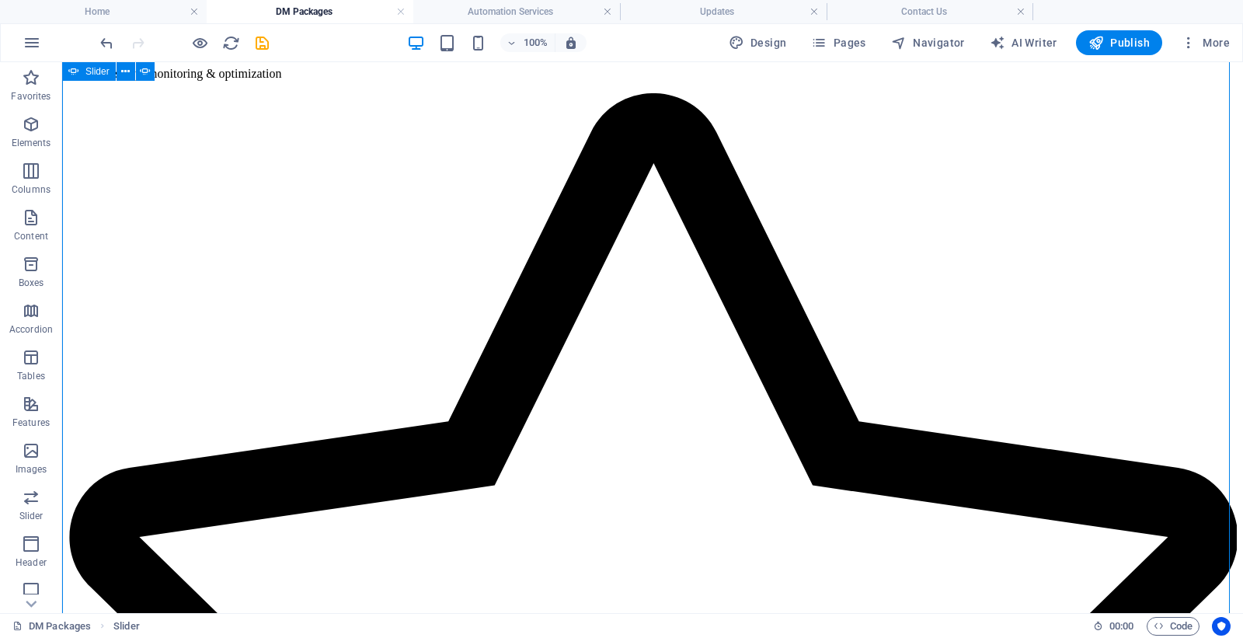
scroll to position [5141, 0]
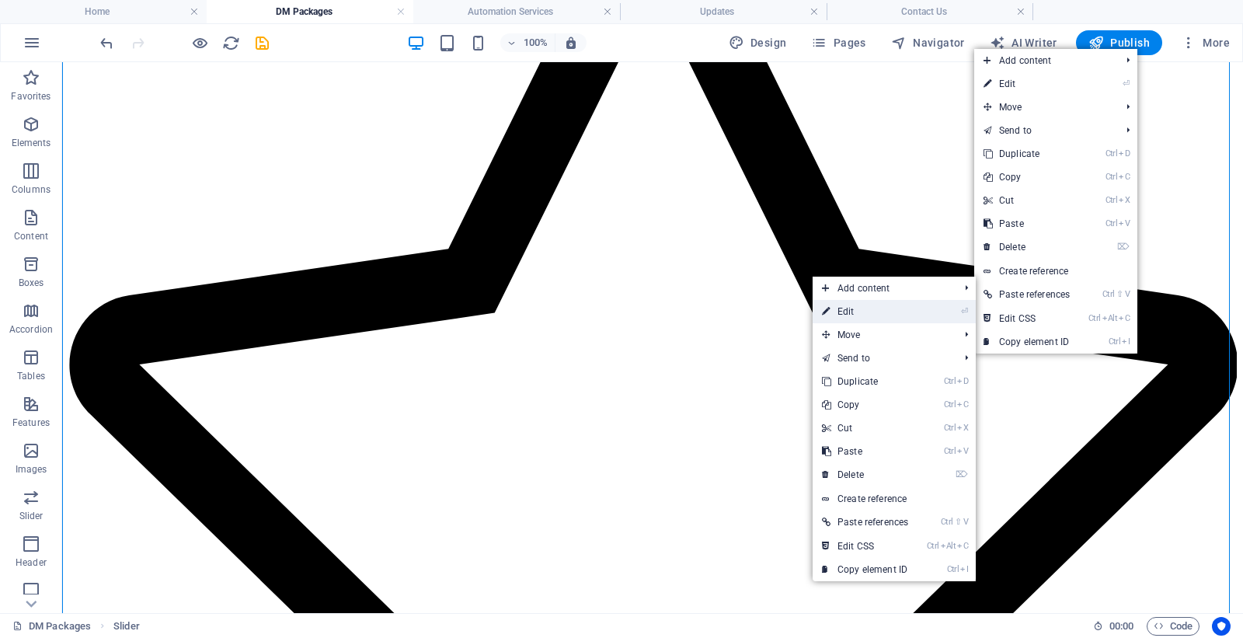
click at [848, 312] on link "⏎ Edit" at bounding box center [865, 311] width 105 height 23
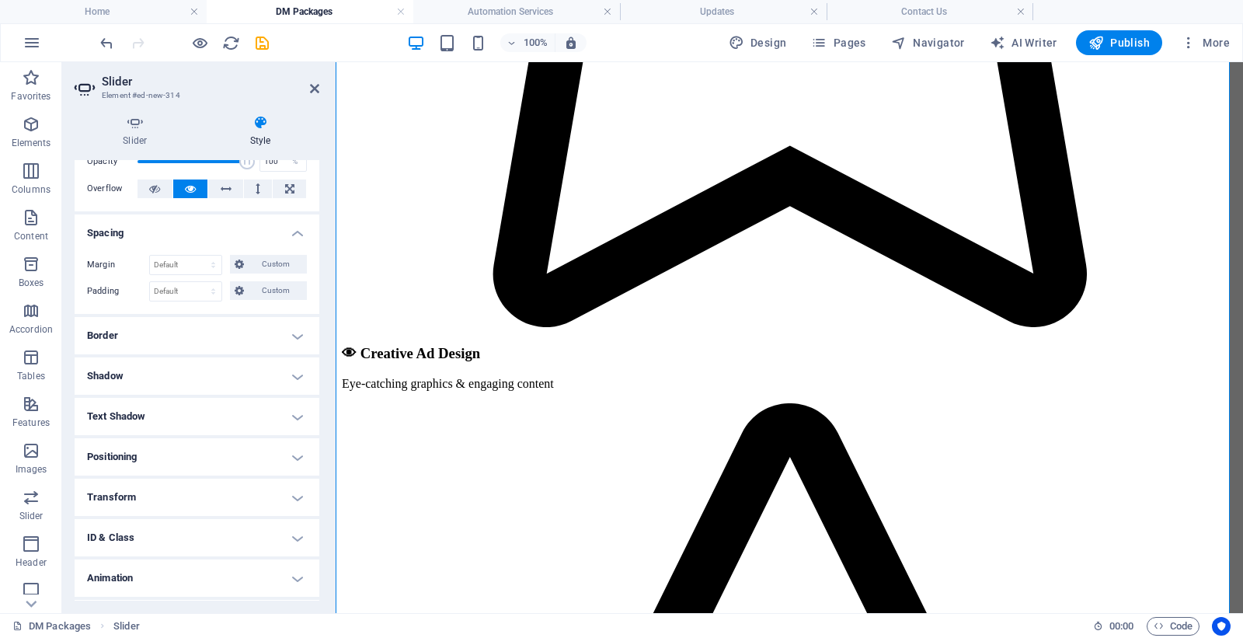
scroll to position [111, 0]
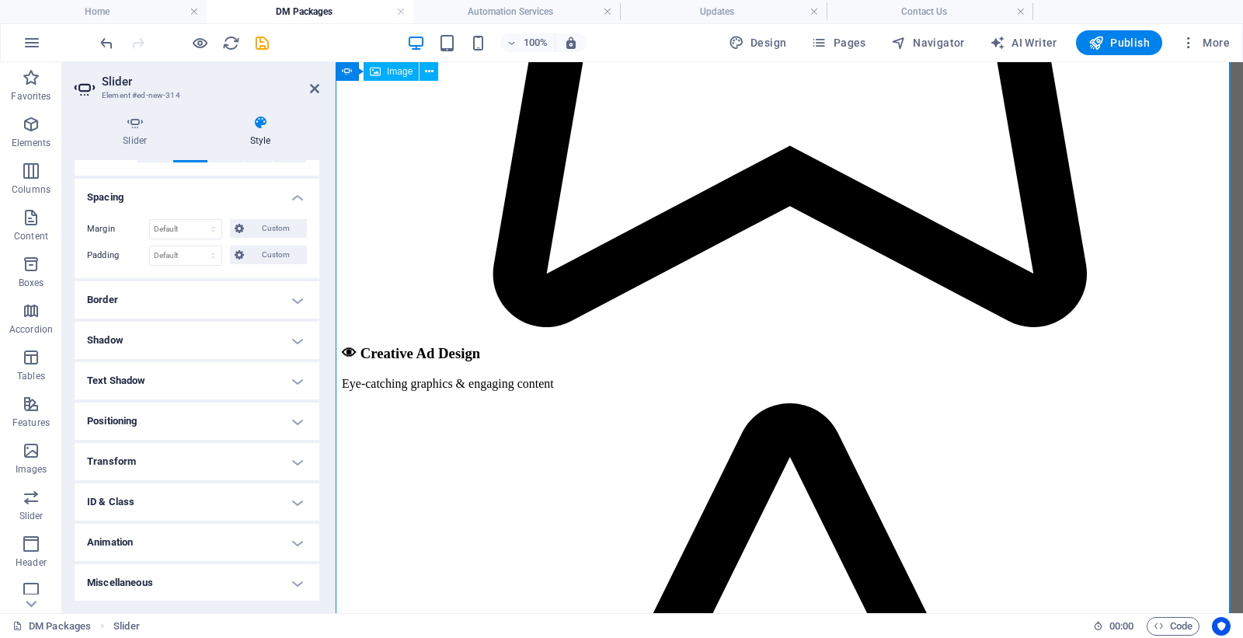
select select "px"
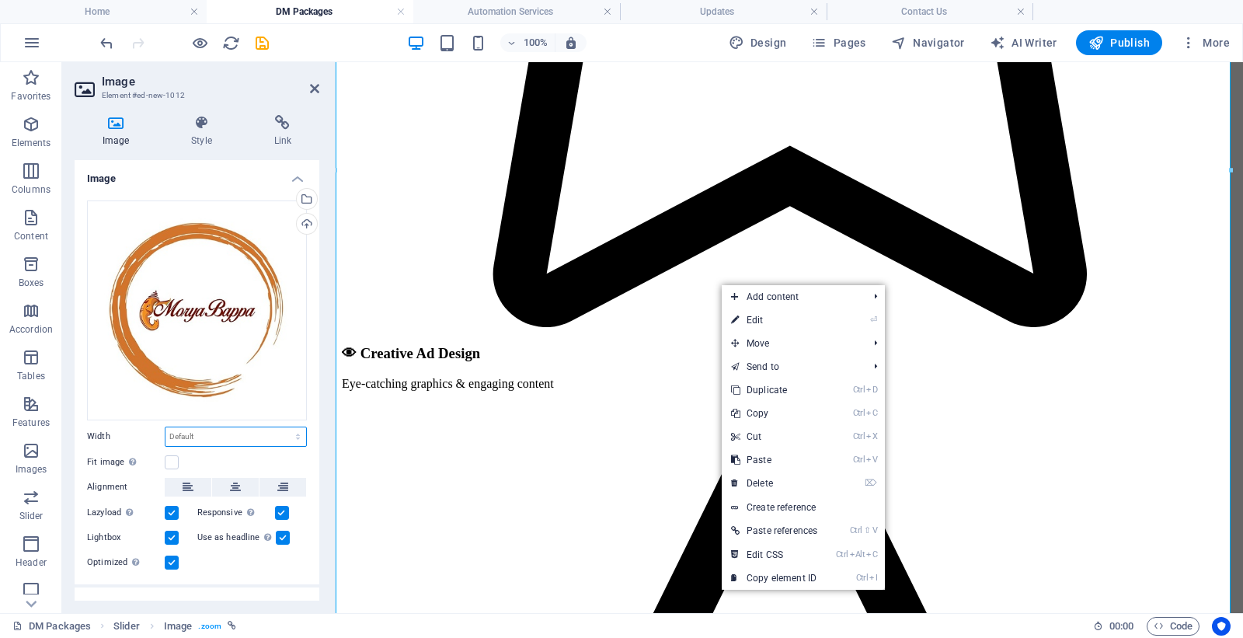
click at [227, 429] on select "Default auto px rem % em vh vw" at bounding box center [235, 436] width 141 height 19
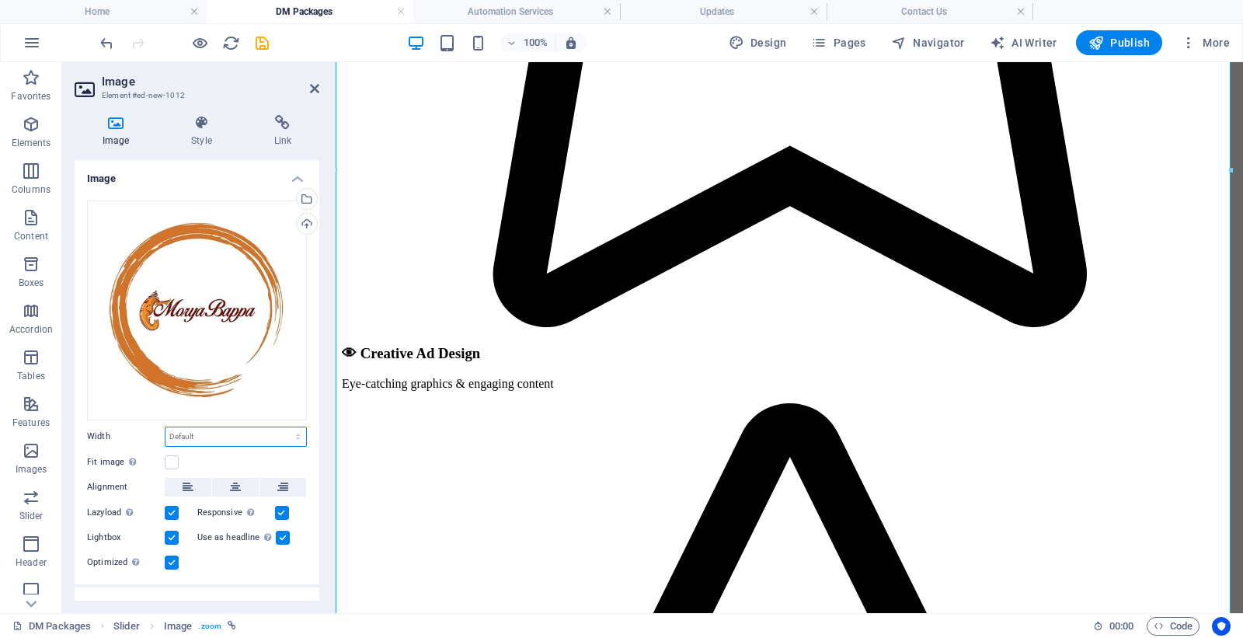
select select "px"
click at [281, 427] on select "Default auto px rem % em vh vw" at bounding box center [235, 436] width 141 height 19
type input "500"
click at [226, 483] on button at bounding box center [235, 487] width 47 height 19
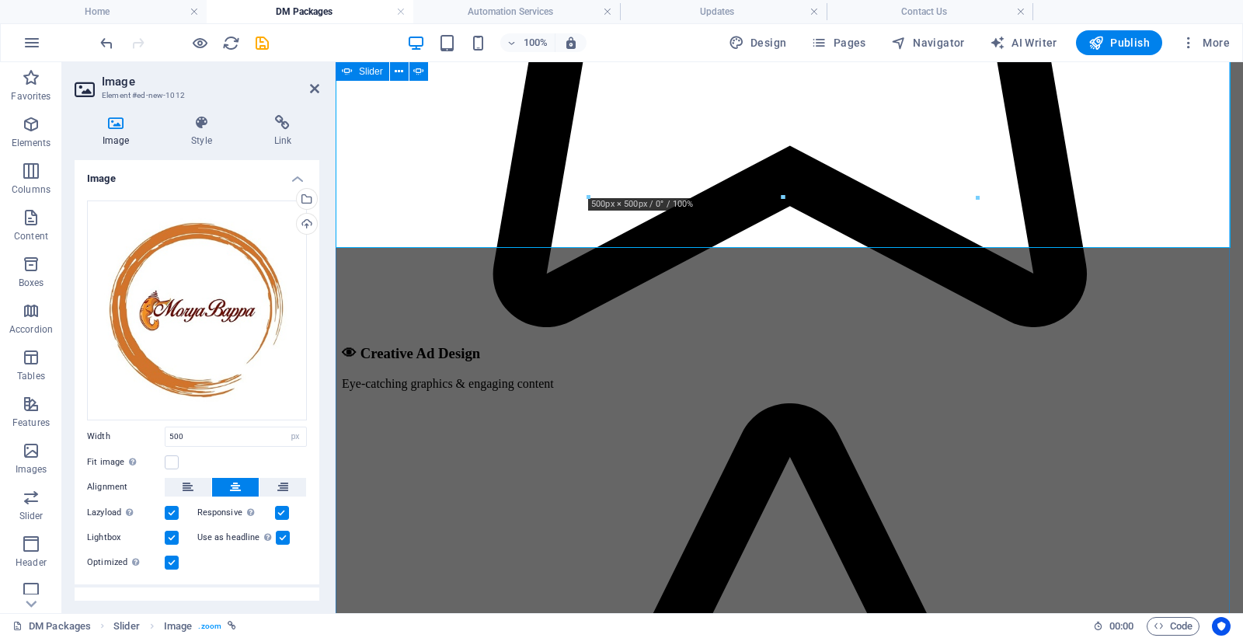
scroll to position [4919, 0]
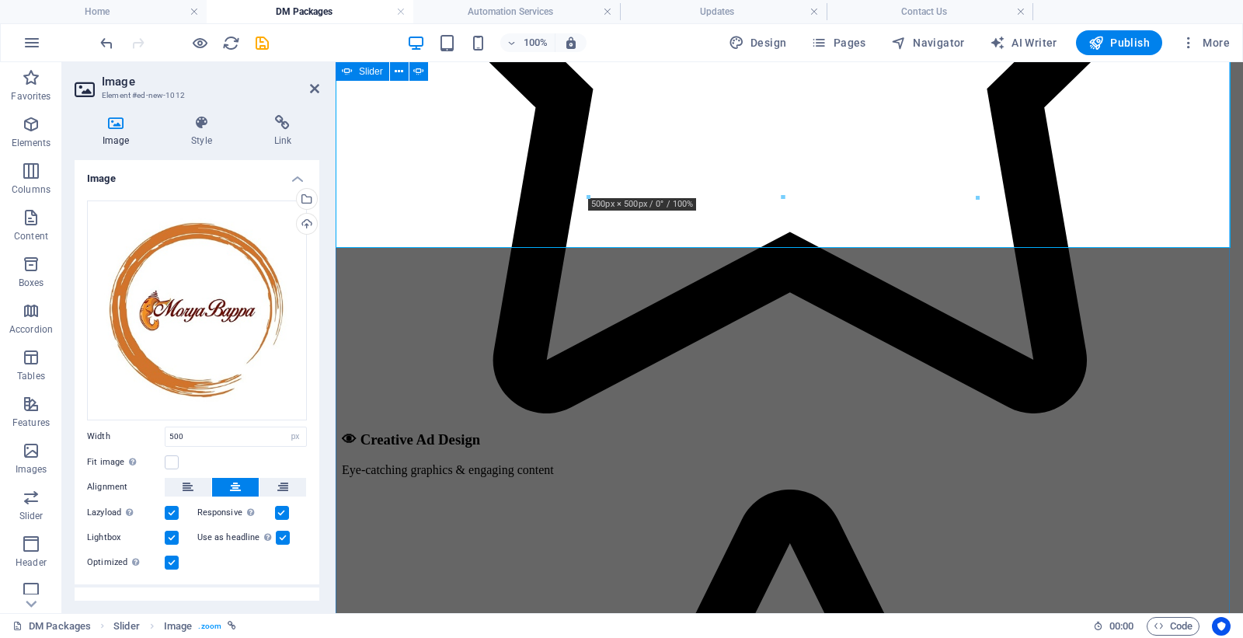
drag, startPoint x: 954, startPoint y: 295, endPoint x: 910, endPoint y: 301, distance: 44.7
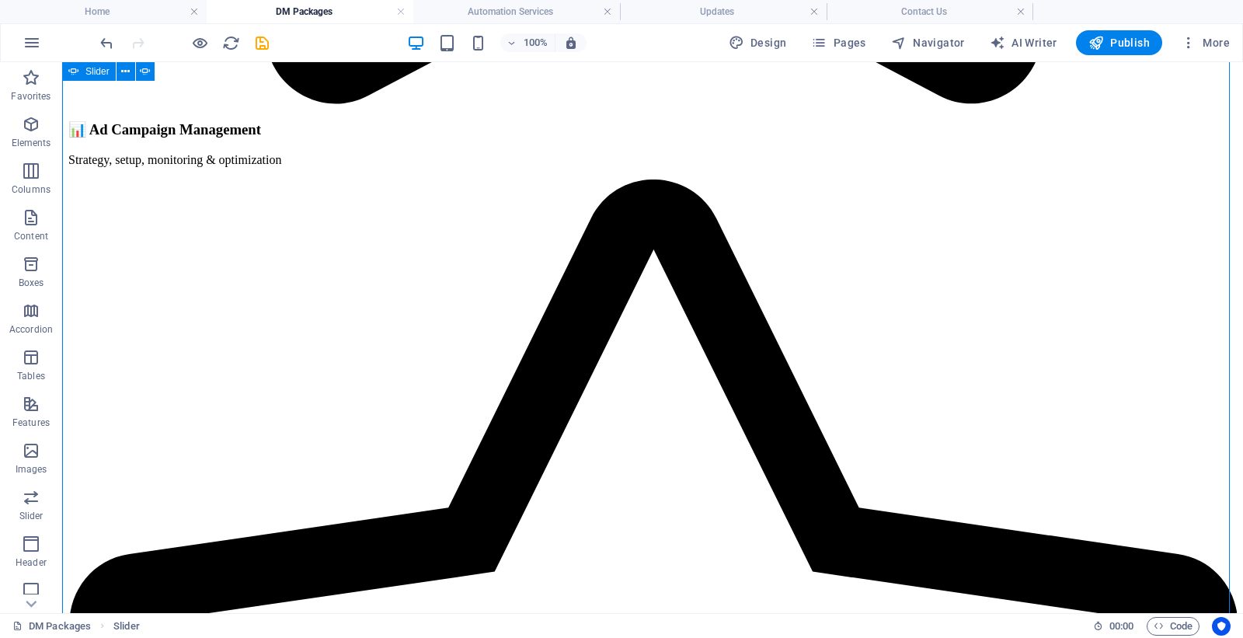
scroll to position [4969, 0]
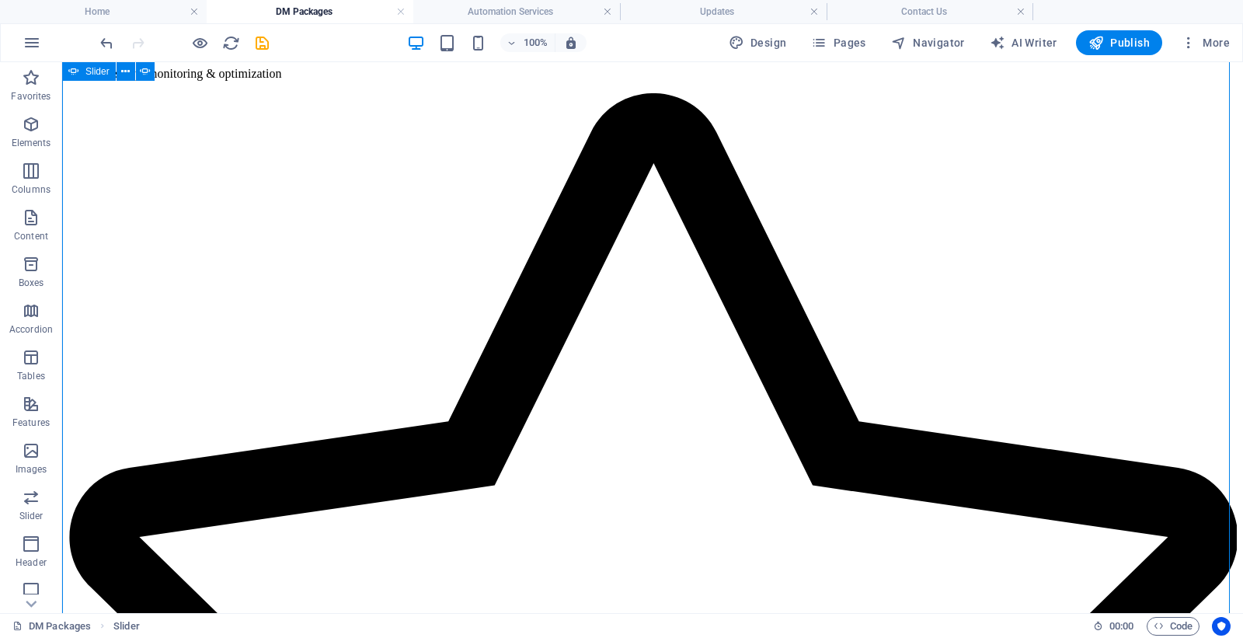
select select "px"
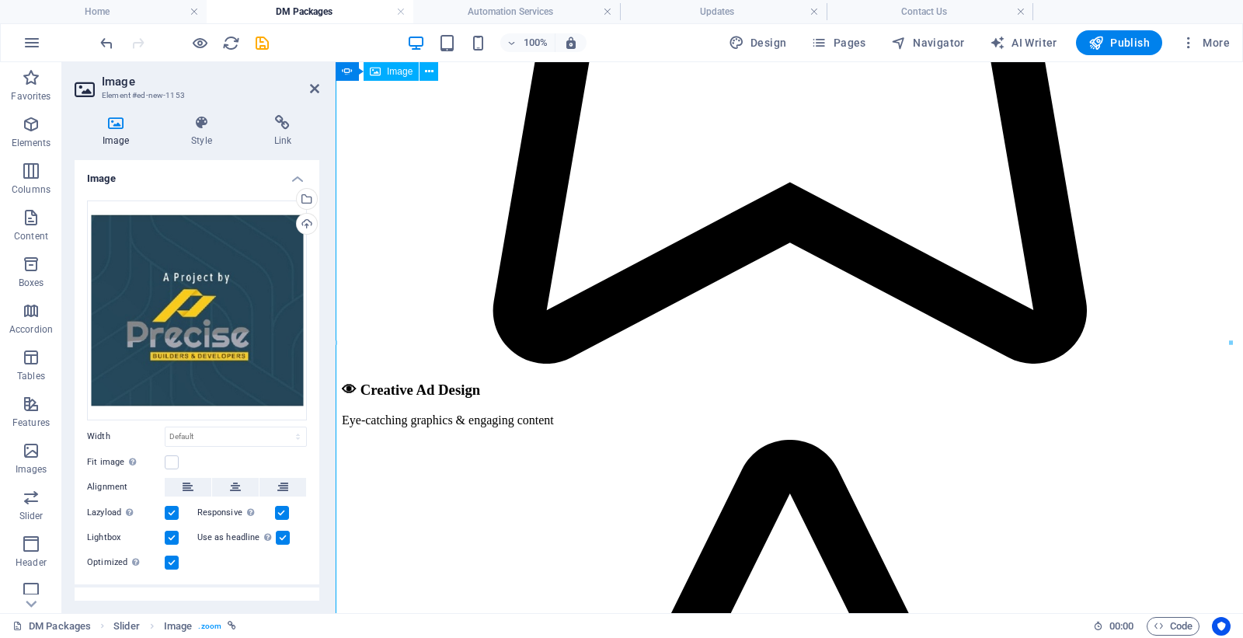
scroll to position [4833, 0]
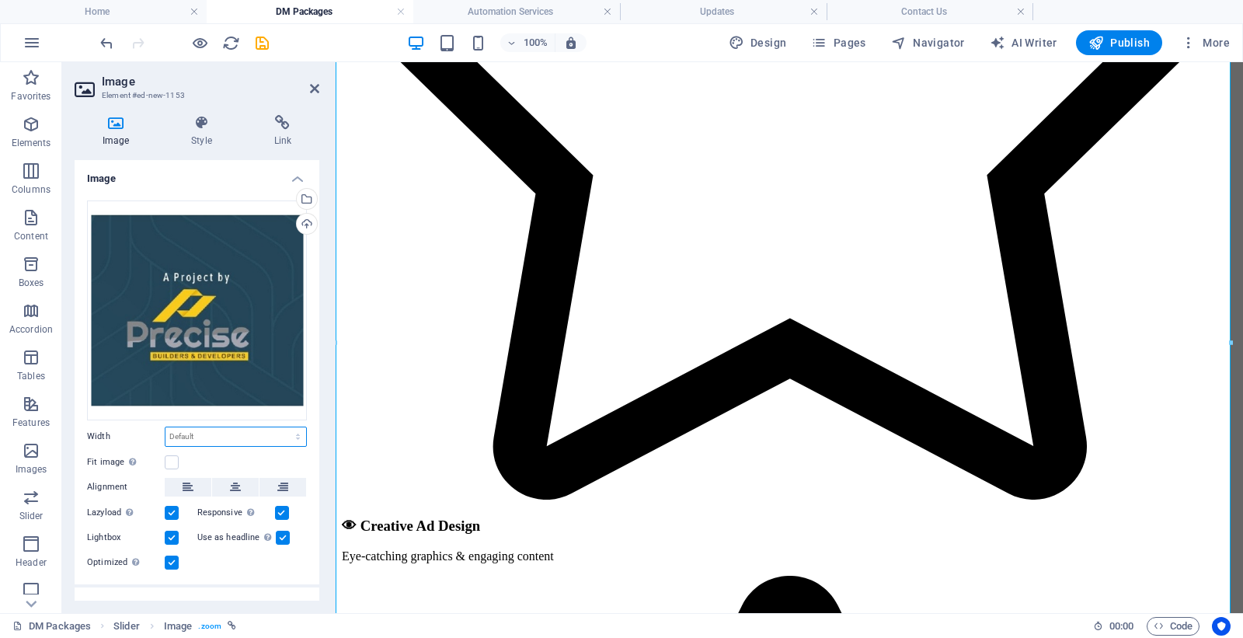
click at [207, 431] on select "Default auto px rem % em vh vw" at bounding box center [235, 436] width 141 height 19
select select "px"
click at [281, 427] on select "Default auto px rem % em vh vw" at bounding box center [235, 436] width 141 height 19
type input "500"
click at [230, 486] on icon at bounding box center [235, 487] width 11 height 19
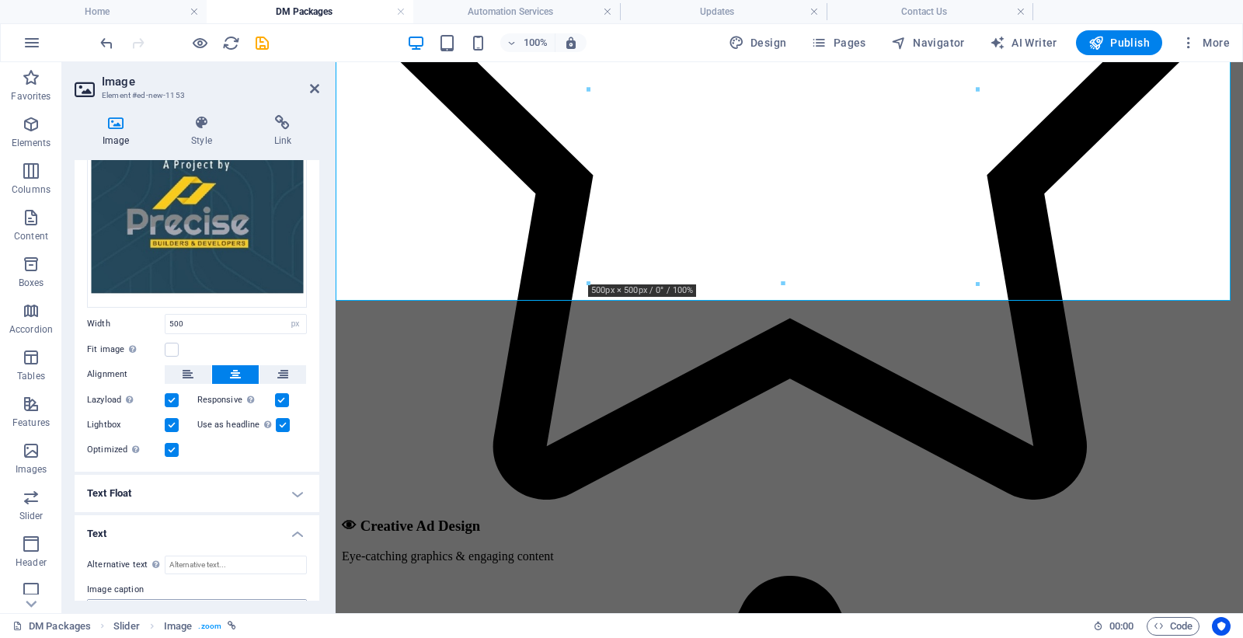
scroll to position [207, 0]
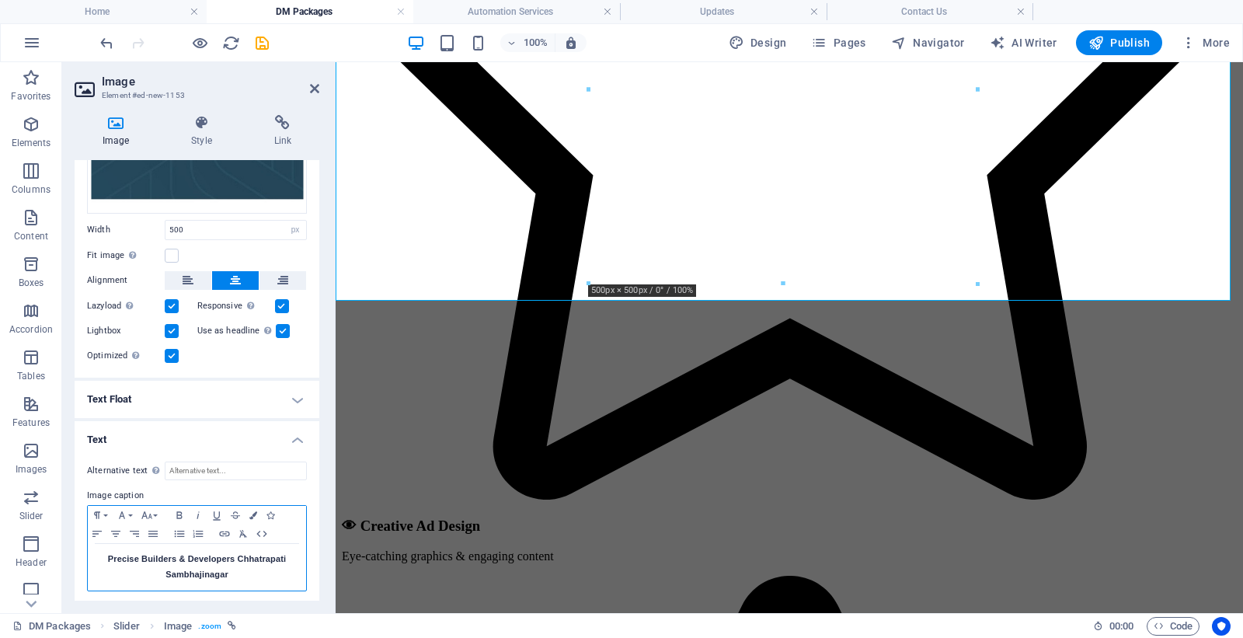
click at [172, 561] on h6 "Precise Builders & Developers Chhatrapati Sambhajinagar" at bounding box center [197, 567] width 203 height 31
click at [259, 511] on button "Colors" at bounding box center [253, 515] width 17 height 19
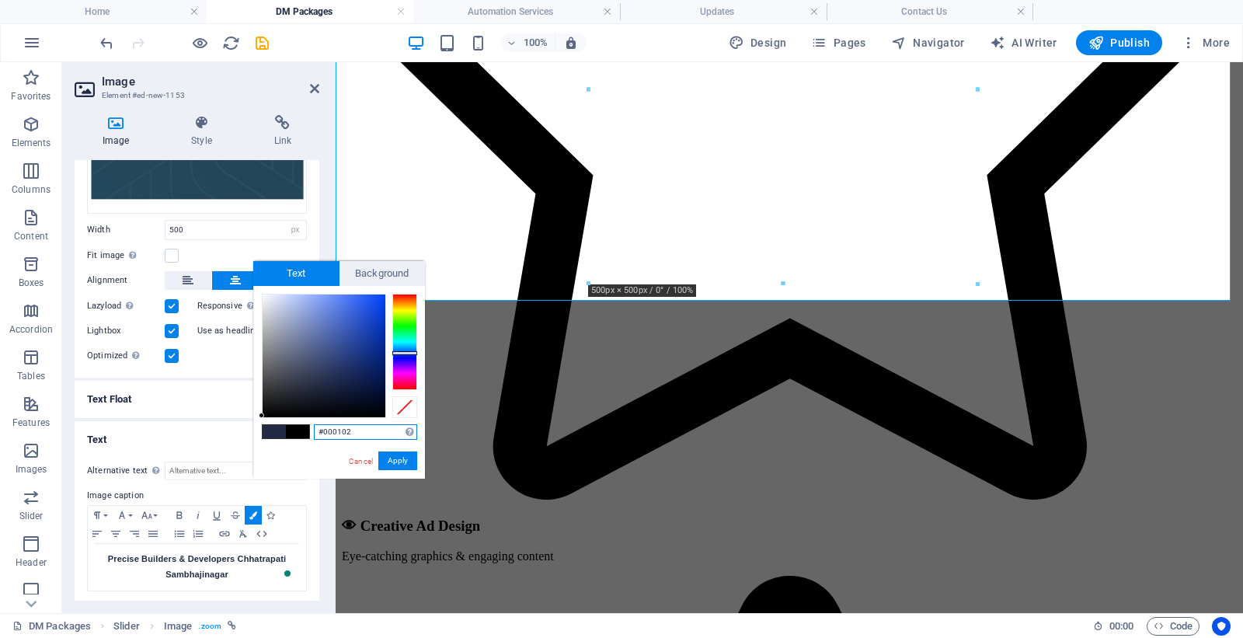
type input "#000000"
drag, startPoint x: 389, startPoint y: 419, endPoint x: 401, endPoint y: 455, distance: 37.6
click at [392, 422] on div "#000000 Supported formats #0852ed rgb(8, 82, 237) rgba(8, 82, 237, 90%) hsv(221…" at bounding box center [339, 495] width 172 height 418
drag, startPoint x: 402, startPoint y: 456, endPoint x: 589, endPoint y: 476, distance: 188.3
click at [402, 456] on button "Apply" at bounding box center [397, 460] width 39 height 19
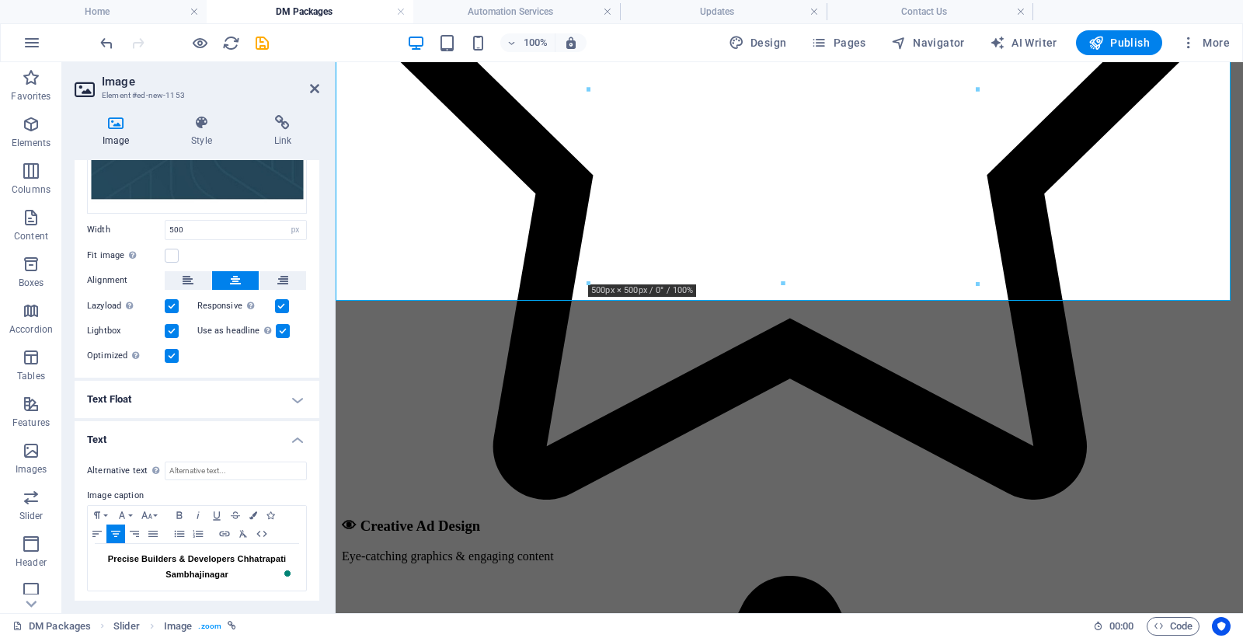
click at [935, 385] on div "Drag here to replace the existing content. Press “Ctrl” if you want to create a…" at bounding box center [789, 337] width 907 height 551
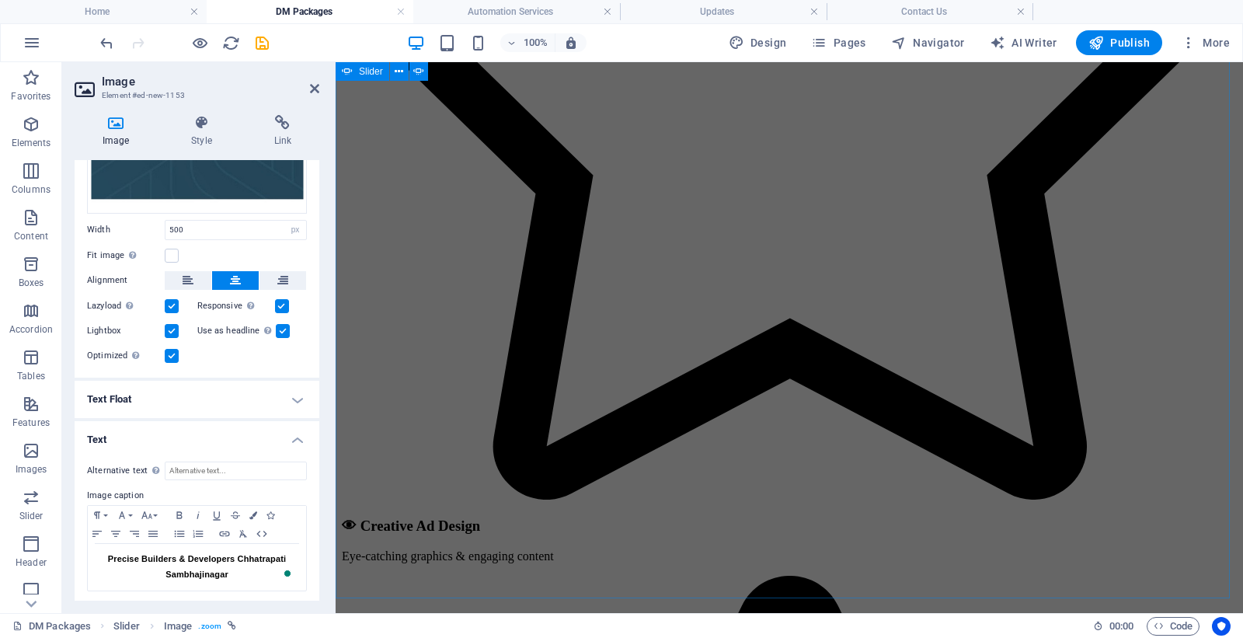
scroll to position [4919, 0]
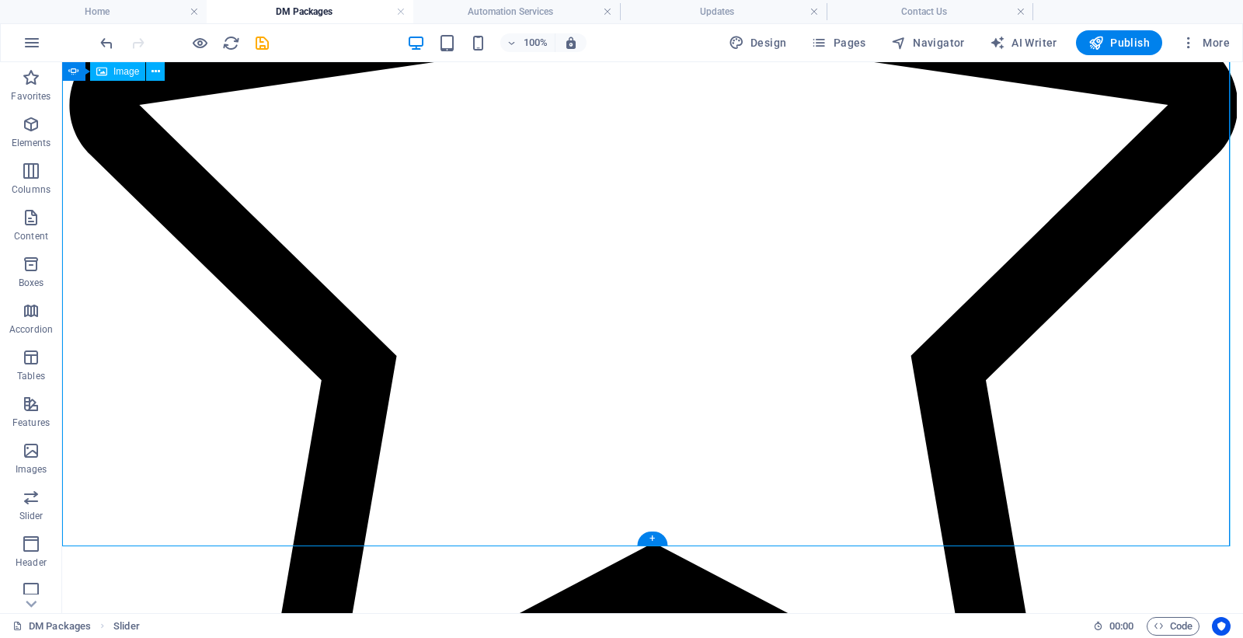
scroll to position [5314, 0]
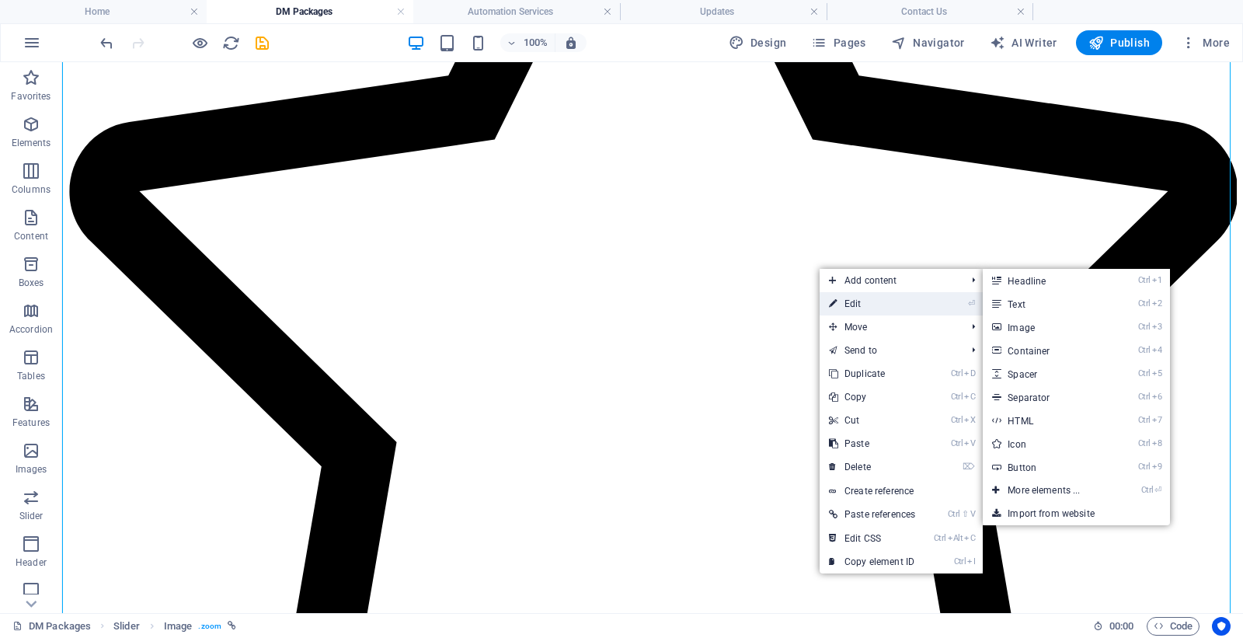
drag, startPoint x: 852, startPoint y: 299, endPoint x: 498, endPoint y: 238, distance: 359.5
click at [852, 299] on link "⏎ Edit" at bounding box center [872, 303] width 105 height 23
select select "px"
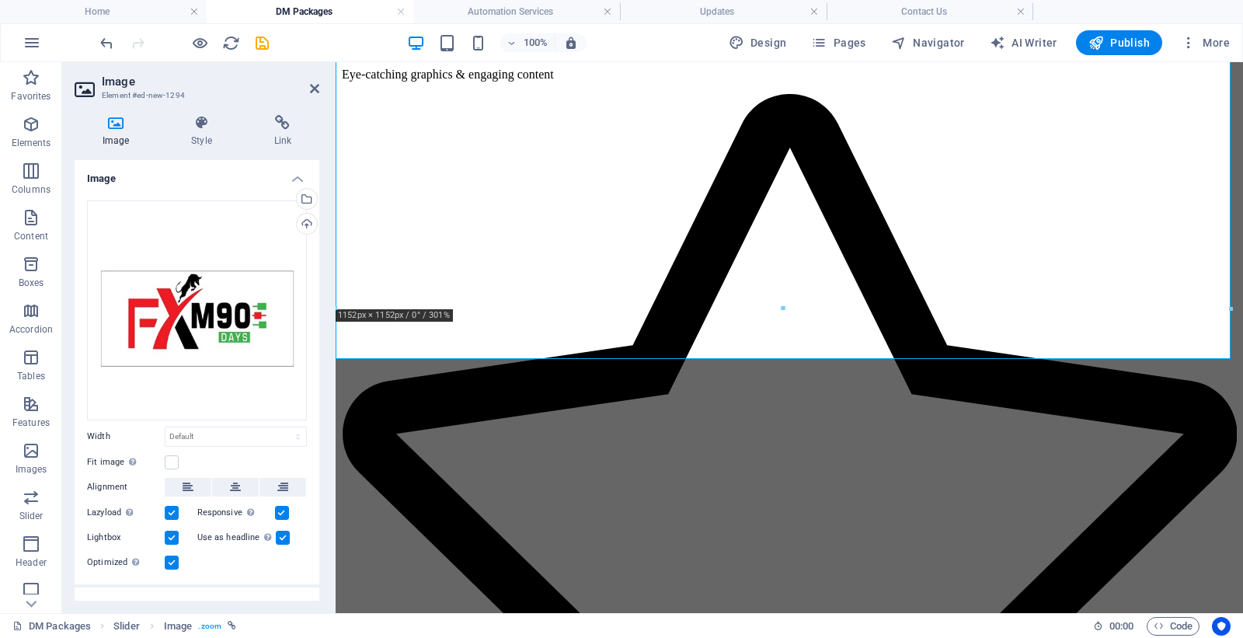
scroll to position [86, 0]
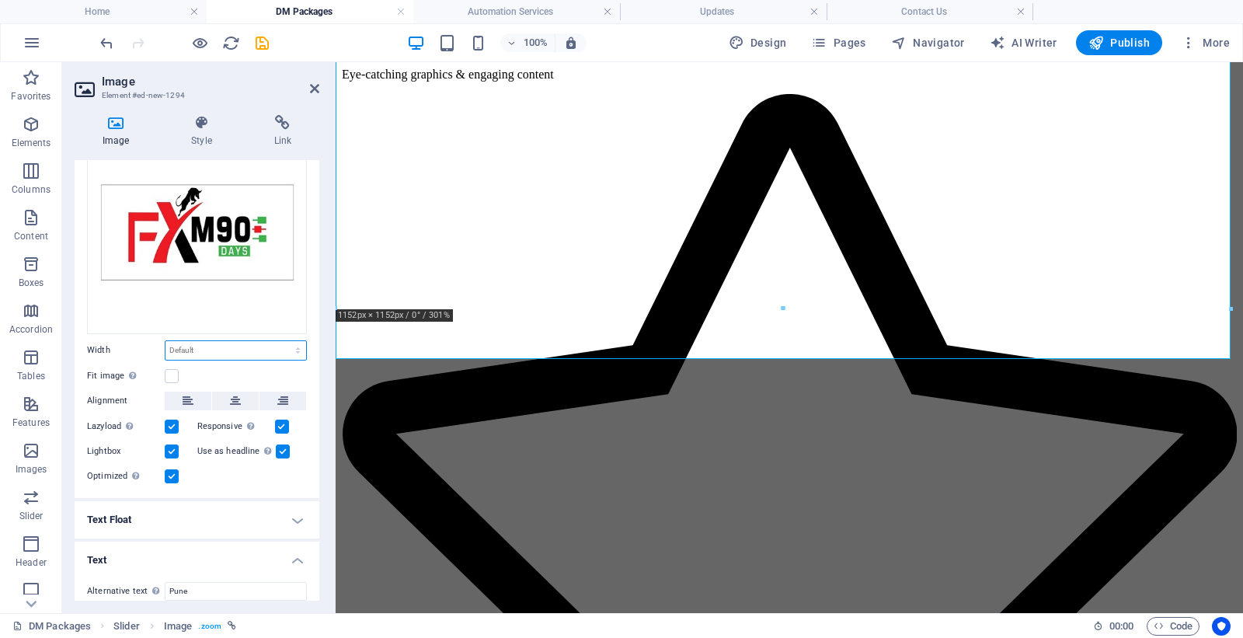
click at [193, 355] on select "Default auto px rem % em vh vw" at bounding box center [235, 350] width 141 height 19
select select "px"
click at [281, 341] on select "Default auto px rem % em vh vw" at bounding box center [235, 350] width 141 height 19
type input "500"
click at [237, 399] on icon at bounding box center [235, 401] width 11 height 19
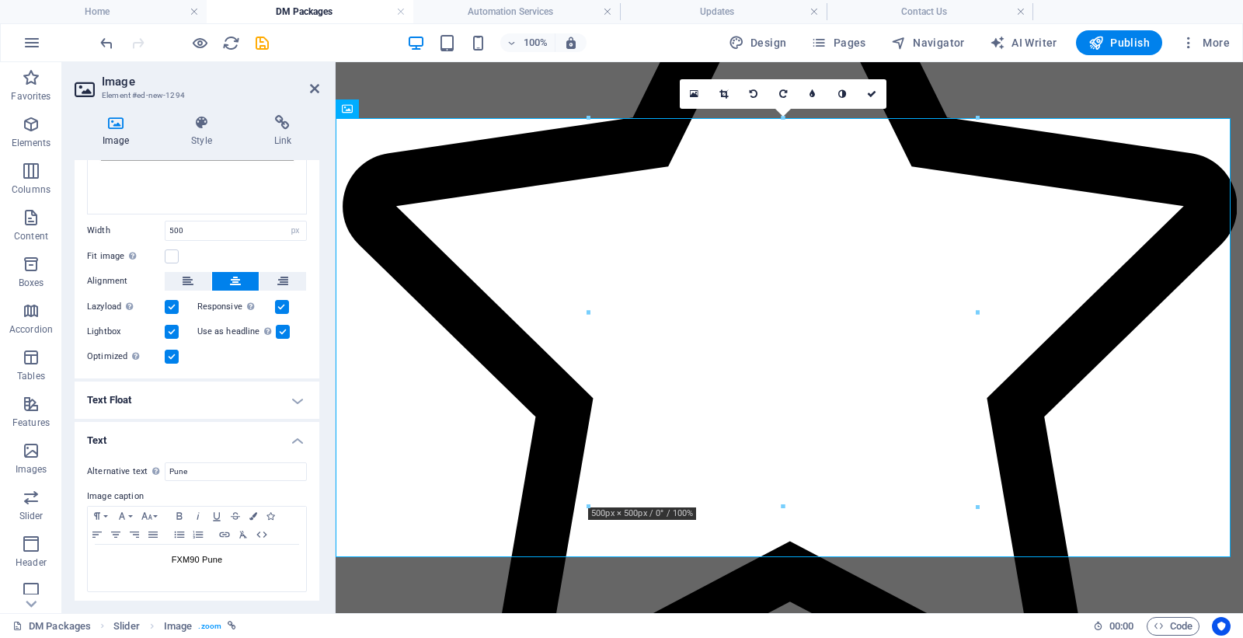
scroll to position [207, 0]
click at [872, 92] on icon at bounding box center [871, 93] width 9 height 9
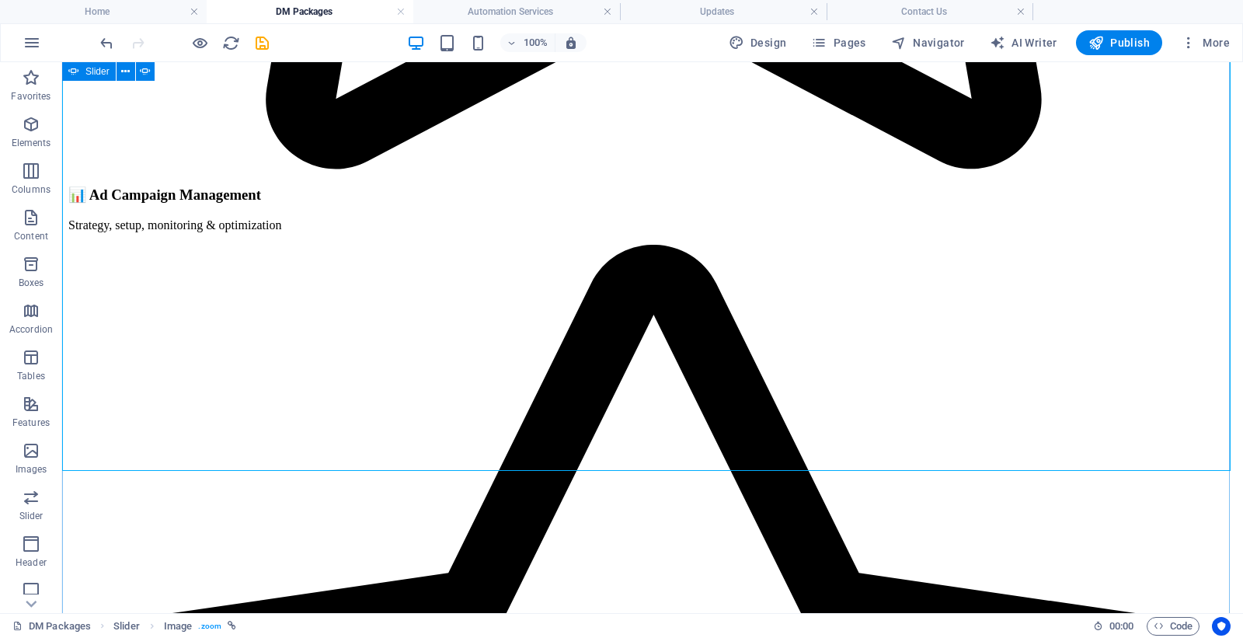
scroll to position [4955, 0]
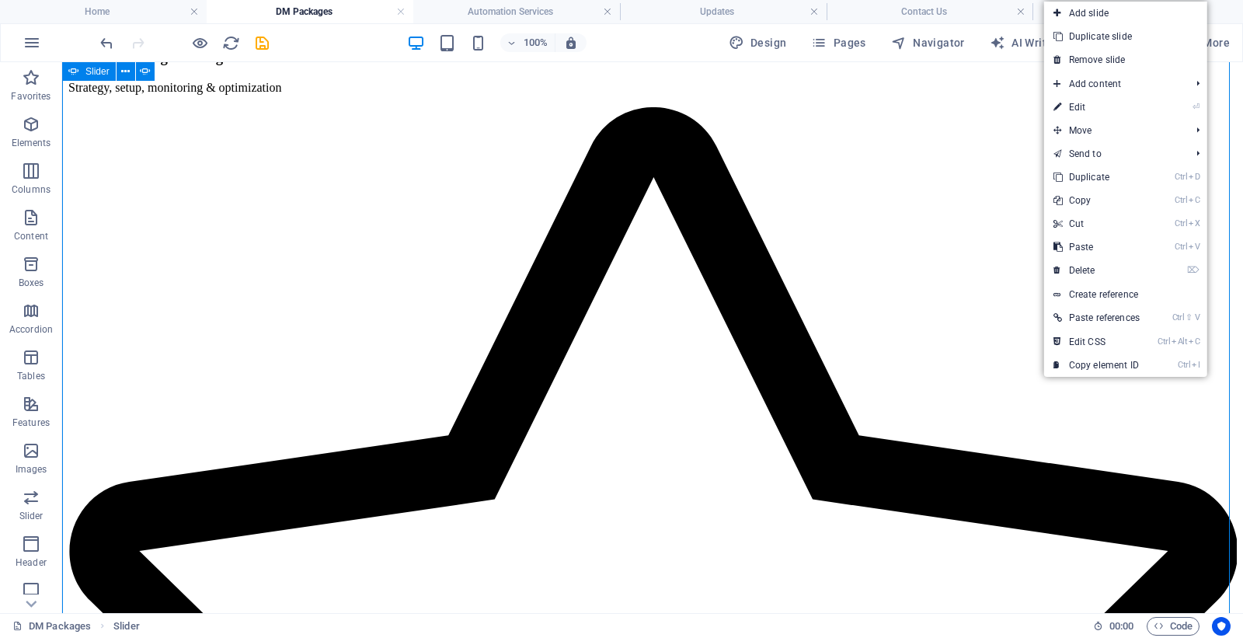
select select "px"
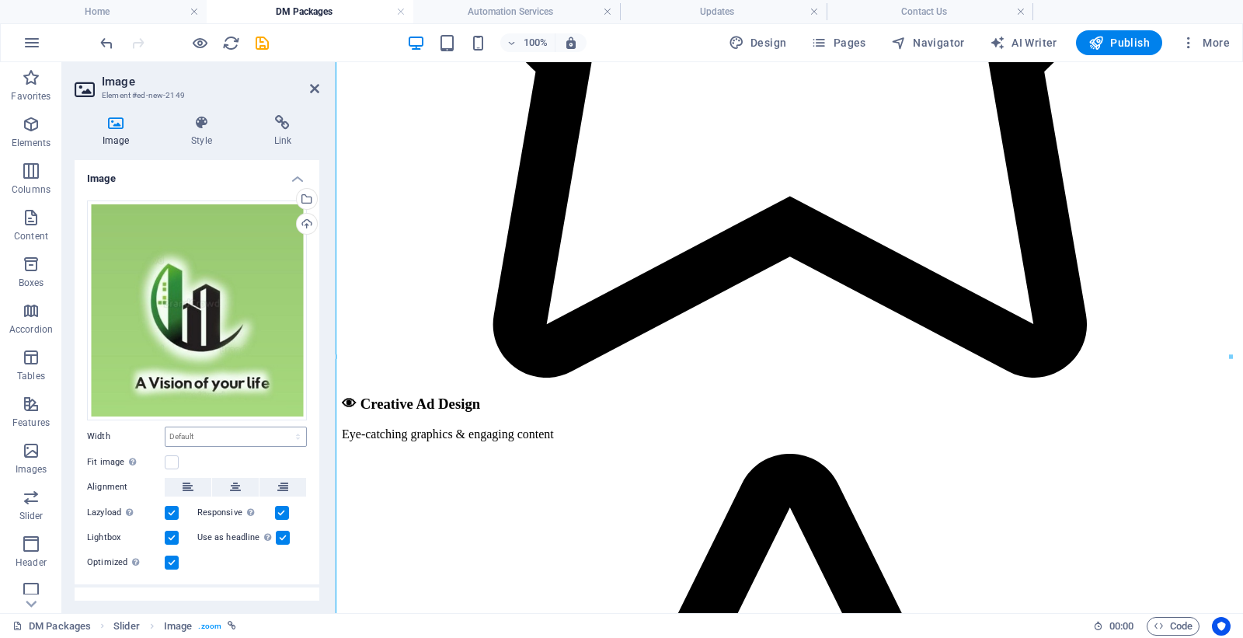
scroll to position [4819, 0]
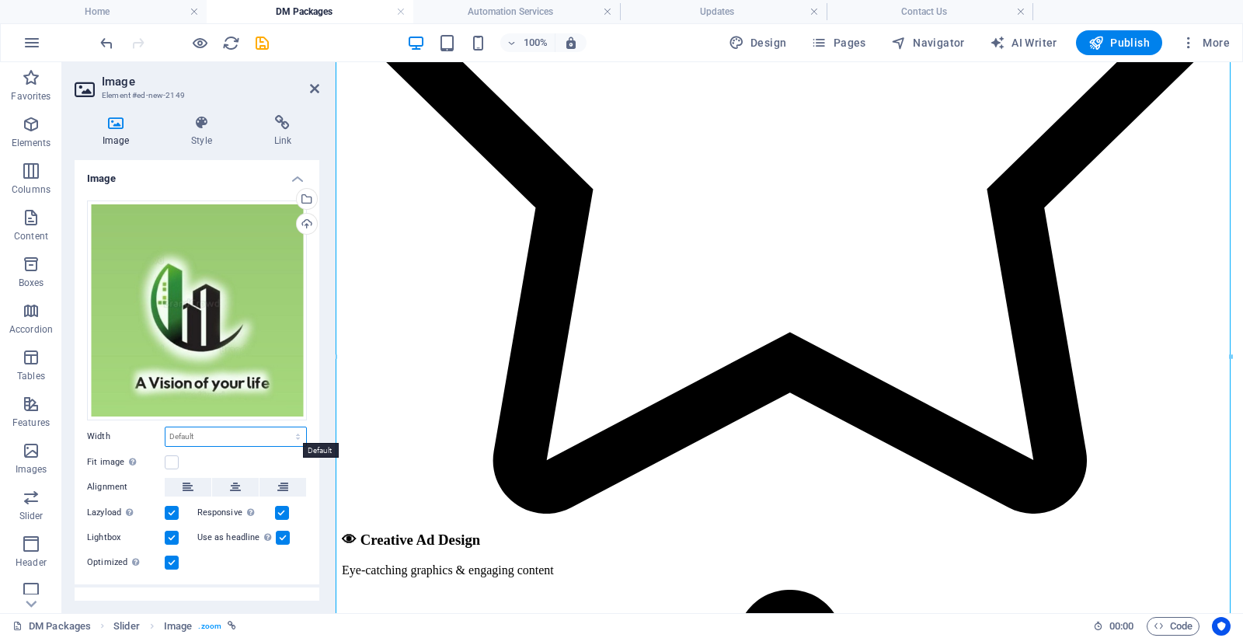
click at [197, 433] on select "Default auto px rem % em vh vw" at bounding box center [235, 436] width 141 height 19
select select "px"
click at [281, 427] on select "Default auto px rem % em vh vw" at bounding box center [235, 436] width 141 height 19
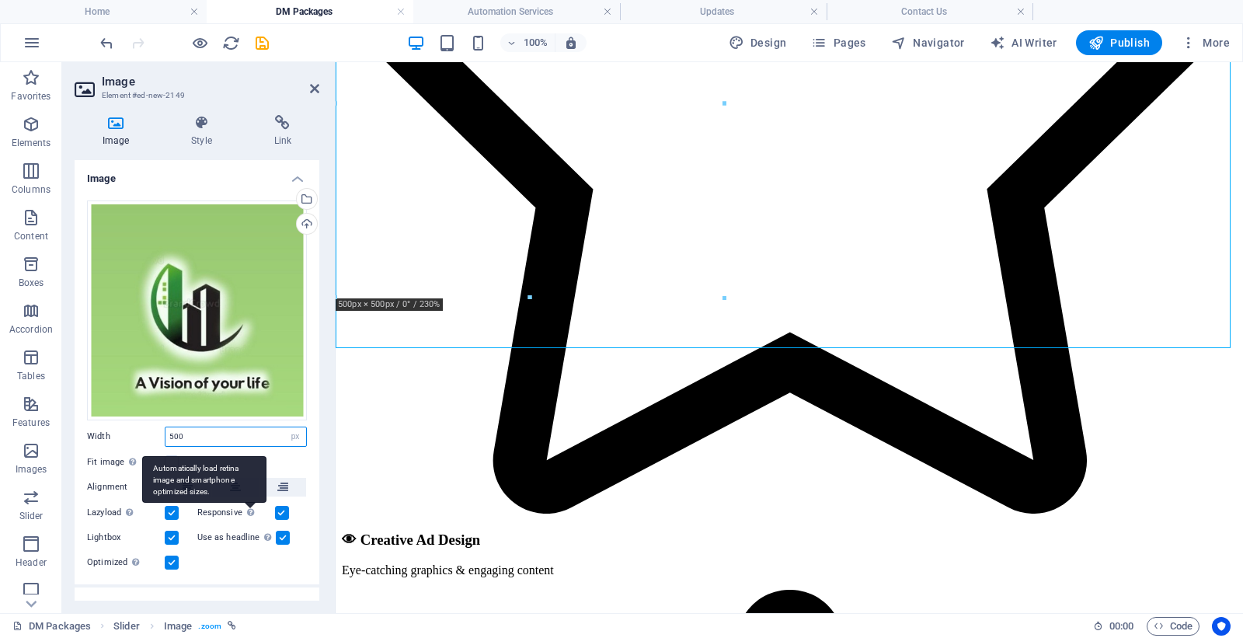
type input "500"
click at [244, 486] on div "Automatically load retina image and smartphone optimized sizes." at bounding box center [204, 479] width 124 height 47
click at [0, 0] on input "Responsive Automatically load retina image and smartphone optimized sizes." at bounding box center [0, 0] width 0 height 0
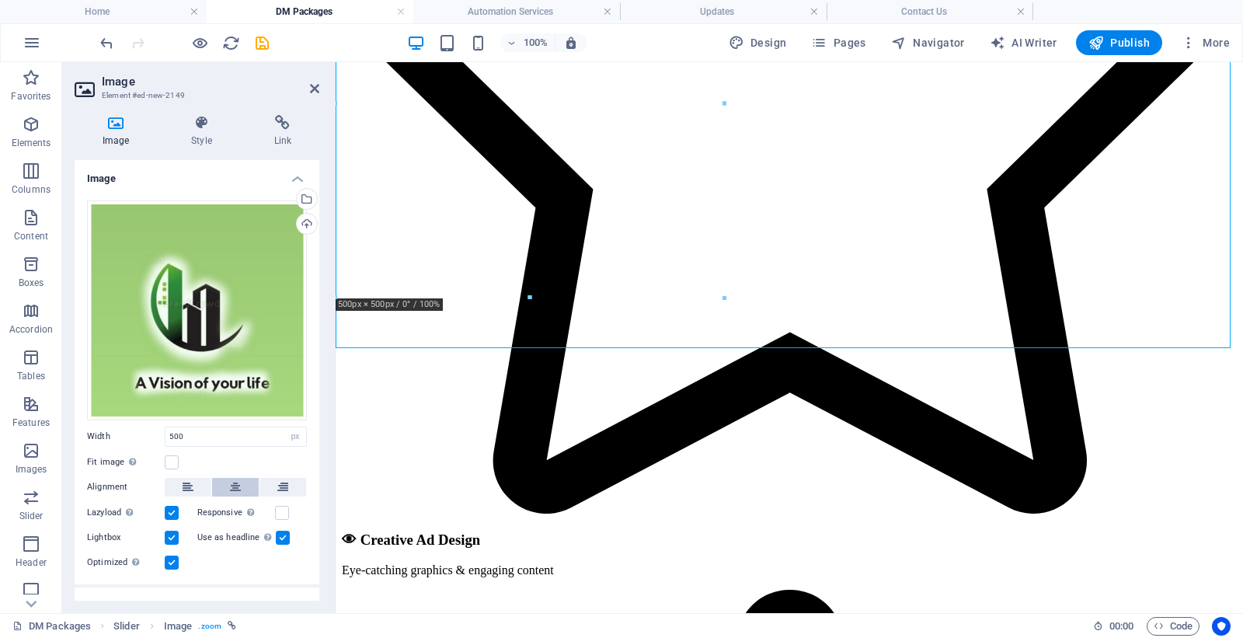
click at [236, 485] on icon at bounding box center [235, 487] width 11 height 19
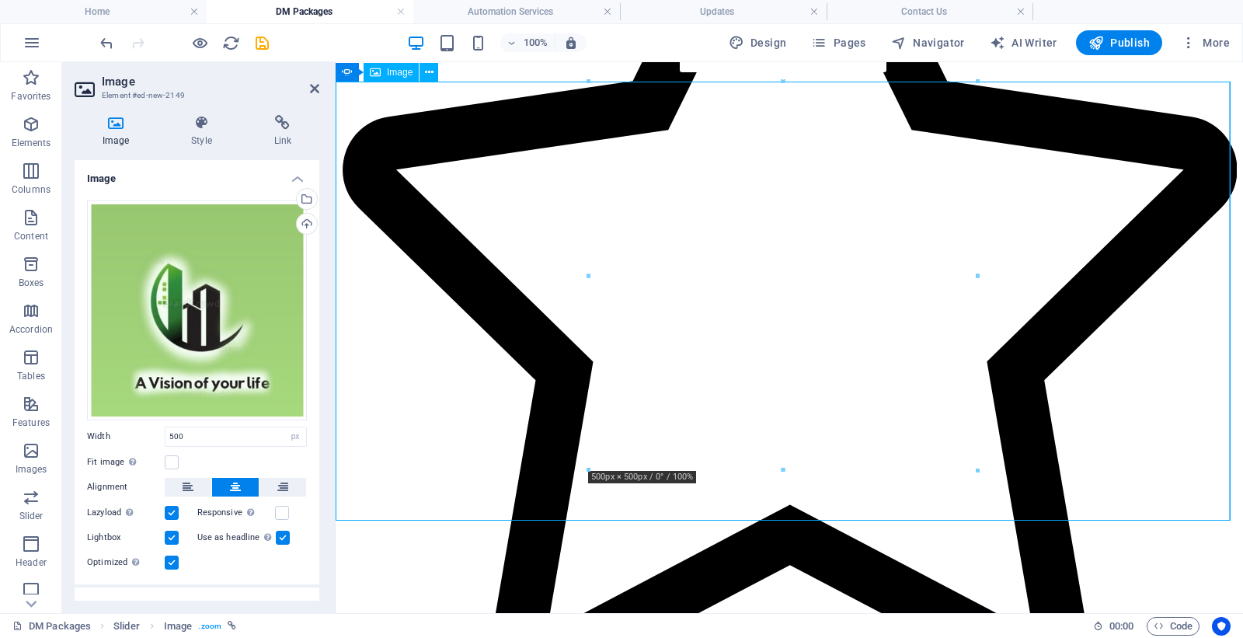
scroll to position [4560, 0]
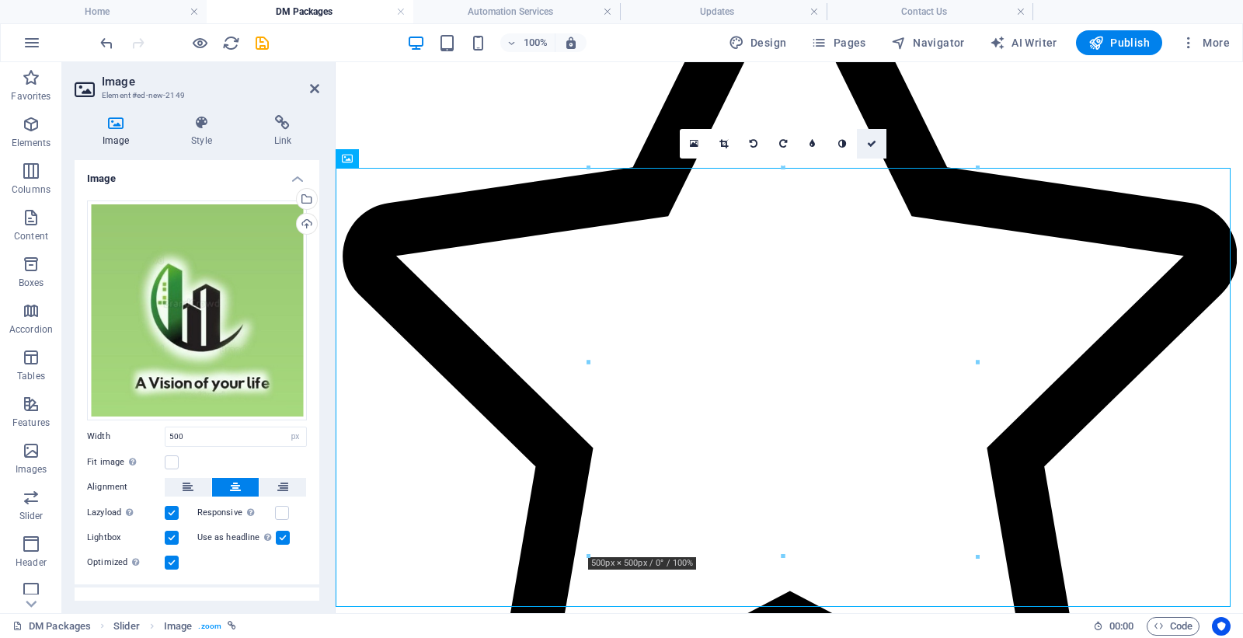
click at [872, 143] on icon at bounding box center [871, 143] width 9 height 9
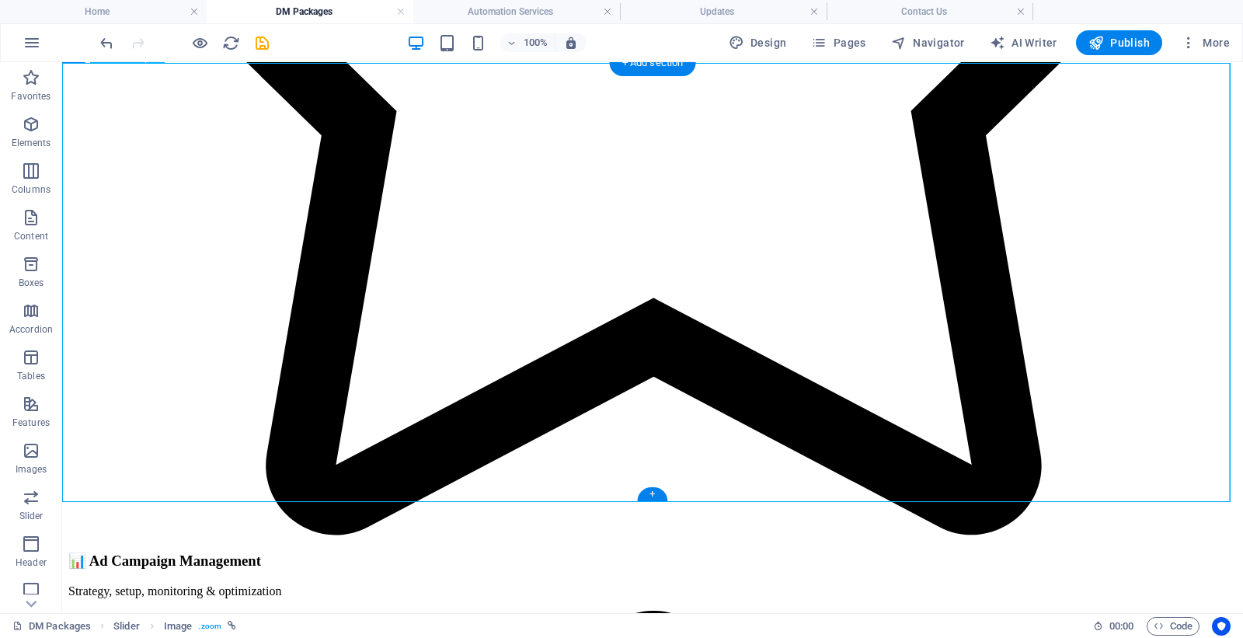
scroll to position [4278, 0]
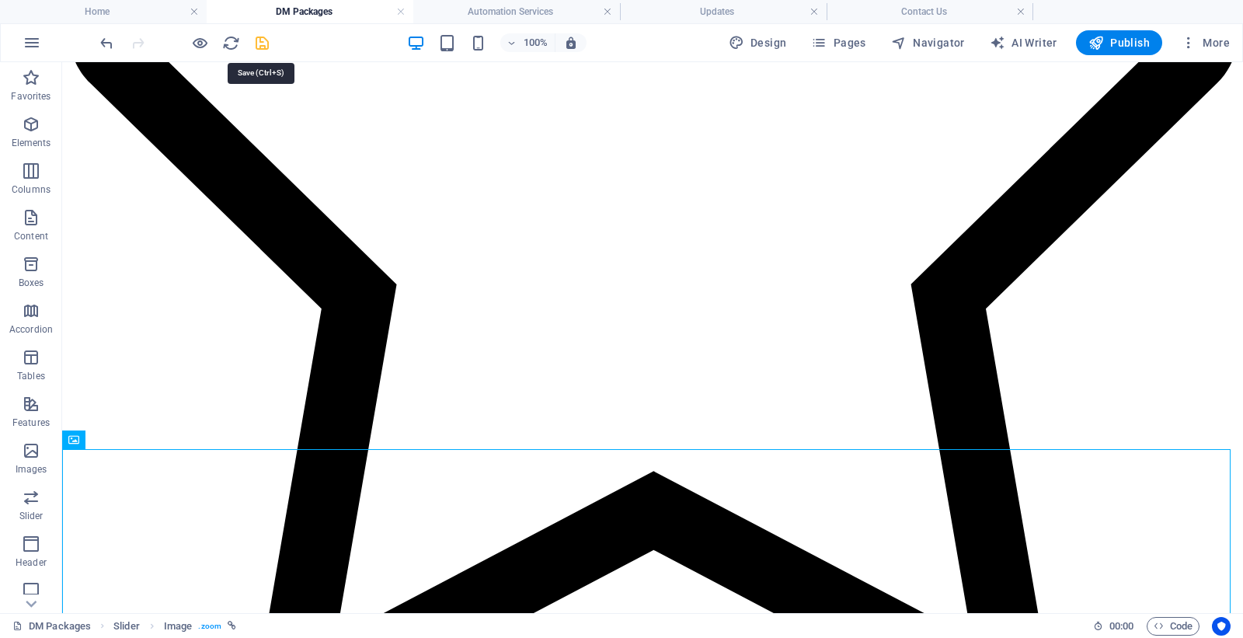
click at [259, 41] on icon "save" at bounding box center [262, 43] width 18 height 18
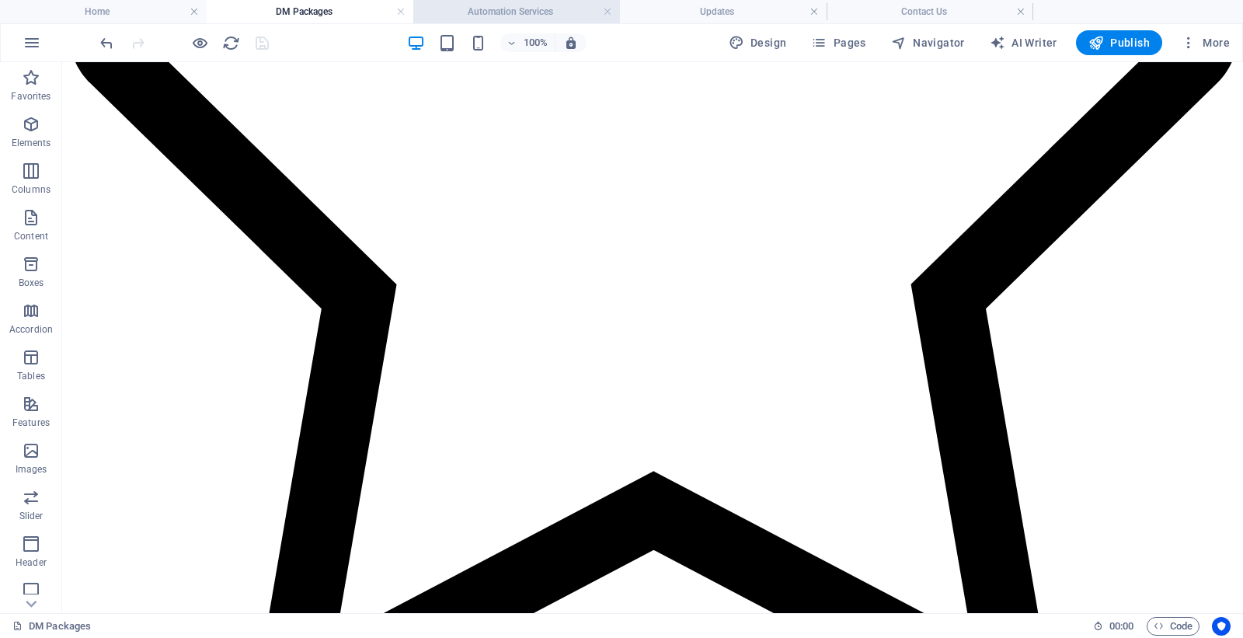
click at [513, 9] on h4 "Automation Services" at bounding box center [516, 11] width 207 height 17
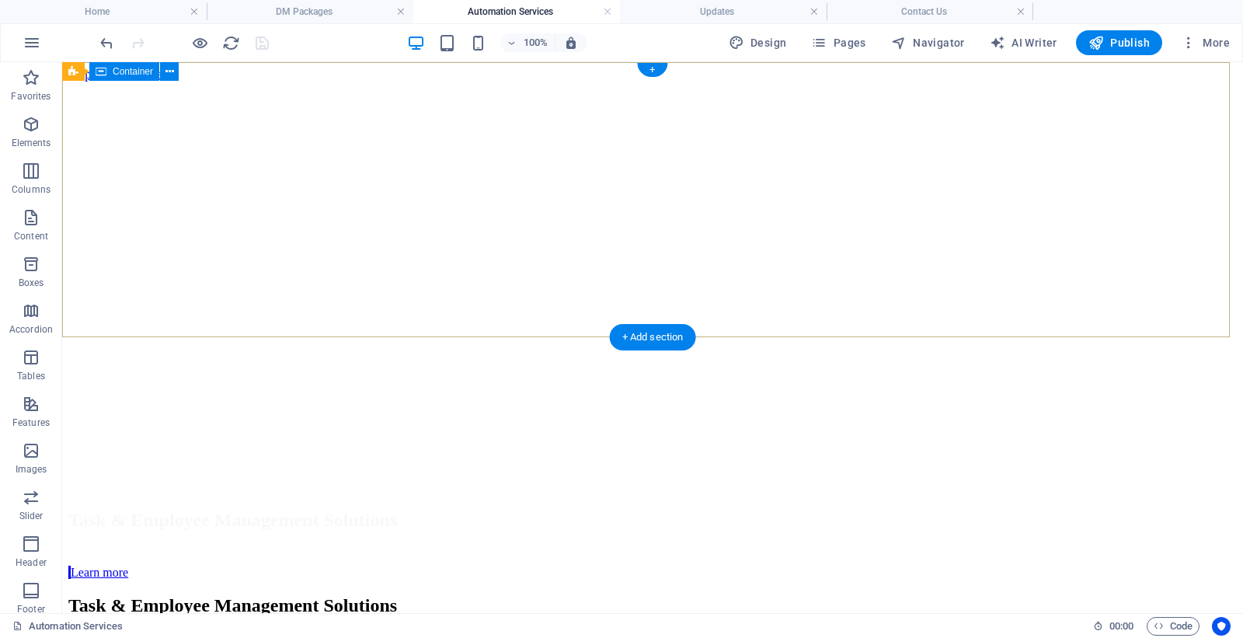
scroll to position [0, 0]
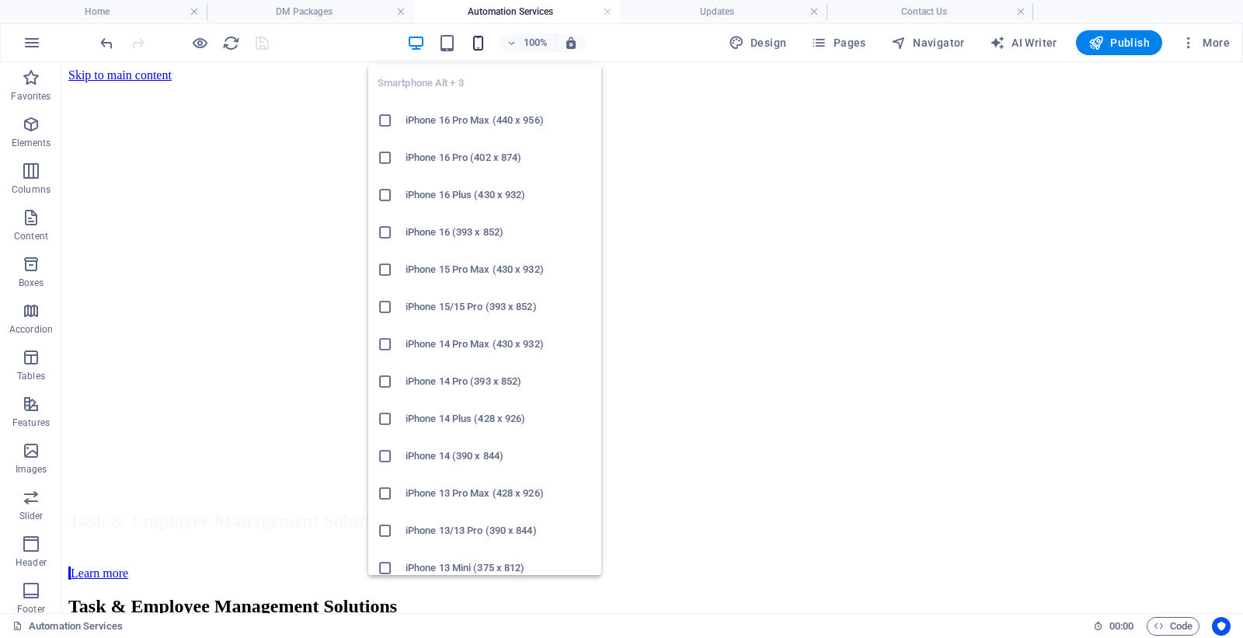
click at [479, 40] on icon "button" at bounding box center [478, 43] width 18 height 18
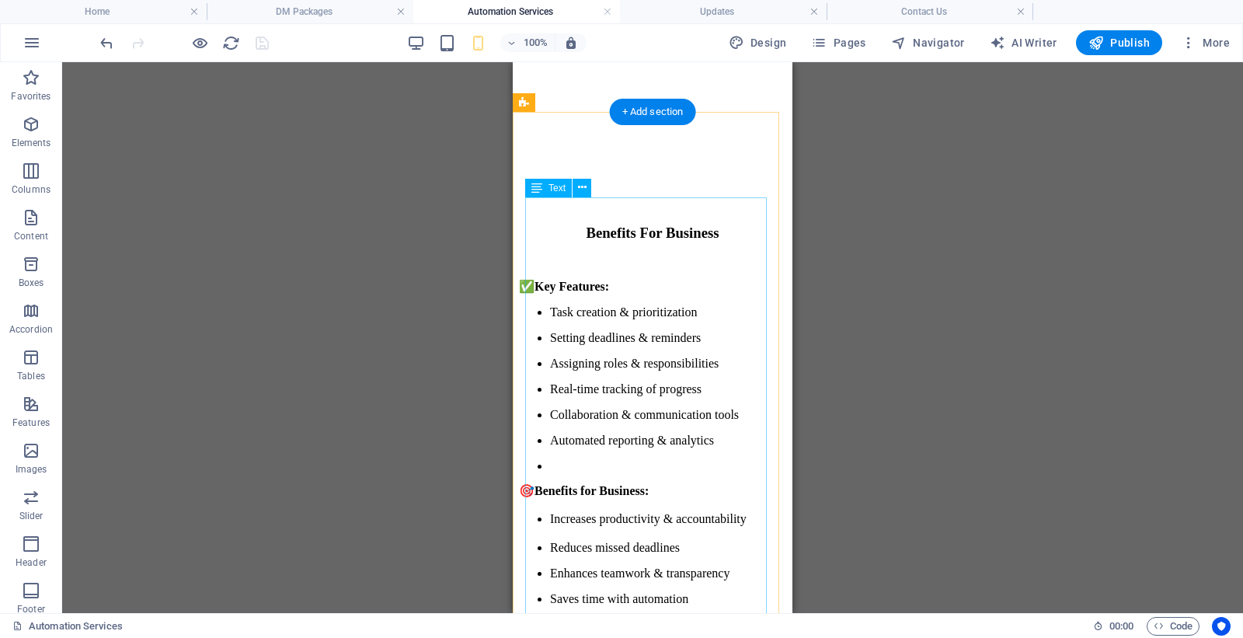
scroll to position [1554, 0]
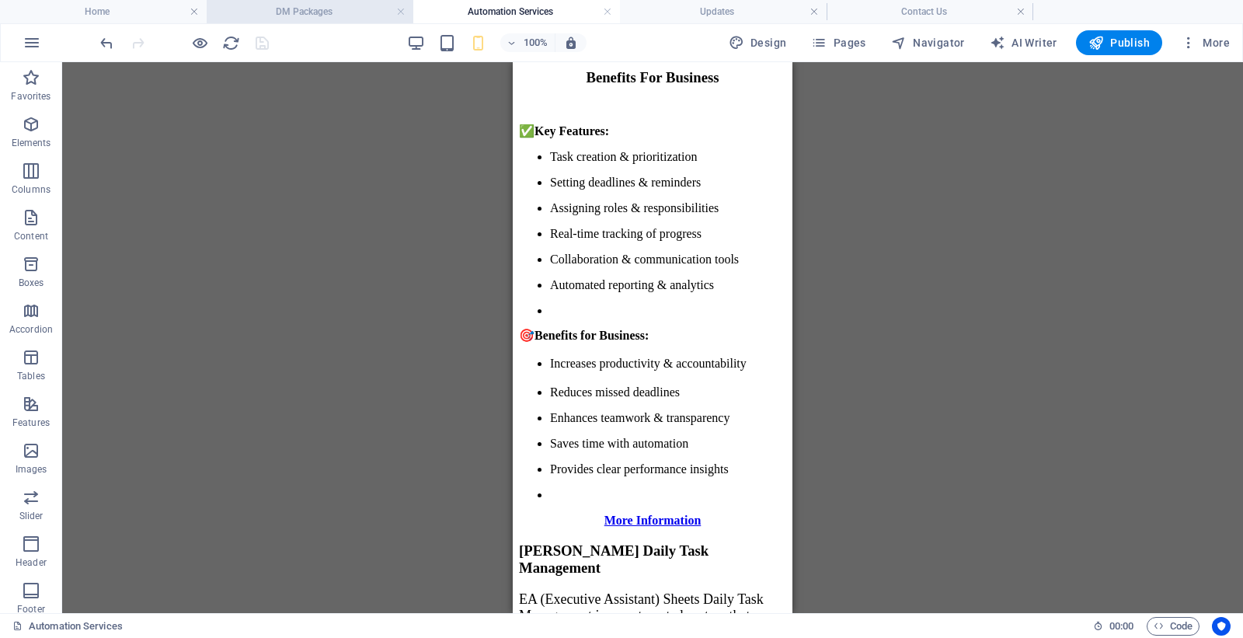
click at [313, 11] on h4 "DM Packages" at bounding box center [310, 11] width 207 height 17
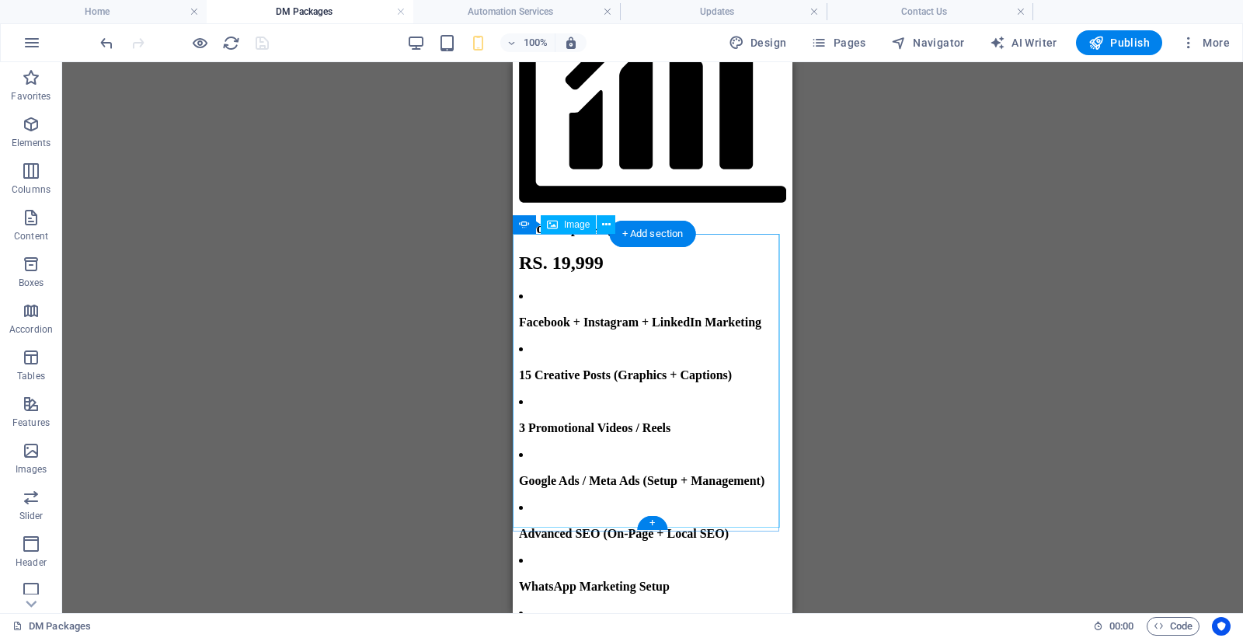
scroll to position [7990, 0]
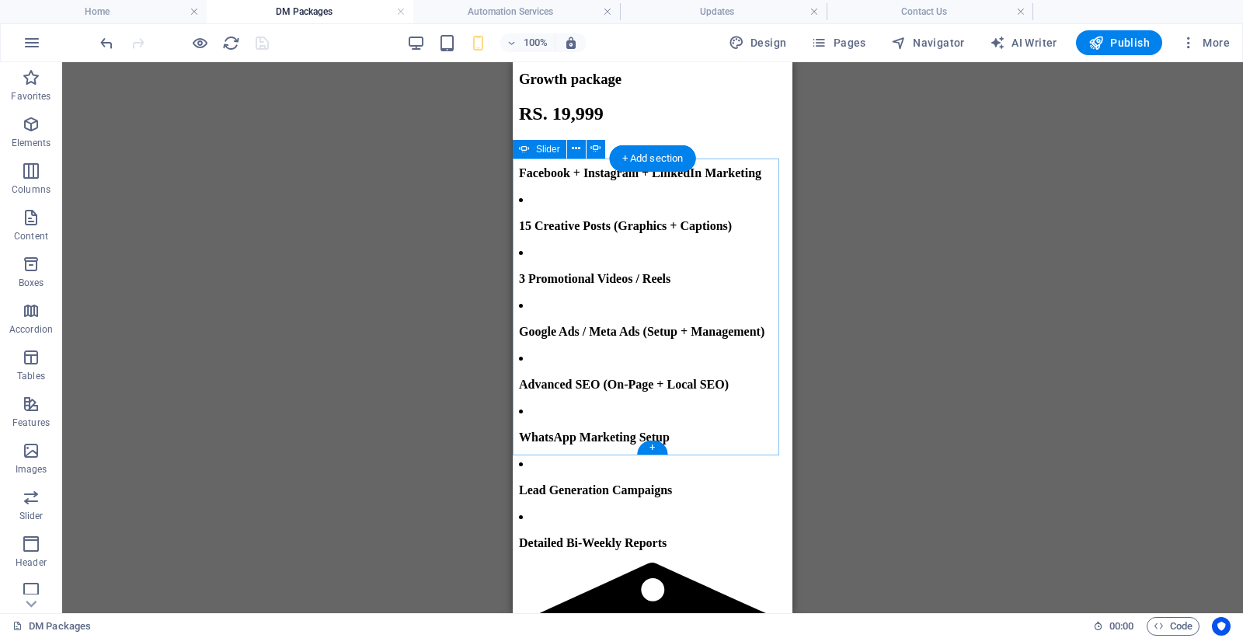
click at [953, 168] on div "Drag here to replace the existing content. Press “Ctrl” if you want to create a…" at bounding box center [652, 337] width 1181 height 551
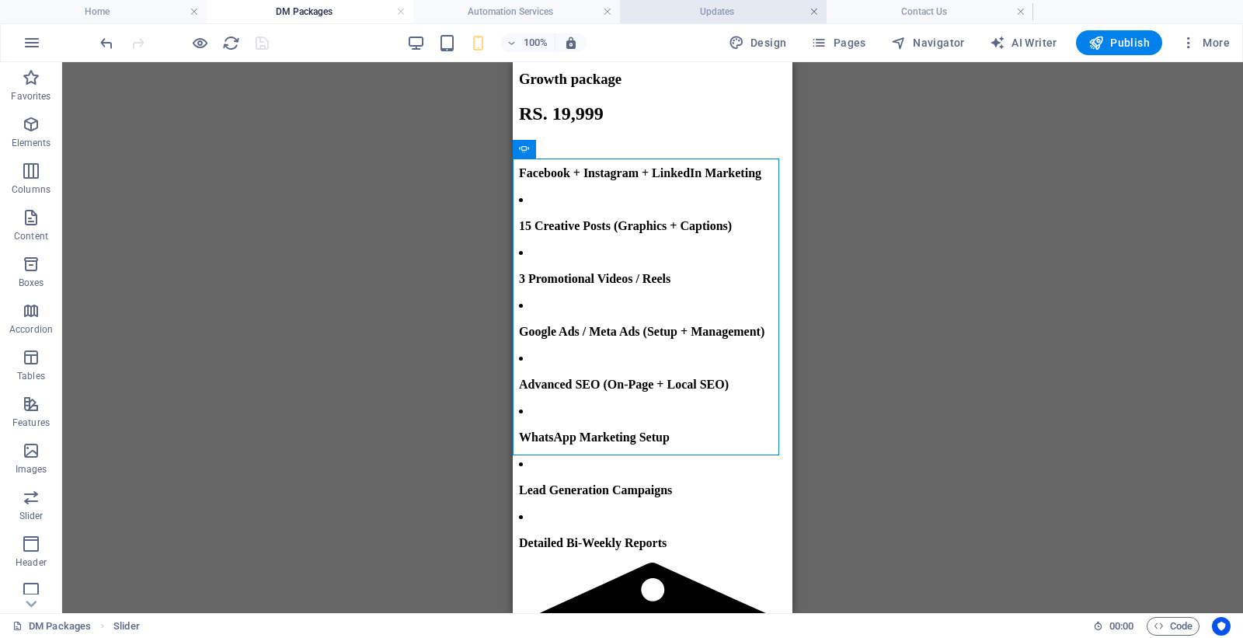
click at [812, 12] on link at bounding box center [813, 12] width 9 height 15
click at [810, 12] on link at bounding box center [813, 12] width 9 height 15
click at [861, 137] on div "Drag here to replace the existing content. Press “Ctrl” if you want to create a…" at bounding box center [652, 337] width 1181 height 551
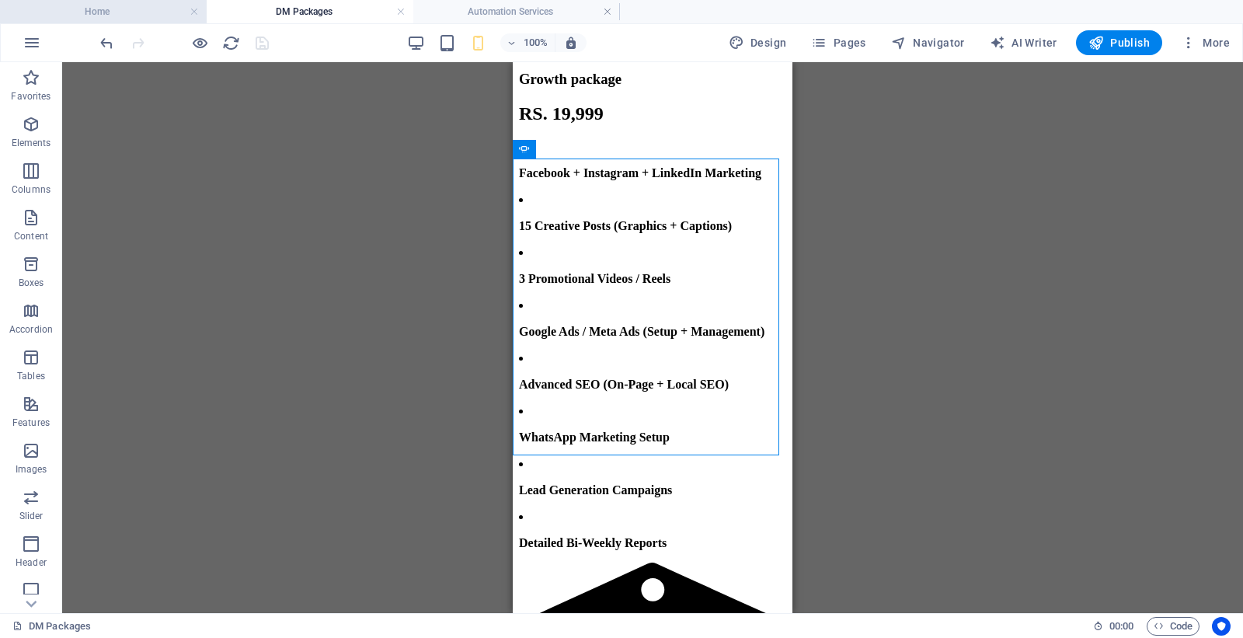
click at [142, 19] on h4 "Home" at bounding box center [103, 11] width 207 height 17
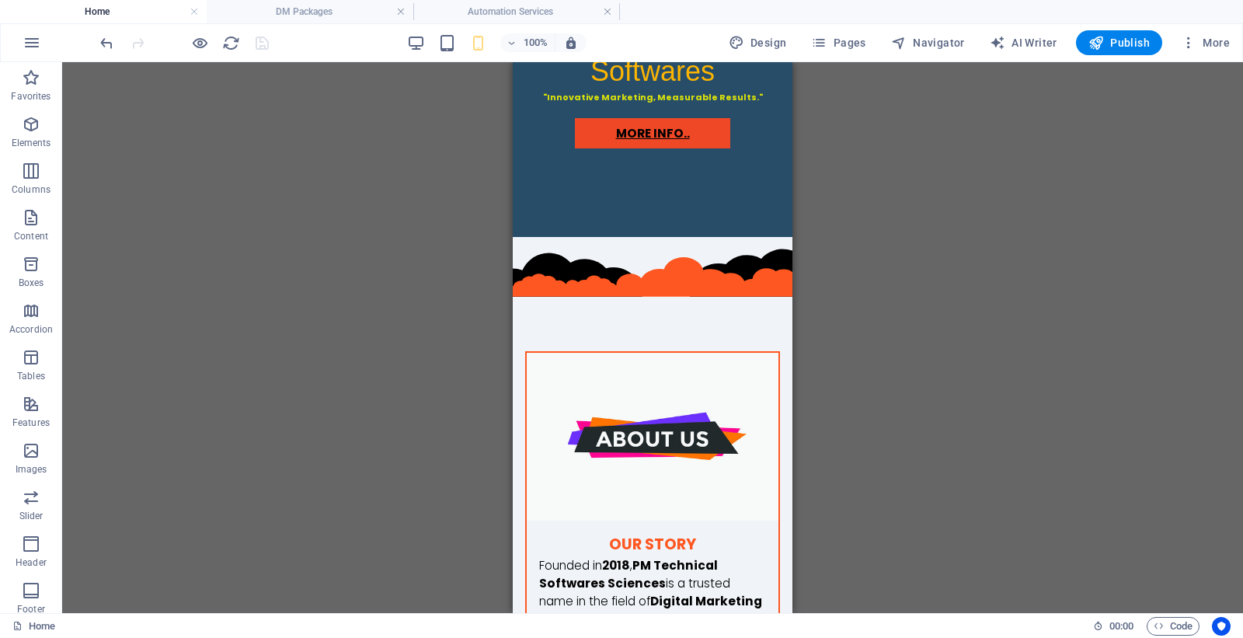
scroll to position [0, 0]
click at [606, 5] on link at bounding box center [607, 12] width 9 height 15
click at [399, 16] on link at bounding box center [400, 12] width 9 height 15
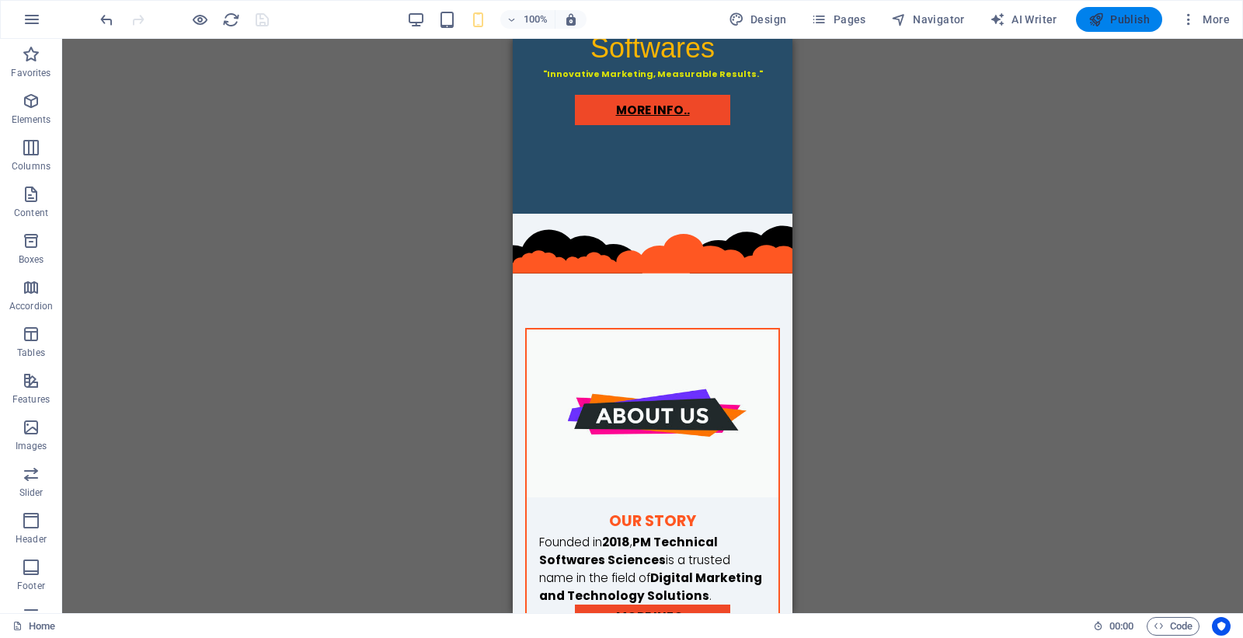
click at [1103, 16] on icon "button" at bounding box center [1096, 20] width 16 height 16
